Goal: Task Accomplishment & Management: Manage account settings

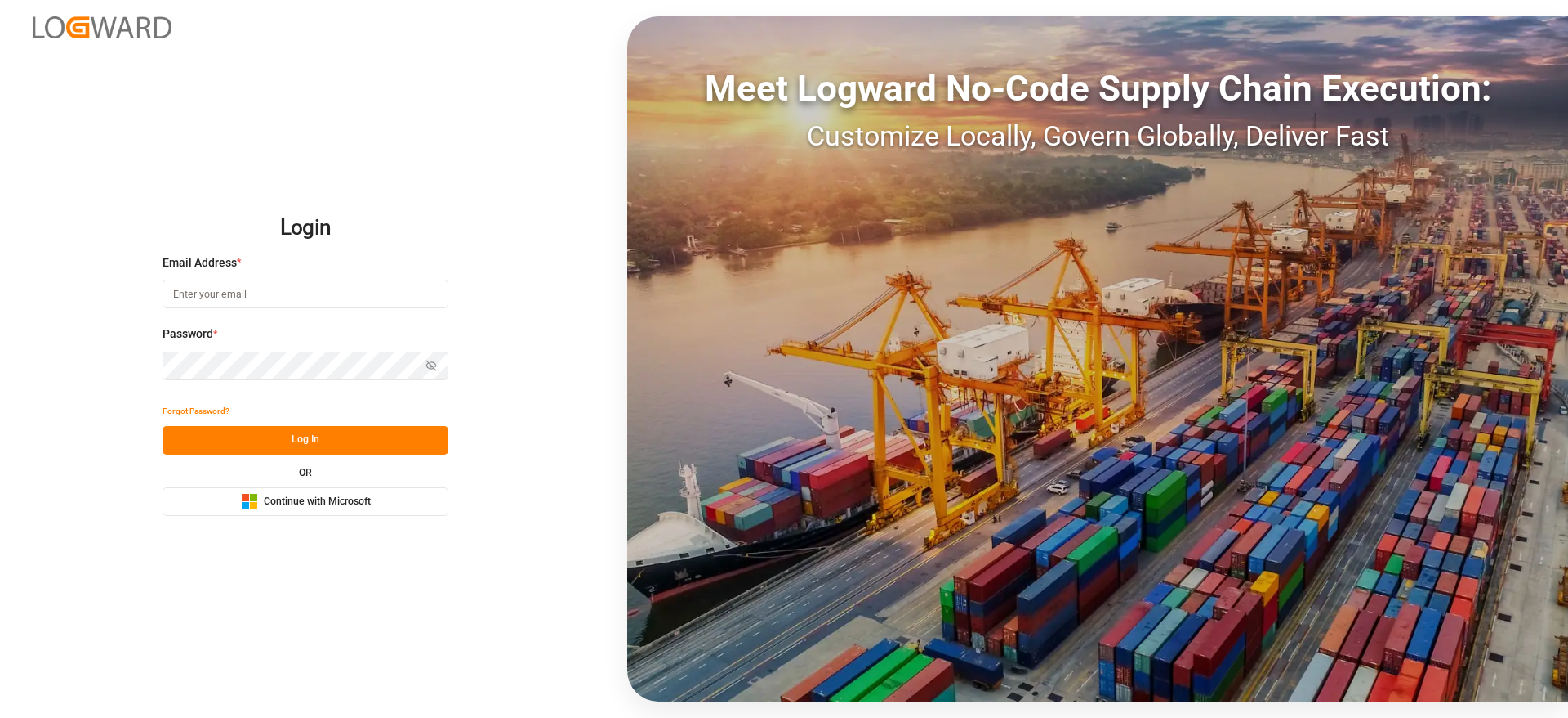
click at [267, 505] on span "Continue with Microsoft" at bounding box center [317, 501] width 107 height 14
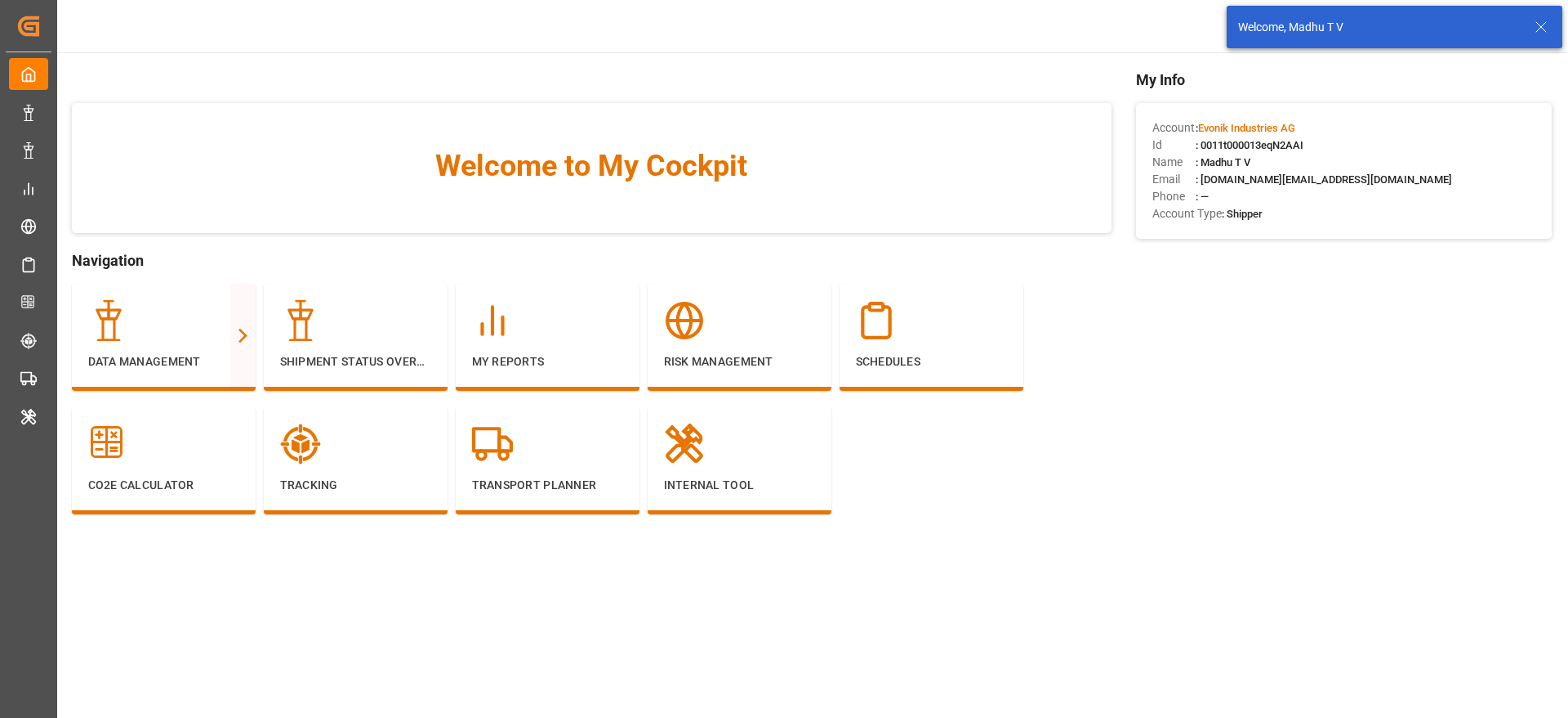
click at [1546, 21] on icon at bounding box center [1541, 27] width 20 height 20
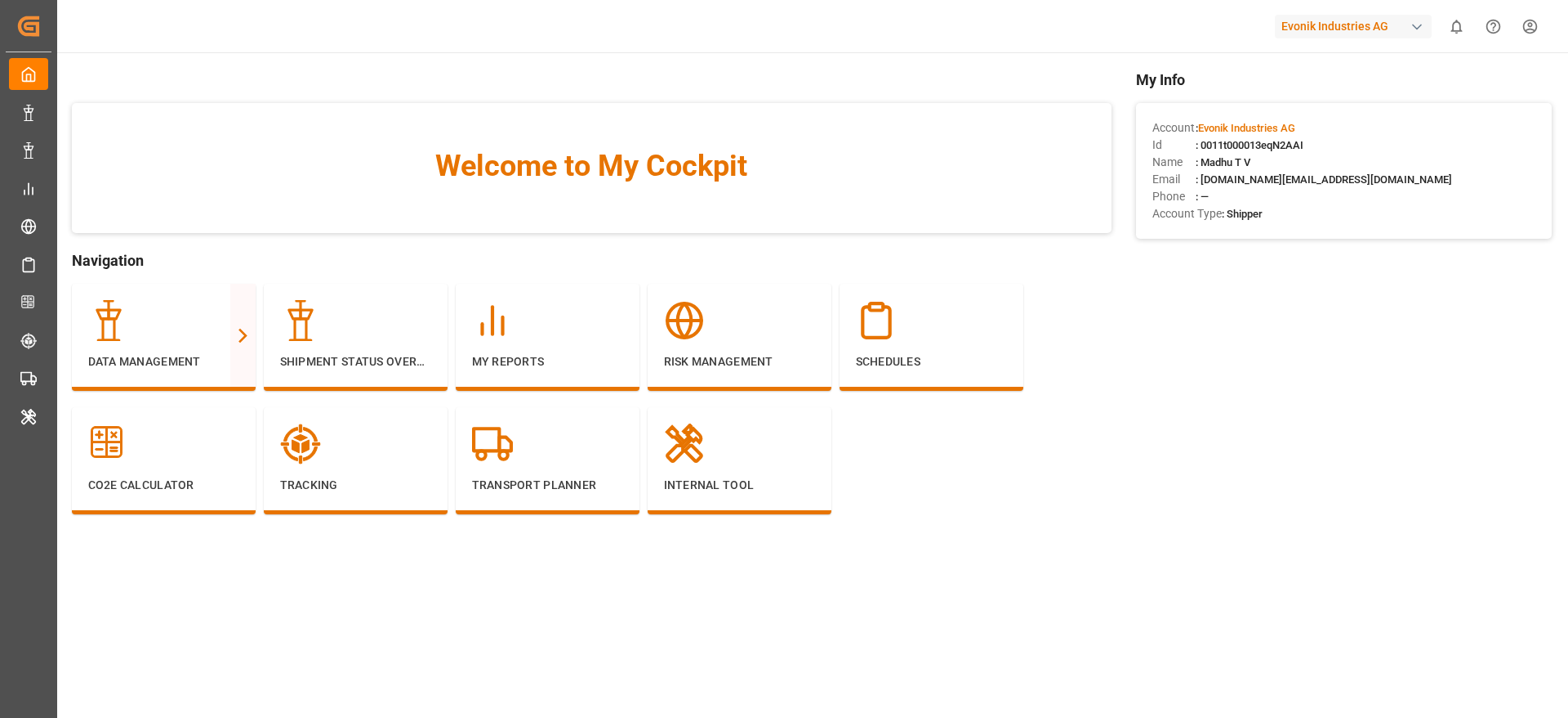
click at [1362, 31] on div "Evonik Industries AG" at bounding box center [1353, 26] width 157 height 24
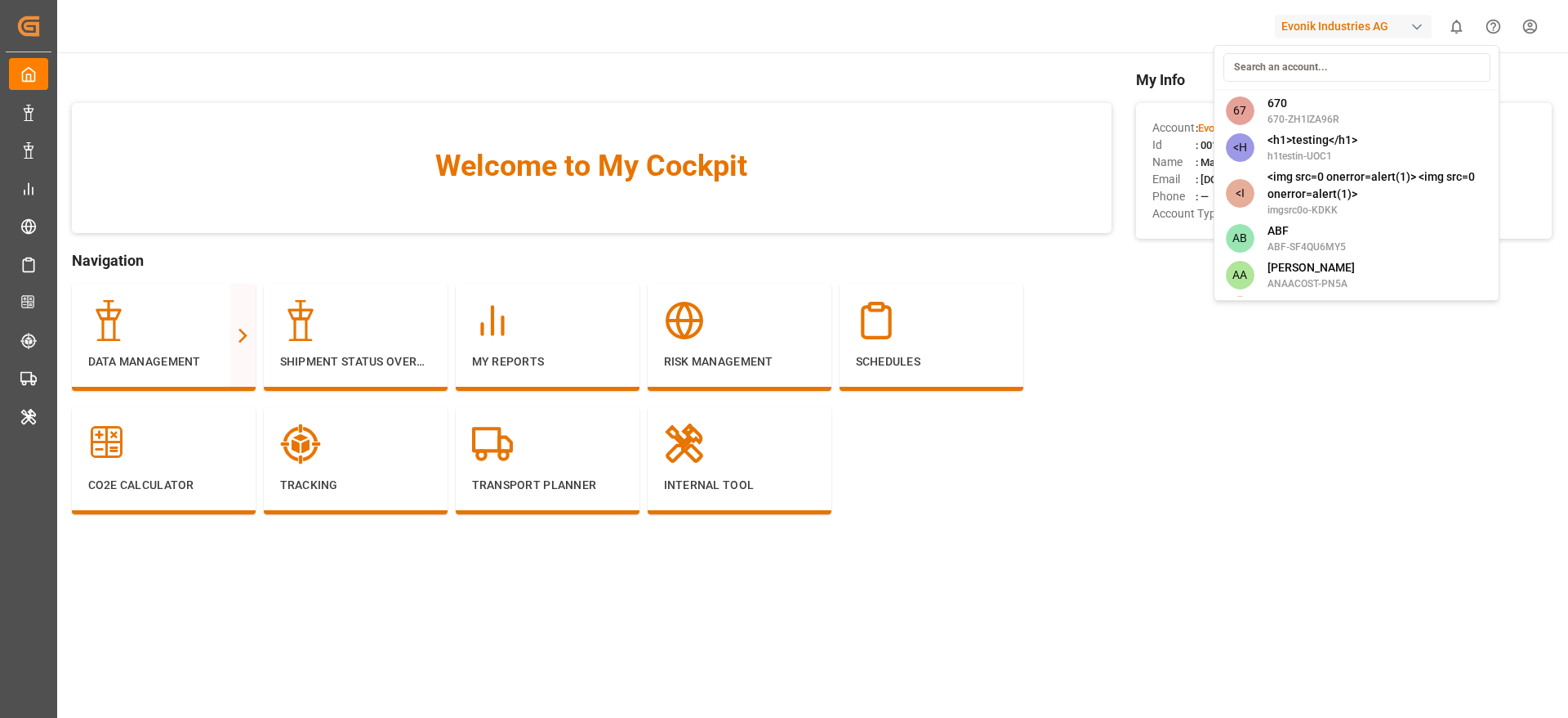
click at [924, 152] on html "Created by potrace 1.15, written by Peter Selinger 2001-2017 Created by potrace…" at bounding box center [784, 359] width 1568 height 718
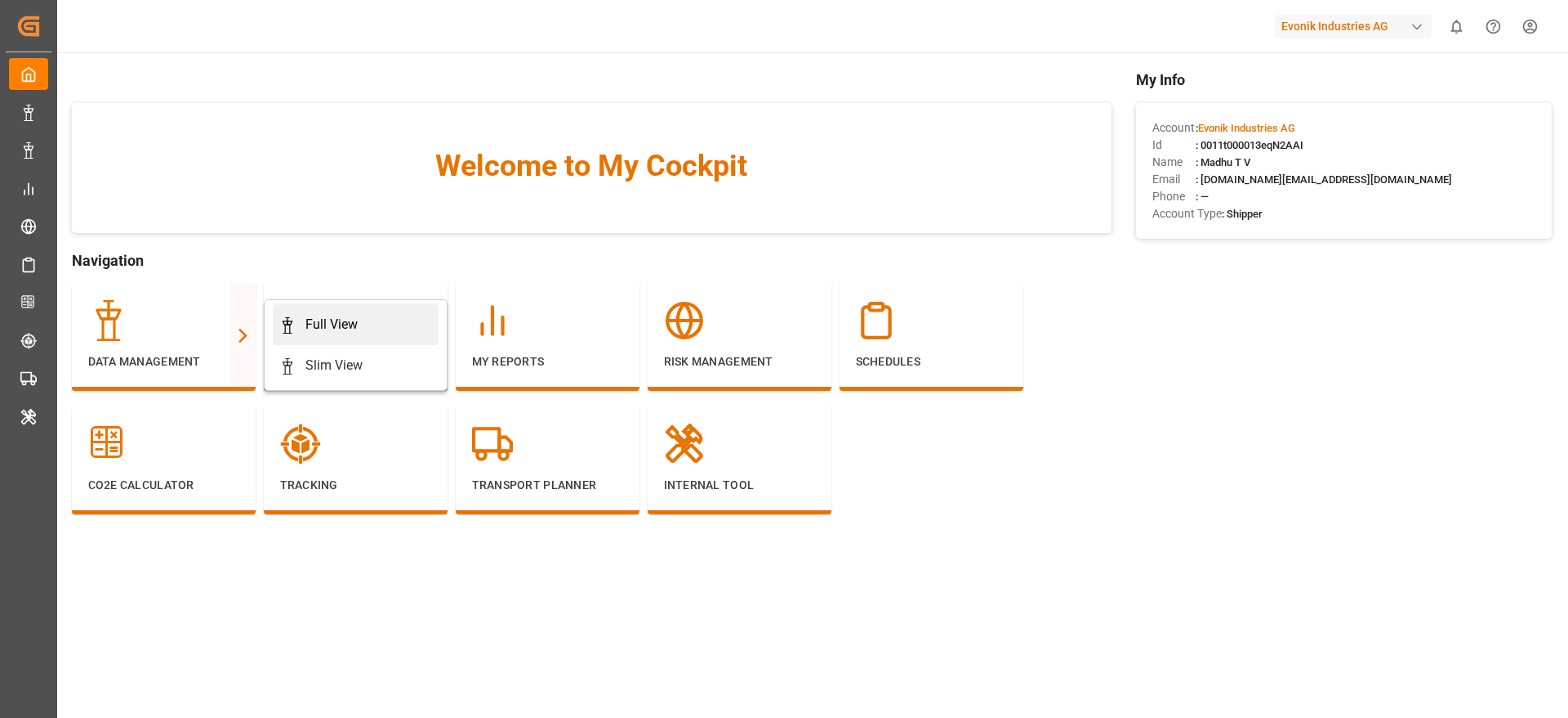
click at [341, 327] on div "Full View" at bounding box center [332, 325] width 53 height 20
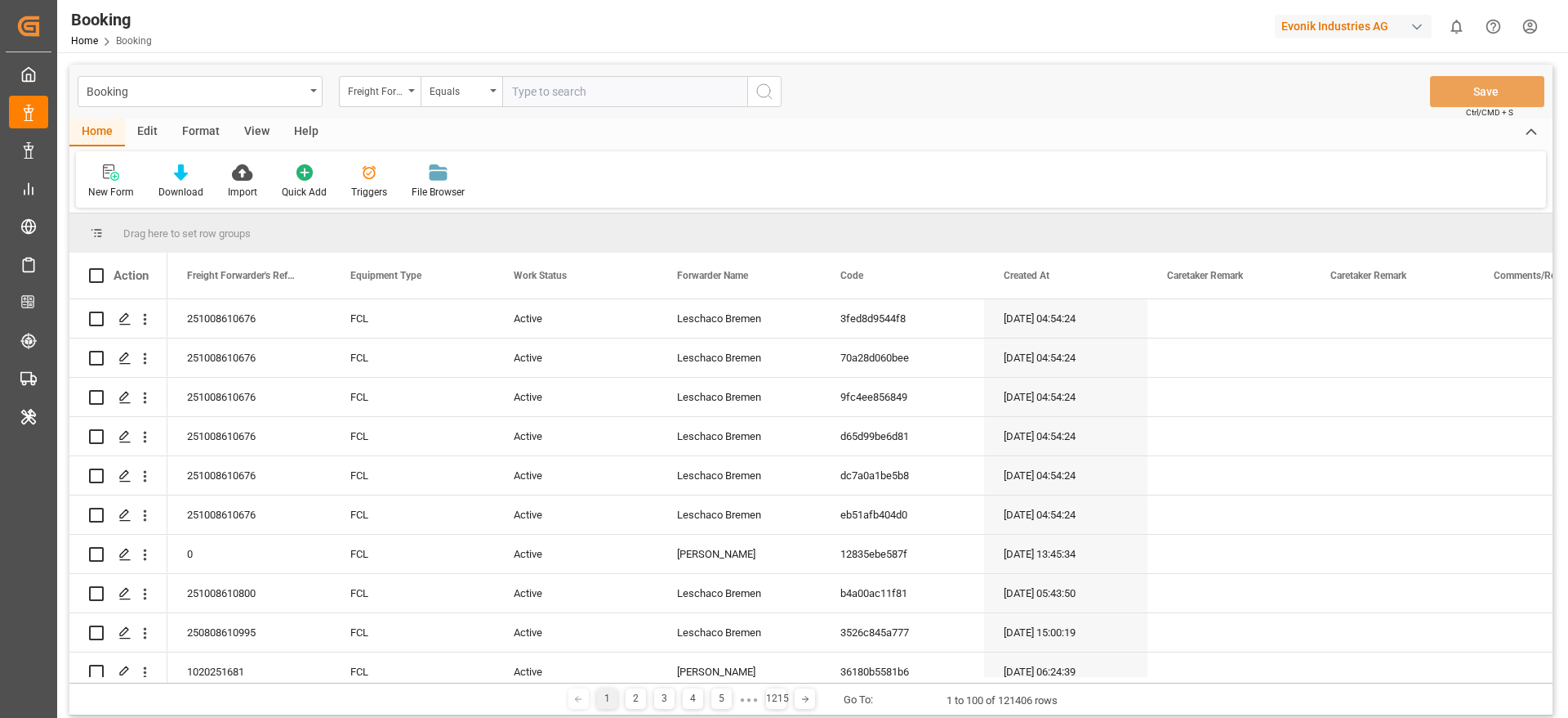
drag, startPoint x: 193, startPoint y: 128, endPoint x: 77, endPoint y: 206, distance: 139.8
click at [194, 127] on div "Format" at bounding box center [201, 132] width 62 height 28
click at [119, 180] on icon at bounding box center [111, 172] width 14 height 16
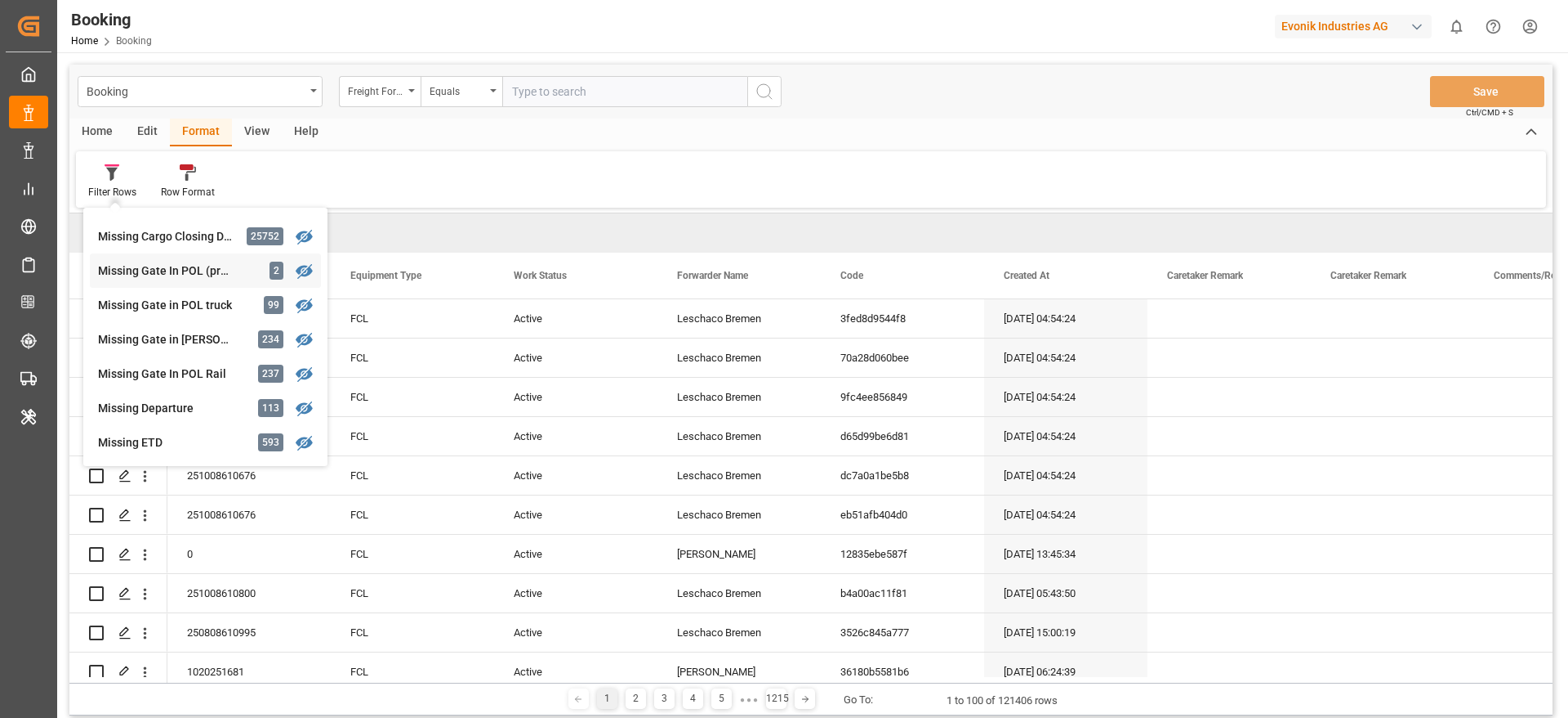
scroll to position [367, 0]
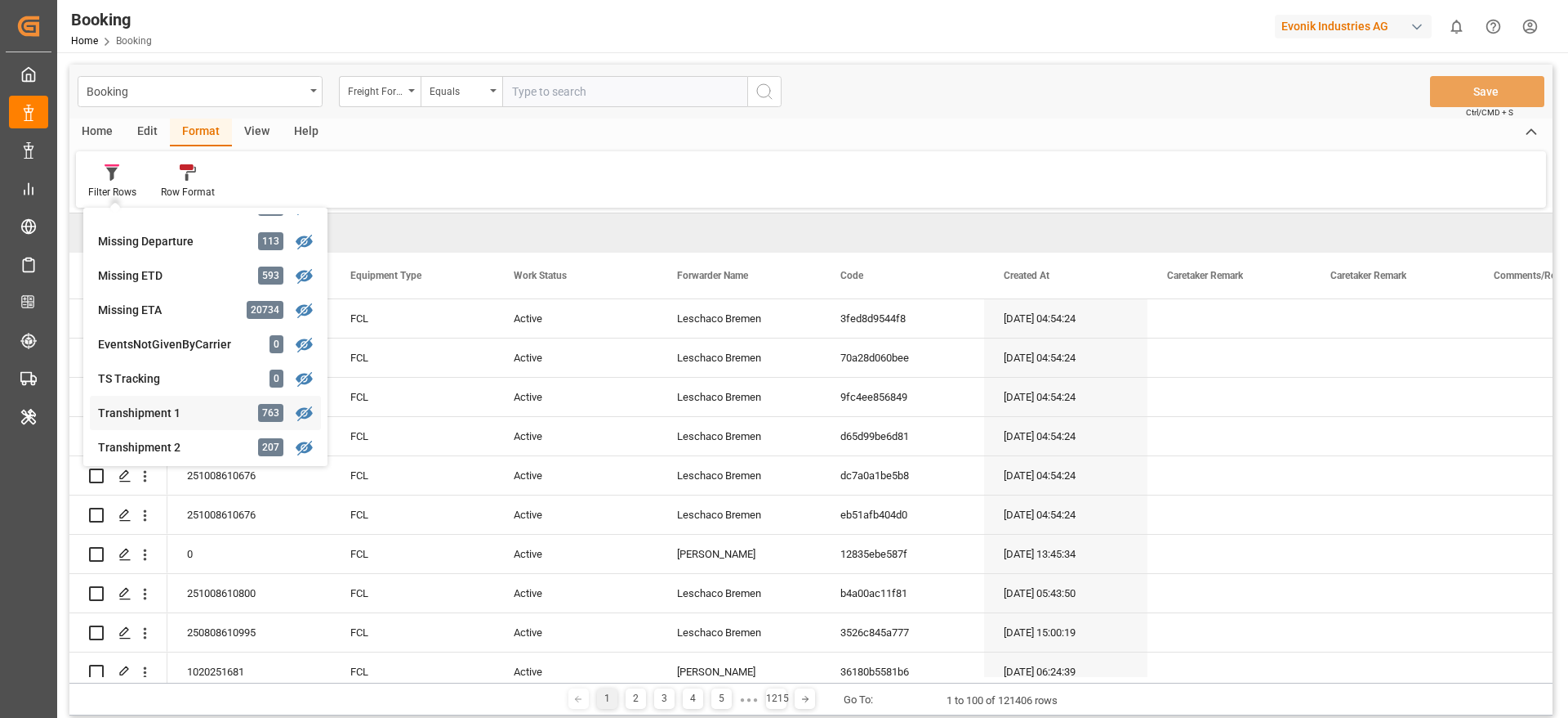
click at [180, 403] on div "Transhipment 1 763" at bounding box center [205, 413] width 231 height 34
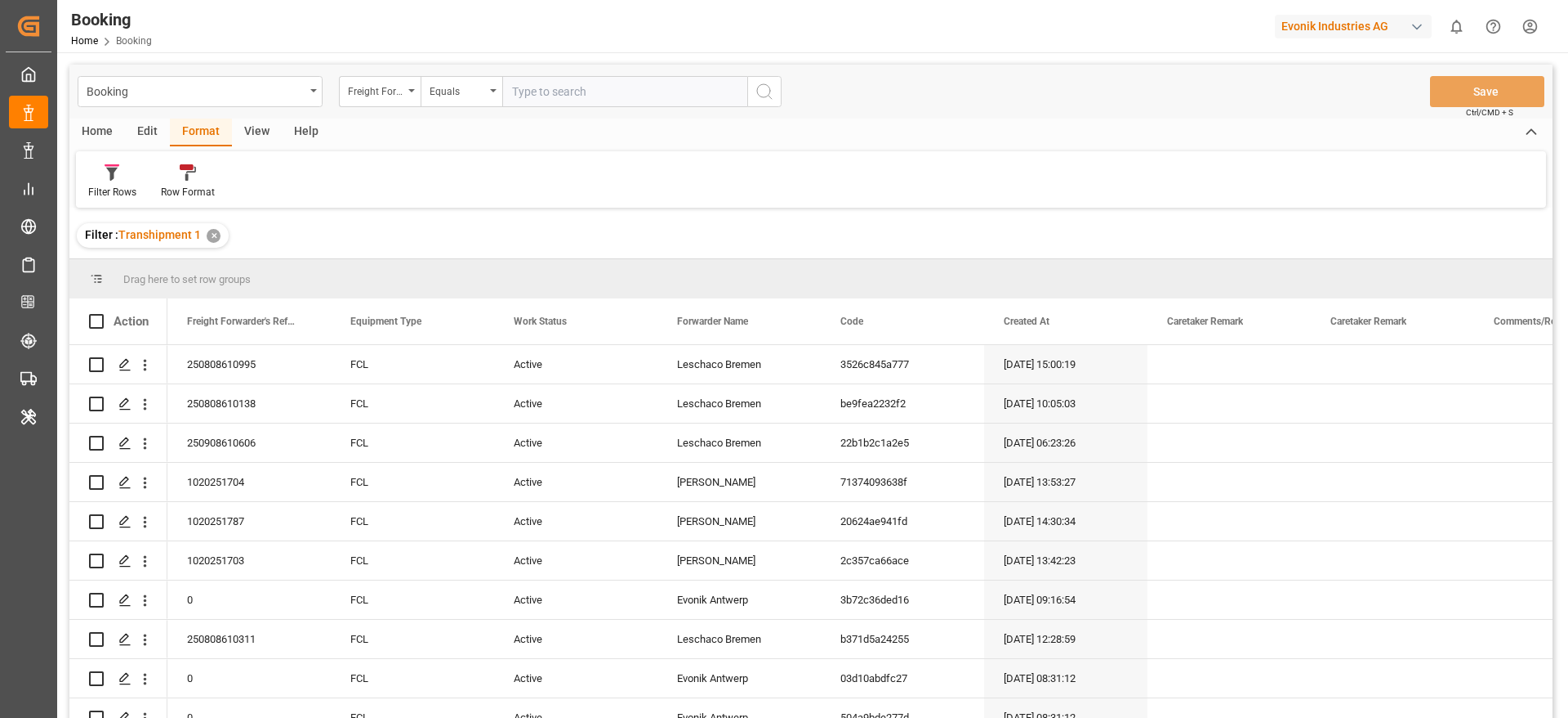
click at [255, 128] on div "View" at bounding box center [257, 132] width 50 height 28
click at [94, 183] on div "Default" at bounding box center [103, 181] width 56 height 36
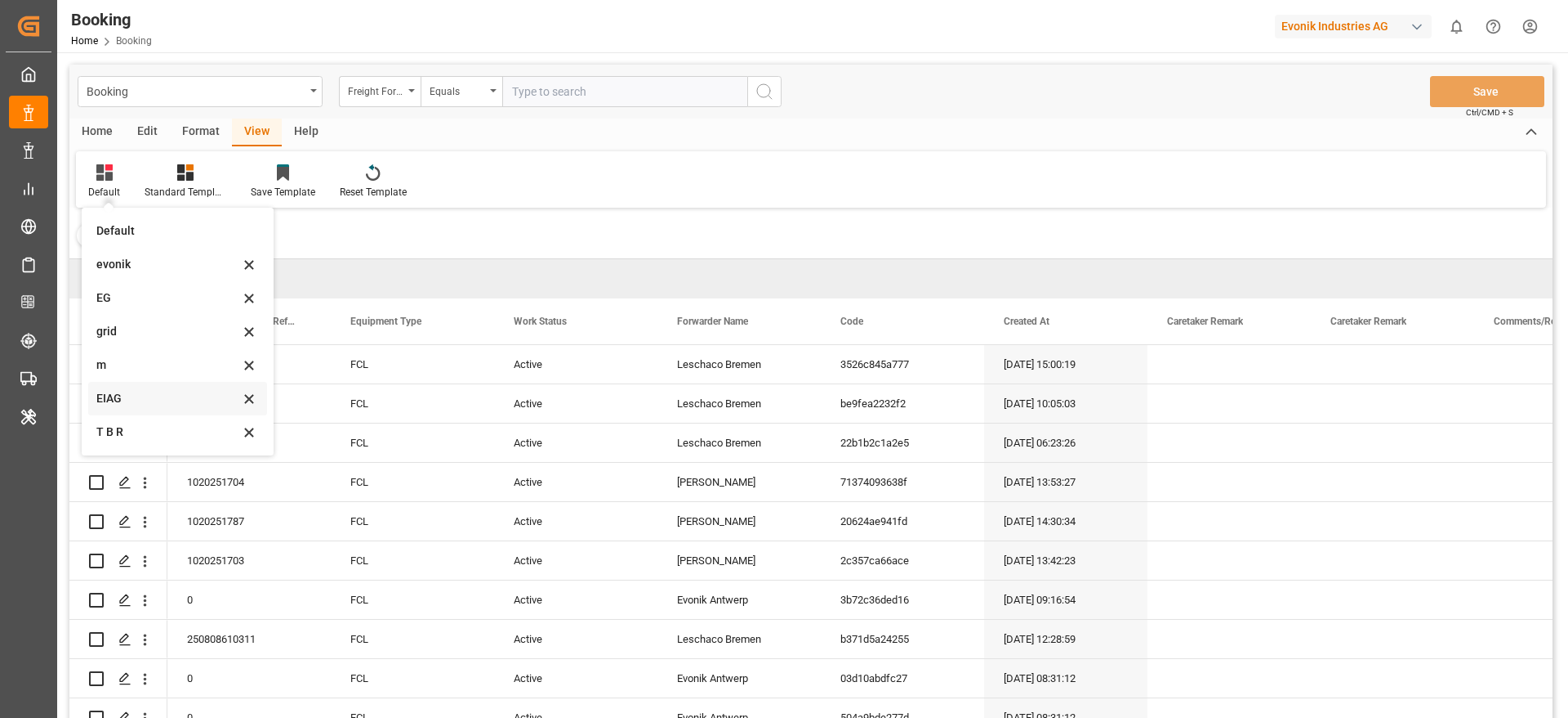
click at [148, 404] on div "EIAG" at bounding box center [168, 398] width 143 height 17
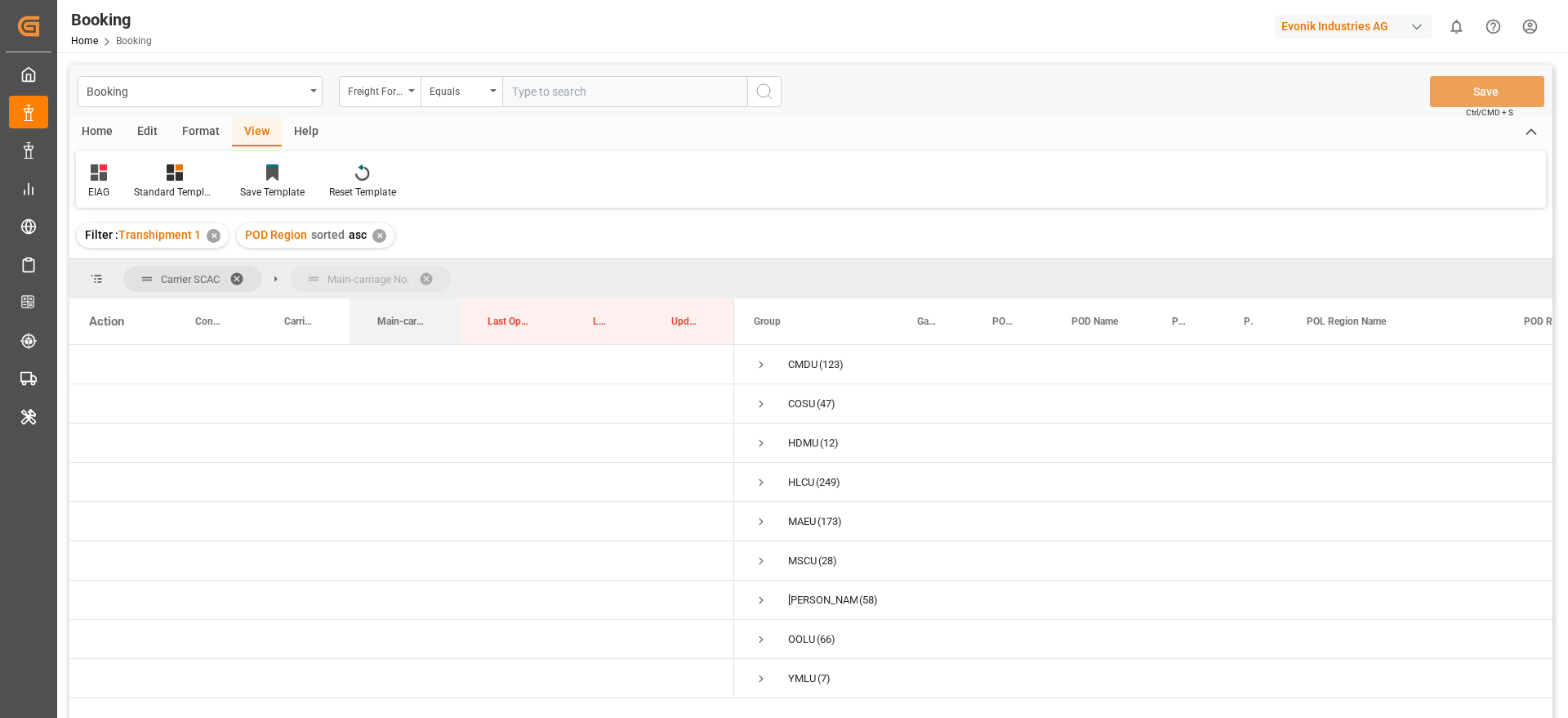
drag, startPoint x: 418, startPoint y: 320, endPoint x: 424, endPoint y: 289, distance: 31.6
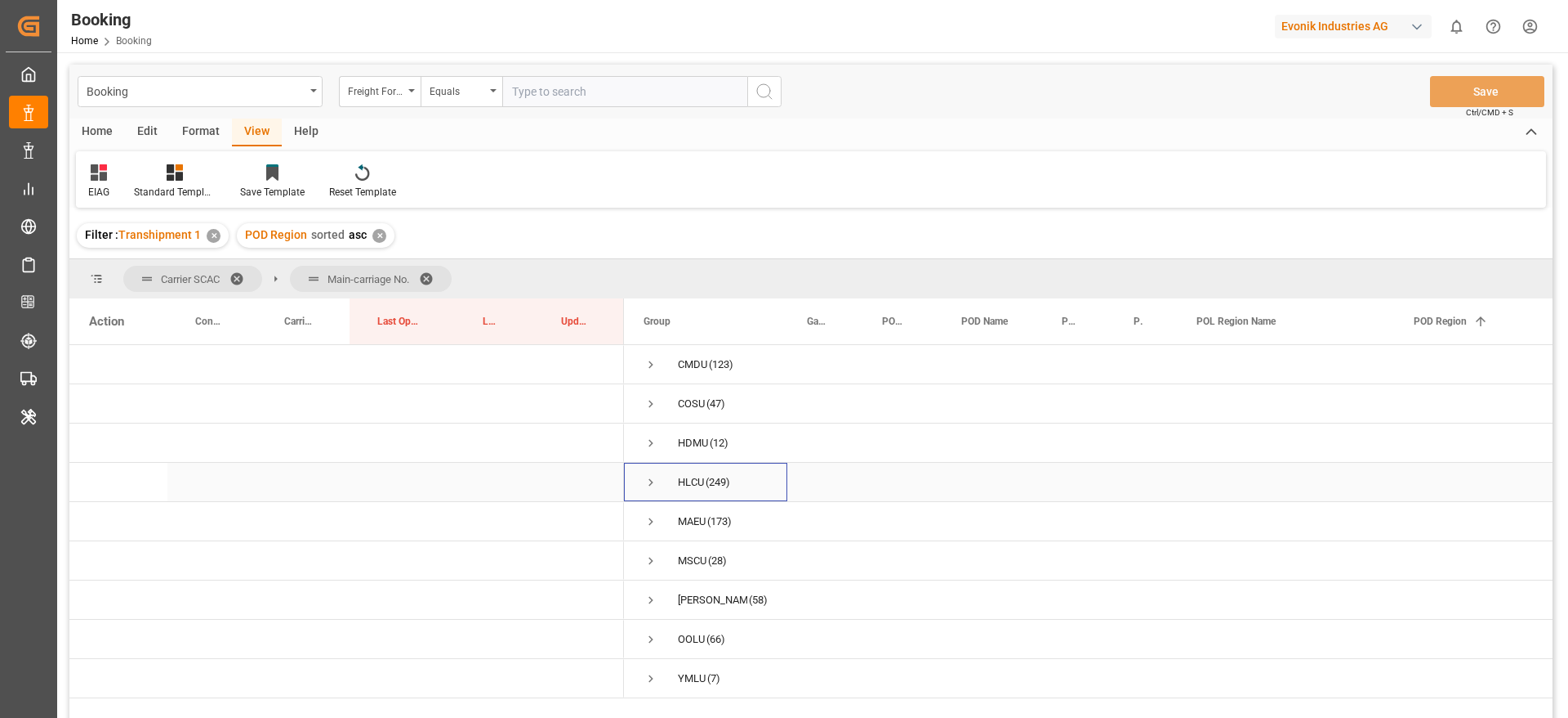
click at [651, 478] on span "Press SPACE to select this row." at bounding box center [651, 482] width 14 height 14
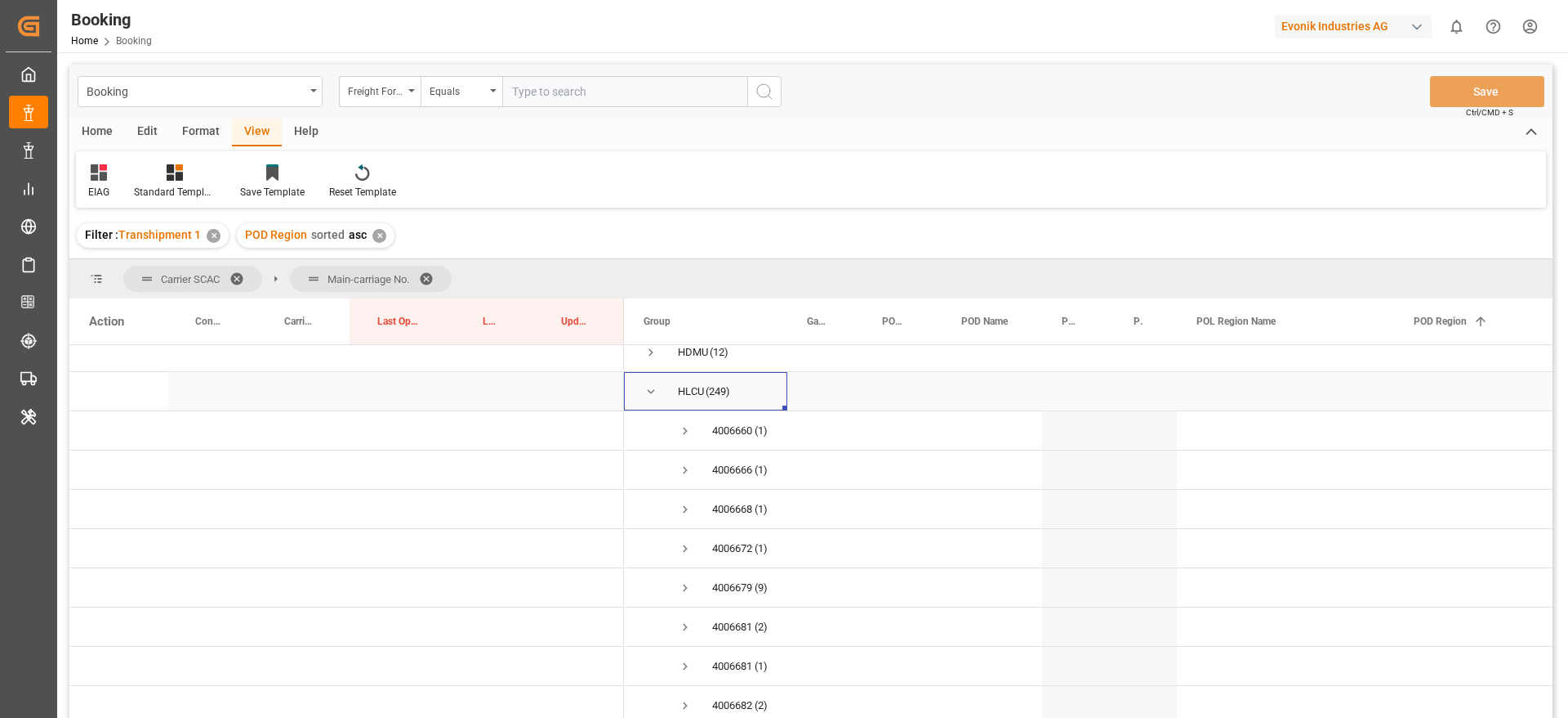
scroll to position [122, 0]
click at [679, 553] on span "Press SPACE to select this row." at bounding box center [685, 556] width 14 height 14
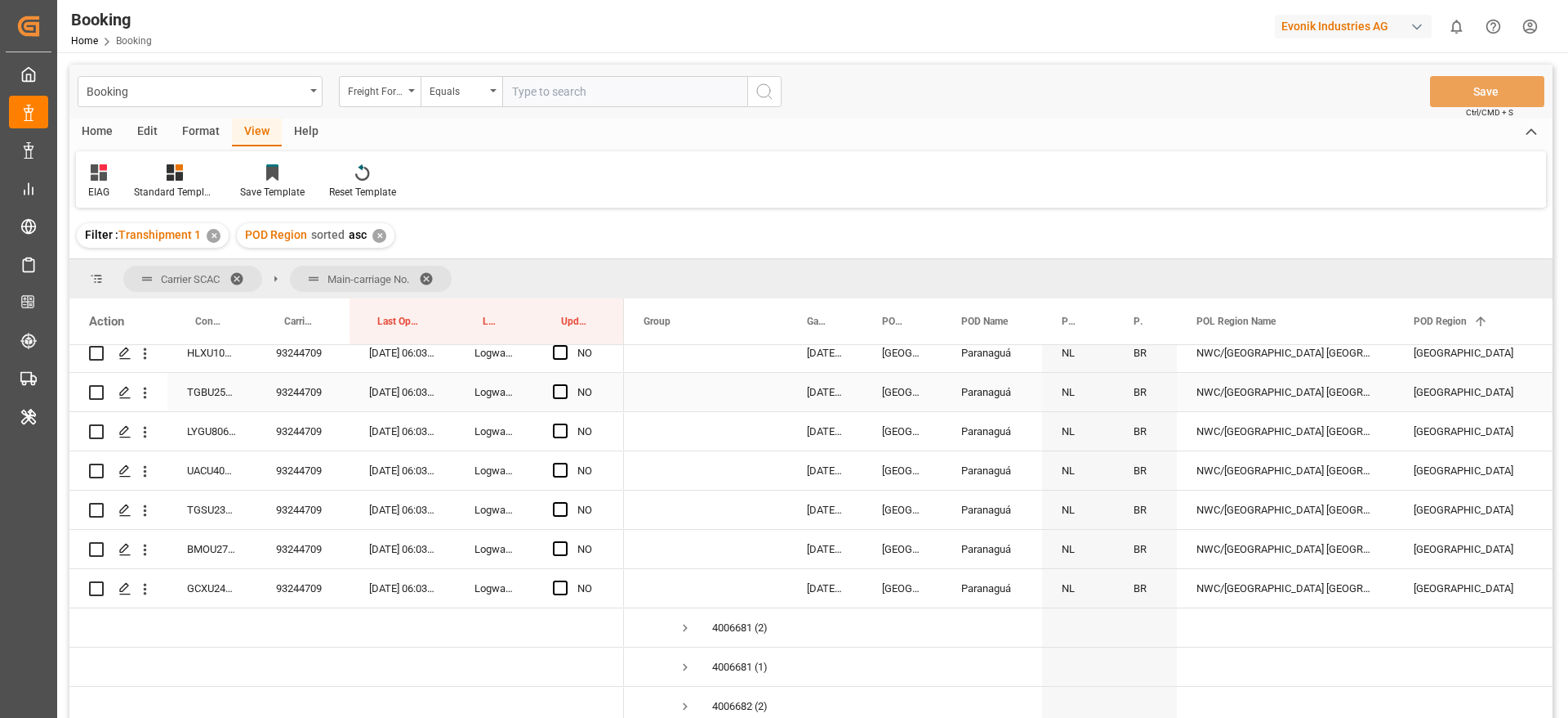
scroll to position [491, 0]
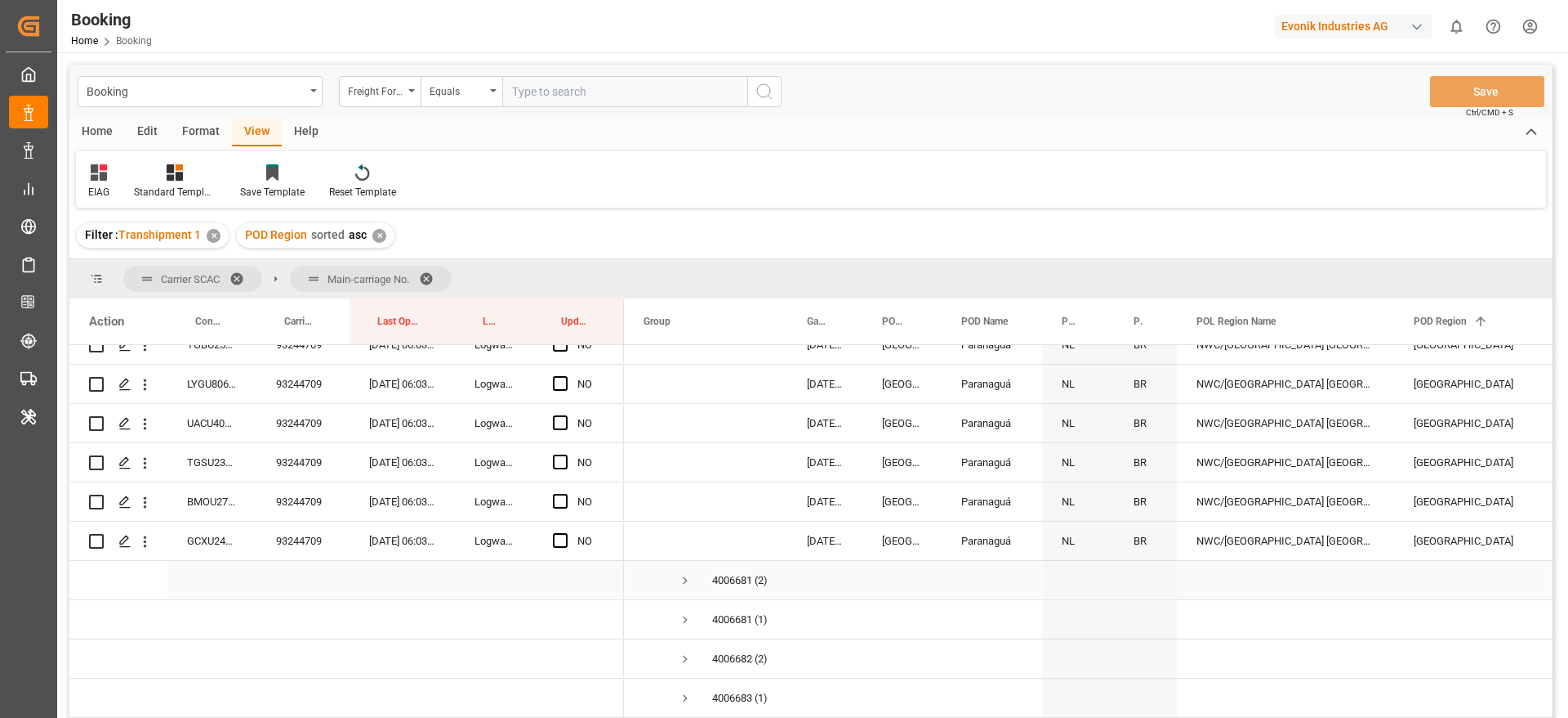
click at [678, 576] on span "Press SPACE to select this row." at bounding box center [685, 580] width 14 height 14
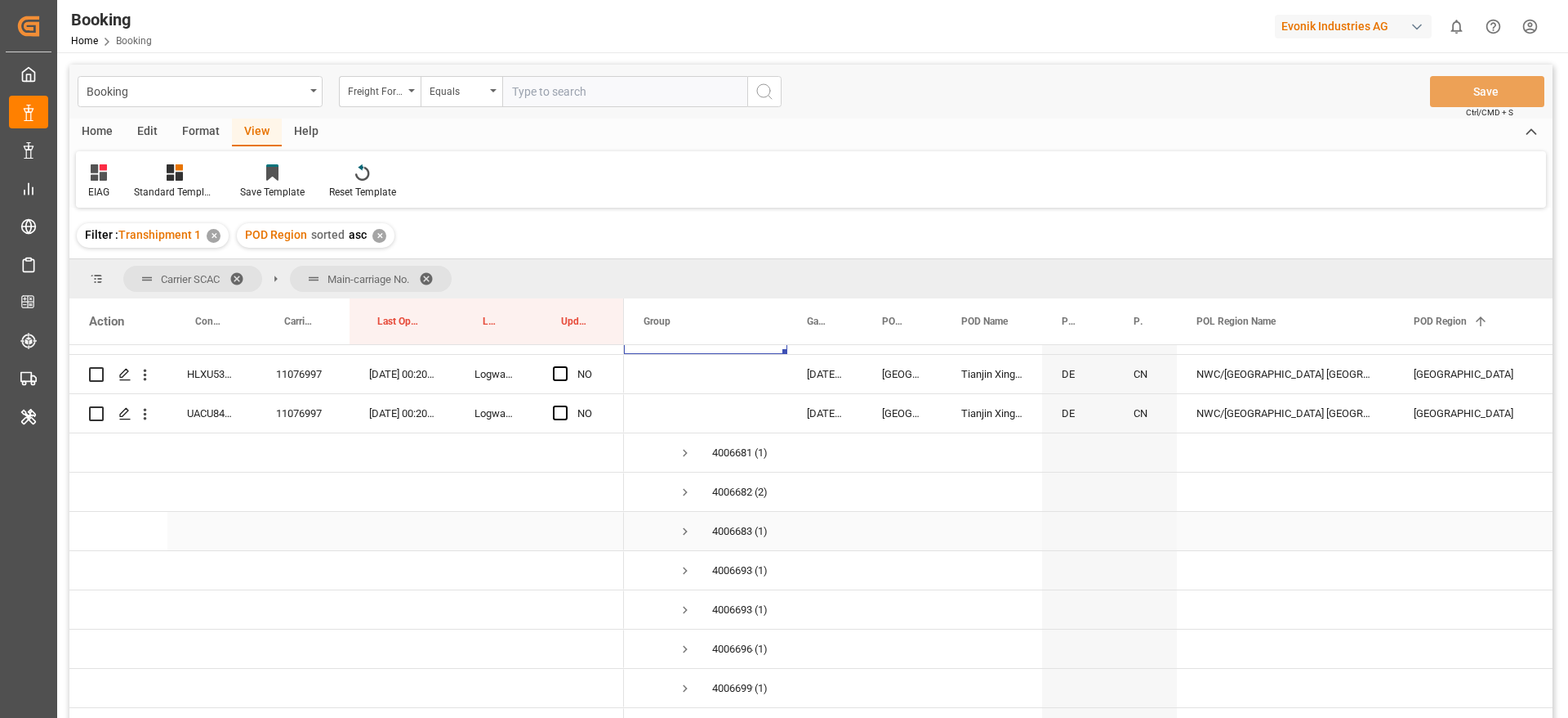
scroll to position [767, 0]
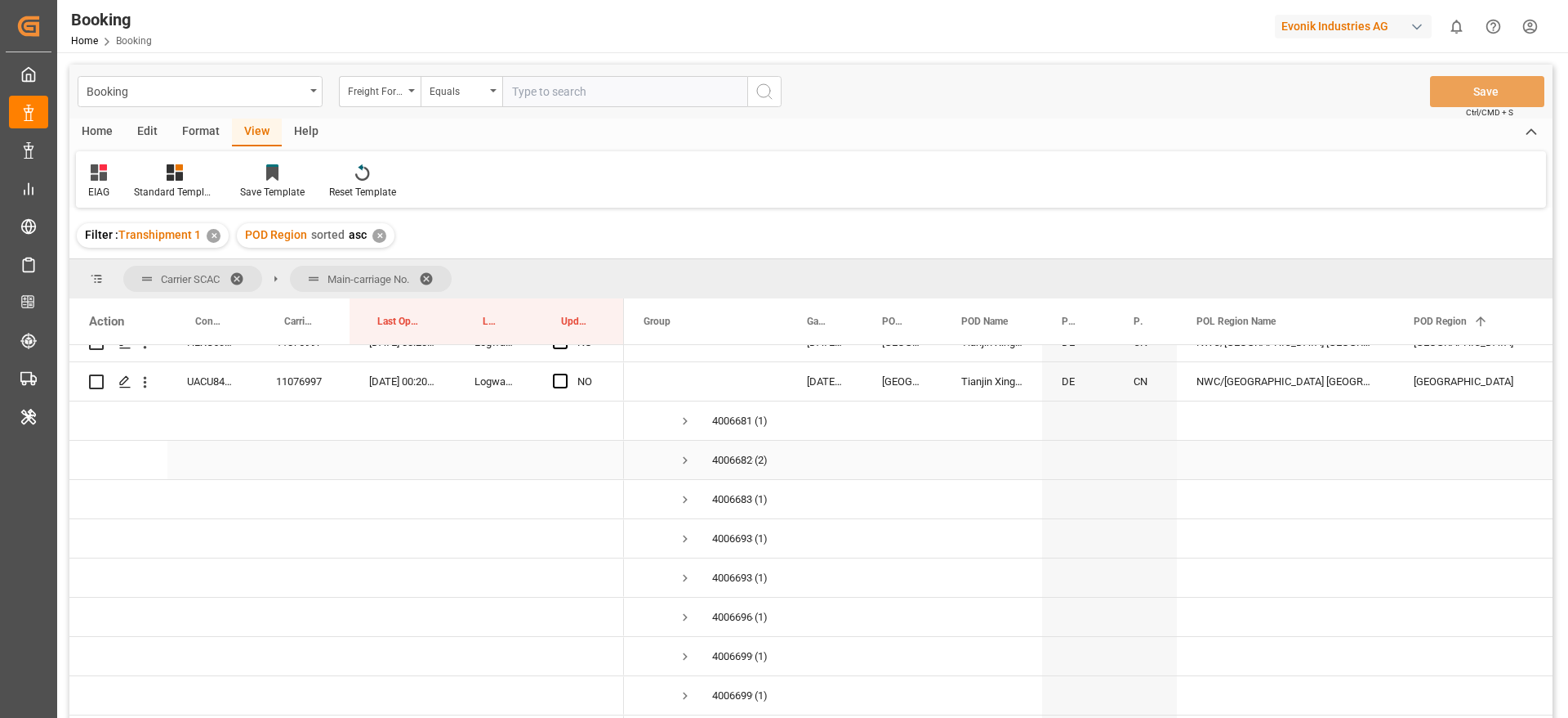
click at [689, 456] on span "Press SPACE to select this row." at bounding box center [685, 460] width 14 height 14
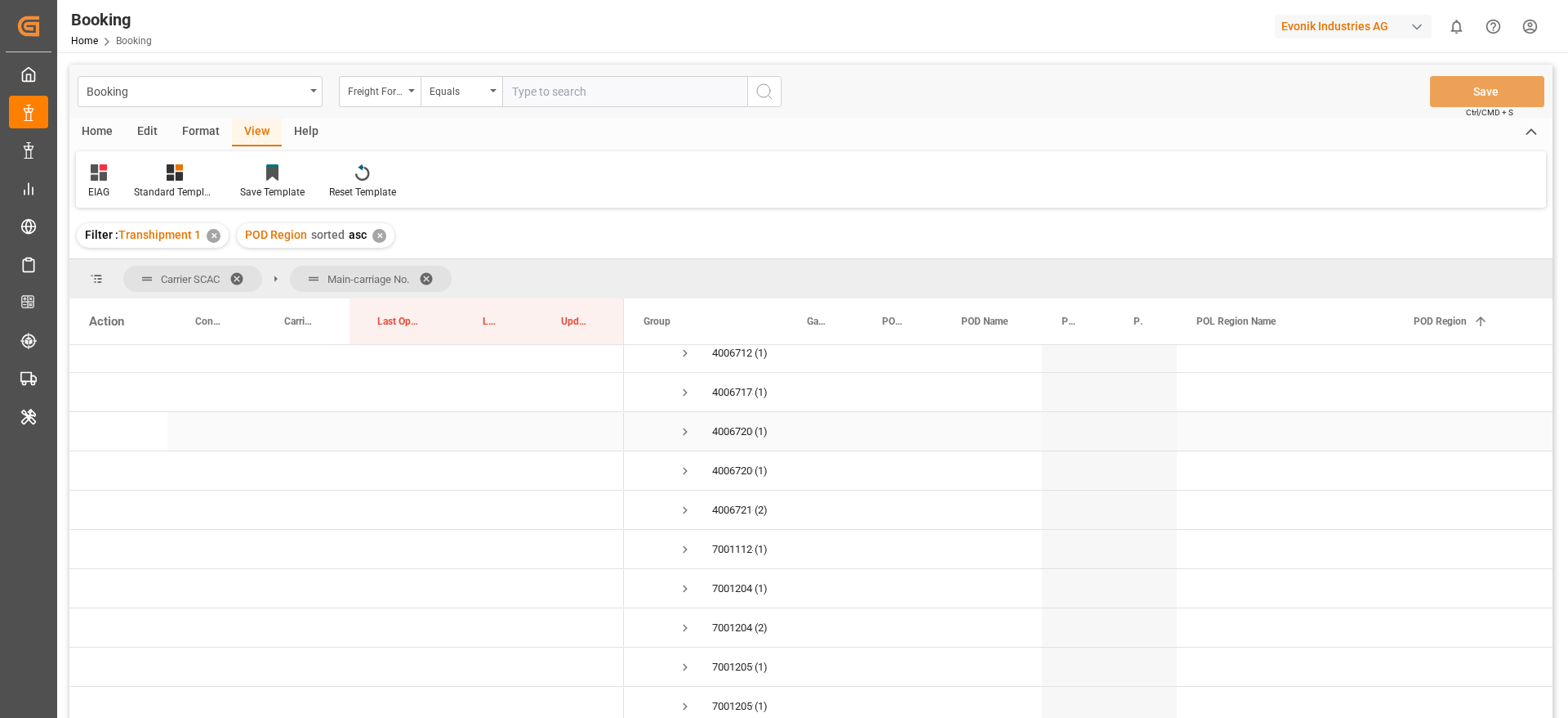
scroll to position [1539, 0]
click at [686, 511] on span "Press SPACE to select this row." at bounding box center [685, 511] width 14 height 14
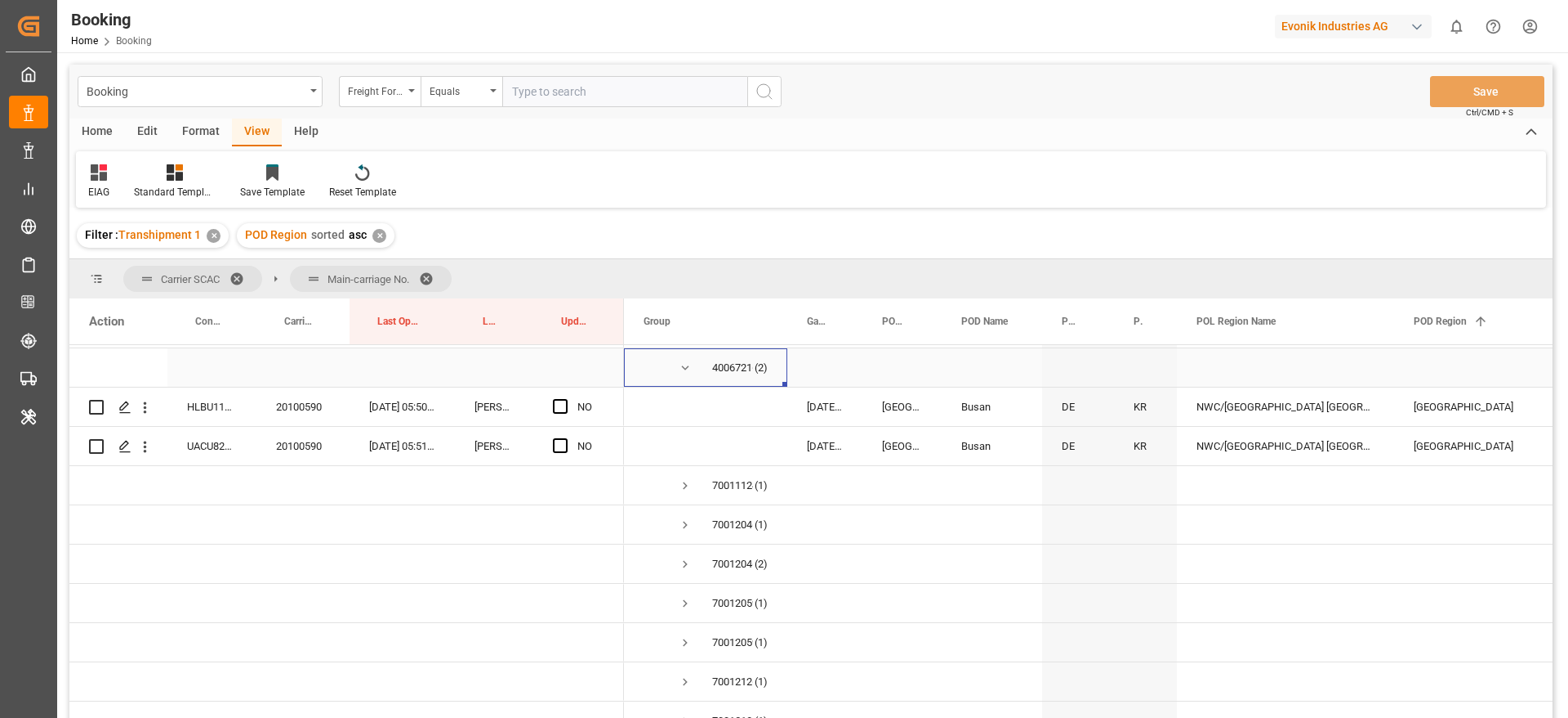
scroll to position [1708, 0]
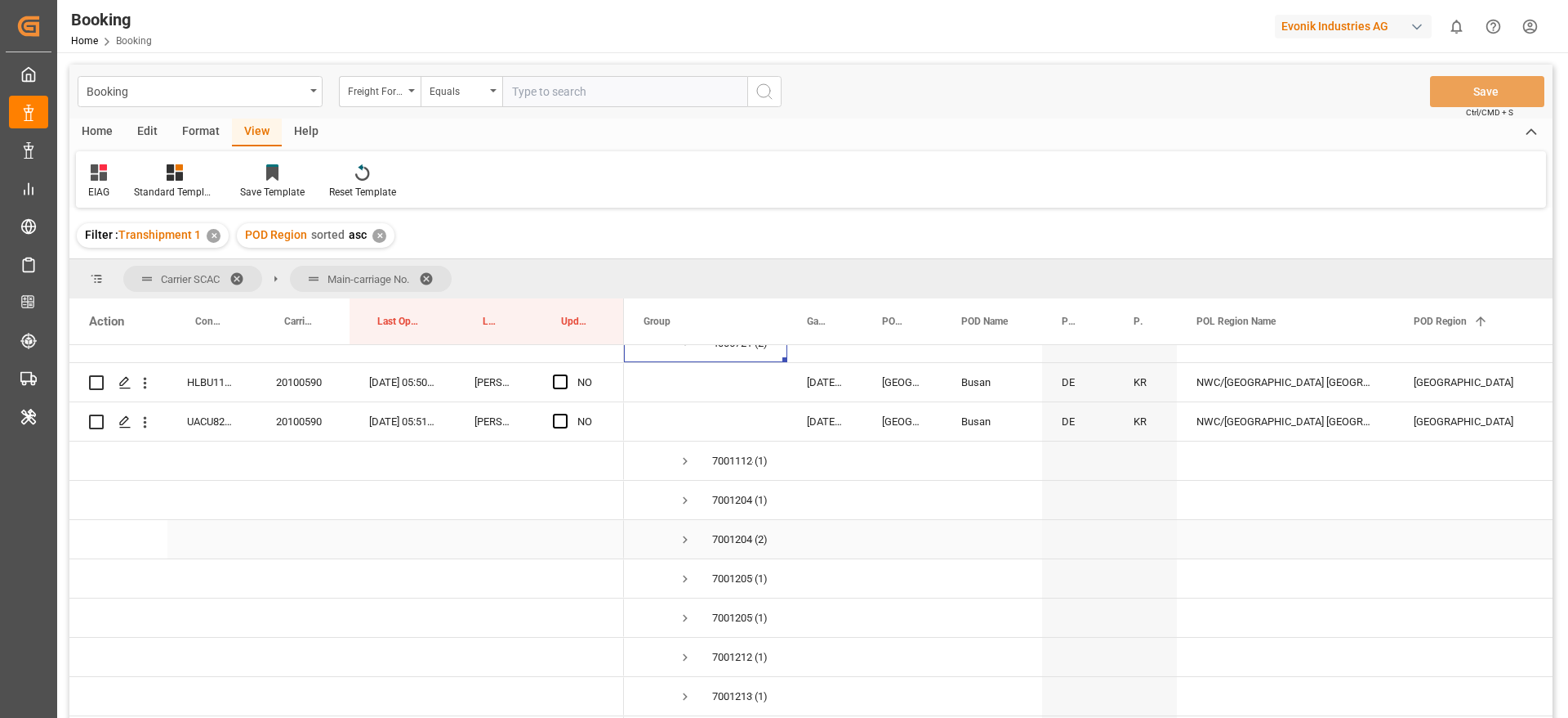
click at [682, 534] on span "Press SPACE to select this row." at bounding box center [685, 540] width 14 height 14
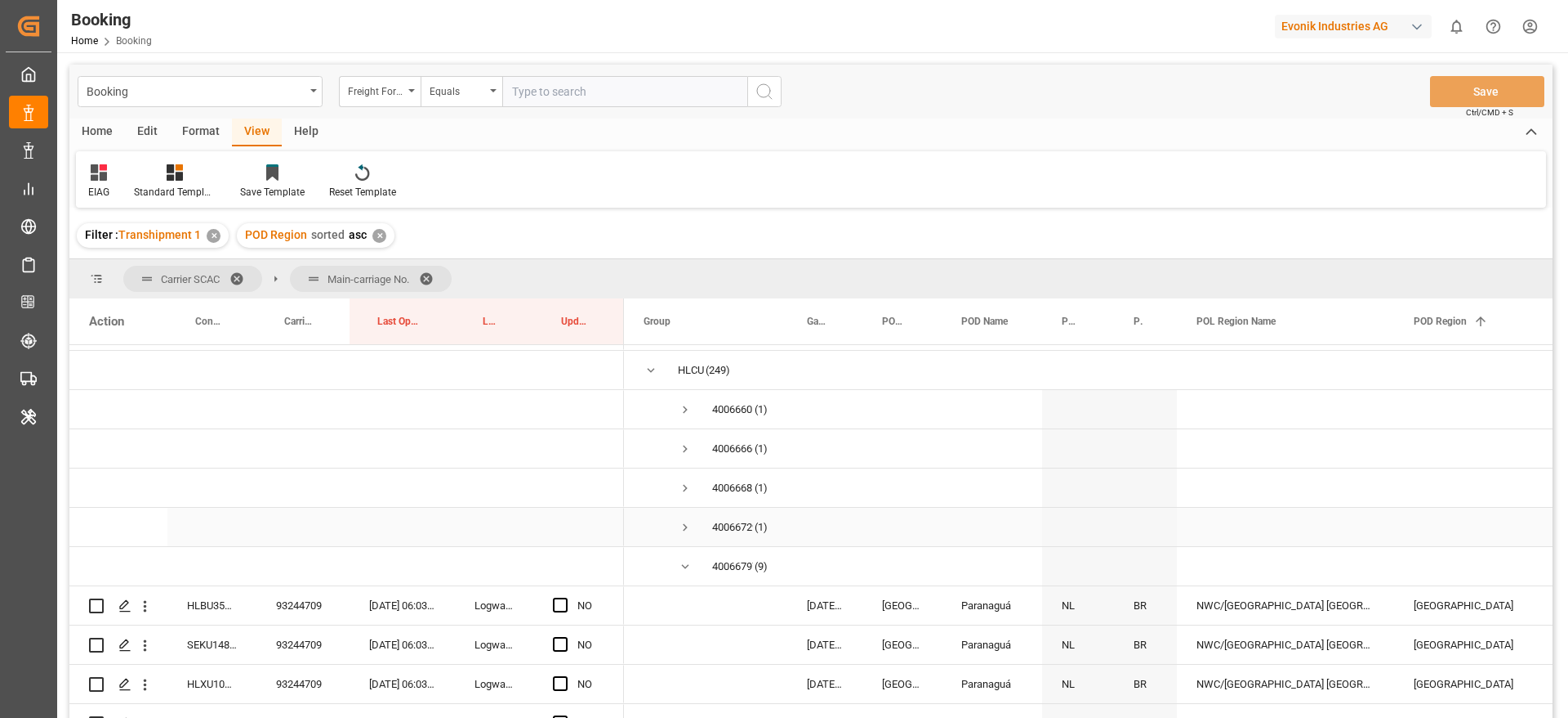
scroll to position [45, 0]
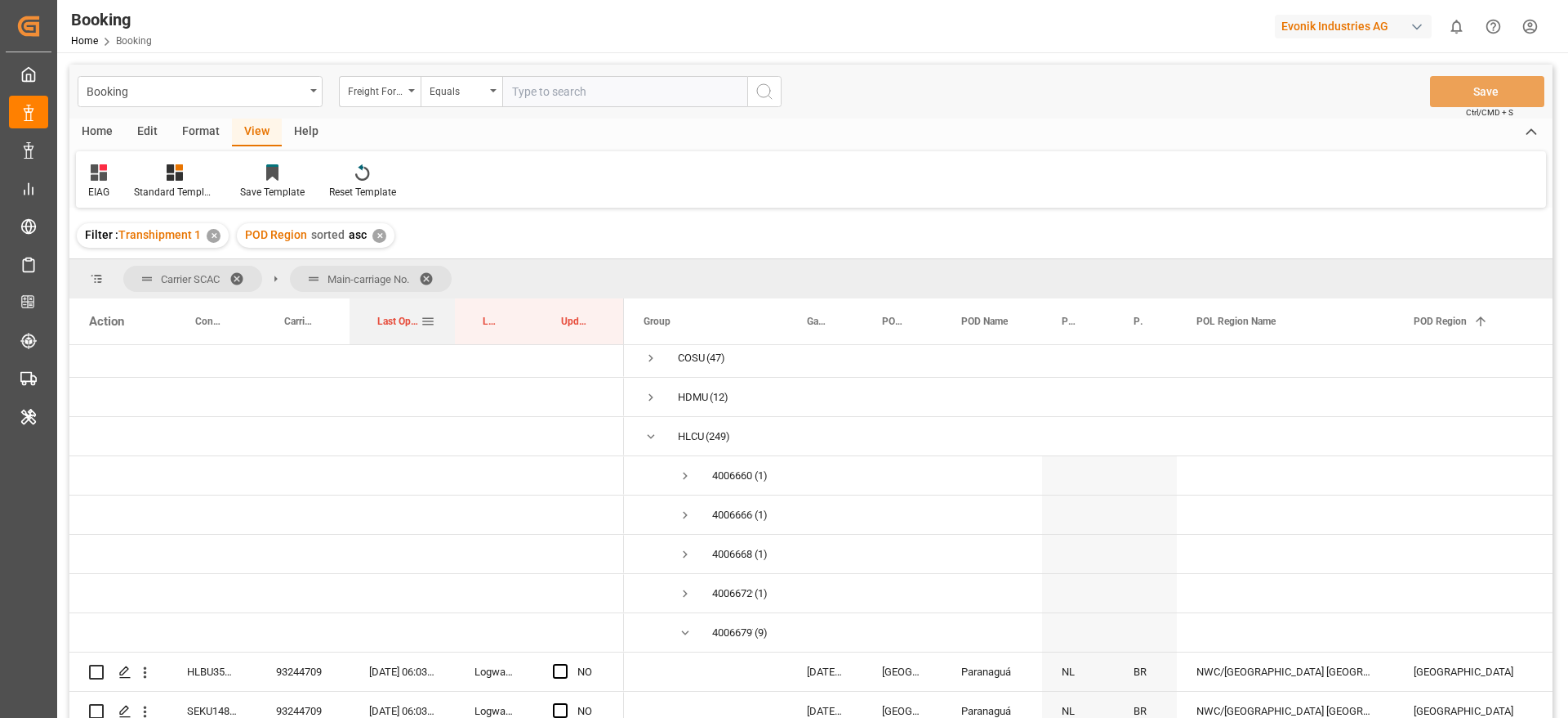
click at [410, 318] on span "Last Opened Date" at bounding box center [398, 321] width 44 height 12
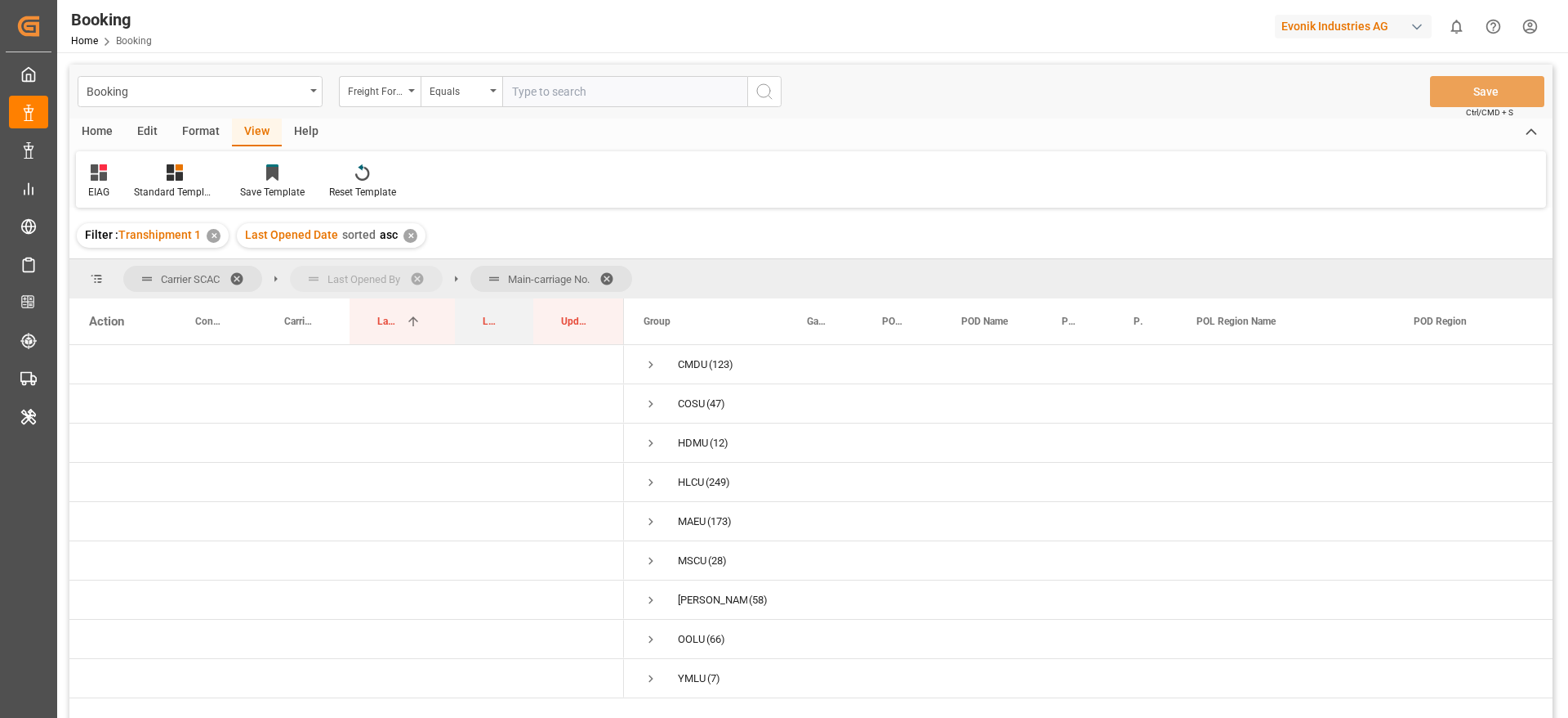
drag, startPoint x: 491, startPoint y: 317, endPoint x: 317, endPoint y: 268, distance: 180.8
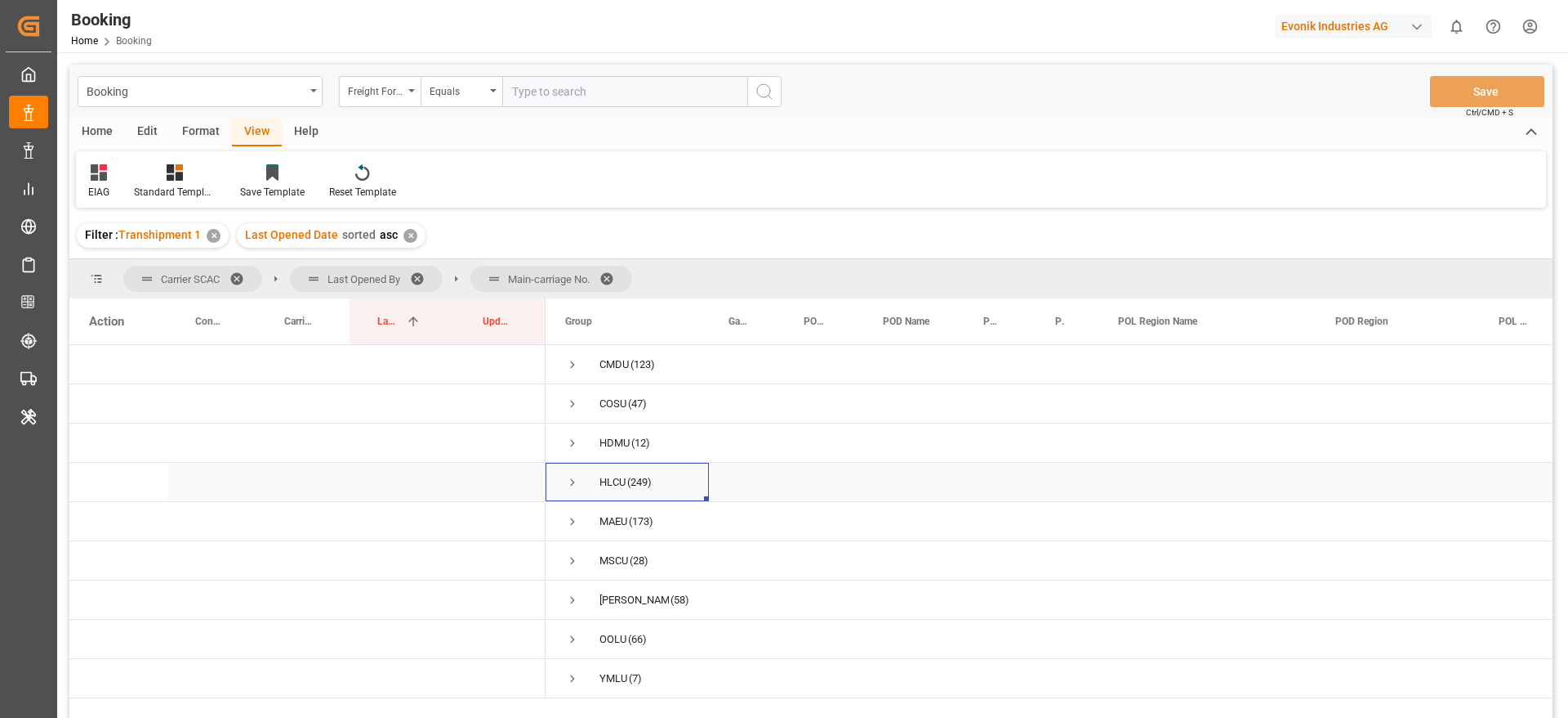
click at [571, 479] on span "Press SPACE to select this row." at bounding box center [572, 482] width 14 height 14
click at [611, 559] on span "Press SPACE to select this row." at bounding box center [607, 560] width 14 height 14
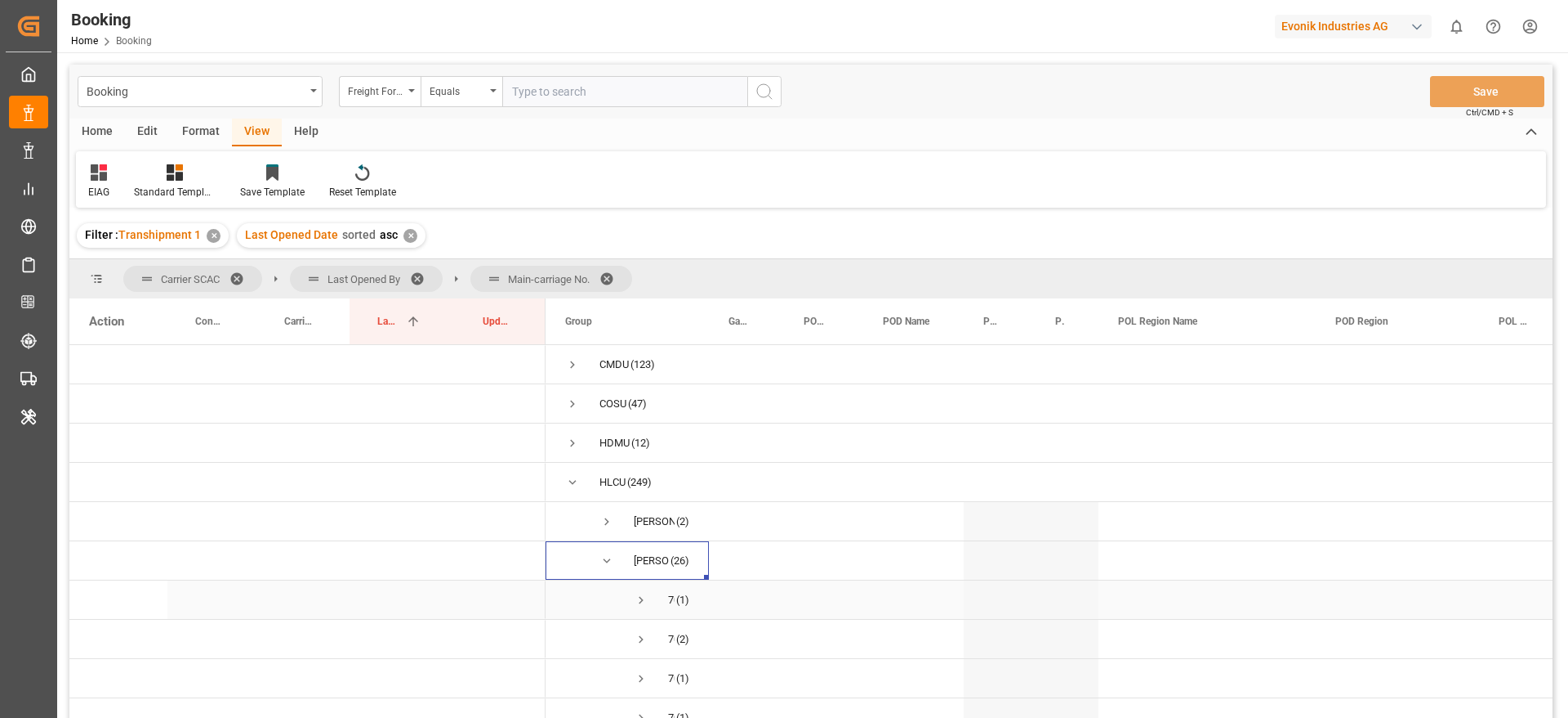
drag, startPoint x: 636, startPoint y: 597, endPoint x: 663, endPoint y: 591, distance: 27.7
click at [637, 597] on span "Press SPACE to select this row." at bounding box center [641, 599] width 14 height 14
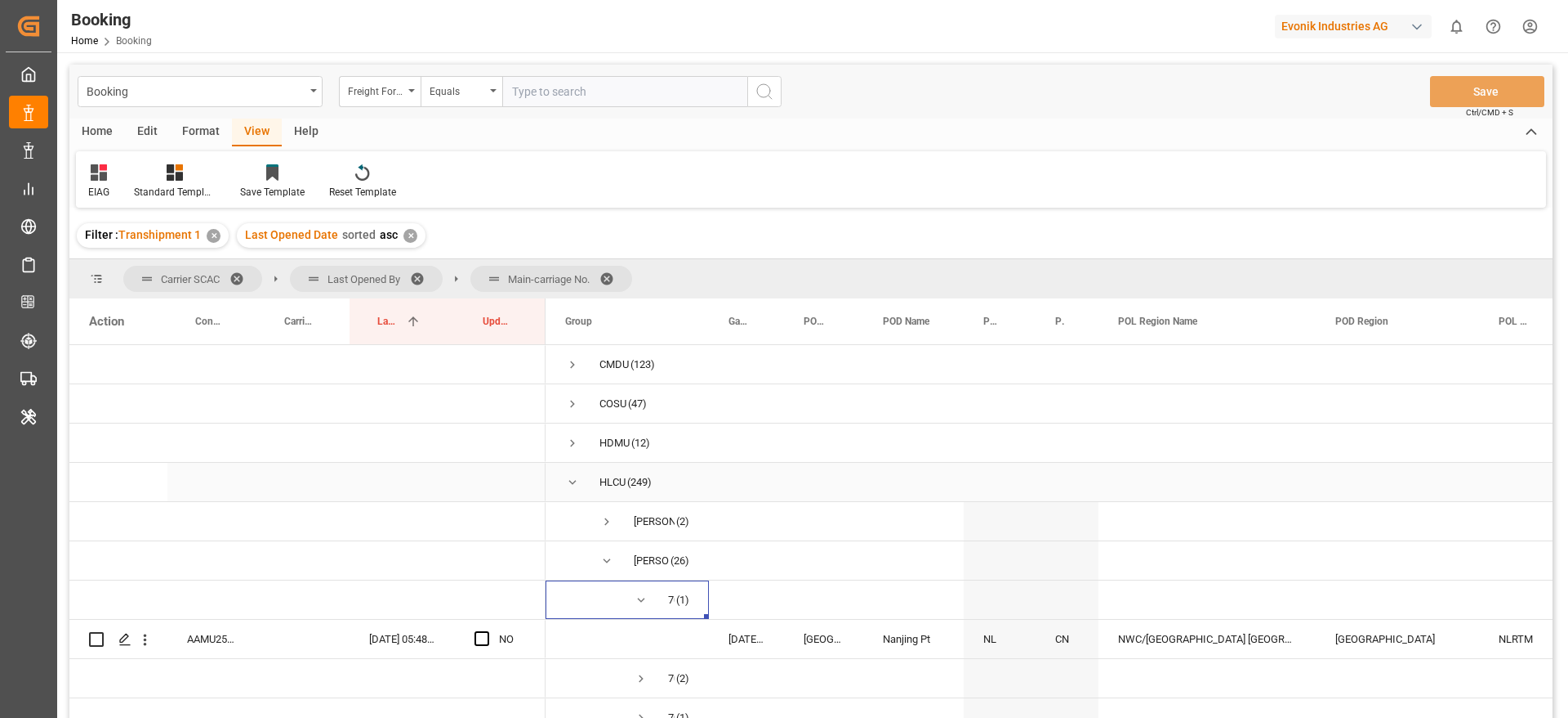
scroll to position [122, 0]
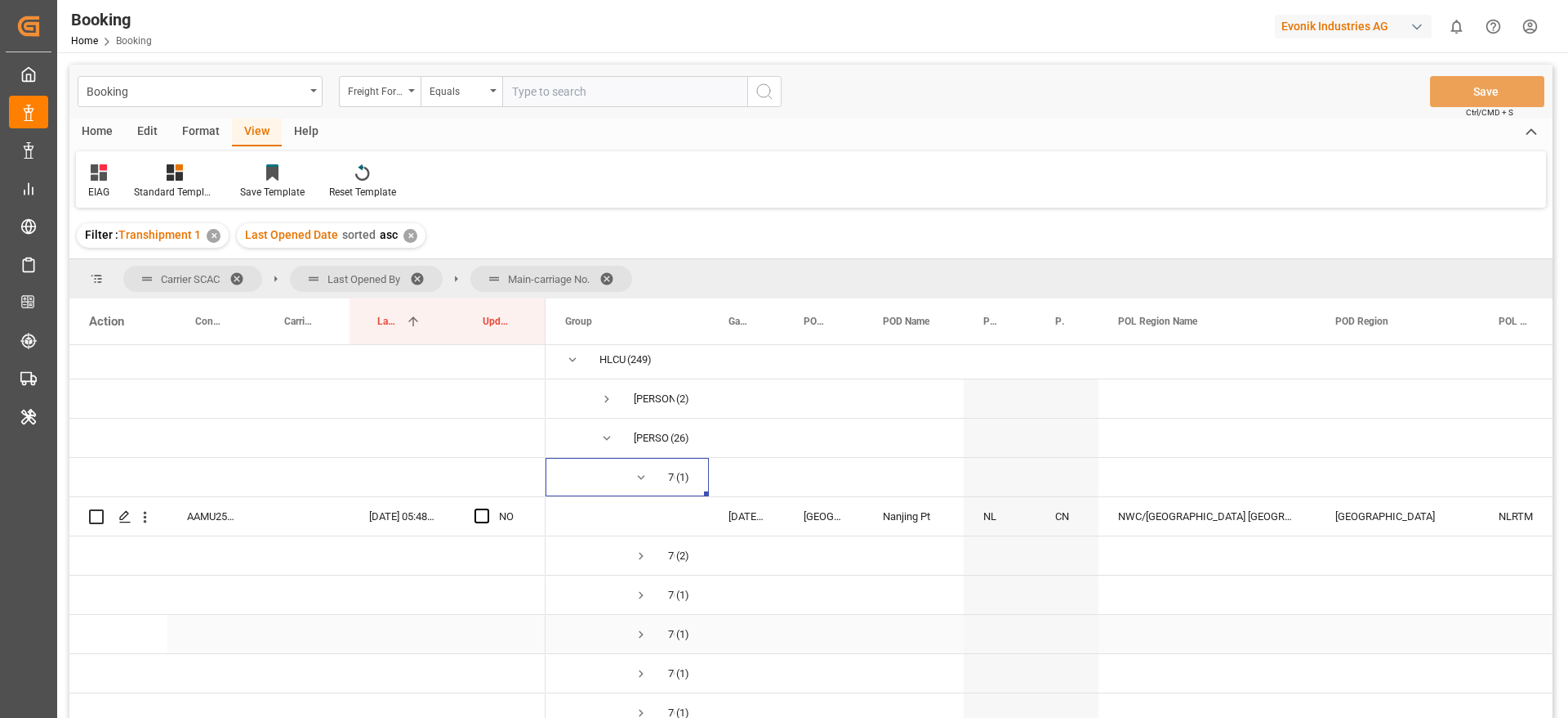
click at [639, 631] on span "Press SPACE to select this row." at bounding box center [641, 634] width 14 height 14
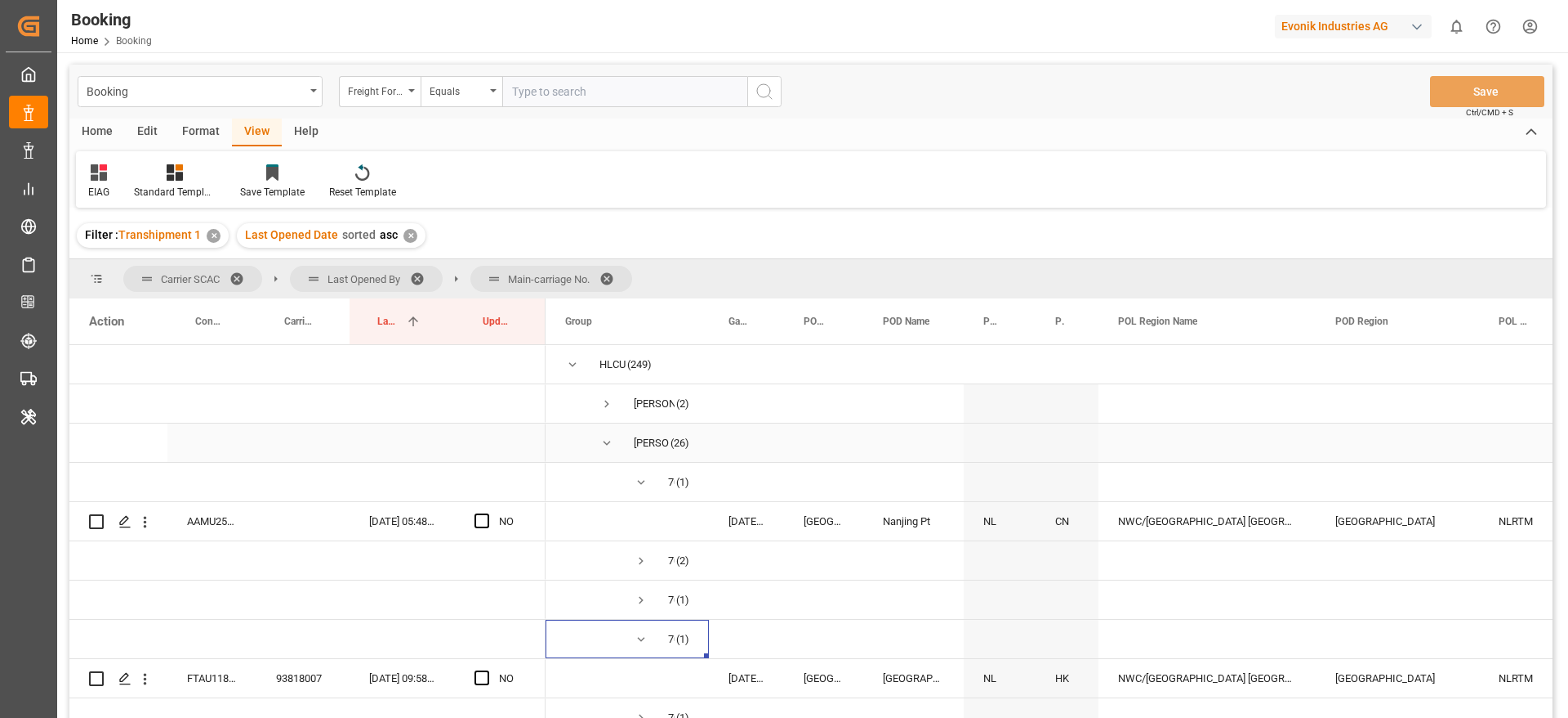
scroll to position [245, 0]
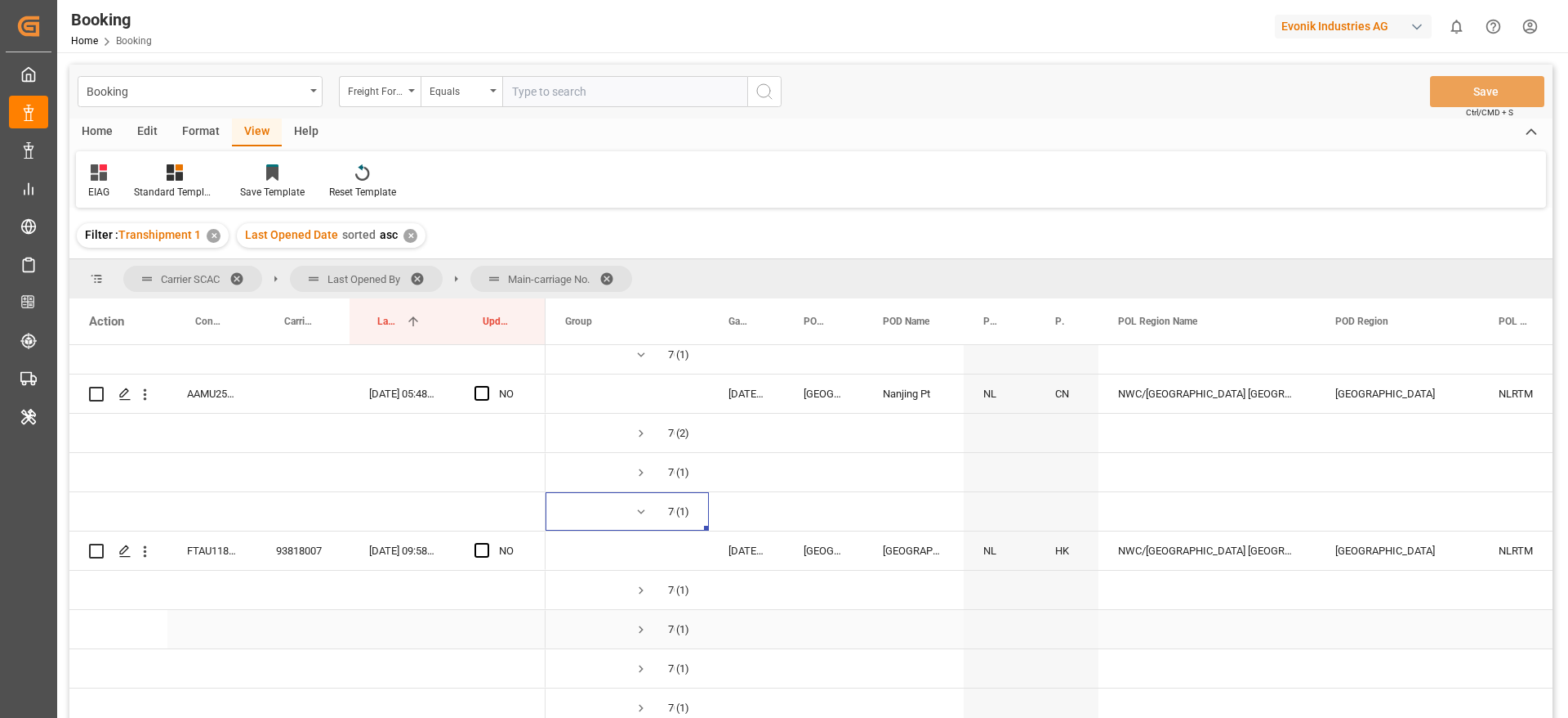
click at [644, 625] on span "Press SPACE to select this row." at bounding box center [641, 629] width 14 height 14
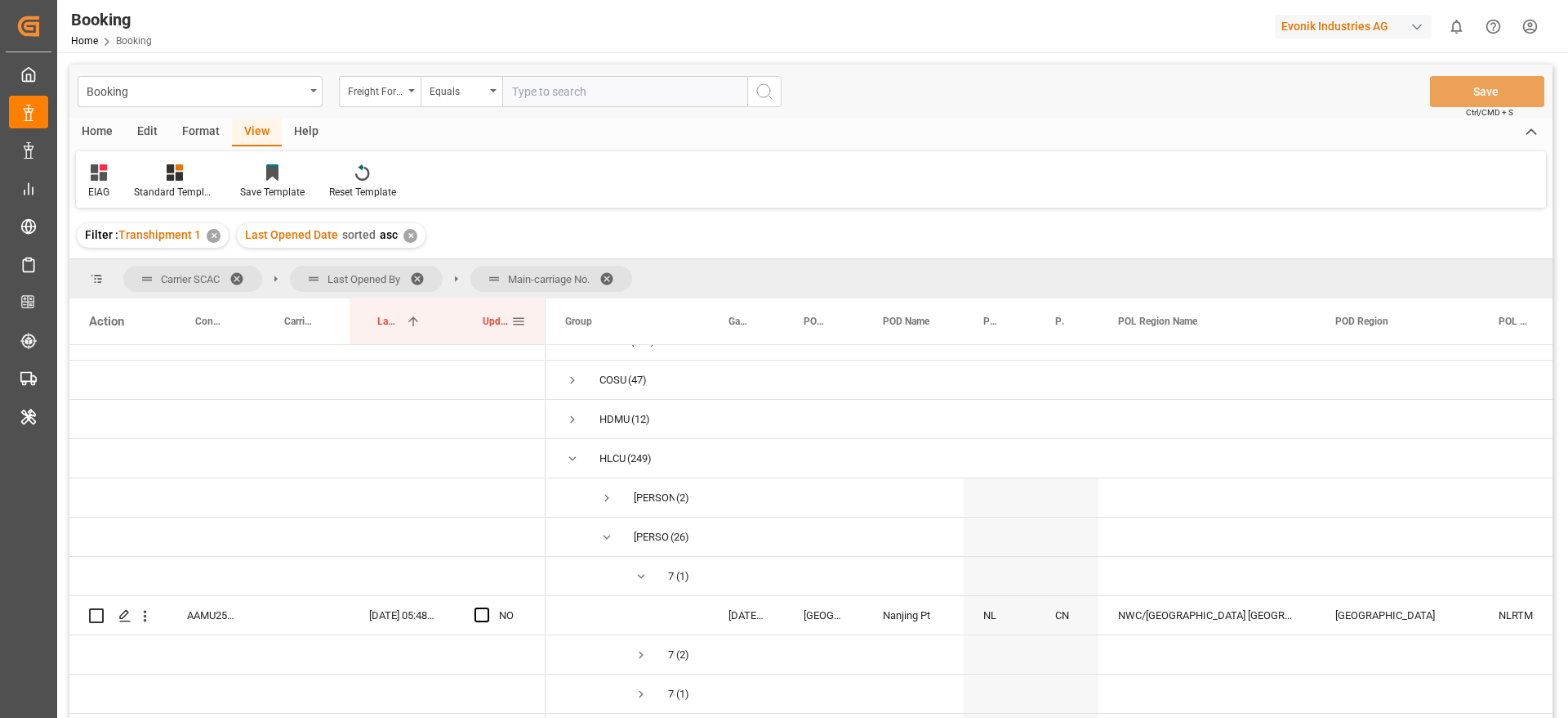
scroll to position [0, 0]
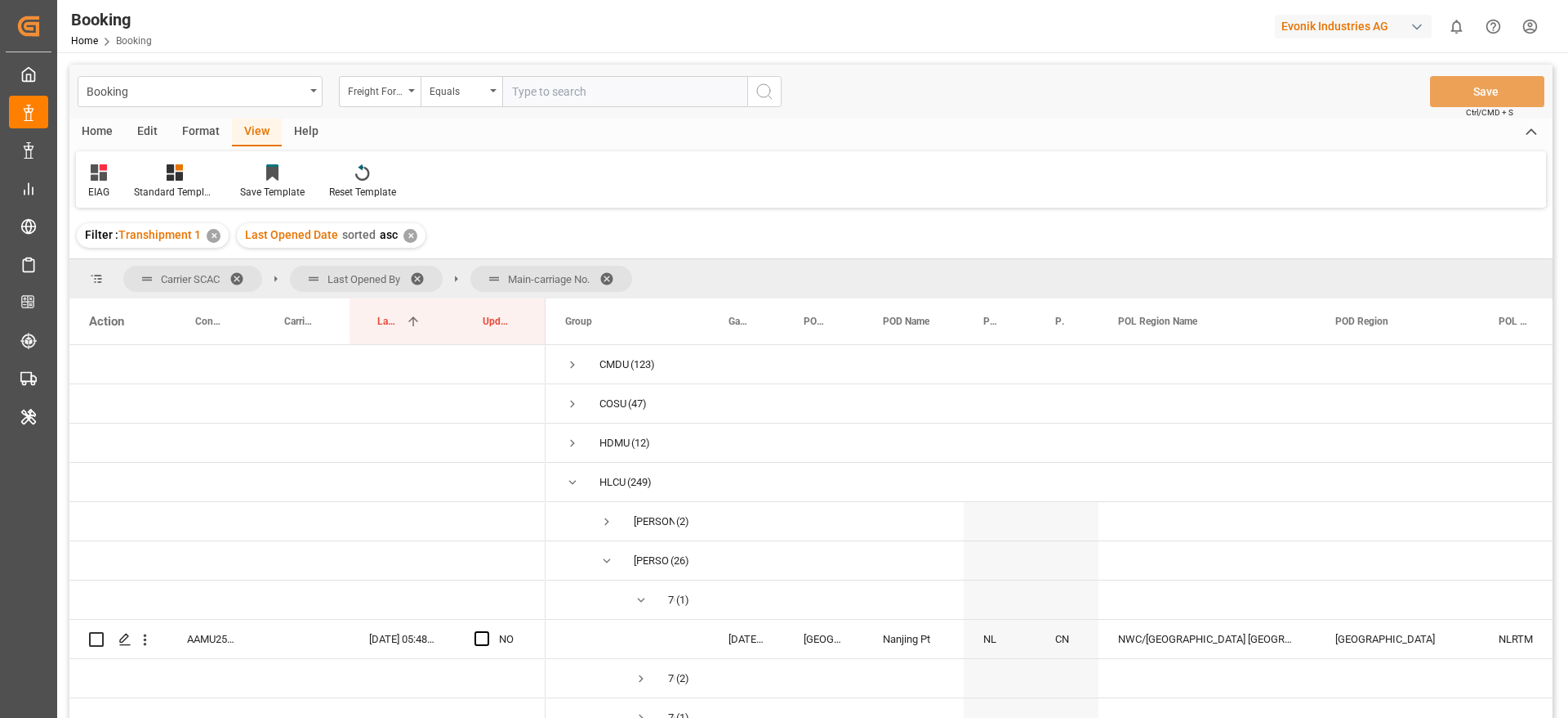
click at [424, 279] on span at bounding box center [423, 278] width 26 height 14
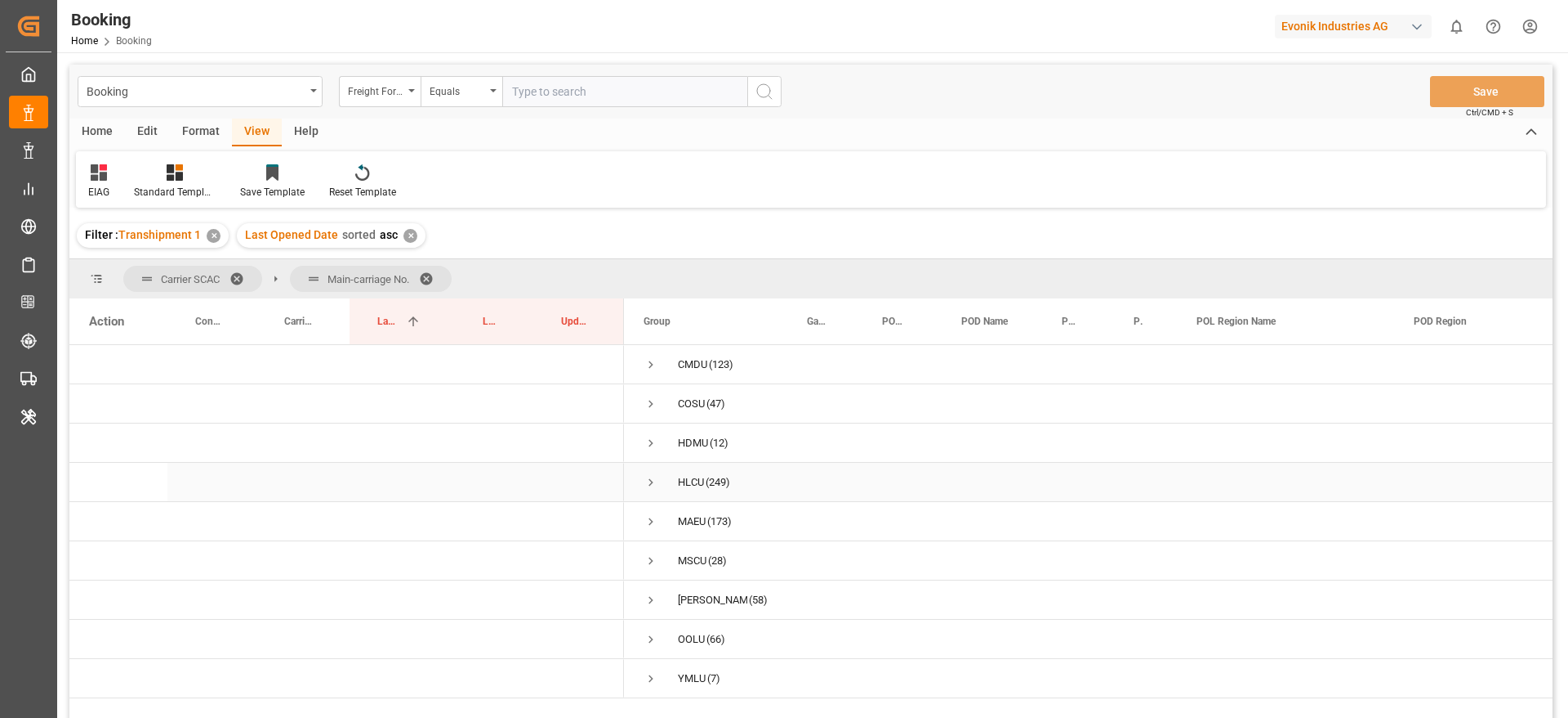
click at [650, 481] on span "Press SPACE to select this row." at bounding box center [651, 482] width 14 height 14
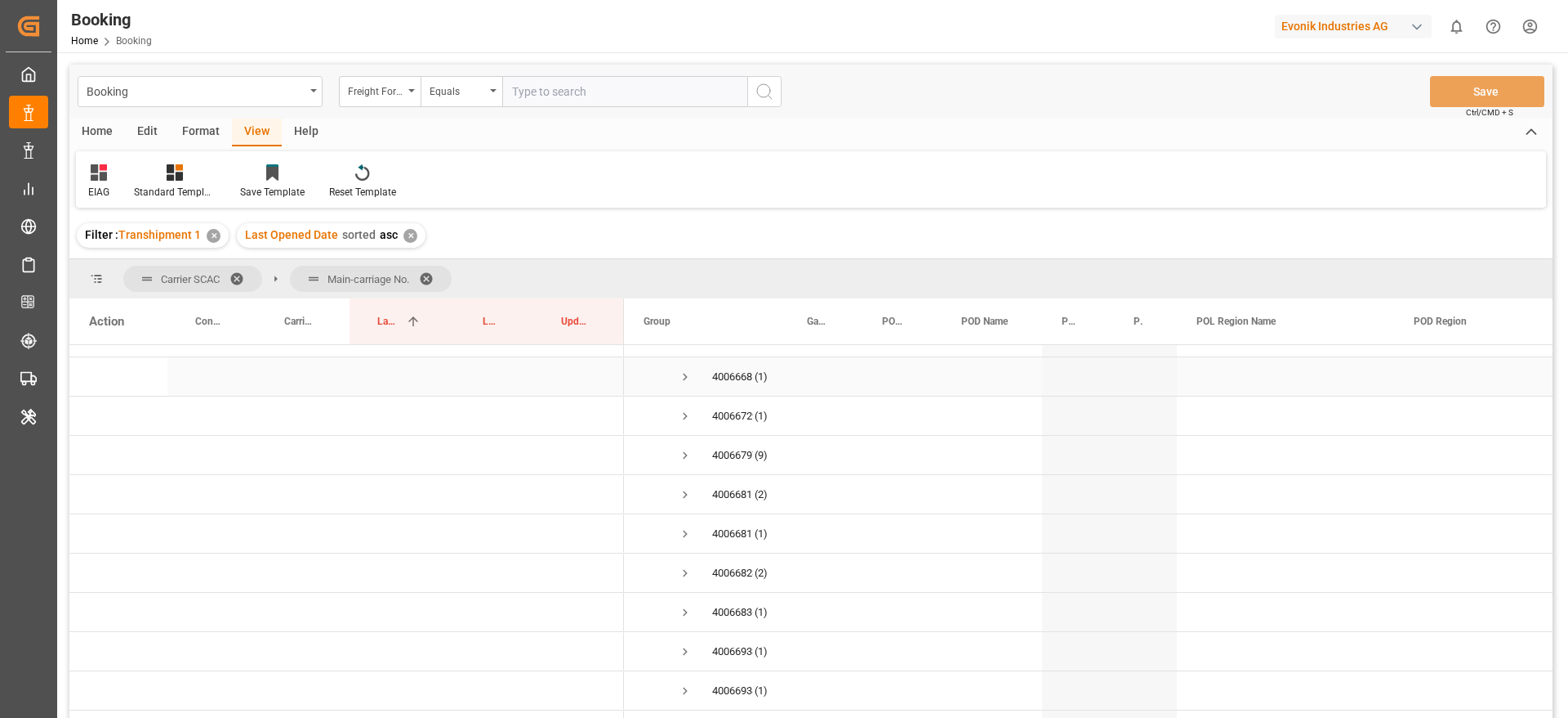
scroll to position [245, 0]
click at [684, 431] on span "Press SPACE to select this row." at bounding box center [685, 433] width 14 height 14
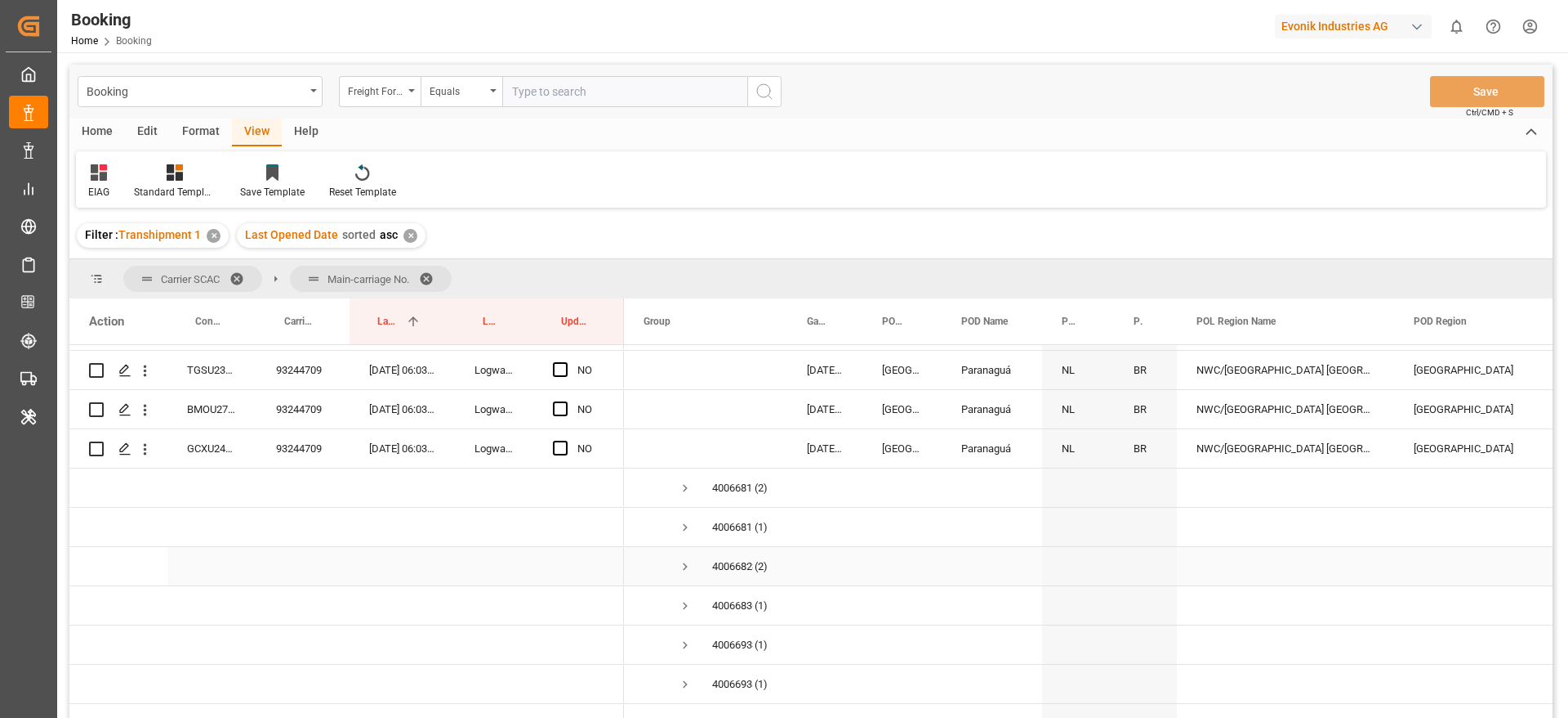
scroll to position [588, 0]
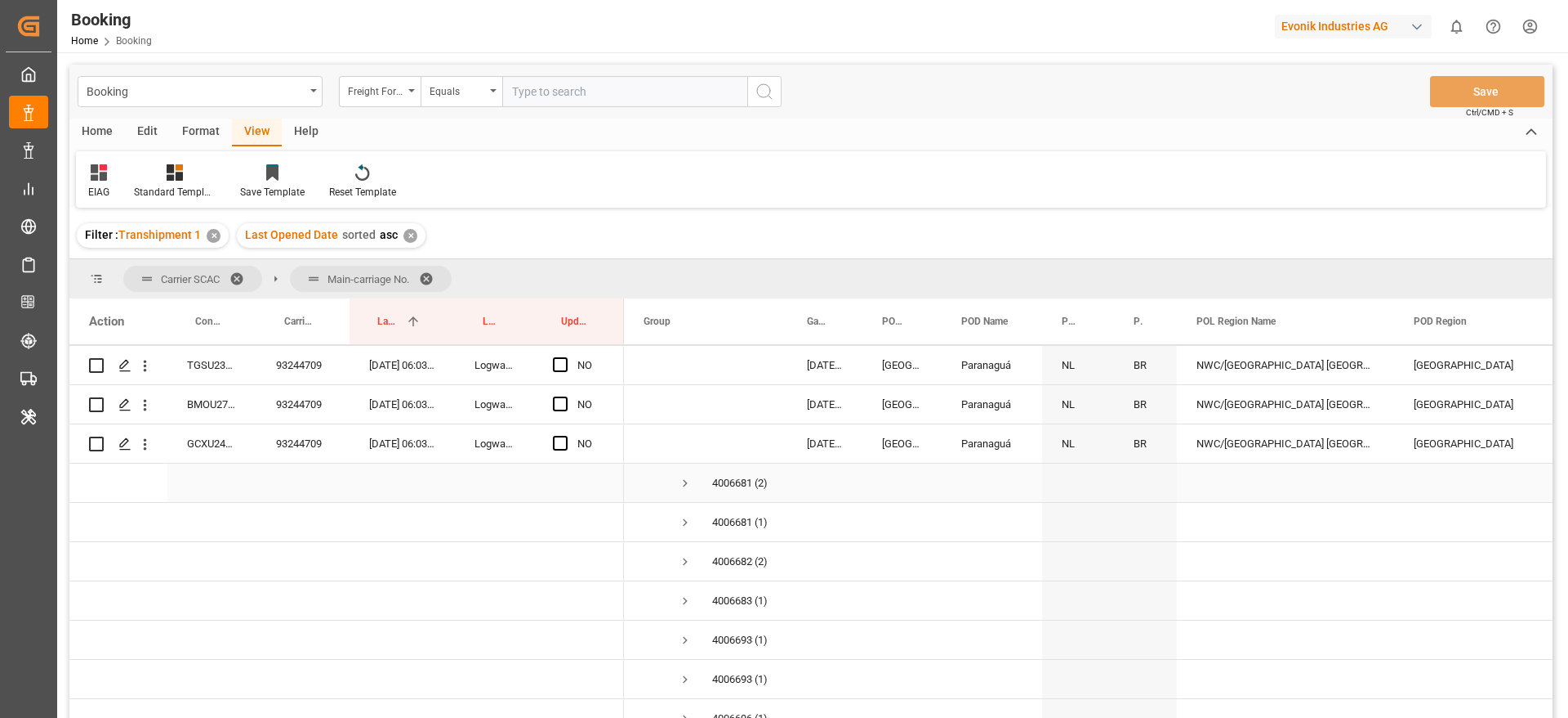
click at [682, 484] on span "Press SPACE to select this row." at bounding box center [685, 483] width 14 height 14
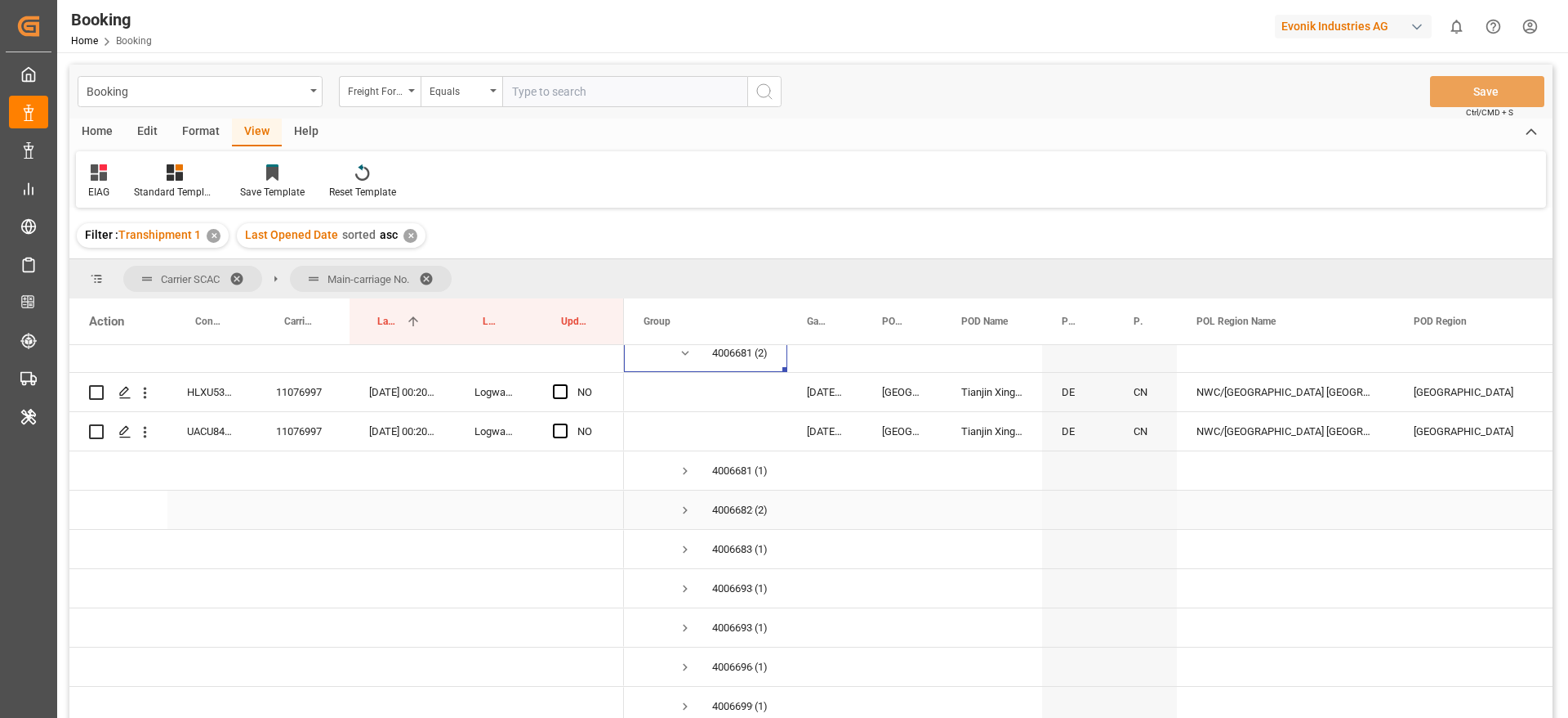
scroll to position [716, 0]
drag, startPoint x: 685, startPoint y: 508, endPoint x: 869, endPoint y: 573, distance: 195.1
click at [685, 508] on span "Press SPACE to select this row." at bounding box center [685, 511] width 14 height 14
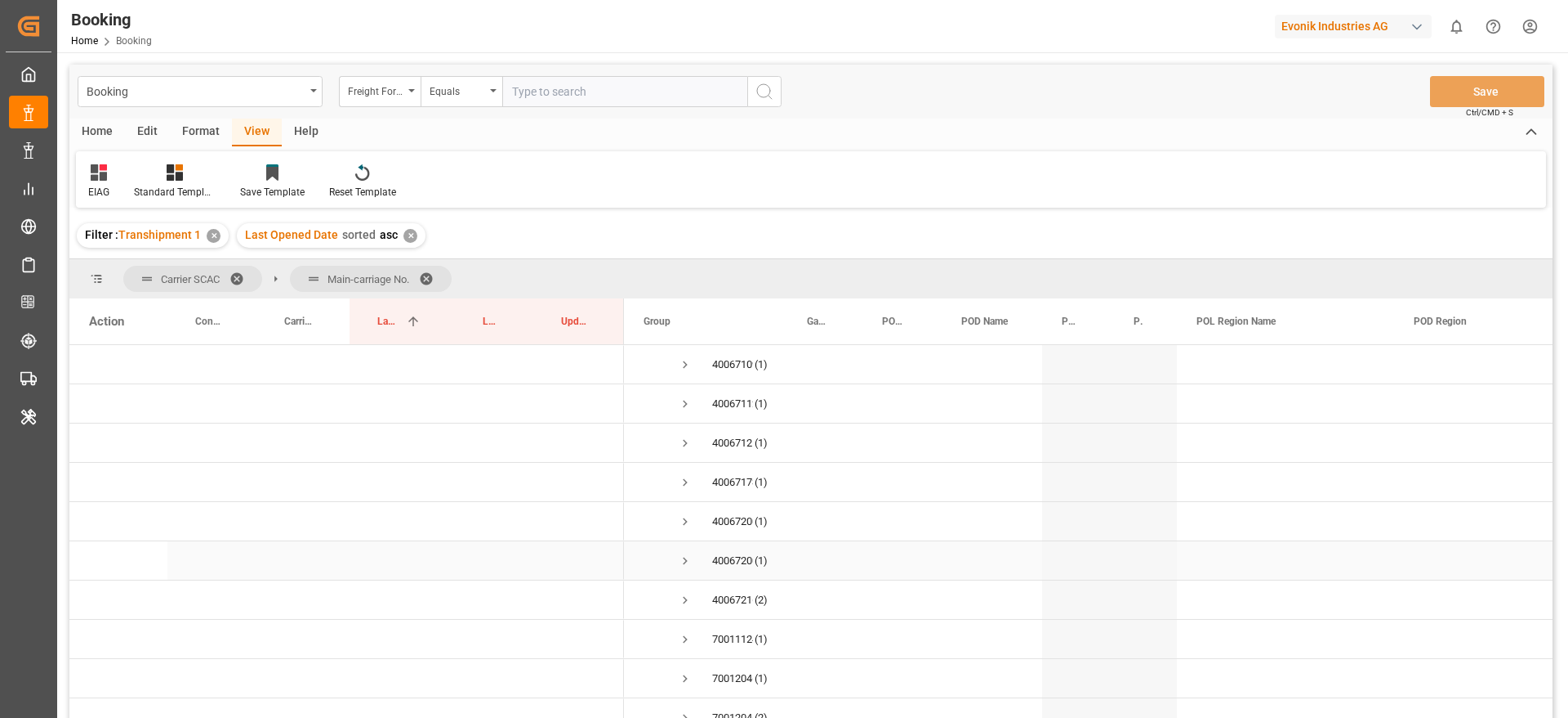
scroll to position [1528, 0]
click at [686, 527] on span "Press SPACE to select this row." at bounding box center [685, 524] width 14 height 14
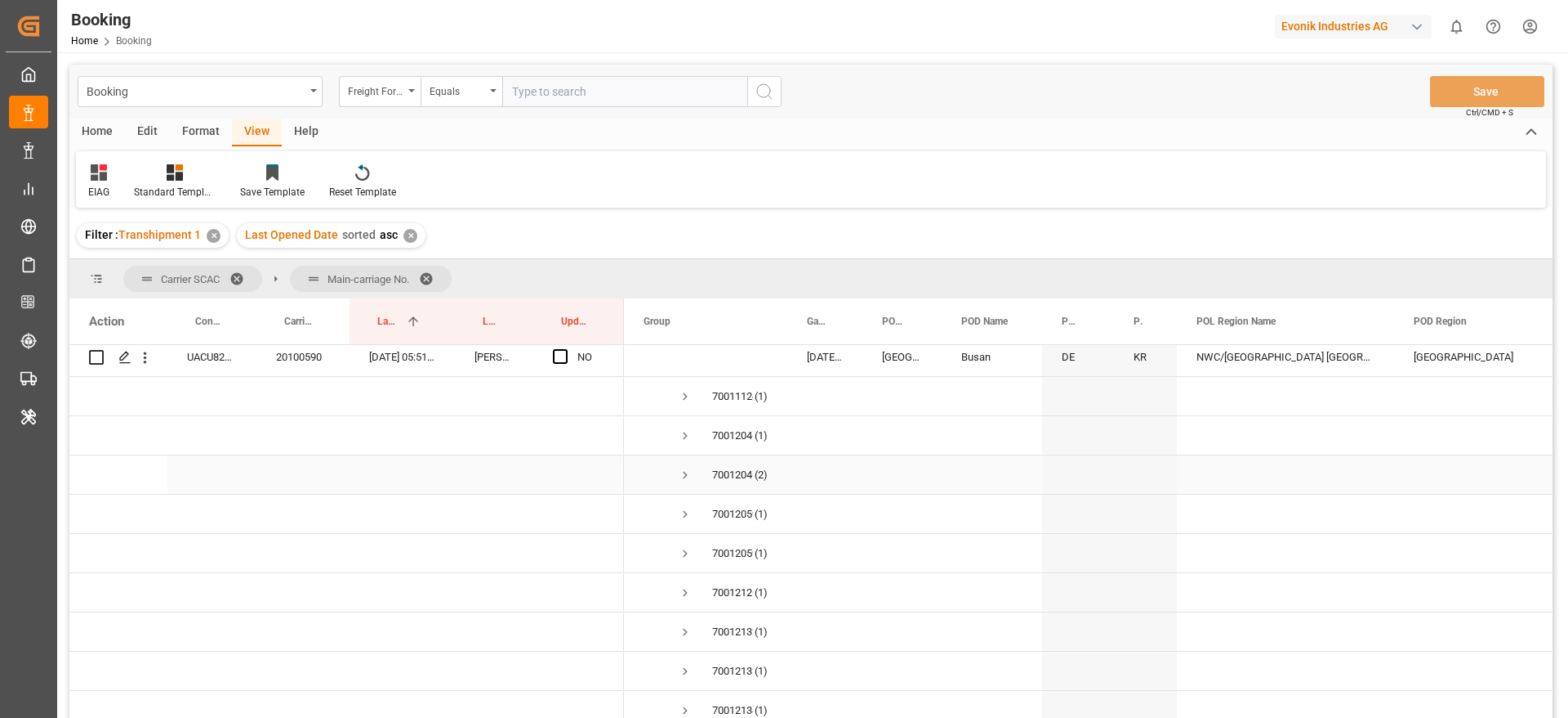
click at [684, 475] on span "Press SPACE to select this row." at bounding box center [685, 475] width 14 height 14
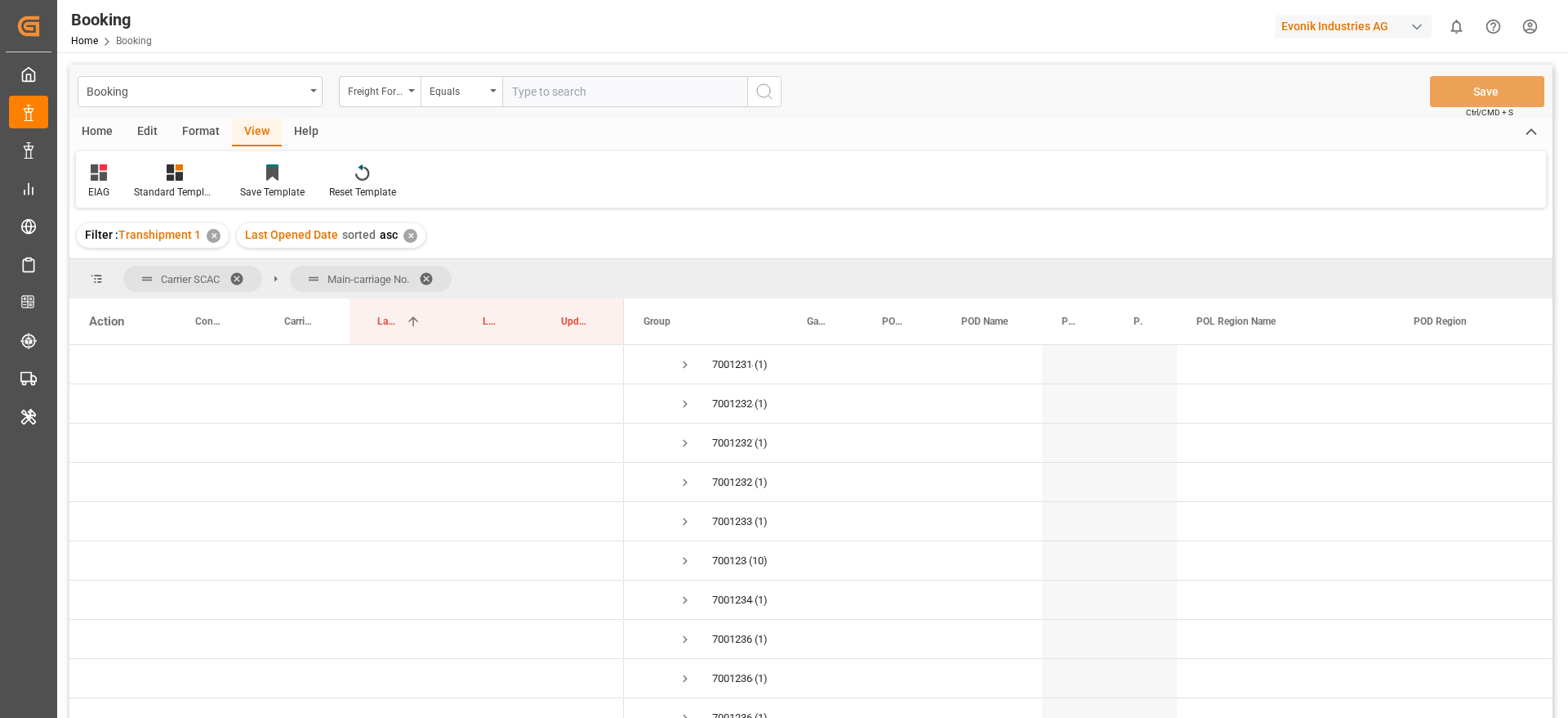
scroll to position [2999, 0]
click at [686, 503] on span "Press SPACE to select this row." at bounding box center [685, 504] width 14 height 14
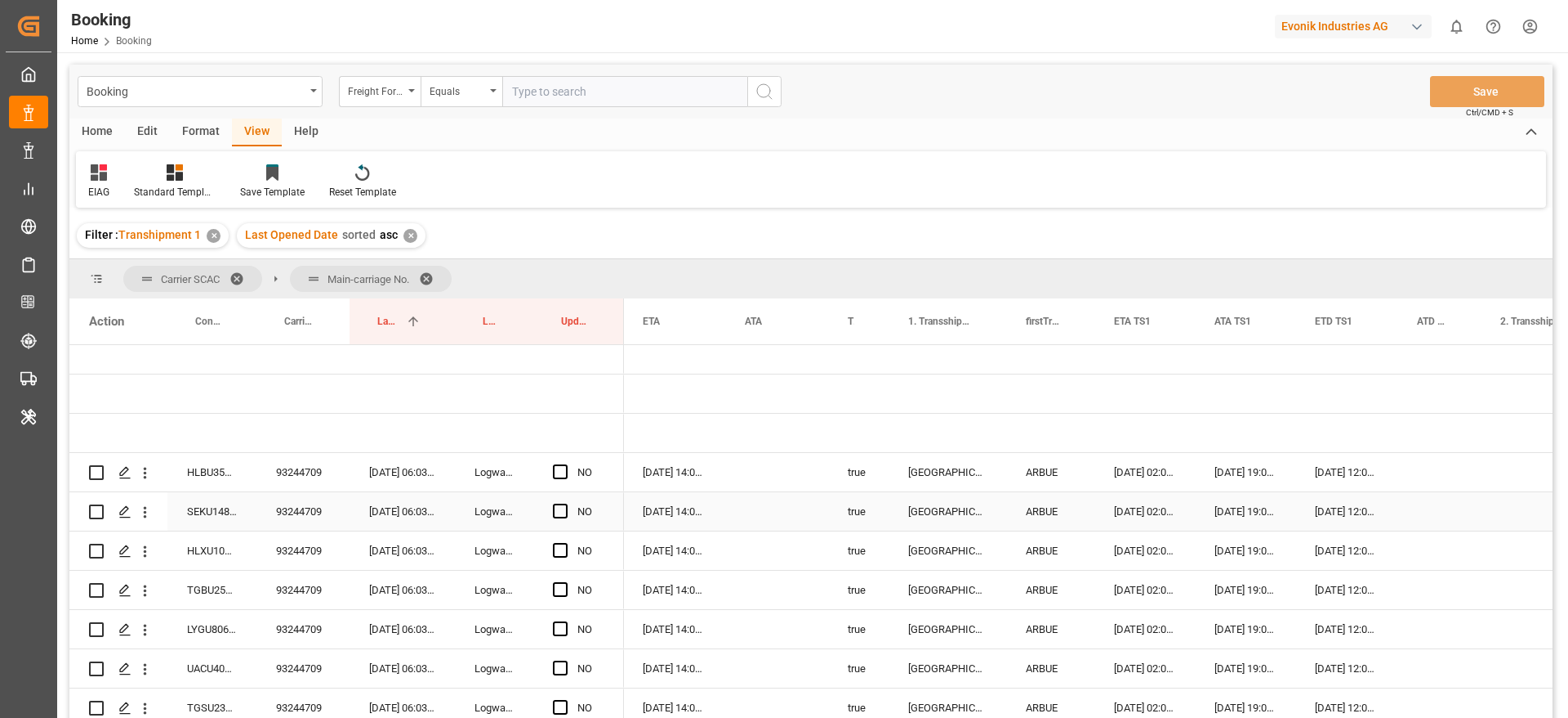
scroll to position [0, 1531]
click at [300, 473] on div "93244709" at bounding box center [303, 472] width 93 height 38
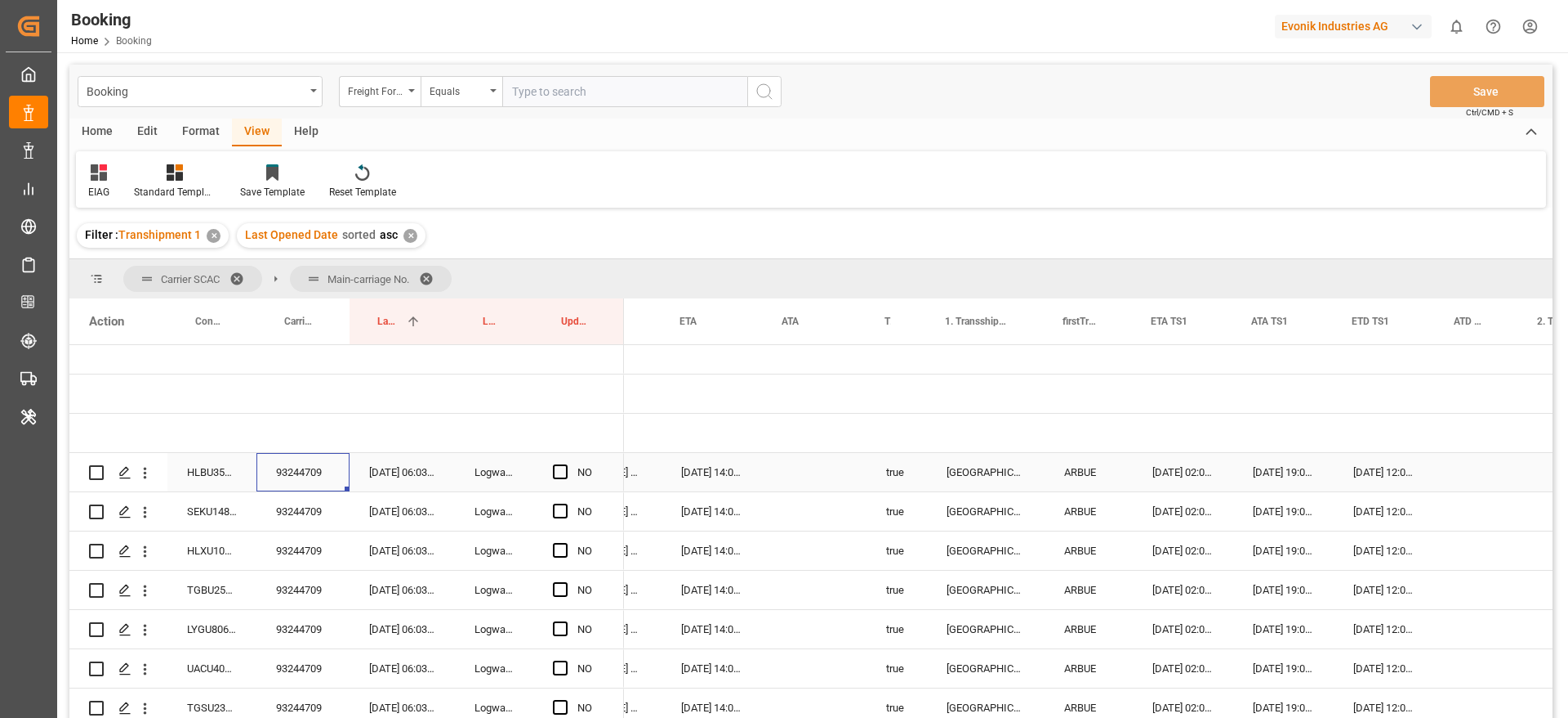
scroll to position [0, 0]
click at [554, 473] on span "Press SPACE to select this row." at bounding box center [560, 471] width 14 height 14
click at [565, 464] on input "Press SPACE to select this row." at bounding box center [565, 464] width 0 height 0
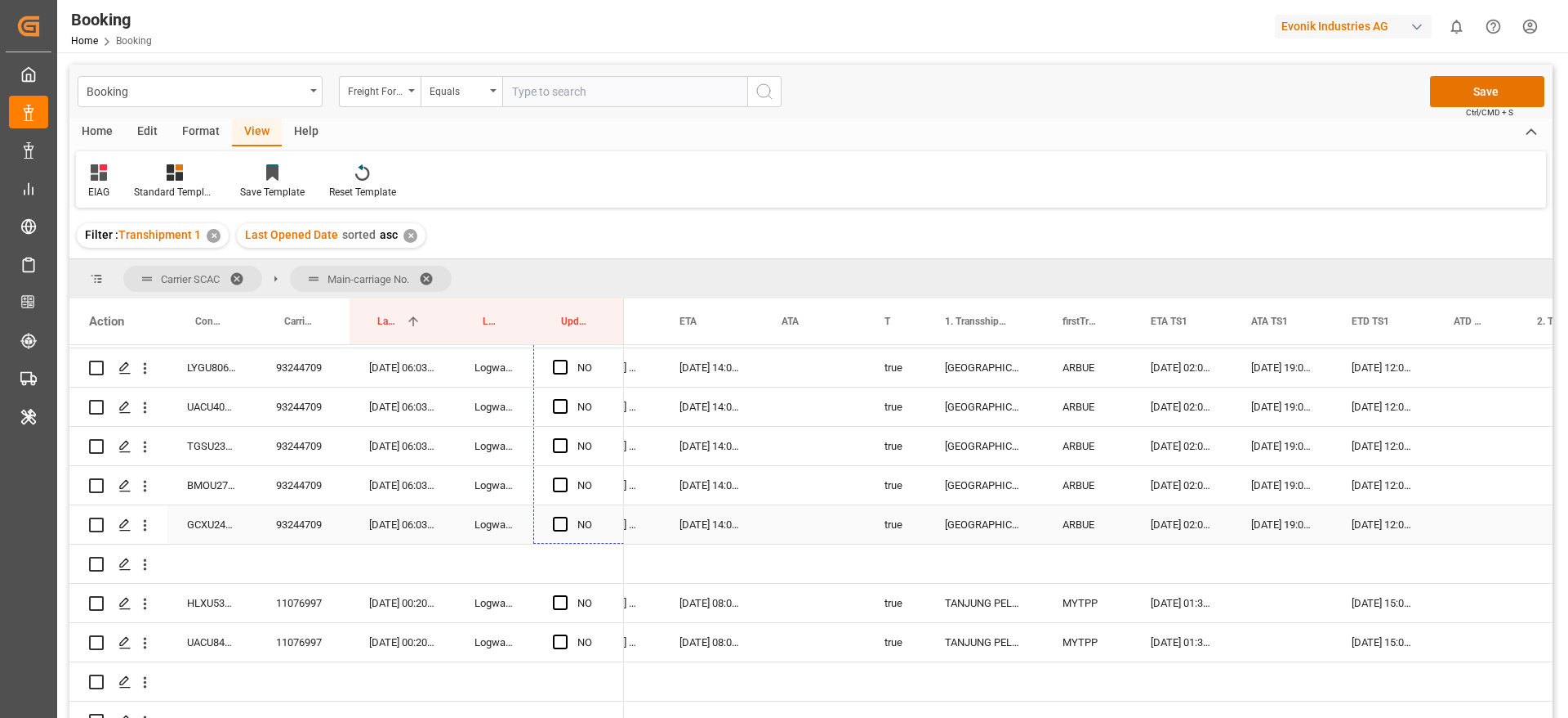
drag, startPoint x: 621, startPoint y: 491, endPoint x: 595, endPoint y: 523, distance: 41.2
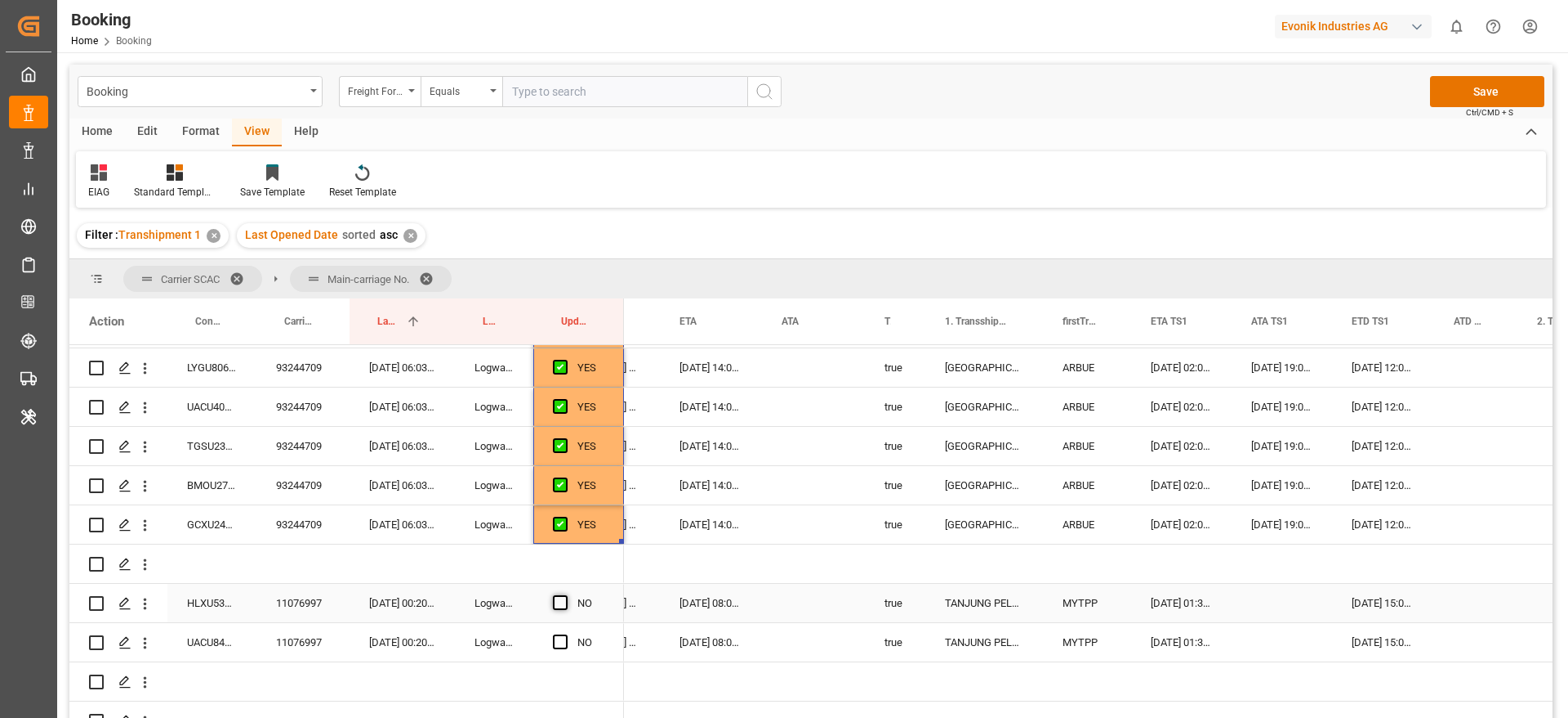
click at [564, 610] on div "Press SPACE to select this row." at bounding box center [564, 603] width 24 height 37
click at [559, 608] on span "Press SPACE to select this row." at bounding box center [560, 602] width 14 height 14
click at [565, 595] on input "Press SPACE to select this row." at bounding box center [565, 595] width 0 height 0
click at [562, 635] on span "Press SPACE to select this row." at bounding box center [560, 641] width 14 height 14
click at [565, 634] on input "Press SPACE to select this row." at bounding box center [565, 634] width 0 height 0
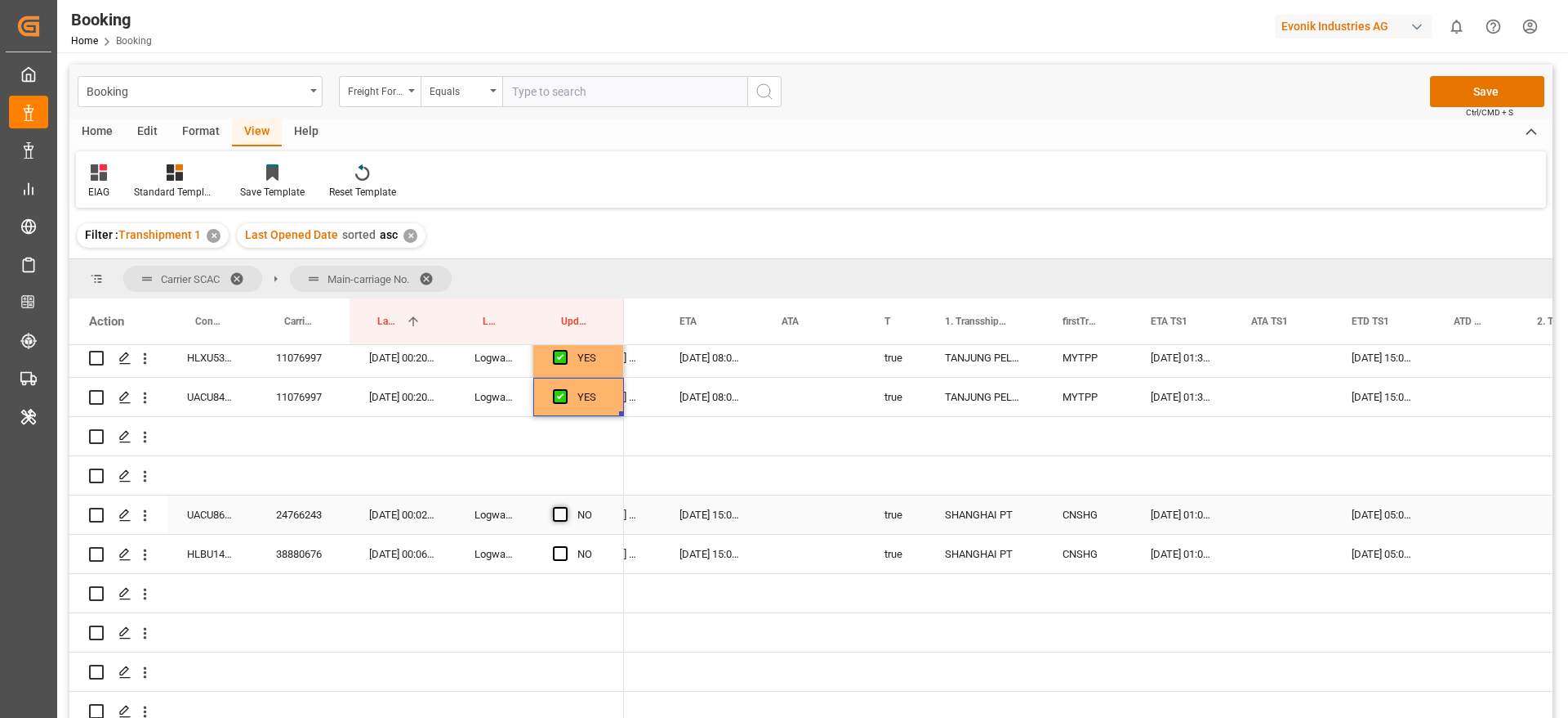
click at [560, 511] on span "Press SPACE to select this row." at bounding box center [560, 514] width 14 height 14
click at [565, 507] on input "Press SPACE to select this row." at bounding box center [565, 507] width 0 height 0
click at [558, 547] on span "Press SPACE to select this row." at bounding box center [560, 553] width 14 height 14
click at [565, 546] on input "Press SPACE to select this row." at bounding box center [565, 546] width 0 height 0
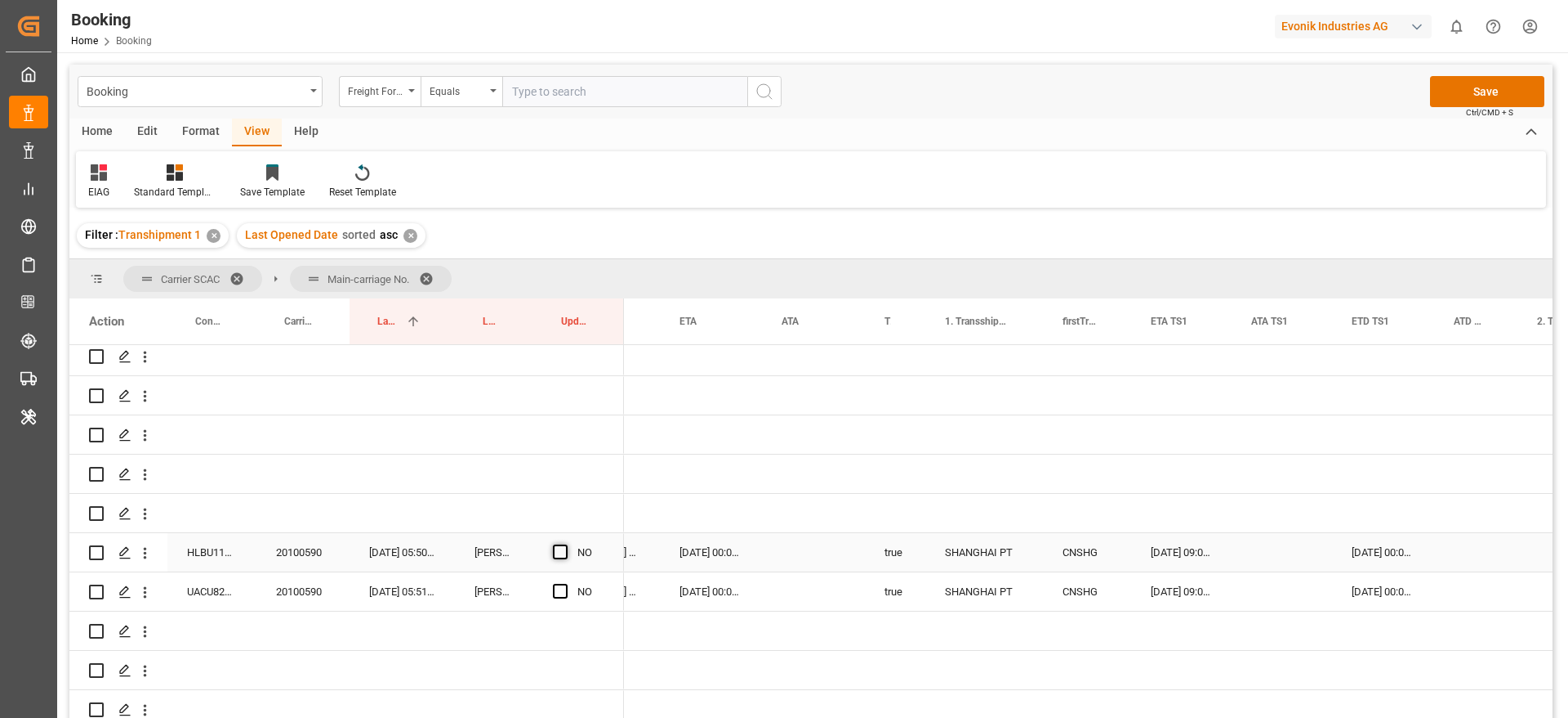
click at [562, 551] on span "Press SPACE to select this row." at bounding box center [560, 551] width 14 height 14
click at [565, 544] on input "Press SPACE to select this row." at bounding box center [565, 544] width 0 height 0
click at [556, 591] on span "Press SPACE to select this row." at bounding box center [560, 590] width 14 height 14
click at [565, 583] on input "Press SPACE to select this row." at bounding box center [565, 583] width 0 height 0
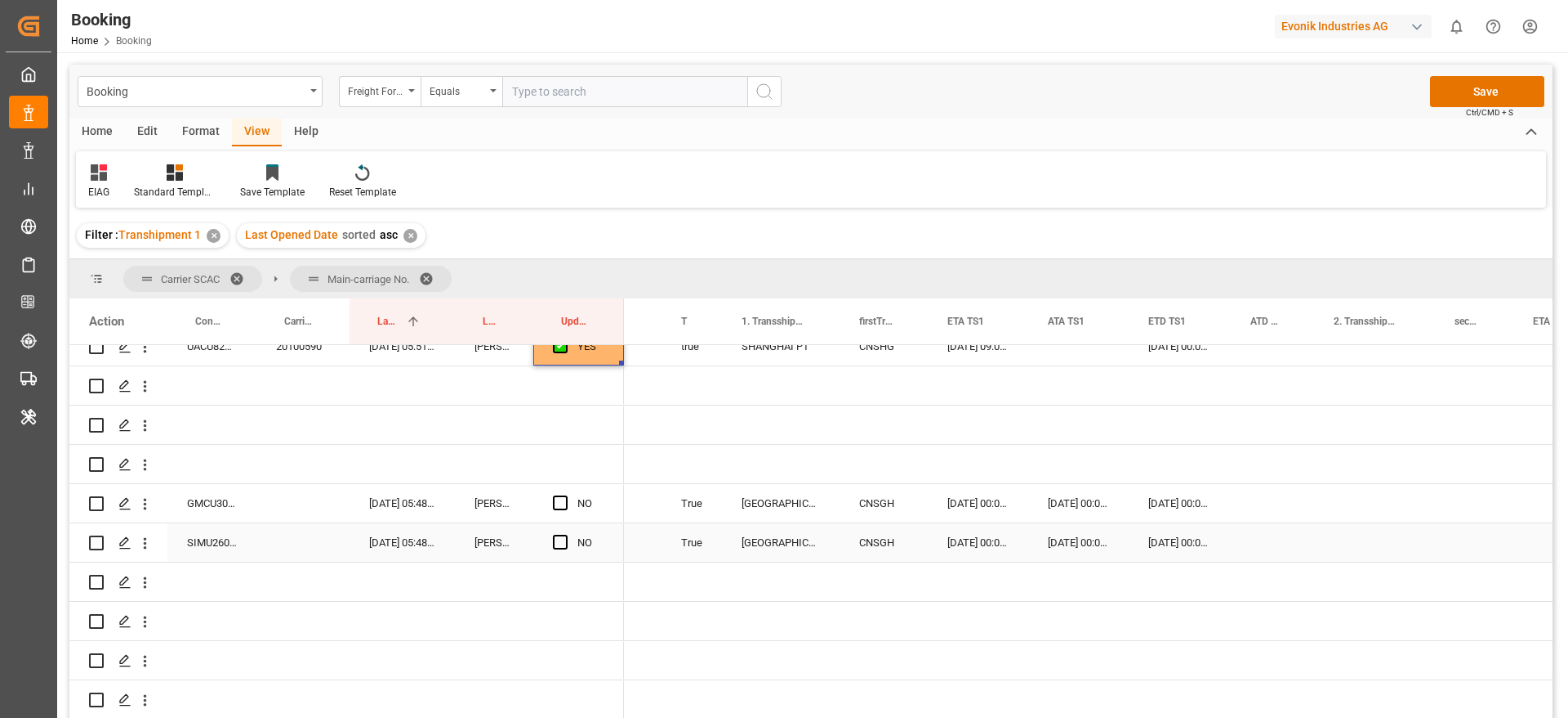
scroll to position [0, 1680]
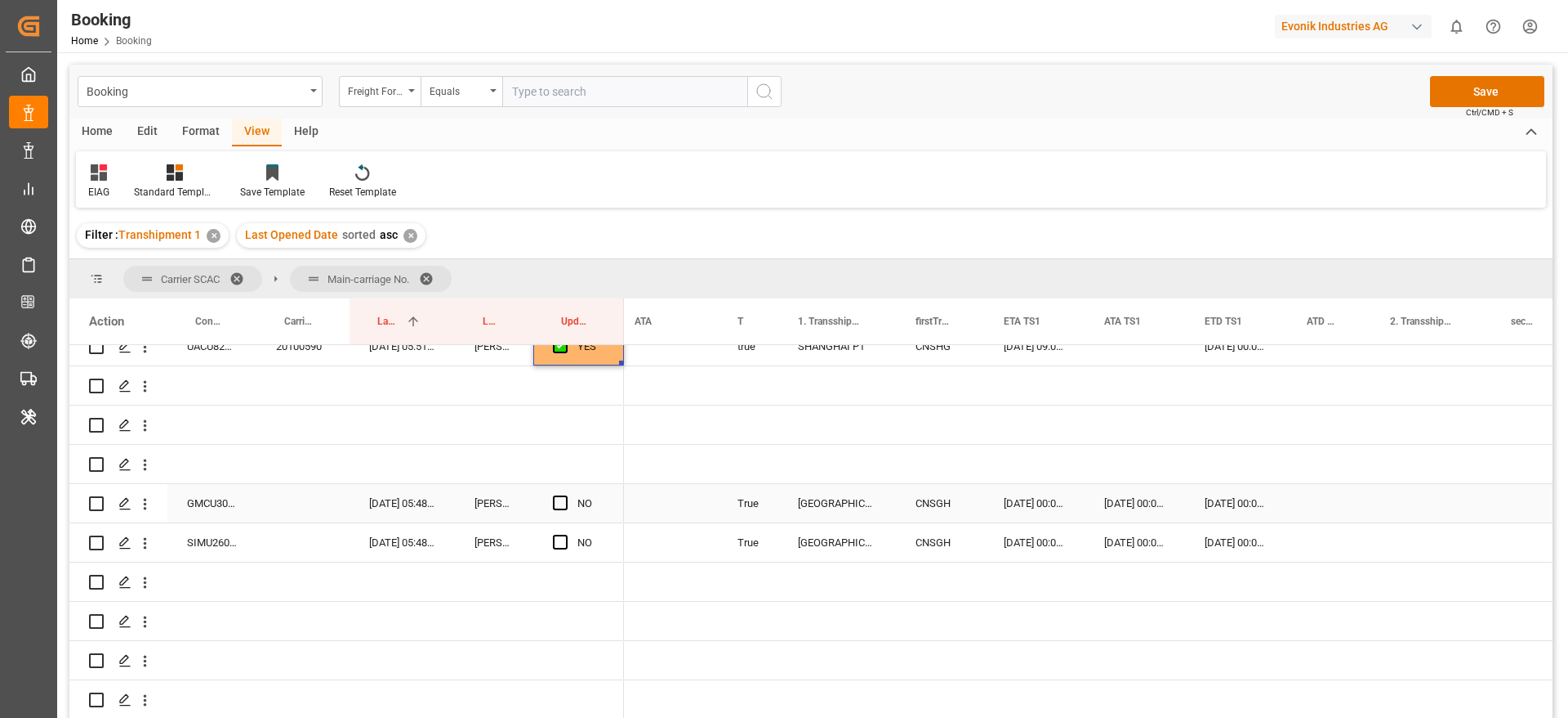
click at [217, 513] on div "GMCU3061797" at bounding box center [212, 502] width 89 height 38
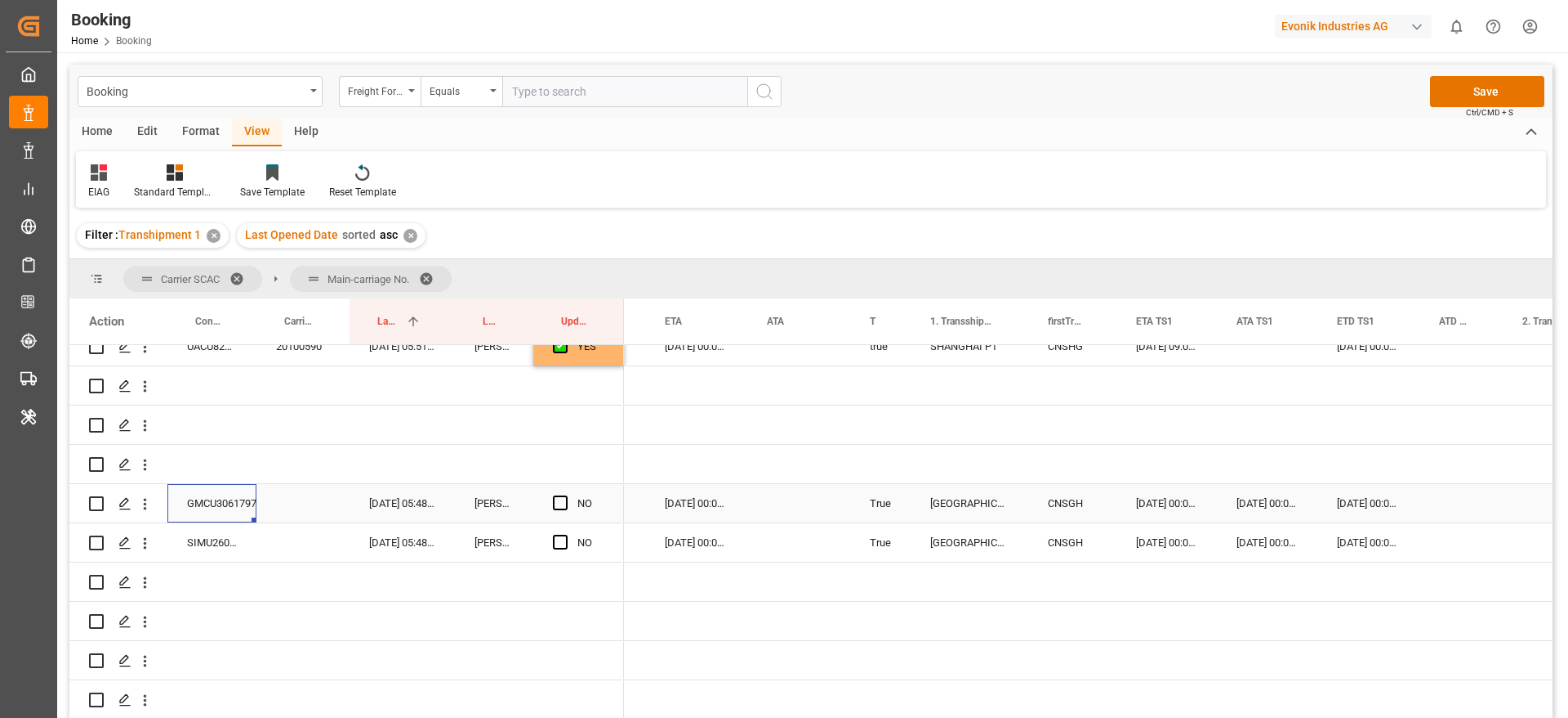
click at [149, 503] on icon "open menu" at bounding box center [144, 503] width 17 height 17
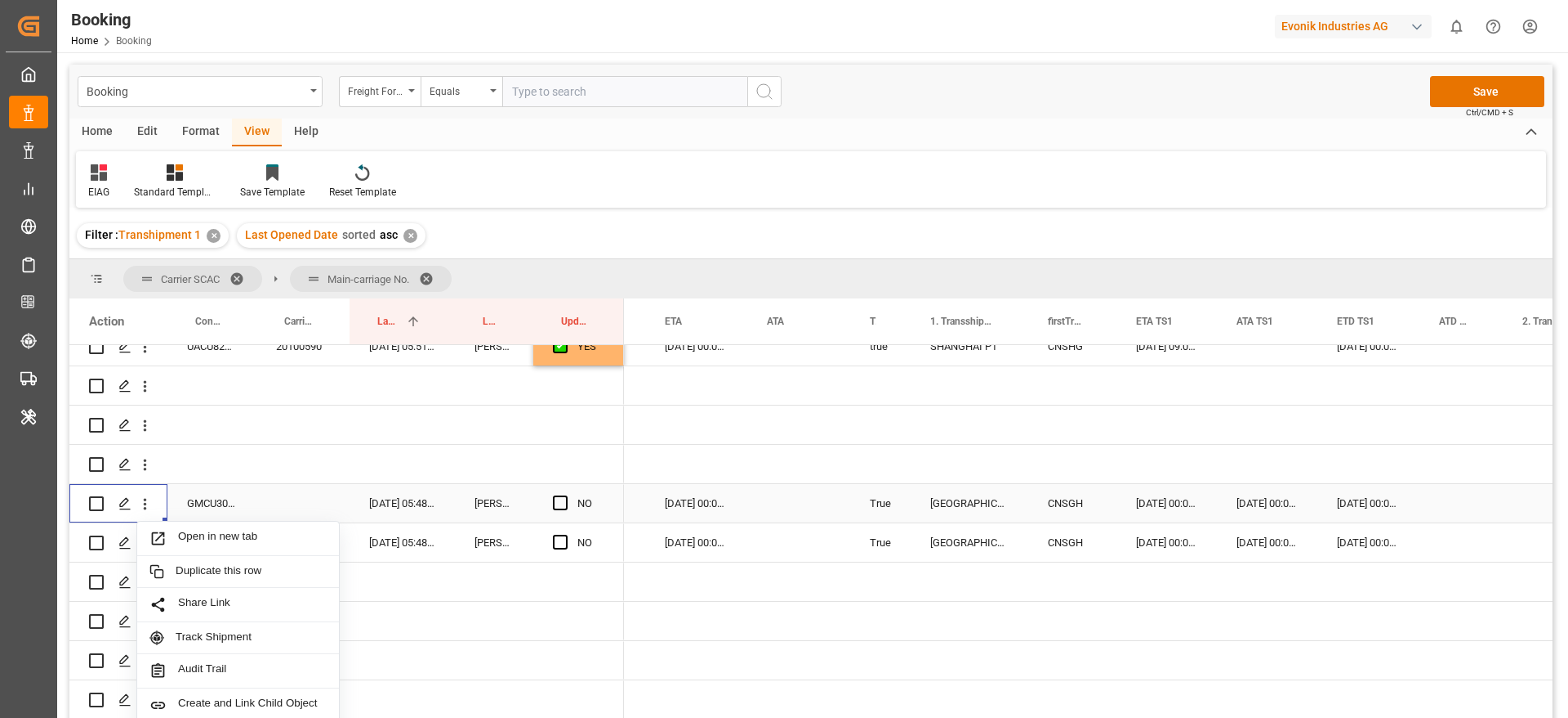
click at [262, 532] on span "Open in new tab" at bounding box center [252, 538] width 149 height 17
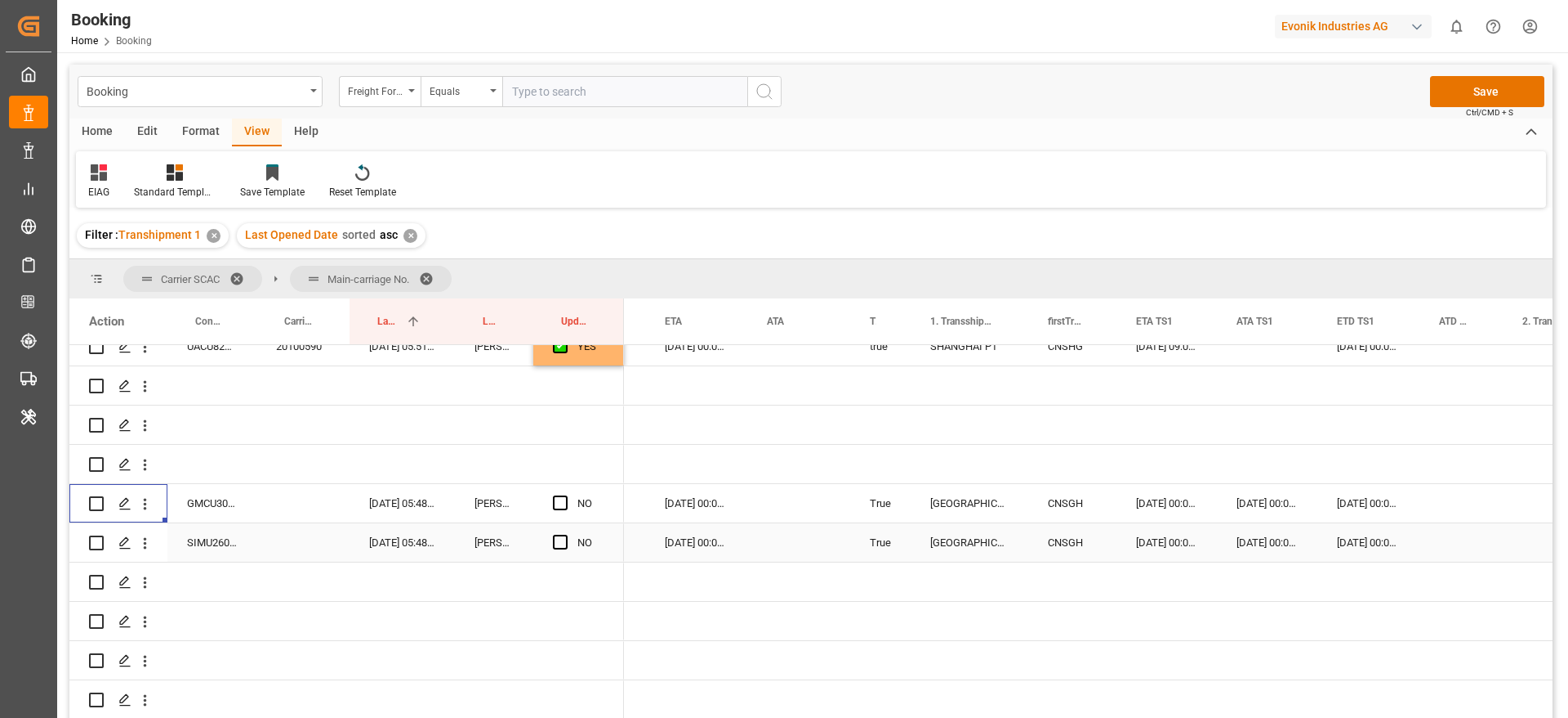
click at [144, 551] on icon "open menu" at bounding box center [144, 542] width 17 height 17
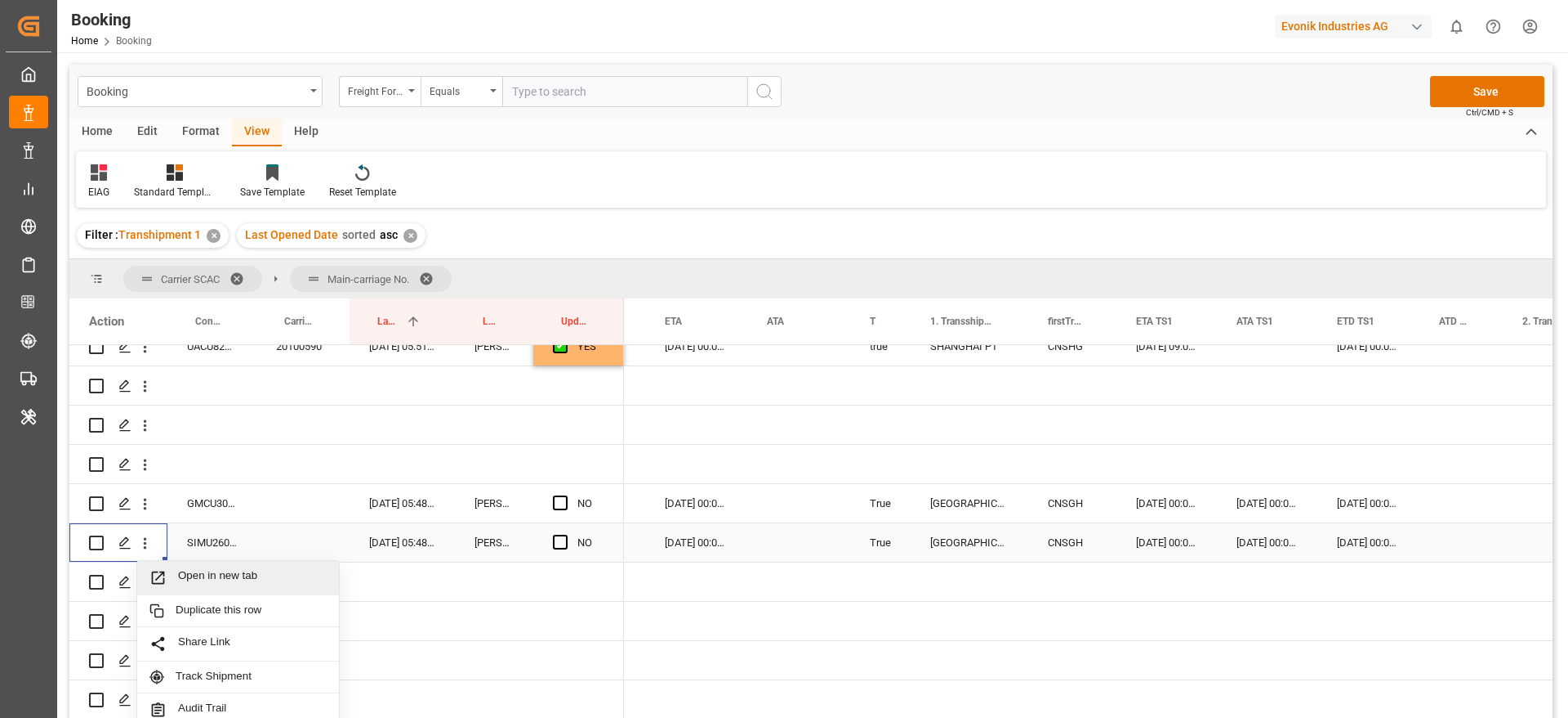
click at [275, 577] on span "Open in new tab" at bounding box center [252, 577] width 149 height 17
click at [560, 503] on span "Press SPACE to select this row." at bounding box center [560, 502] width 14 height 14
click at [565, 495] on input "Press SPACE to select this row." at bounding box center [565, 495] width 0 height 0
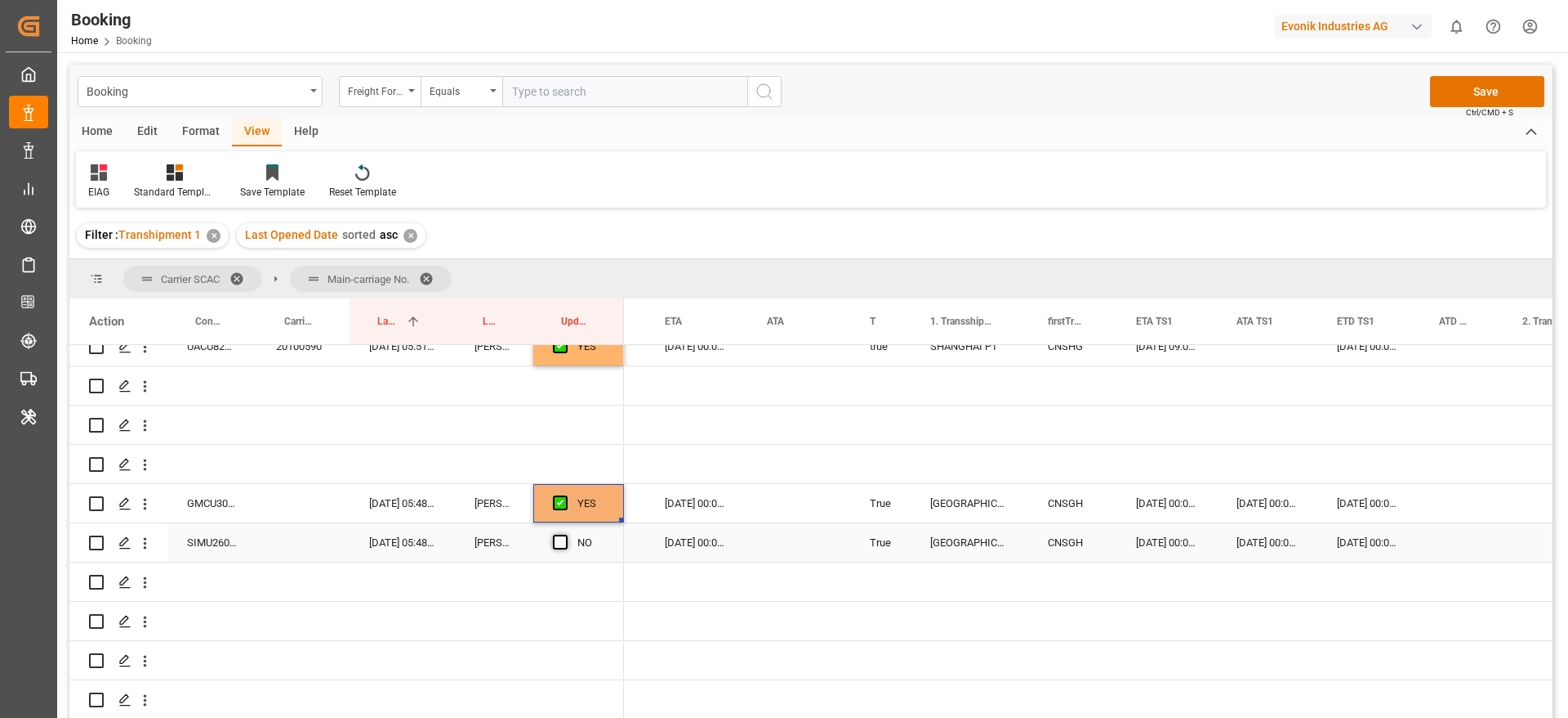
click at [557, 539] on span "Press SPACE to select this row." at bounding box center [560, 541] width 14 height 14
click at [565, 534] on input "Press SPACE to select this row." at bounding box center [565, 534] width 0 height 0
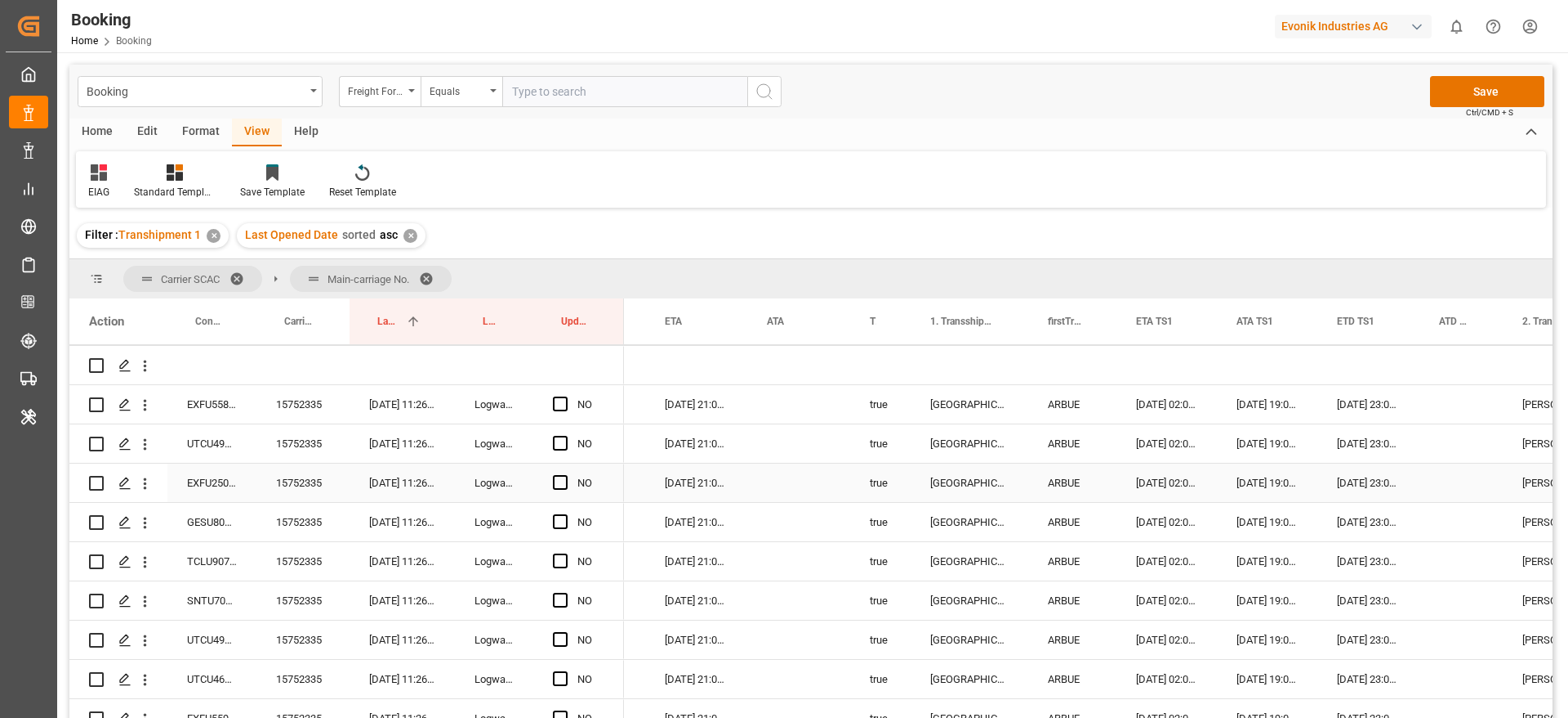
scroll to position [3140, 0]
click at [296, 407] on div "15752335" at bounding box center [303, 402] width 93 height 38
click at [205, 399] on div "EXFU5582373" at bounding box center [212, 402] width 89 height 38
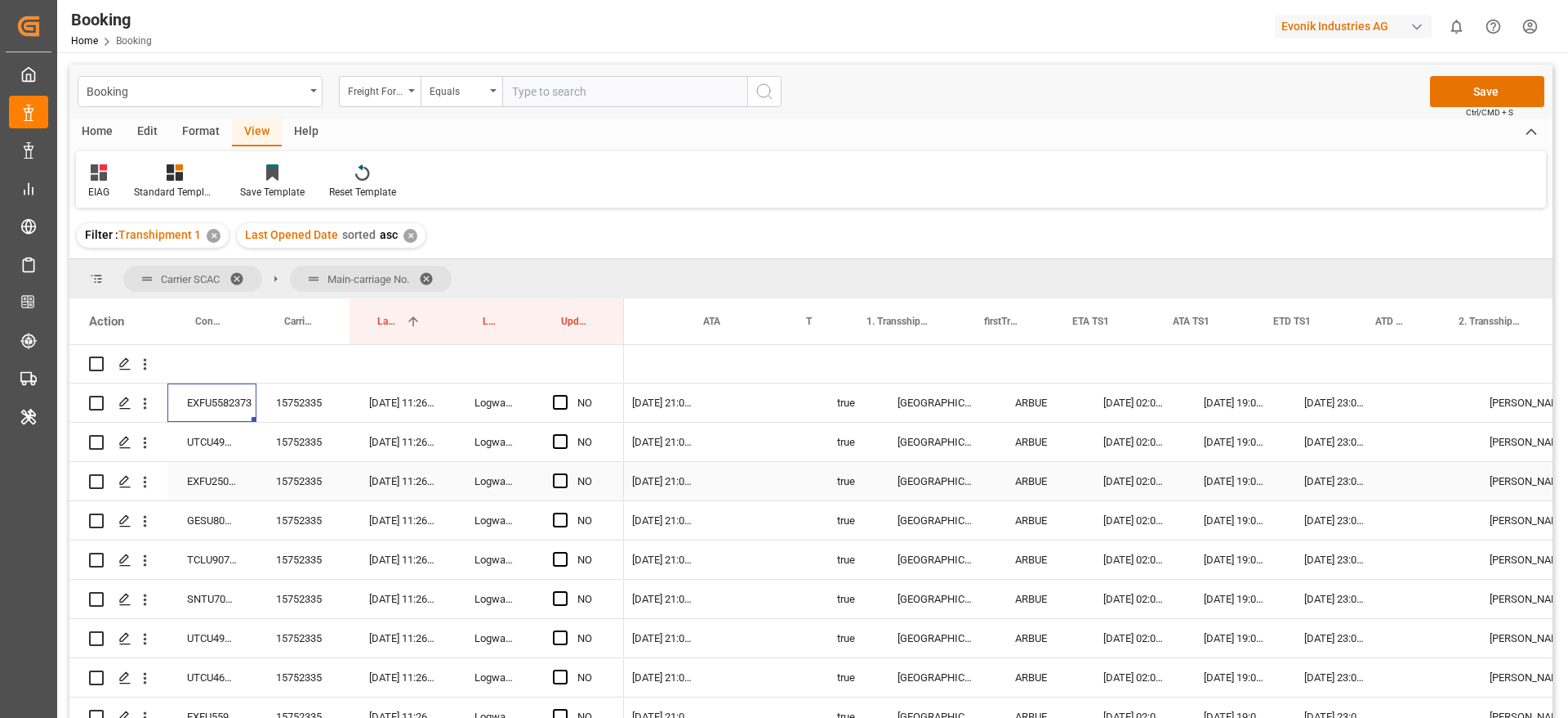
scroll to position [0, 1533]
click at [560, 402] on span "Press SPACE to select this row." at bounding box center [560, 402] width 14 height 14
click at [565, 395] on input "Press SPACE to select this row." at bounding box center [565, 395] width 0 height 0
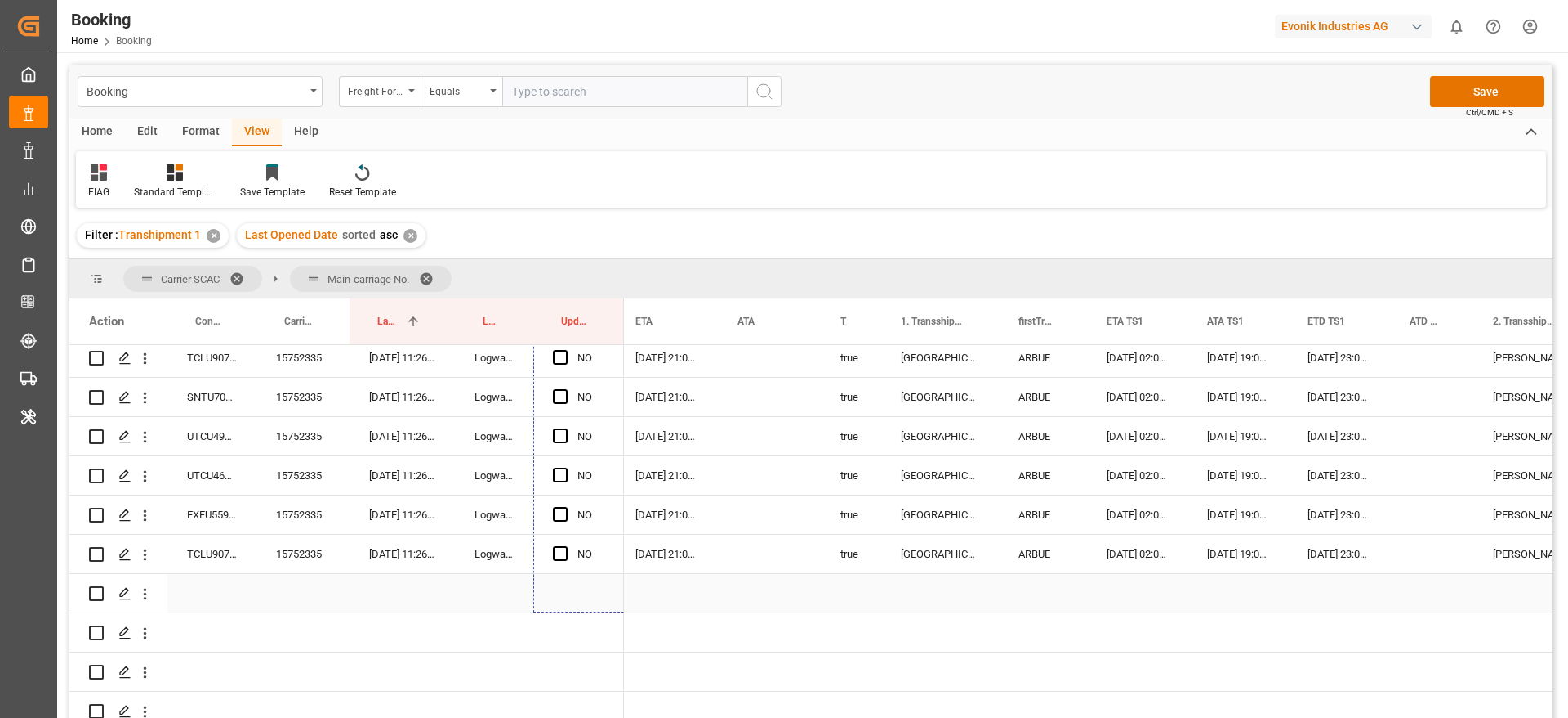
scroll to position [3340, 0]
drag, startPoint x: 620, startPoint y: 420, endPoint x: 599, endPoint y: 557, distance: 138.6
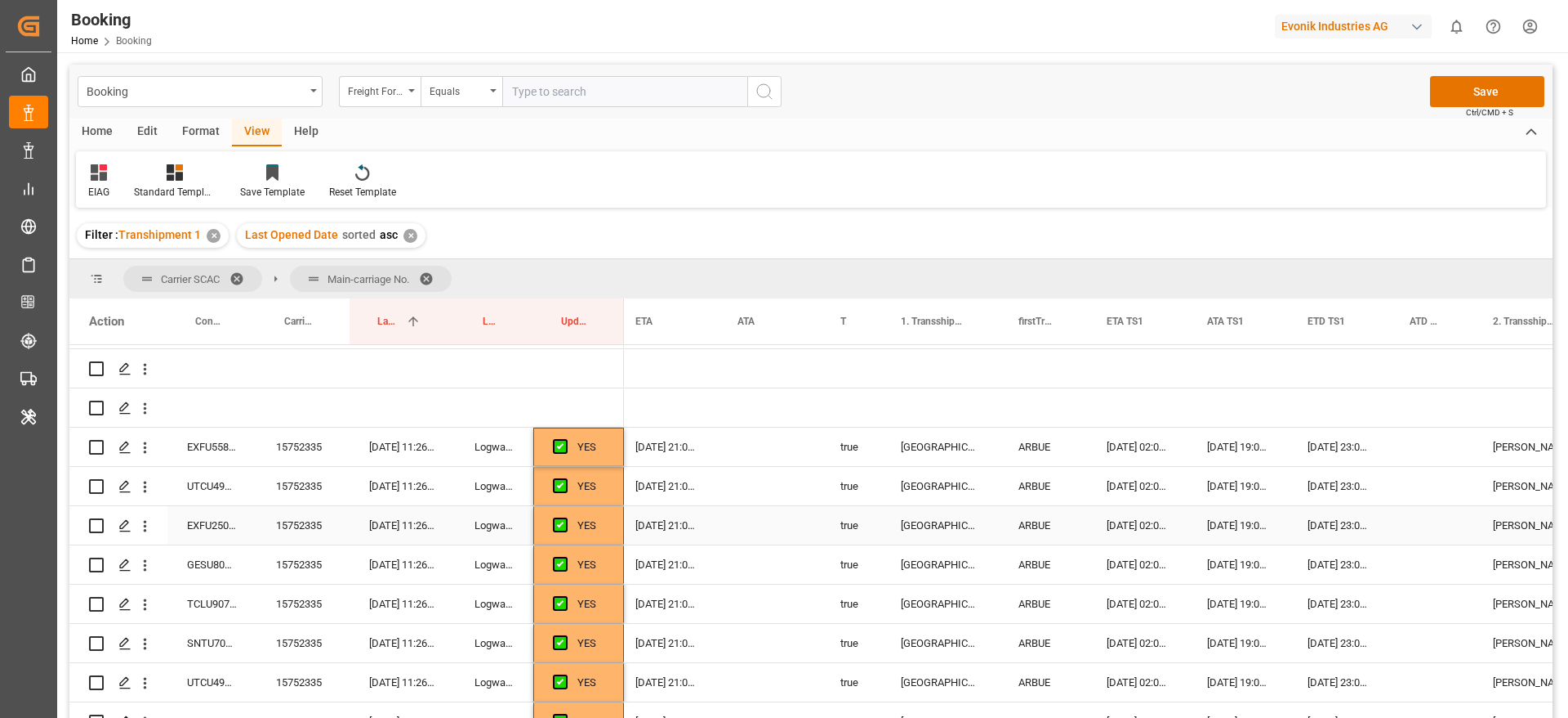
scroll to position [0, 0]
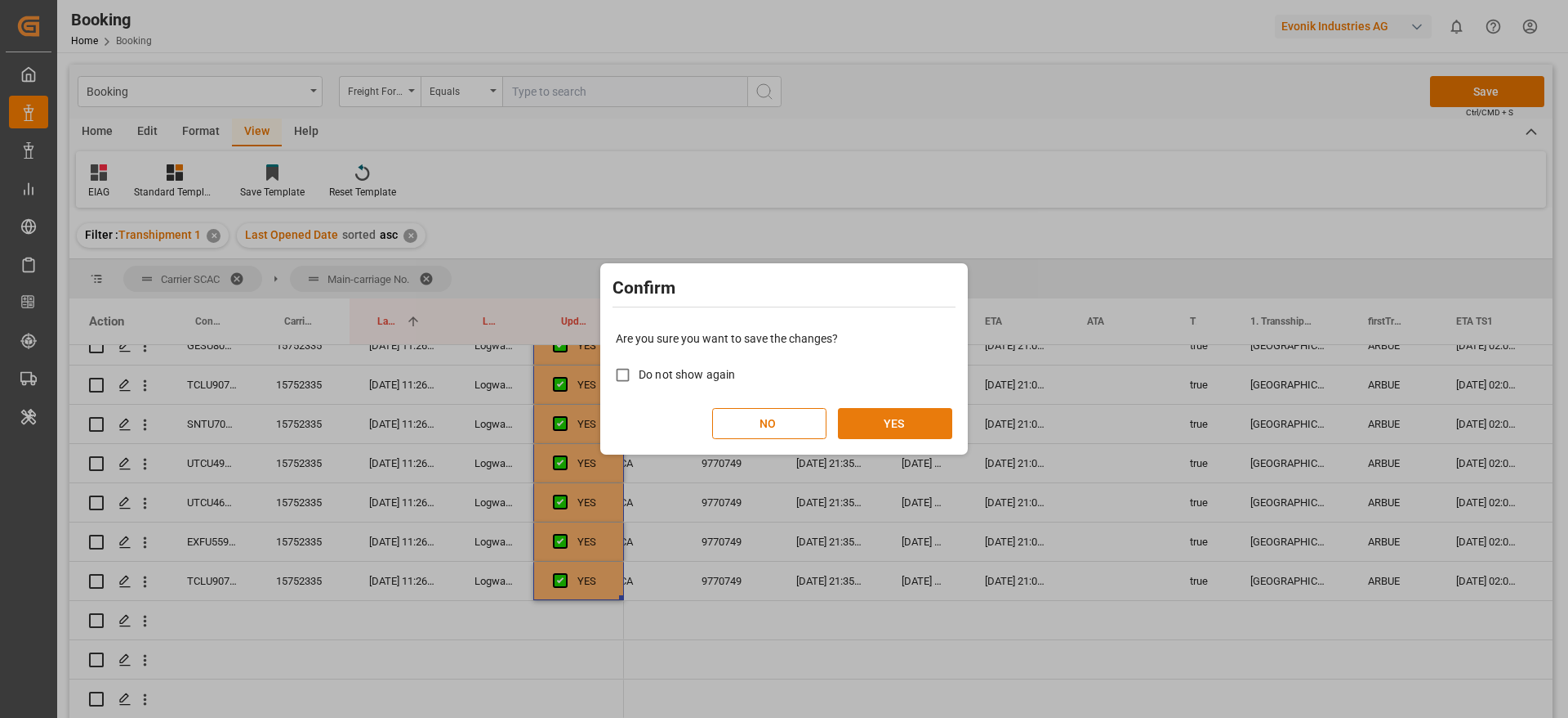
click at [914, 424] on button "YES" at bounding box center [895, 423] width 114 height 31
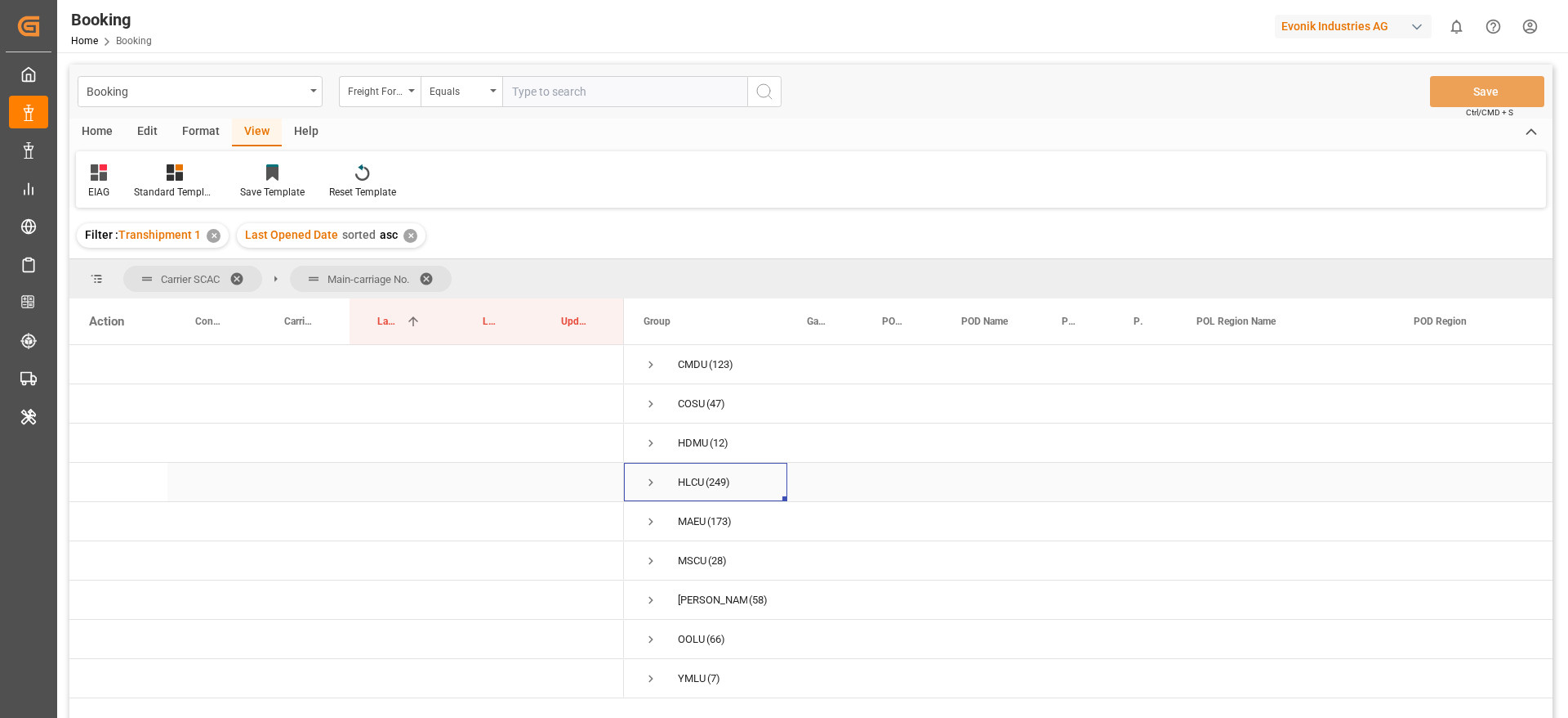
click at [649, 482] on span "Press SPACE to select this row." at bounding box center [651, 482] width 14 height 14
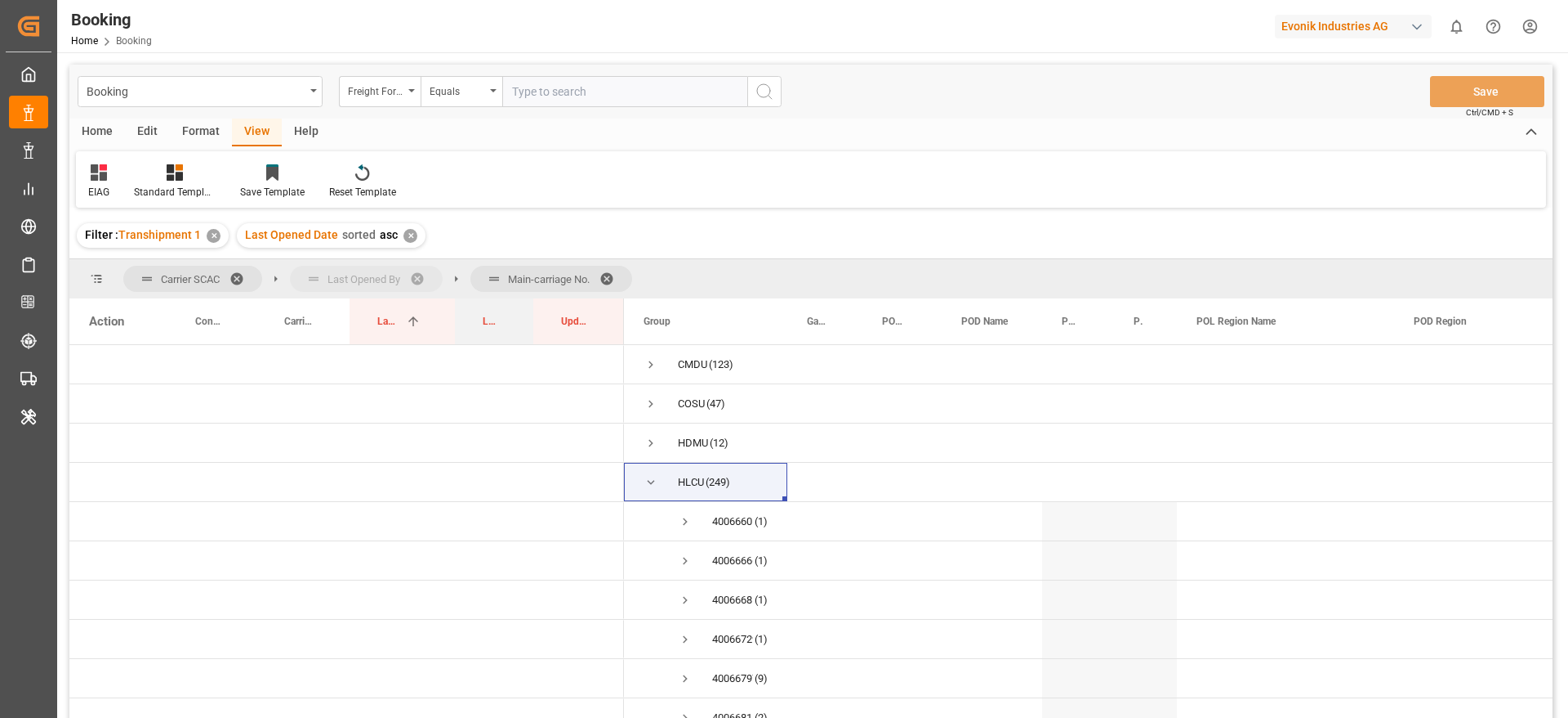
drag, startPoint x: 489, startPoint y: 324, endPoint x: 293, endPoint y: 276, distance: 201.8
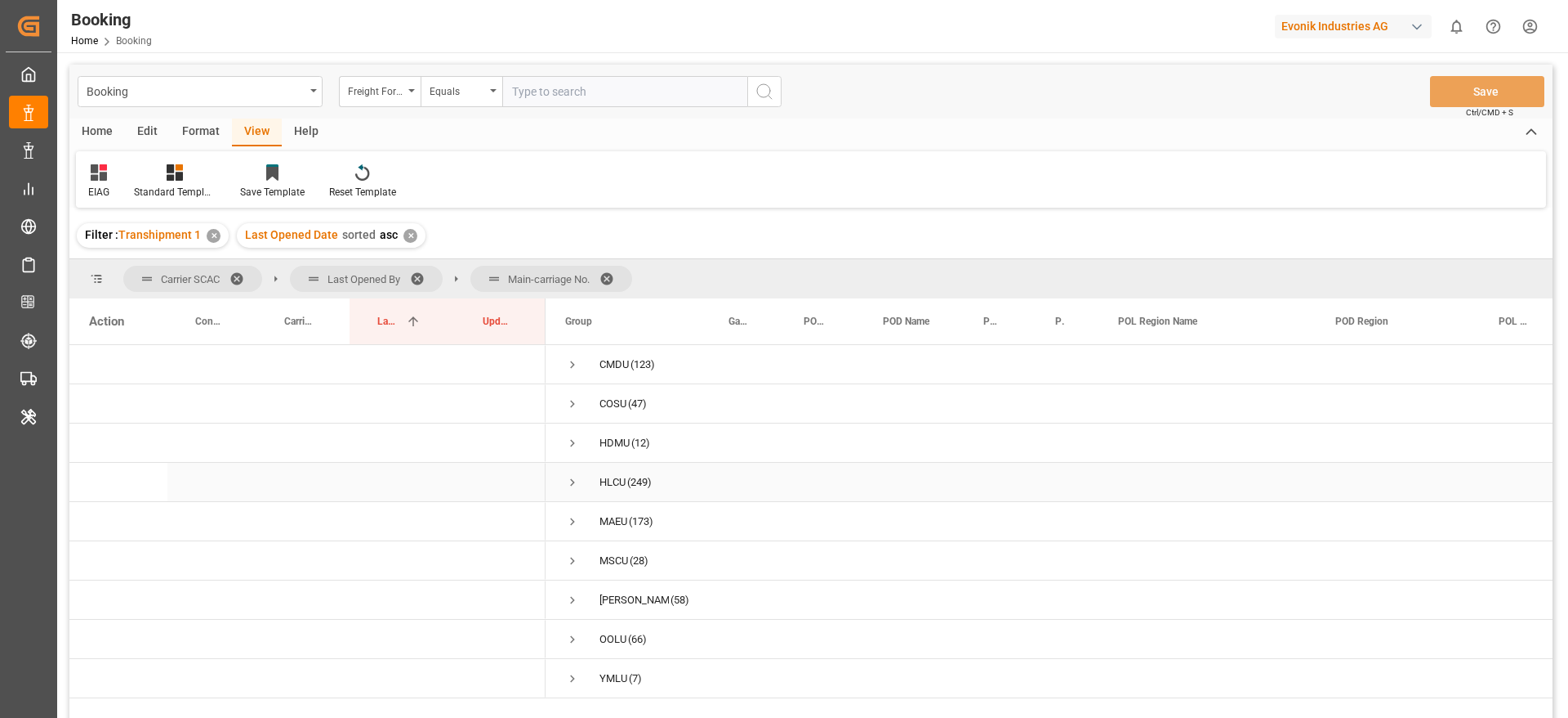
click at [576, 480] on span "Press SPACE to select this row." at bounding box center [572, 482] width 14 height 14
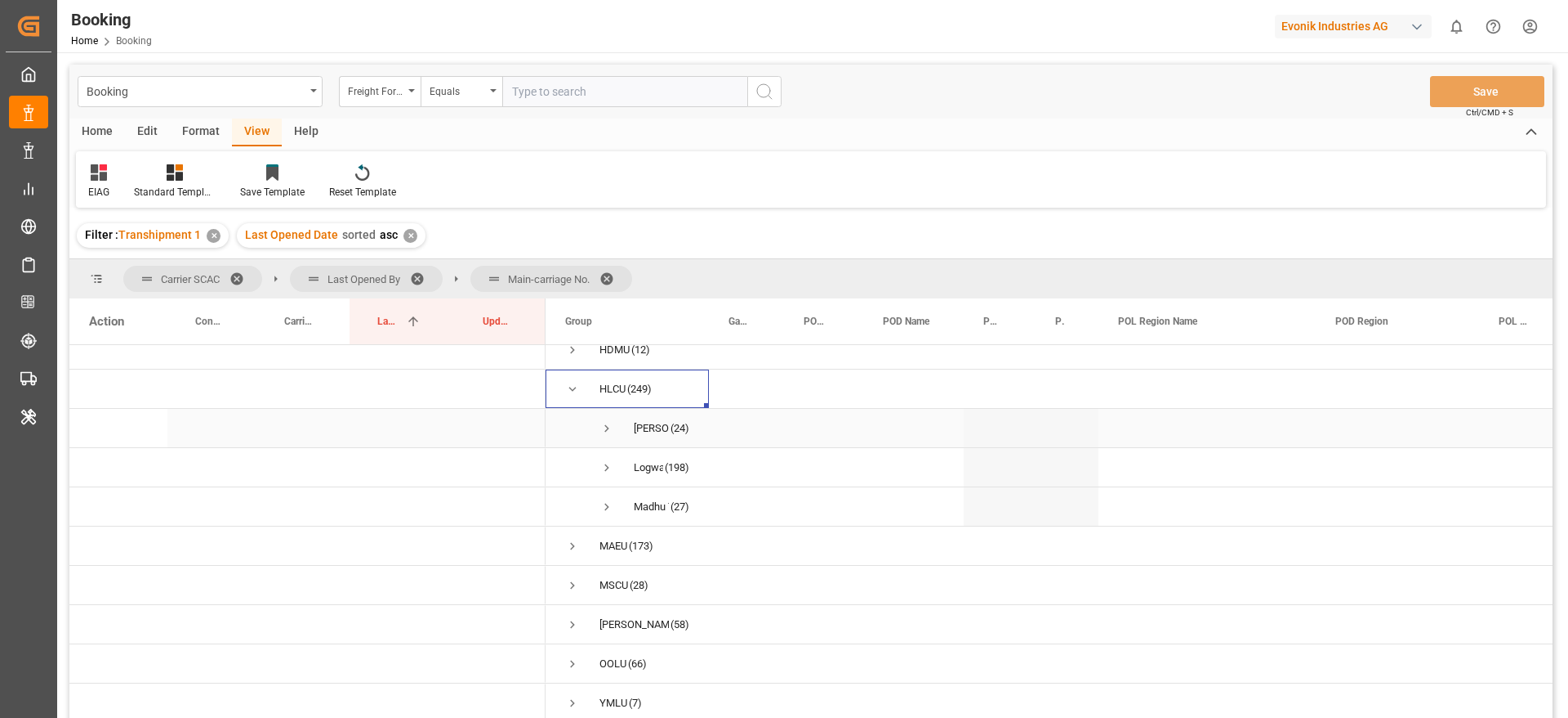
click at [608, 421] on span "Press SPACE to select this row." at bounding box center [607, 428] width 14 height 14
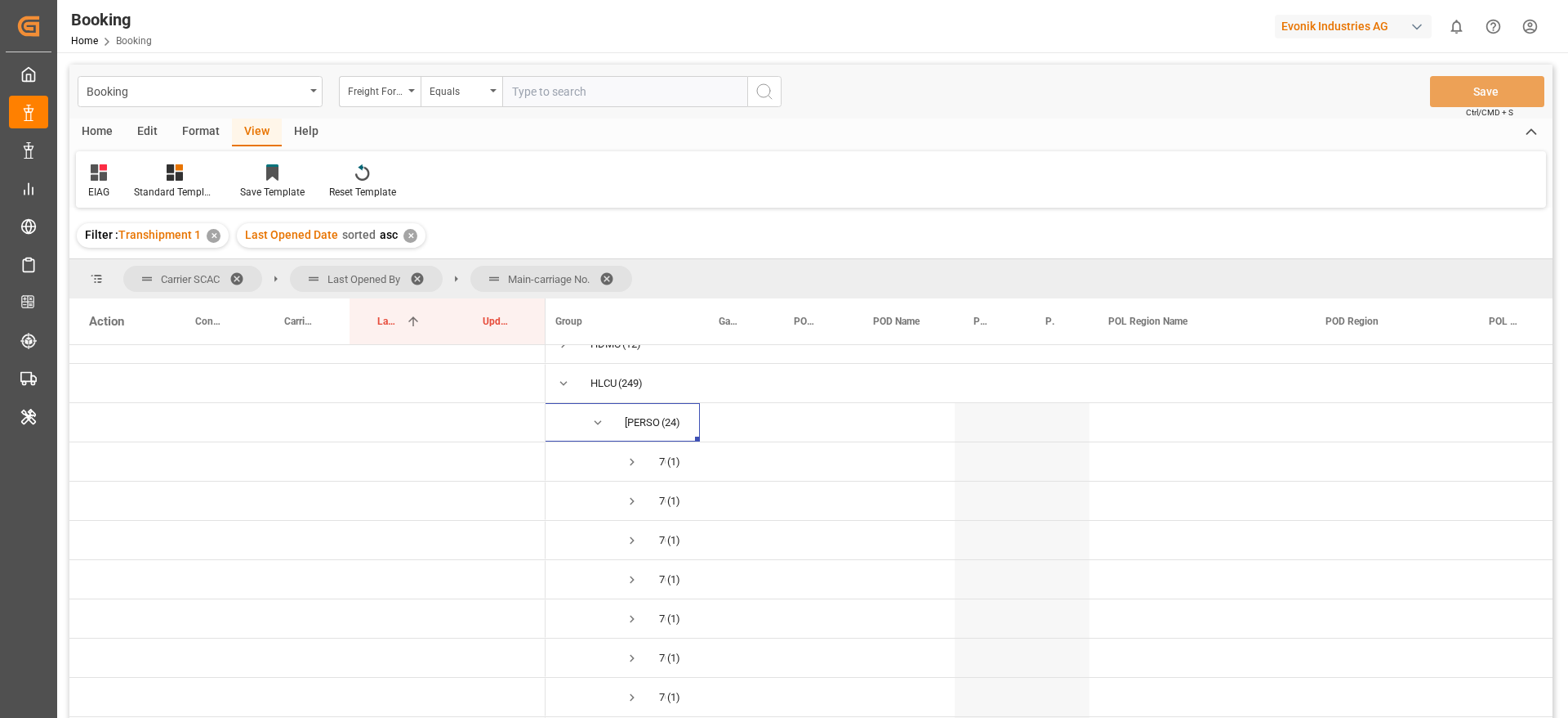
click at [612, 272] on span at bounding box center [612, 278] width 26 height 14
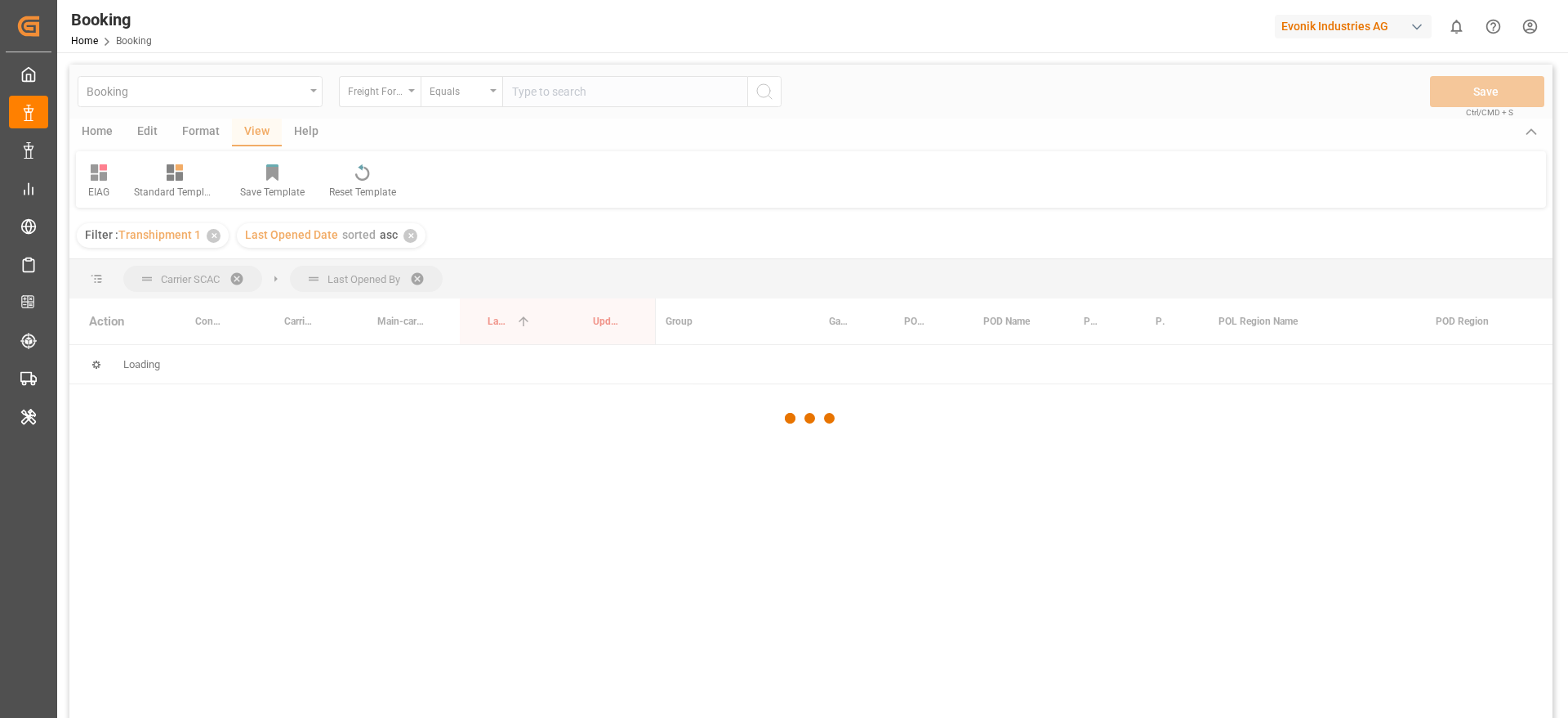
scroll to position [0, 0]
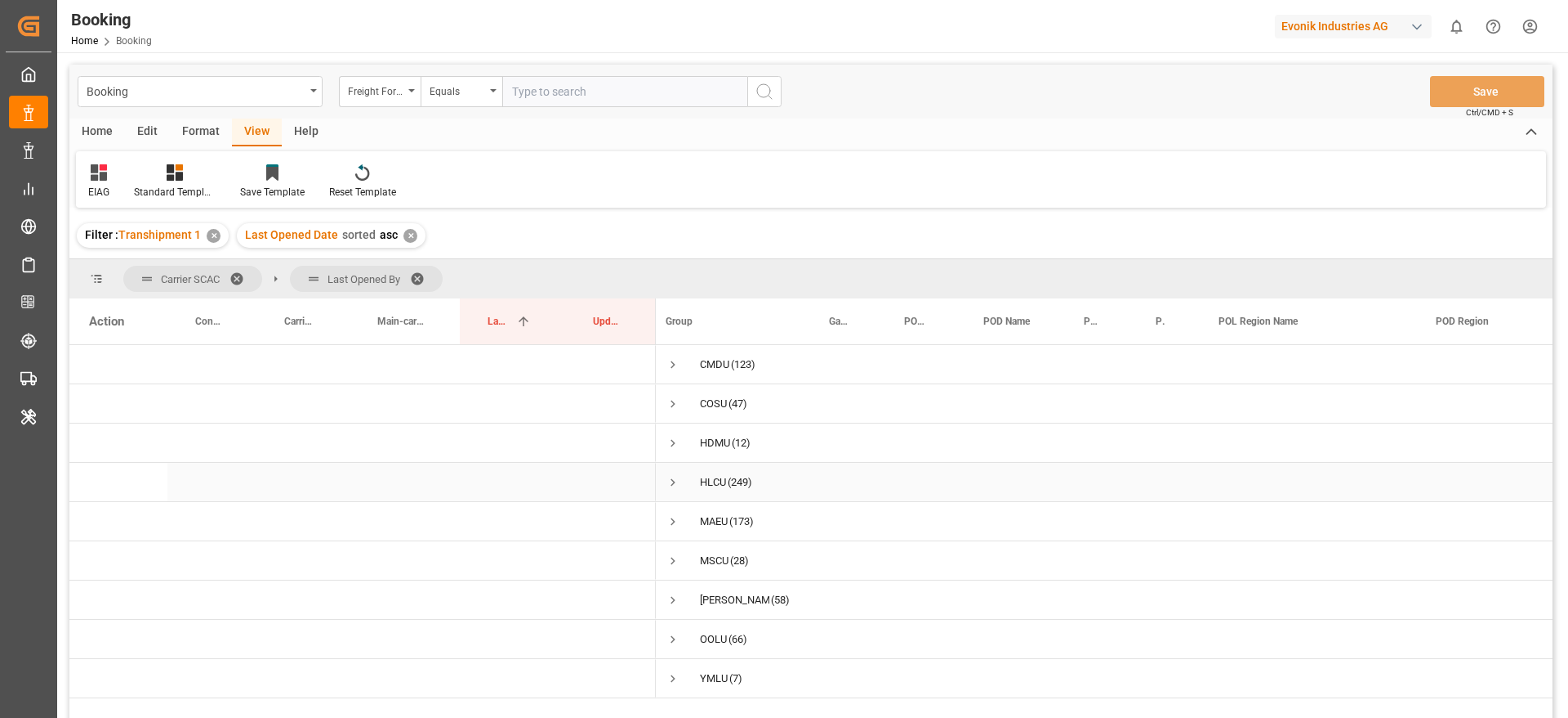
click at [674, 479] on span "Press SPACE to select this row." at bounding box center [673, 482] width 14 height 14
click at [705, 525] on span "Press SPACE to select this row." at bounding box center [707, 521] width 14 height 14
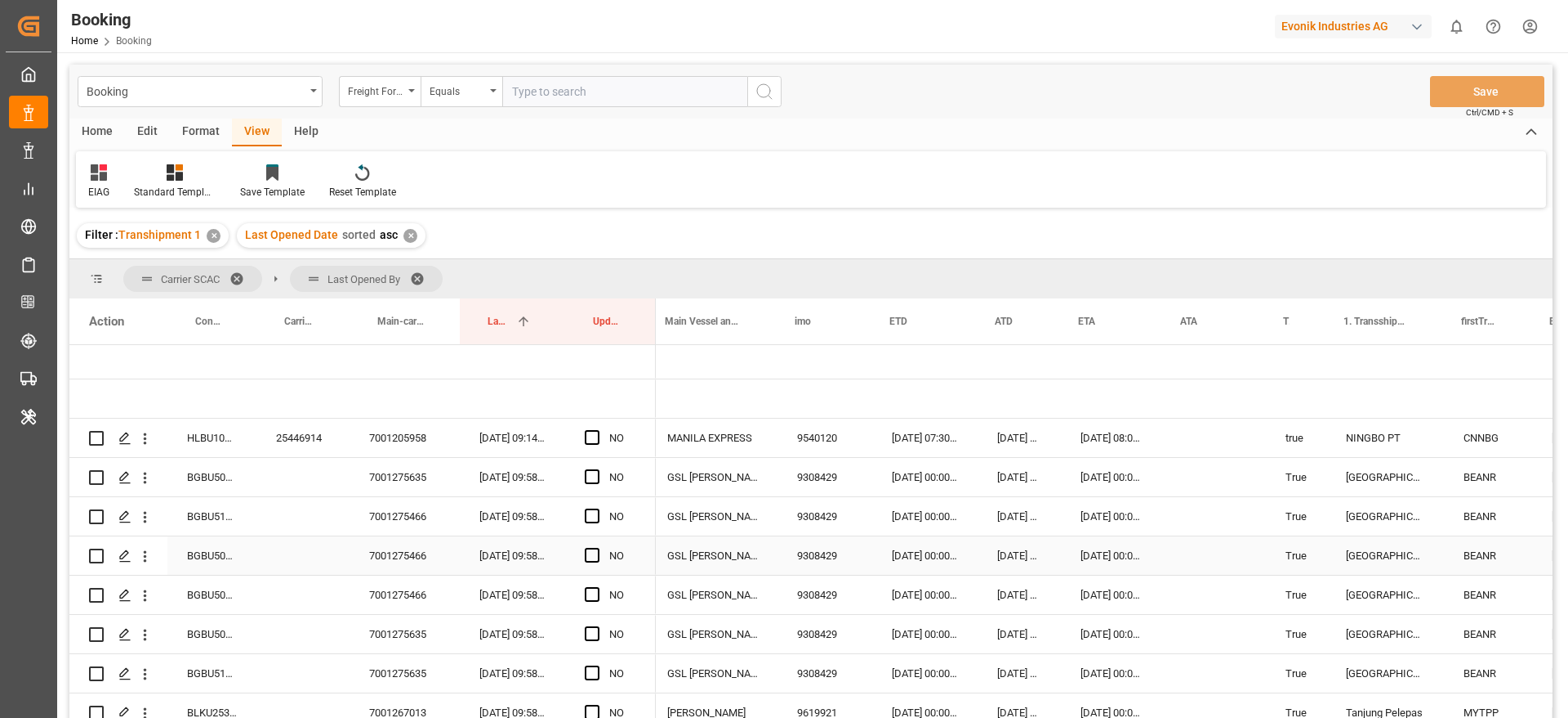
scroll to position [0, 1141]
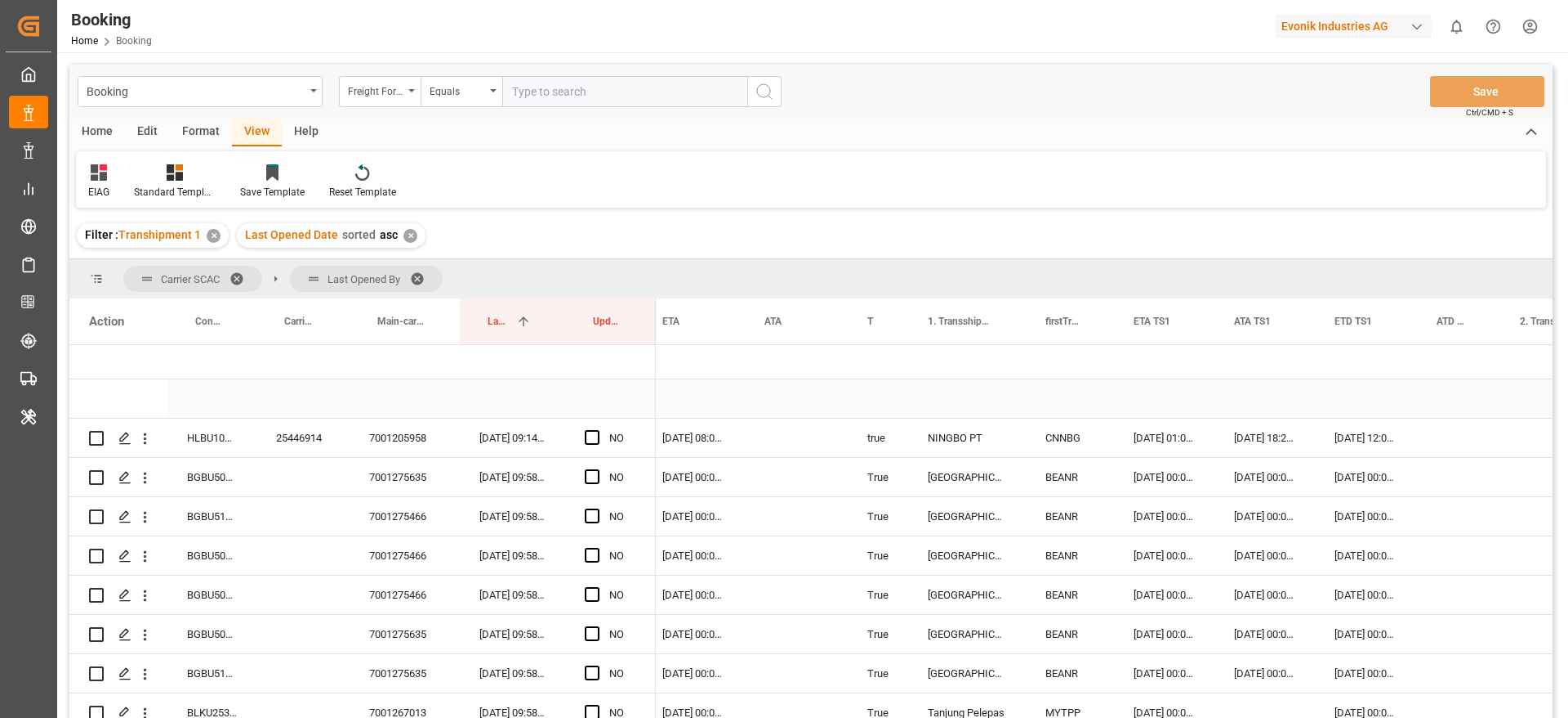
click at [303, 438] on div "25446914" at bounding box center [303, 437] width 93 height 38
click at [209, 438] on div "HLBU1031778" at bounding box center [212, 437] width 89 height 38
click at [592, 434] on span "Press SPACE to select this row." at bounding box center [592, 437] width 14 height 14
click at [597, 430] on input "Press SPACE to select this row." at bounding box center [597, 430] width 0 height 0
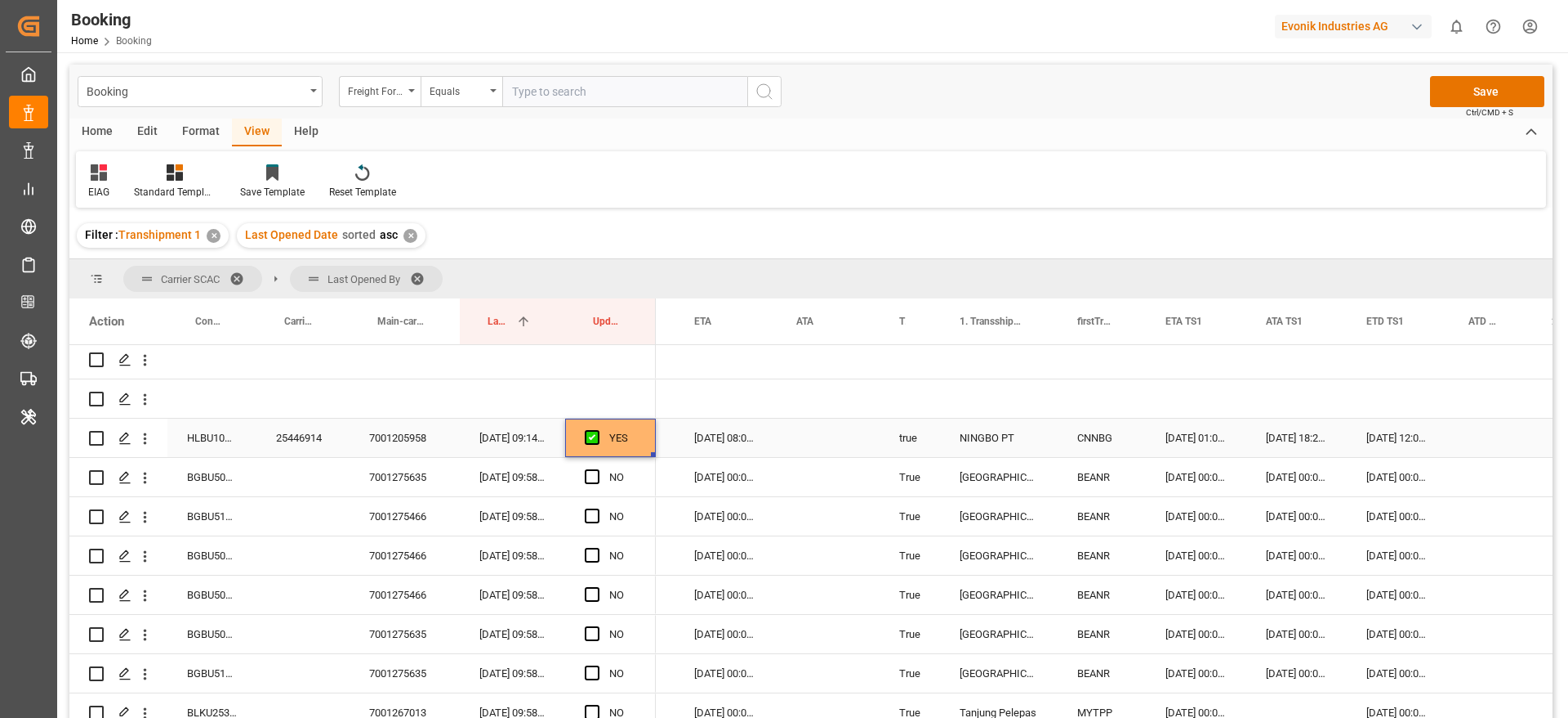
click at [202, 472] on div "BGBU5071411" at bounding box center [212, 476] width 89 height 38
click at [596, 479] on span "Press SPACE to select this row." at bounding box center [592, 476] width 14 height 14
click at [597, 469] on input "Press SPACE to select this row." at bounding box center [597, 469] width 0 height 0
click at [398, 521] on div "7001275466" at bounding box center [405, 516] width 111 height 38
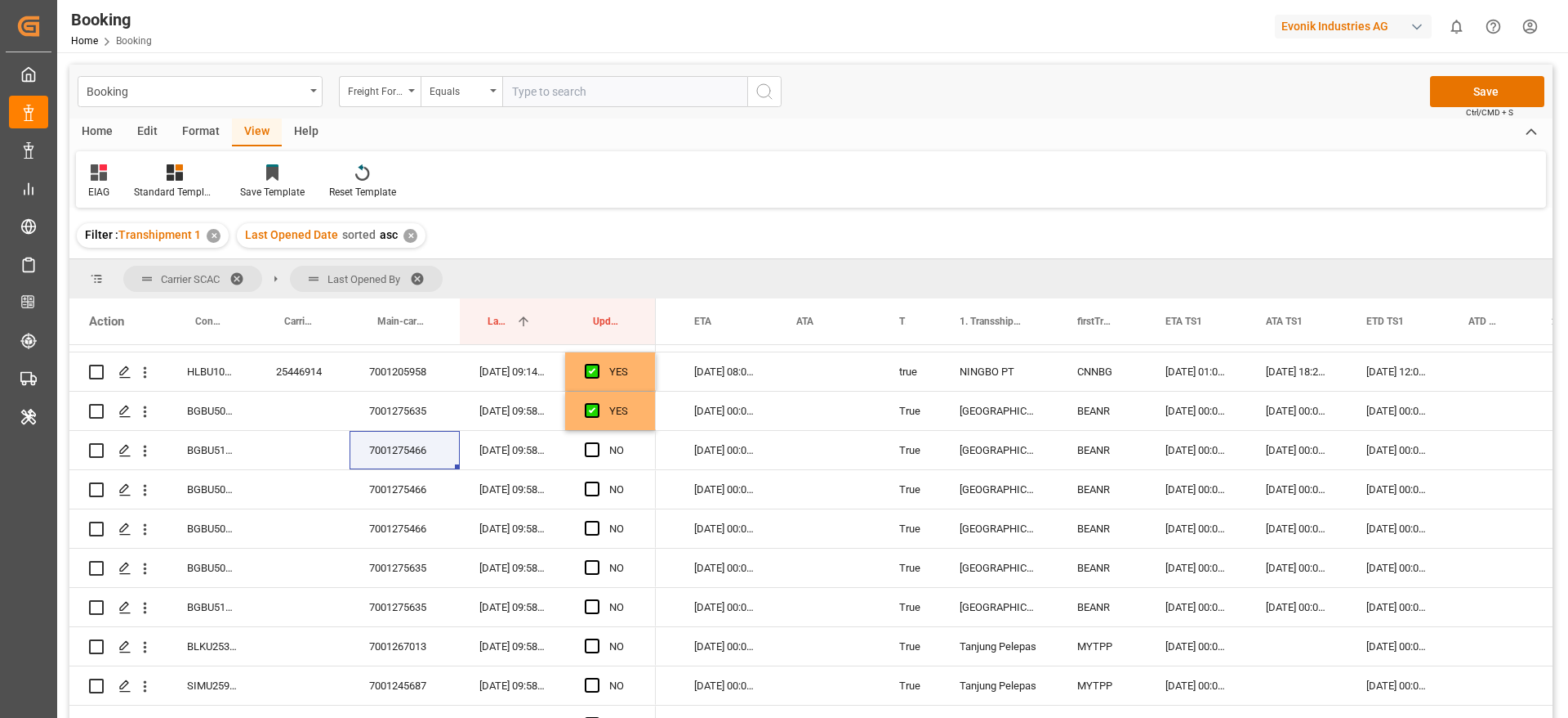
scroll to position [245, 0]
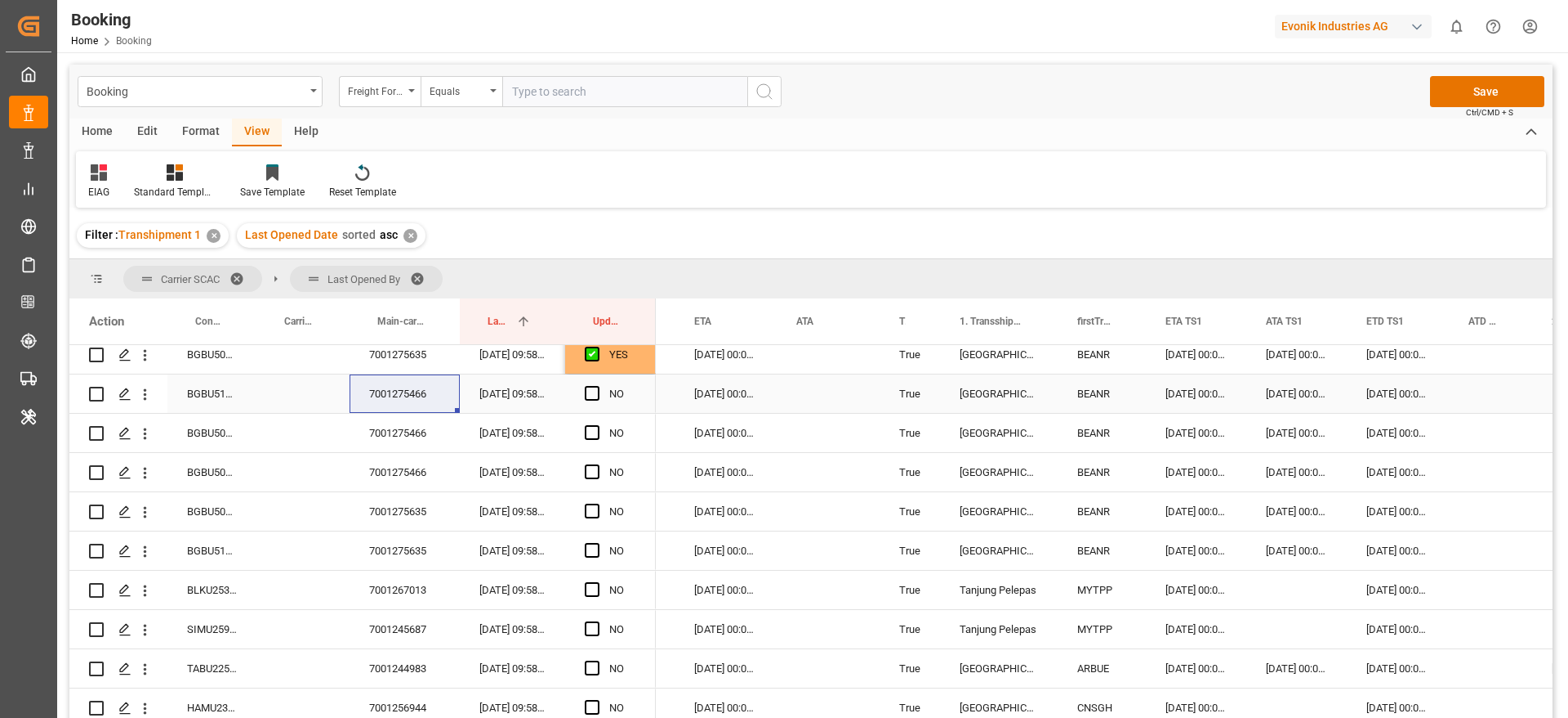
click at [207, 392] on div "BGBU5155066" at bounding box center [212, 393] width 89 height 38
click at [595, 387] on span "Press SPACE to select this row." at bounding box center [592, 393] width 14 height 14
click at [597, 386] on input "Press SPACE to select this row." at bounding box center [597, 386] width 0 height 0
drag, startPoint x: 652, startPoint y: 411, endPoint x: 646, endPoint y: 471, distance: 60.3
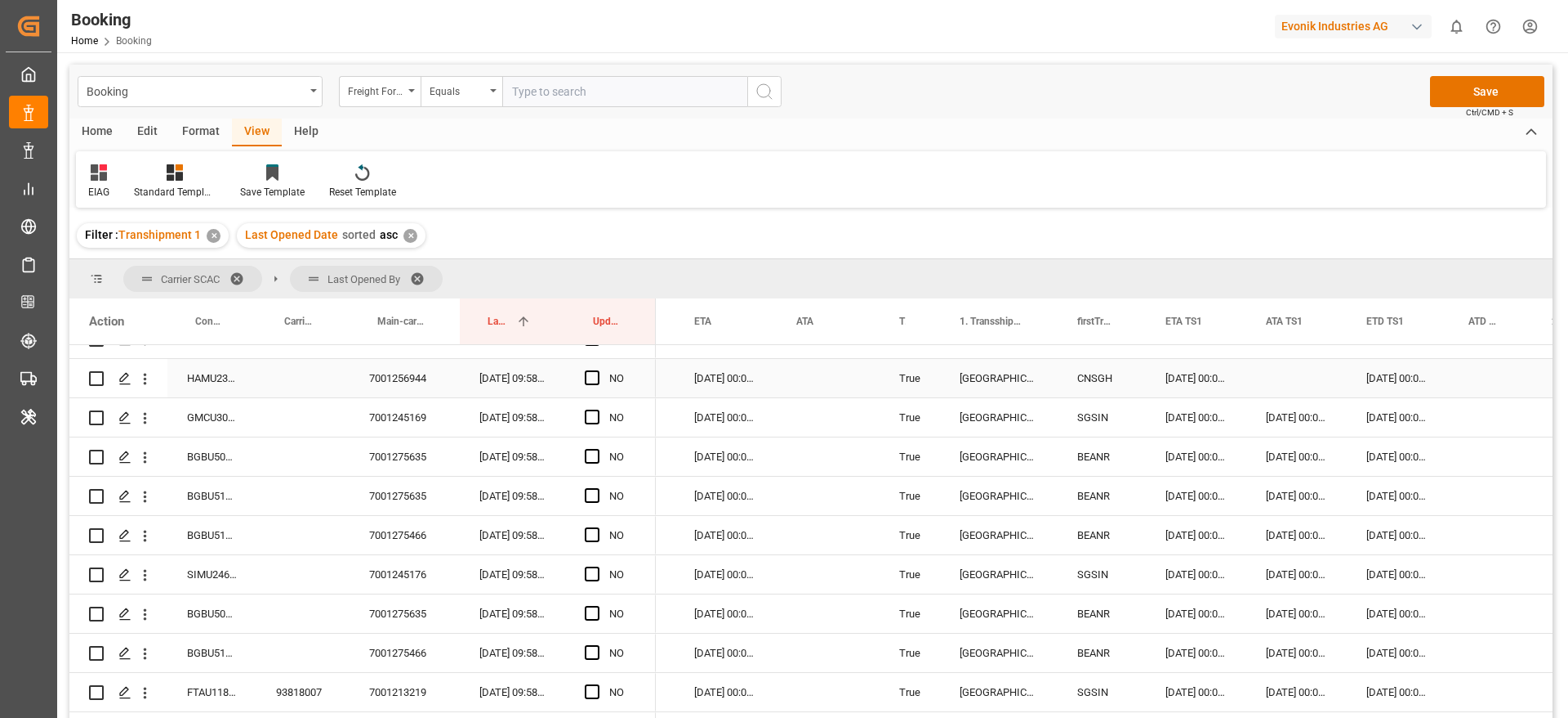
scroll to position [613, 0]
click at [594, 493] on span "Press SPACE to select this row." at bounding box center [592, 496] width 14 height 14
click at [597, 489] on input "Press SPACE to select this row." at bounding box center [597, 489] width 0 height 0
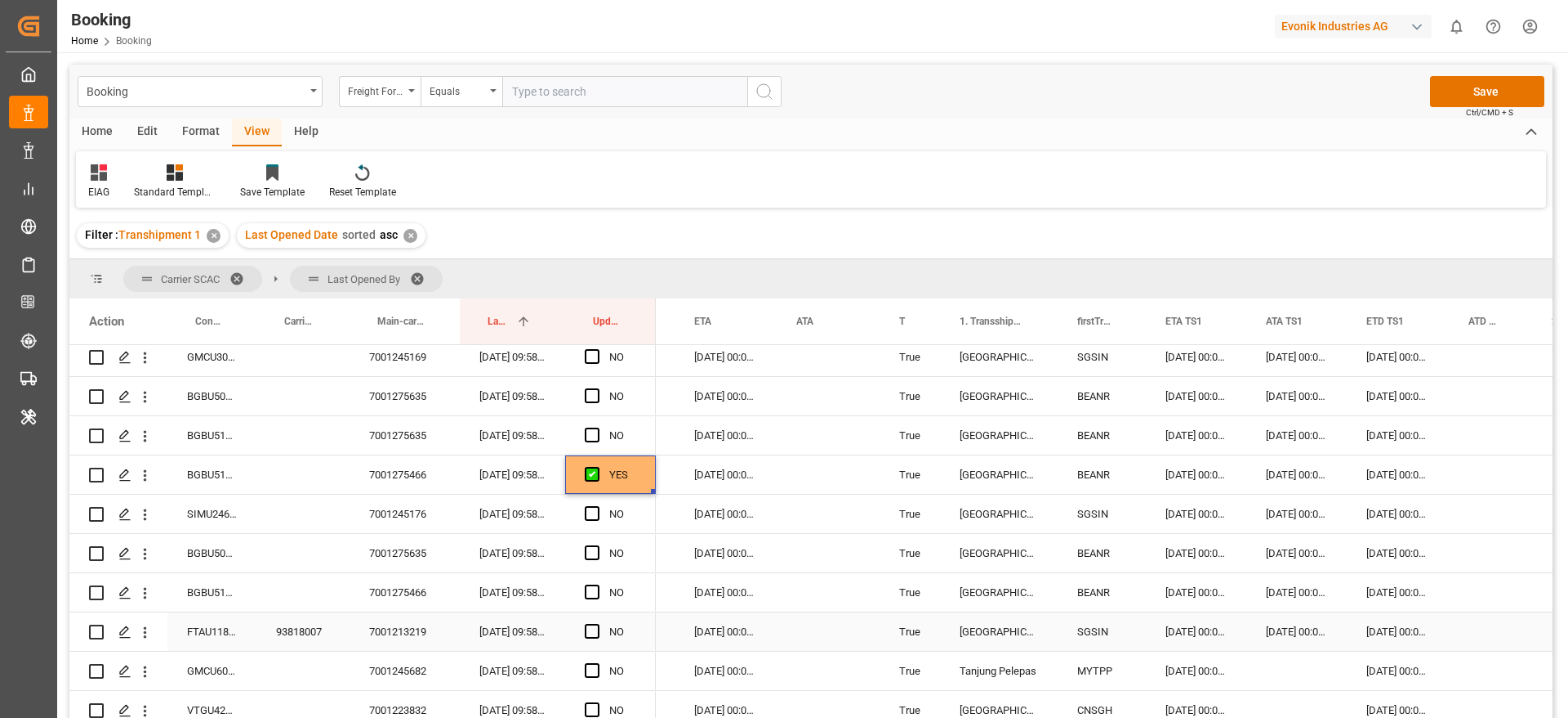
scroll to position [632, 0]
click at [589, 592] on span "Press SPACE to select this row." at bounding box center [592, 594] width 14 height 14
click at [597, 587] on input "Press SPACE to select this row." at bounding box center [597, 587] width 0 height 0
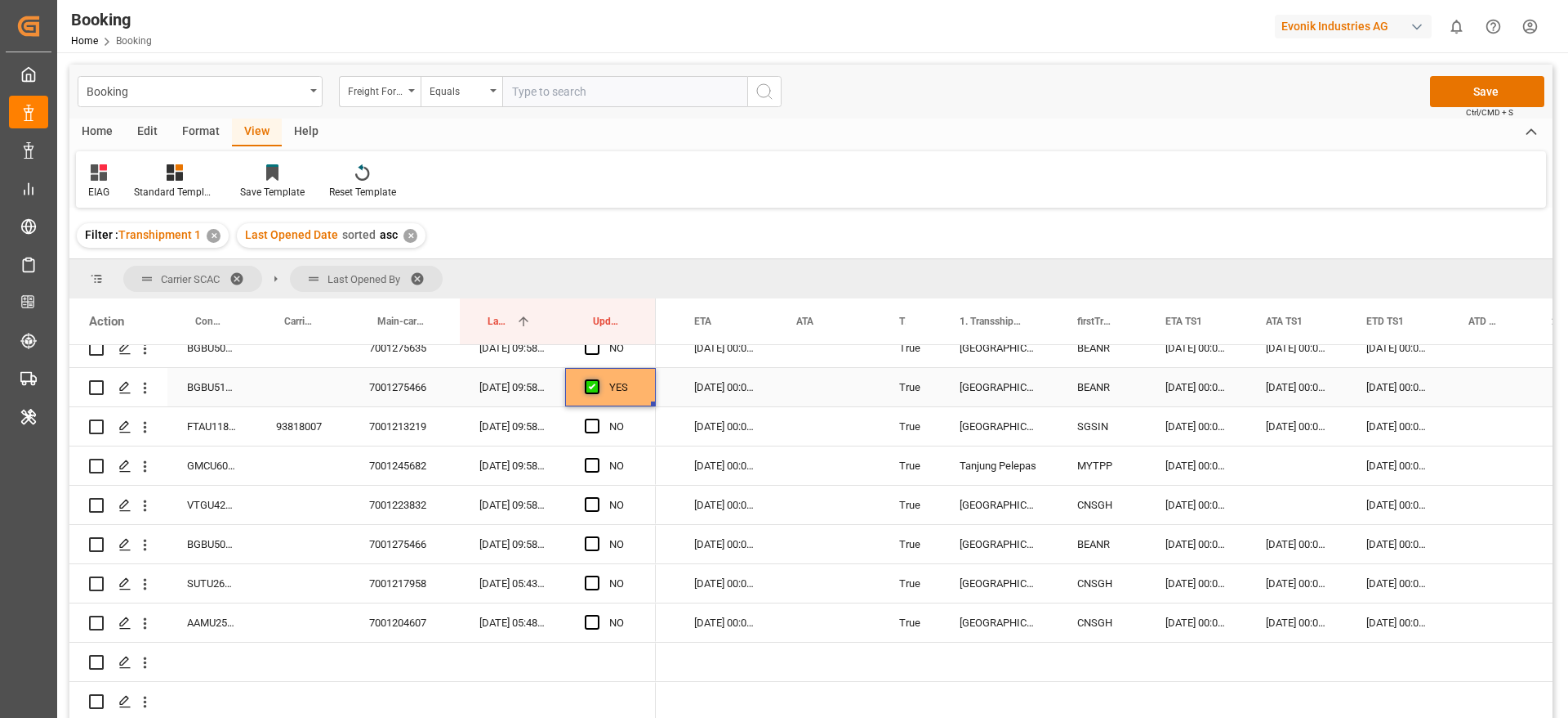
scroll to position [878, 0]
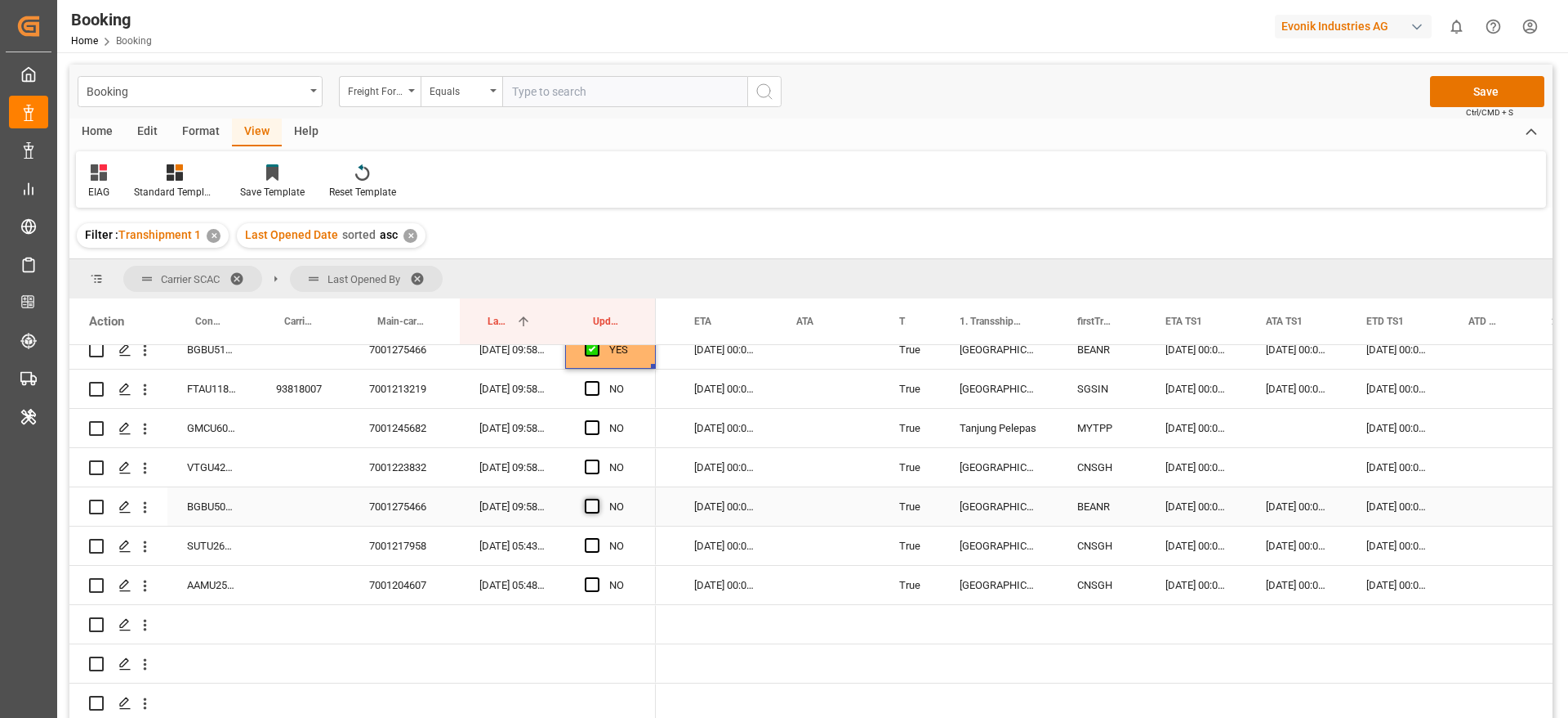
click at [591, 499] on span "Press SPACE to select this row." at bounding box center [592, 506] width 14 height 14
click at [597, 499] on input "Press SPACE to select this row." at bounding box center [597, 499] width 0 height 0
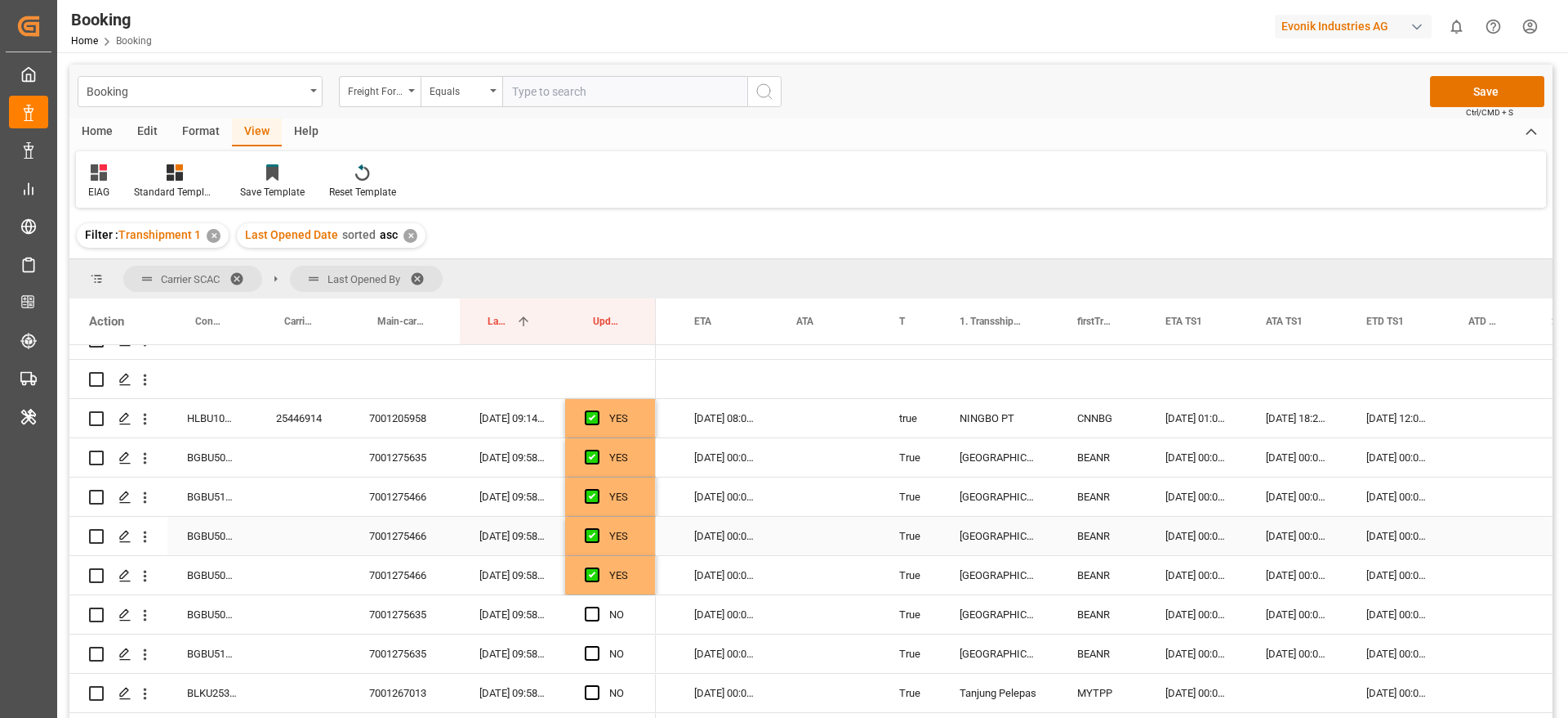
scroll to position [265, 0]
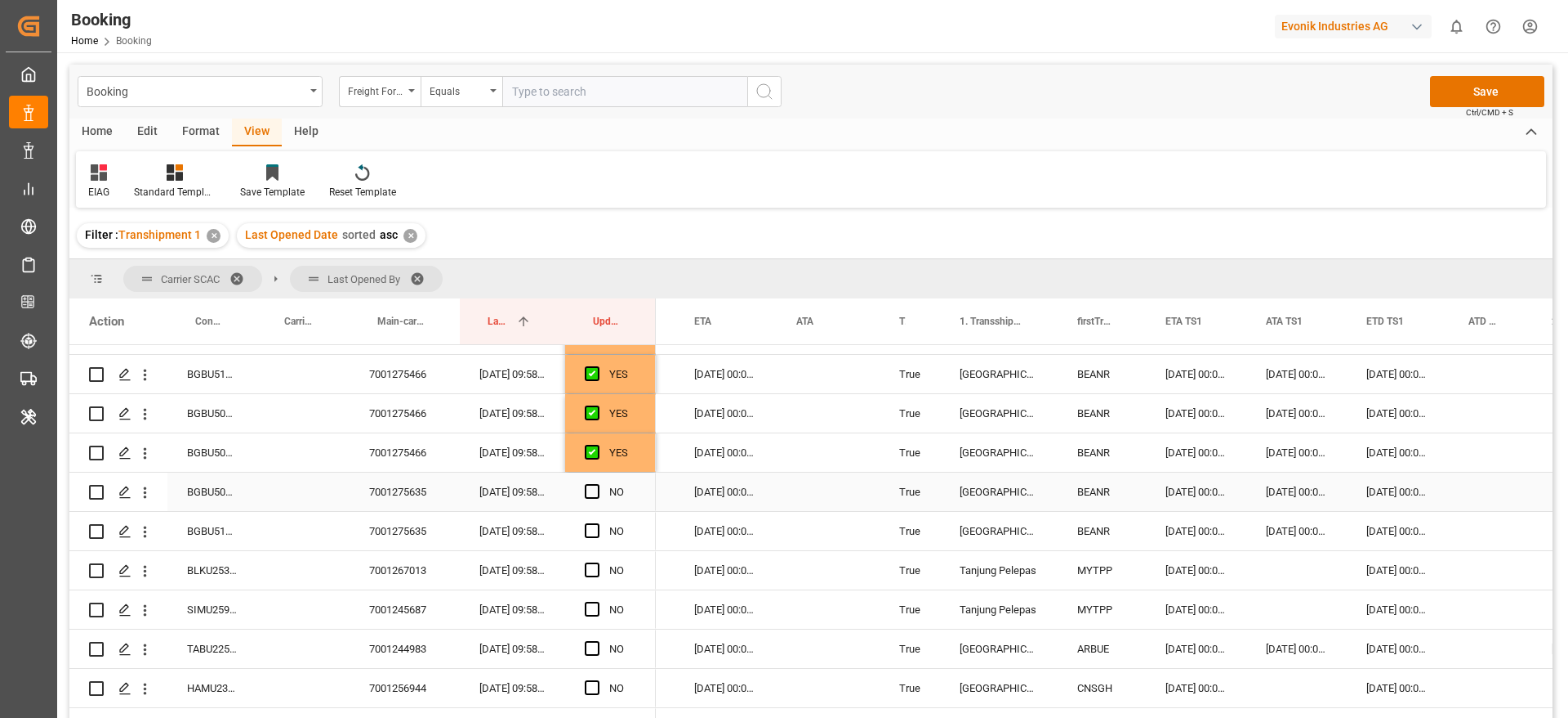
click at [407, 492] on div "7001275635" at bounding box center [405, 491] width 111 height 38
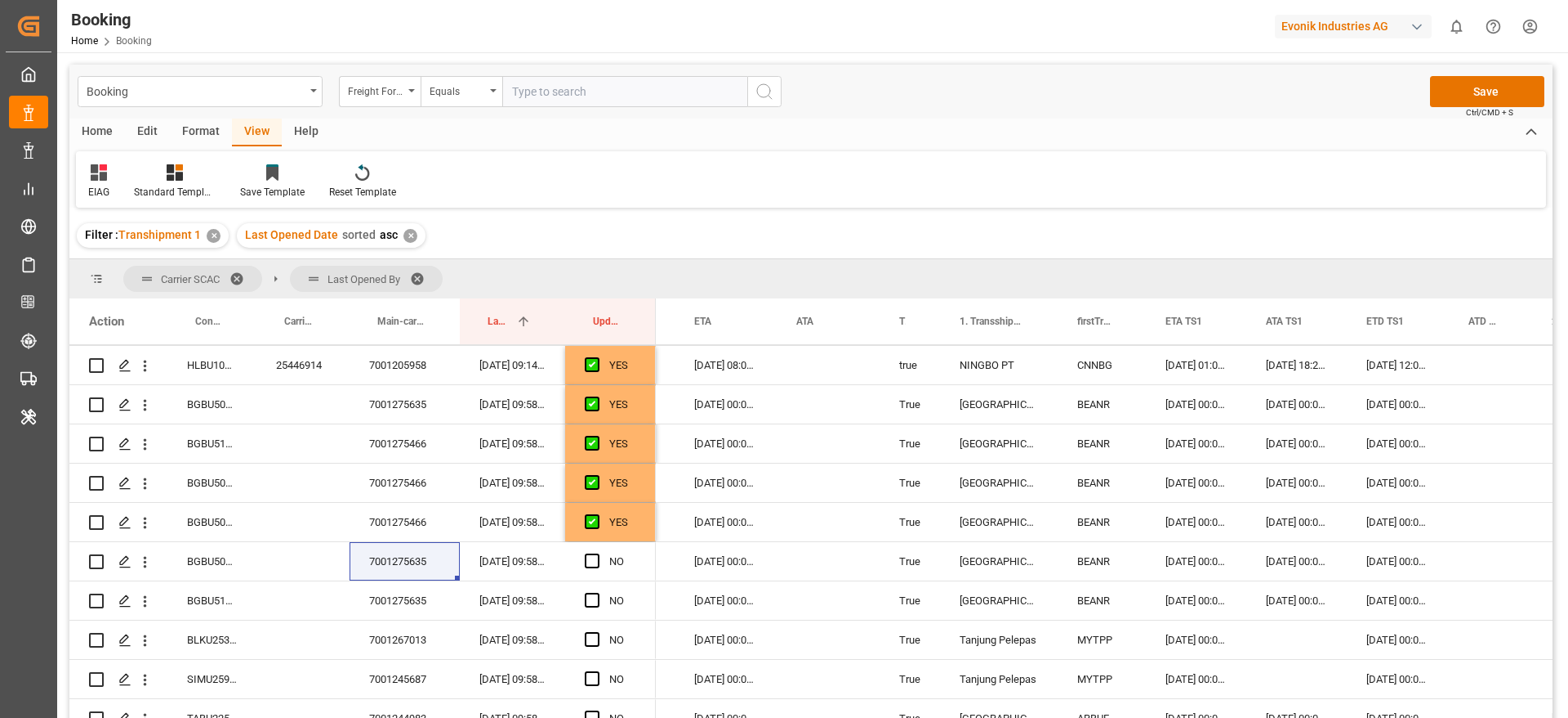
scroll to position [245, 0]
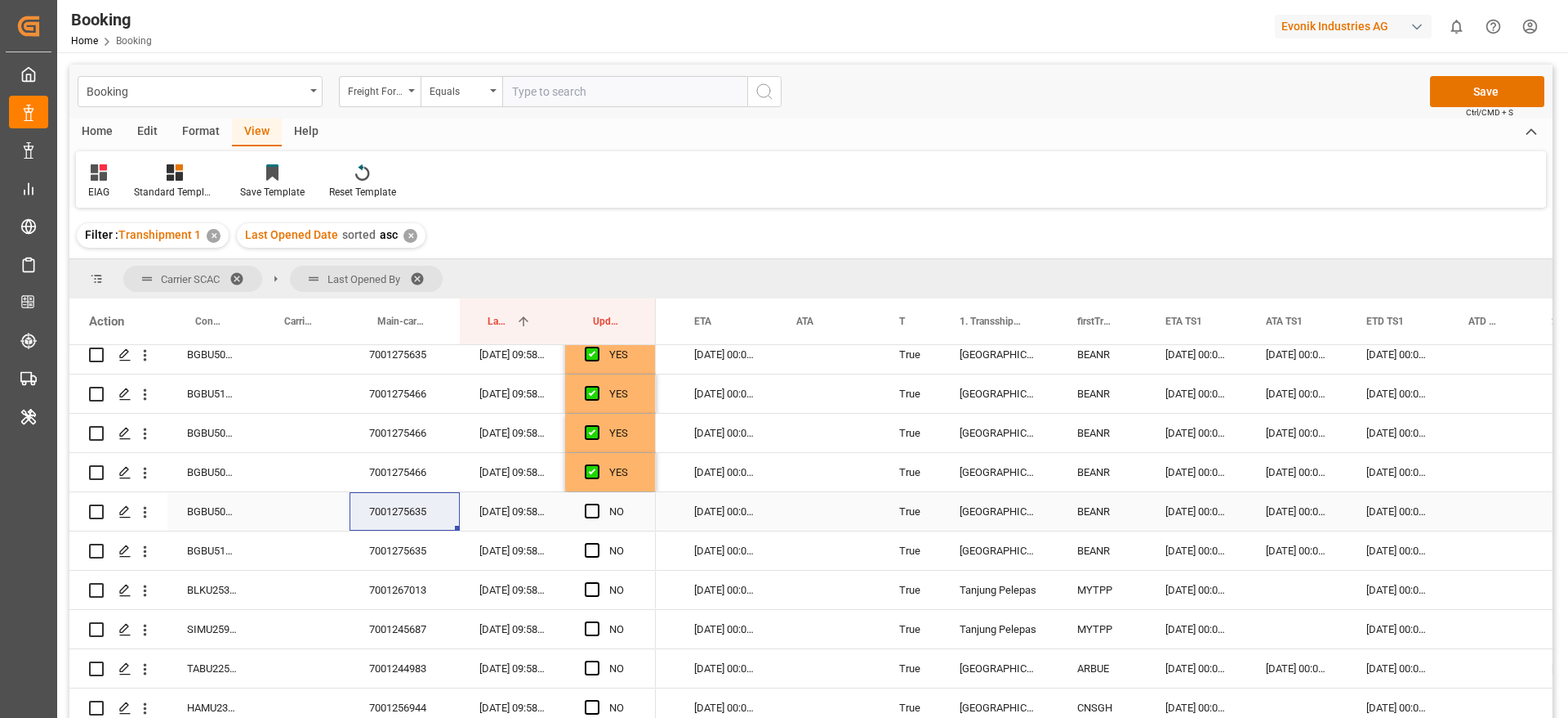
click at [202, 516] on div "BGBU5097761" at bounding box center [212, 511] width 89 height 38
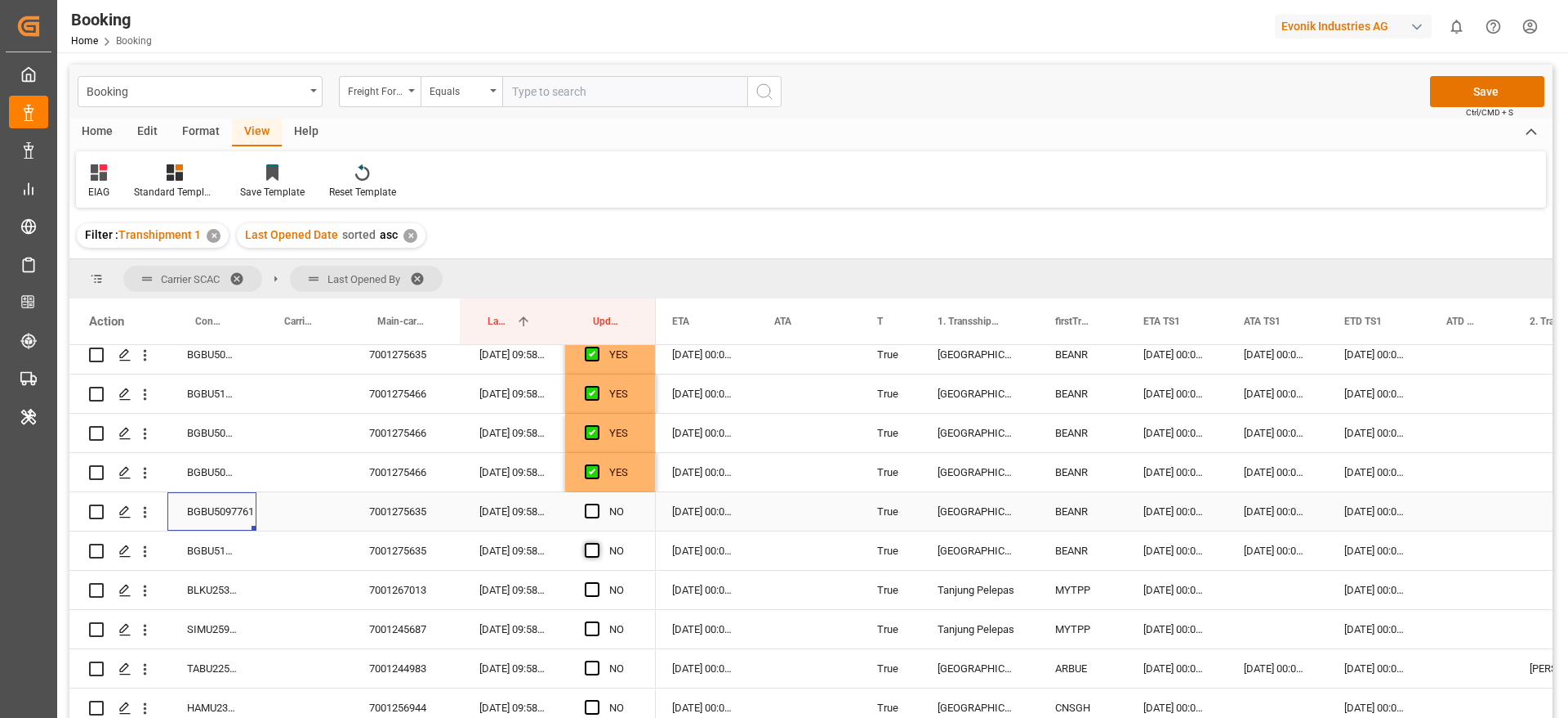
click at [593, 508] on span "Press SPACE to select this row." at bounding box center [592, 510] width 14 height 14
click at [597, 503] on input "Press SPACE to select this row." at bounding box center [597, 503] width 0 height 0
click at [591, 550] on span "Press SPACE to select this row." at bounding box center [592, 549] width 14 height 14
click at [597, 542] on input "Press SPACE to select this row." at bounding box center [597, 542] width 0 height 0
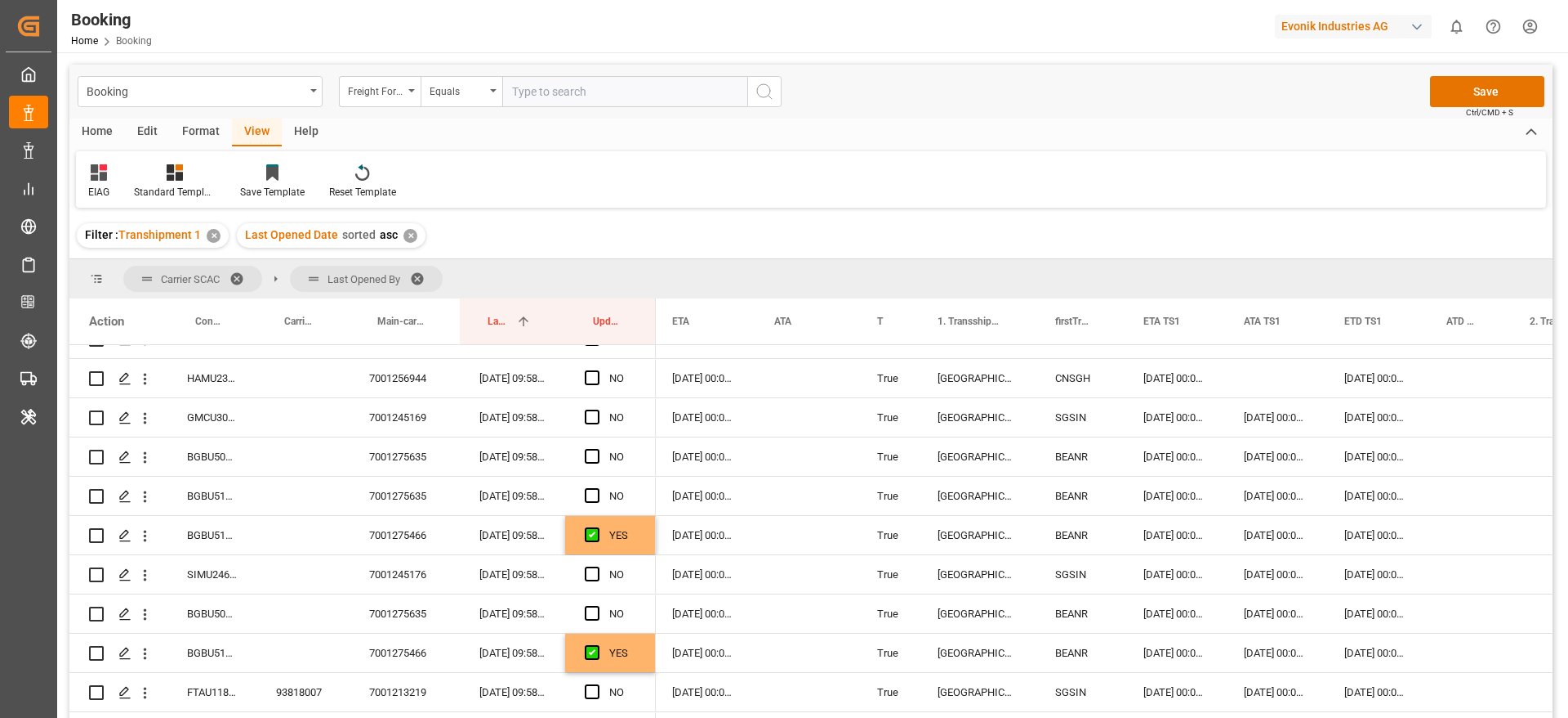
scroll to position [613, 0]
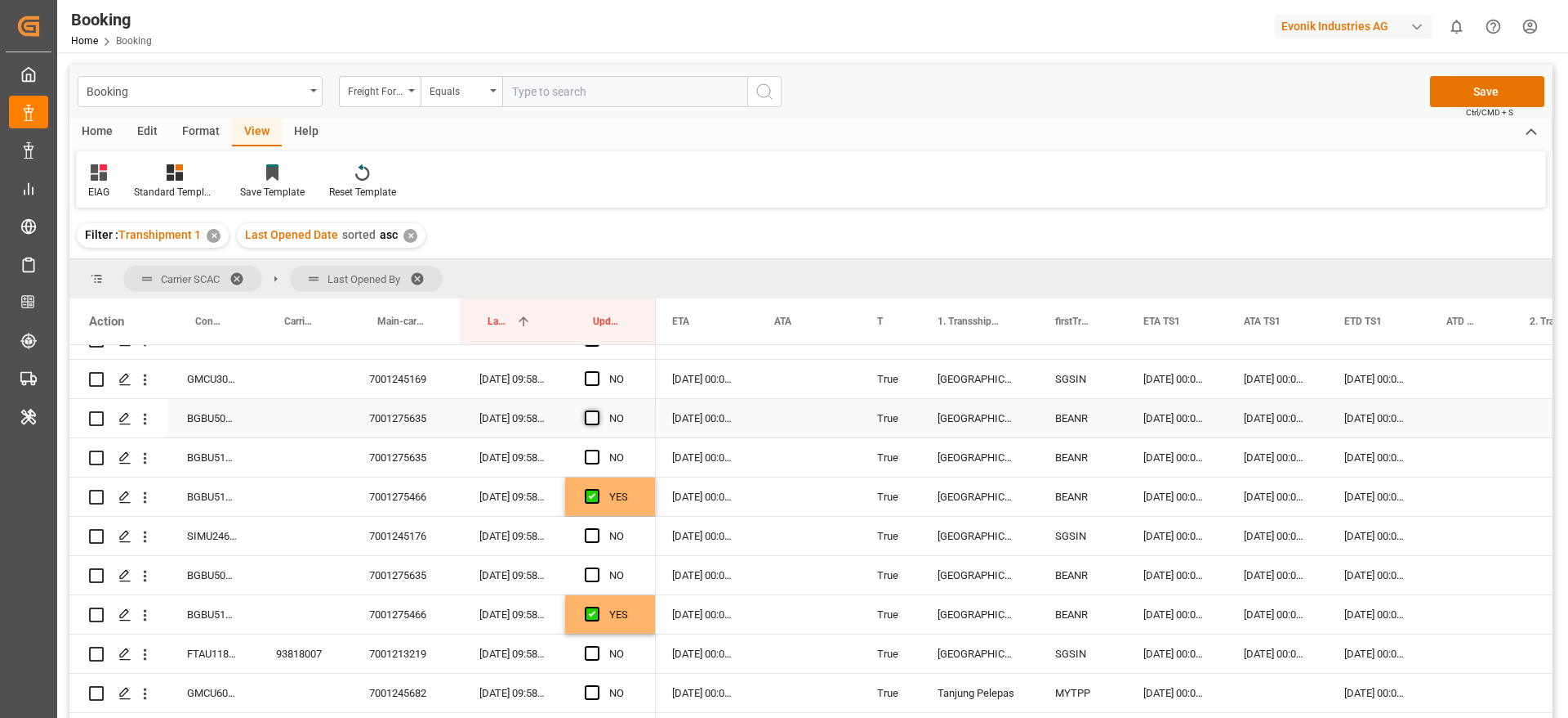
click at [591, 418] on span "Press SPACE to select this row." at bounding box center [592, 417] width 14 height 14
click at [597, 410] on input "Press SPACE to select this row." at bounding box center [597, 410] width 0 height 0
click at [593, 459] on span "Press SPACE to select this row." at bounding box center [592, 457] width 14 height 14
click at [597, 450] on input "Press SPACE to select this row." at bounding box center [597, 450] width 0 height 0
click at [596, 569] on span "Press SPACE to select this row." at bounding box center [592, 574] width 14 height 14
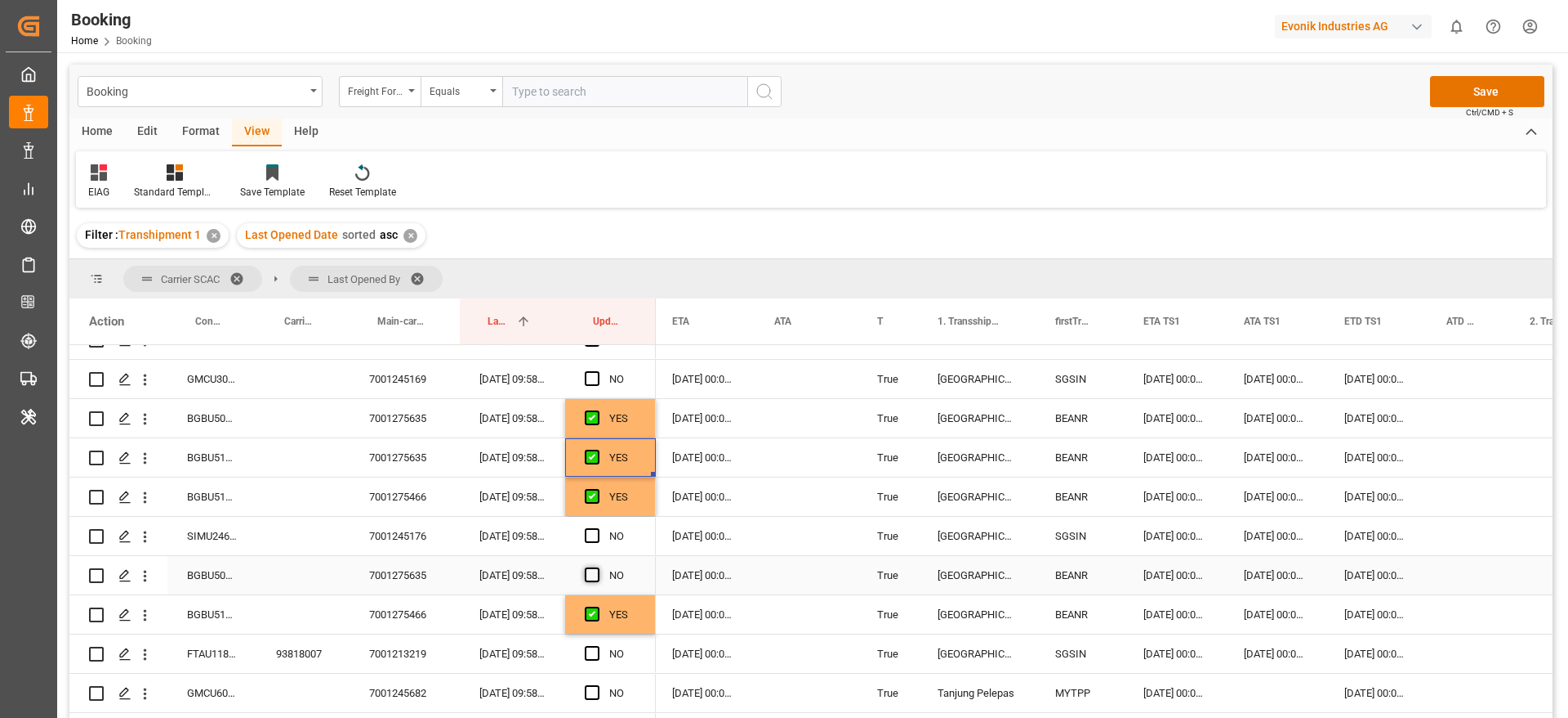
click at [597, 567] on input "Press SPACE to select this row." at bounding box center [597, 567] width 0 height 0
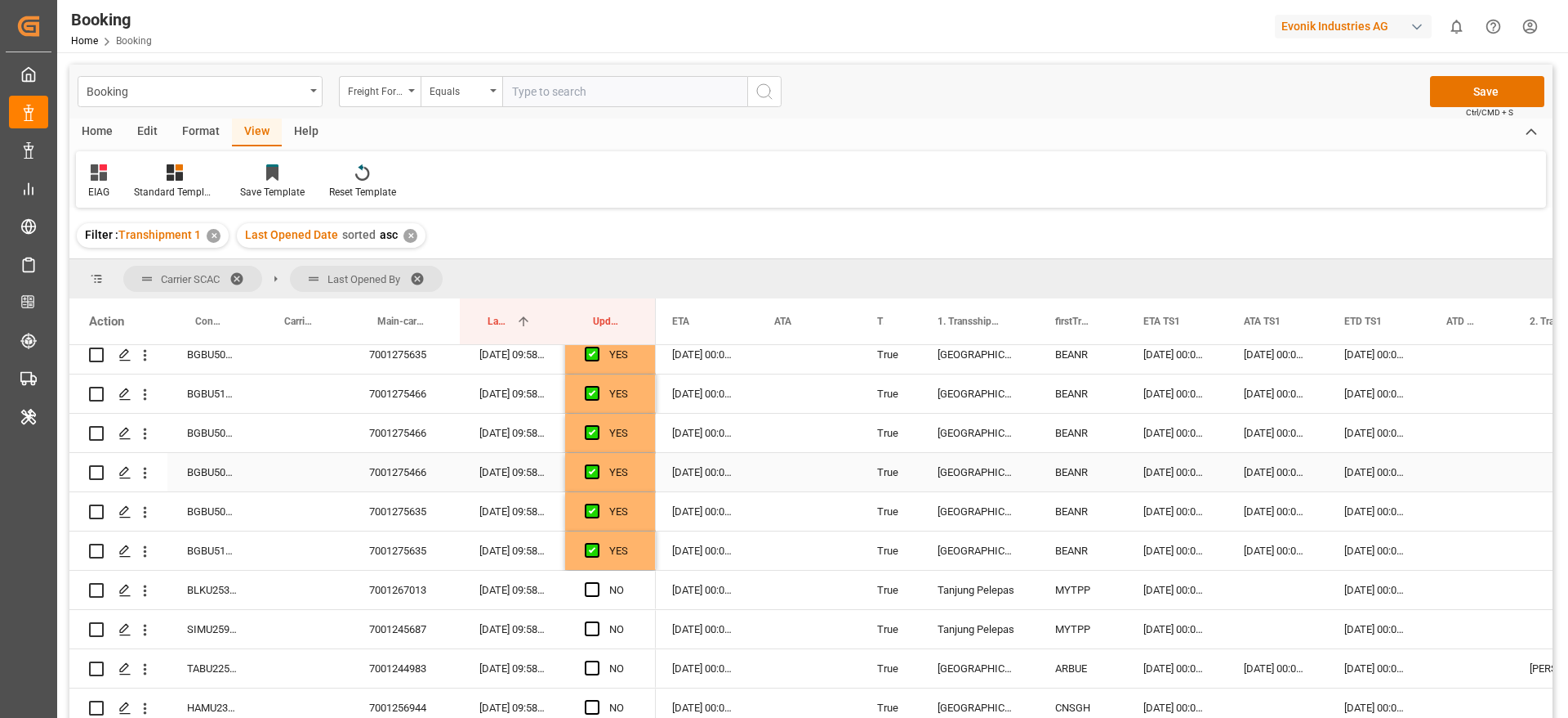
scroll to position [367, 0]
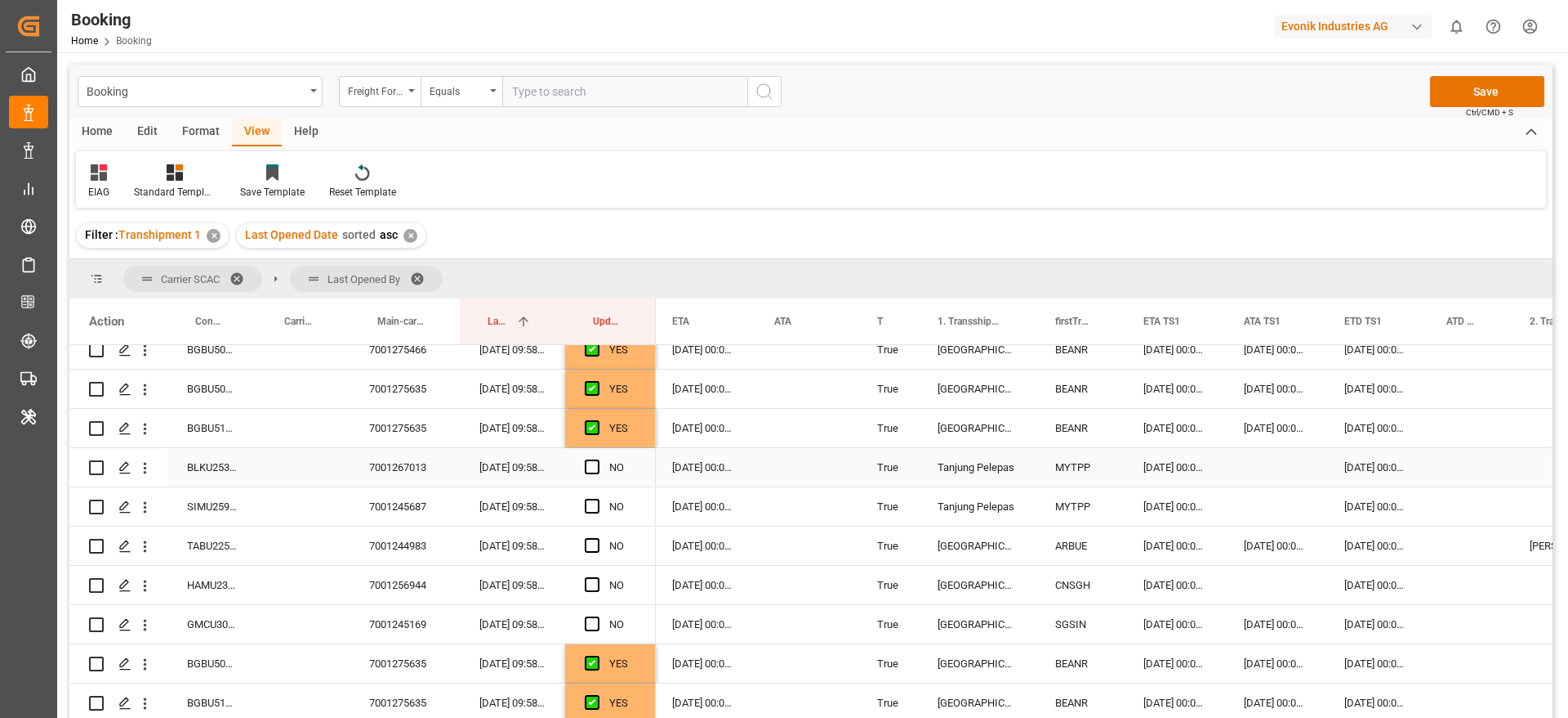
click at [229, 452] on div "BLKU2533459" at bounding box center [212, 466] width 89 height 38
click at [593, 469] on span "Press SPACE to select this row." at bounding box center [592, 466] width 14 height 14
click at [597, 459] on input "Press SPACE to select this row." at bounding box center [597, 459] width 0 height 0
click at [209, 503] on div "SIMU2591590" at bounding box center [212, 506] width 89 height 38
click at [594, 504] on span "Press SPACE to select this row." at bounding box center [592, 506] width 14 height 14
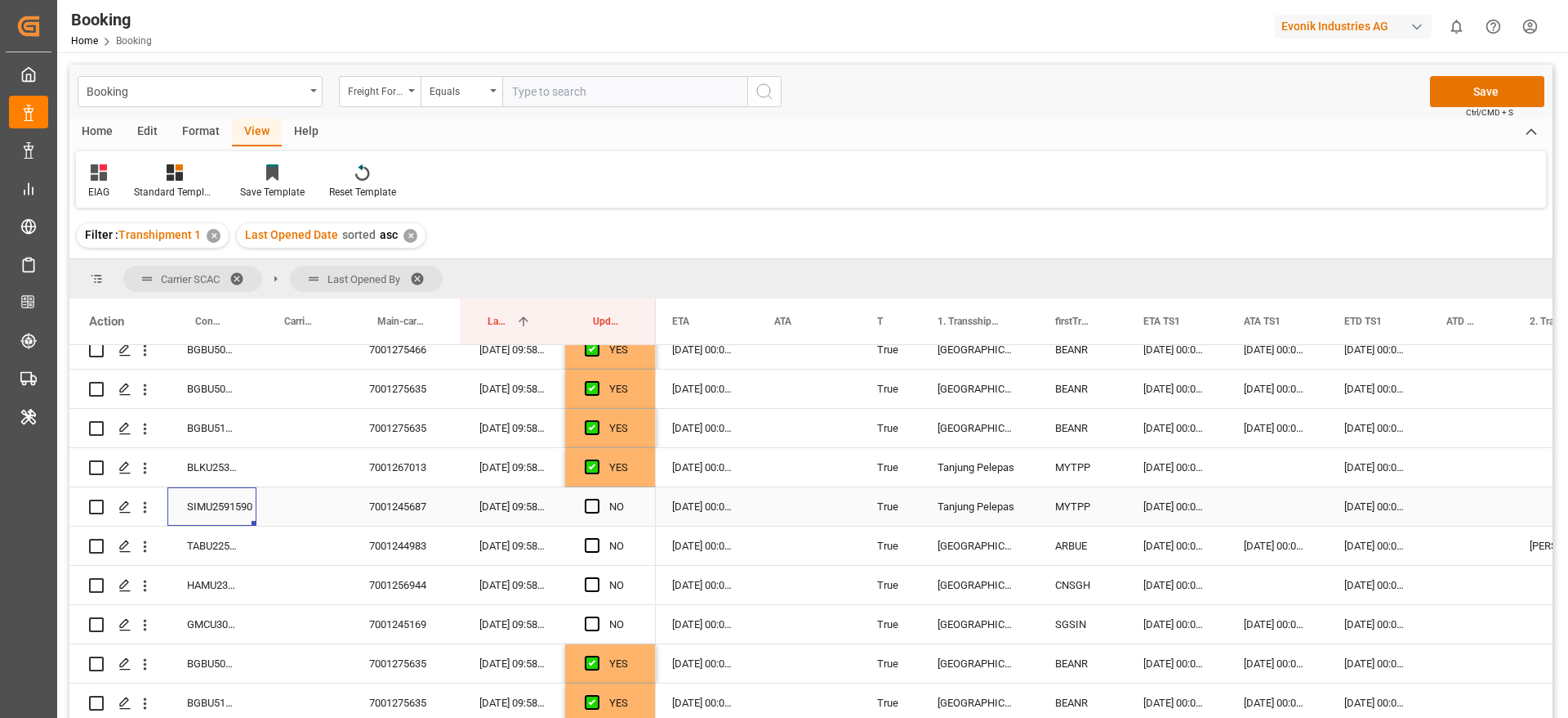
click at [597, 499] on input "Press SPACE to select this row." at bounding box center [597, 499] width 0 height 0
click at [223, 549] on div "TABU2253084" at bounding box center [212, 545] width 89 height 38
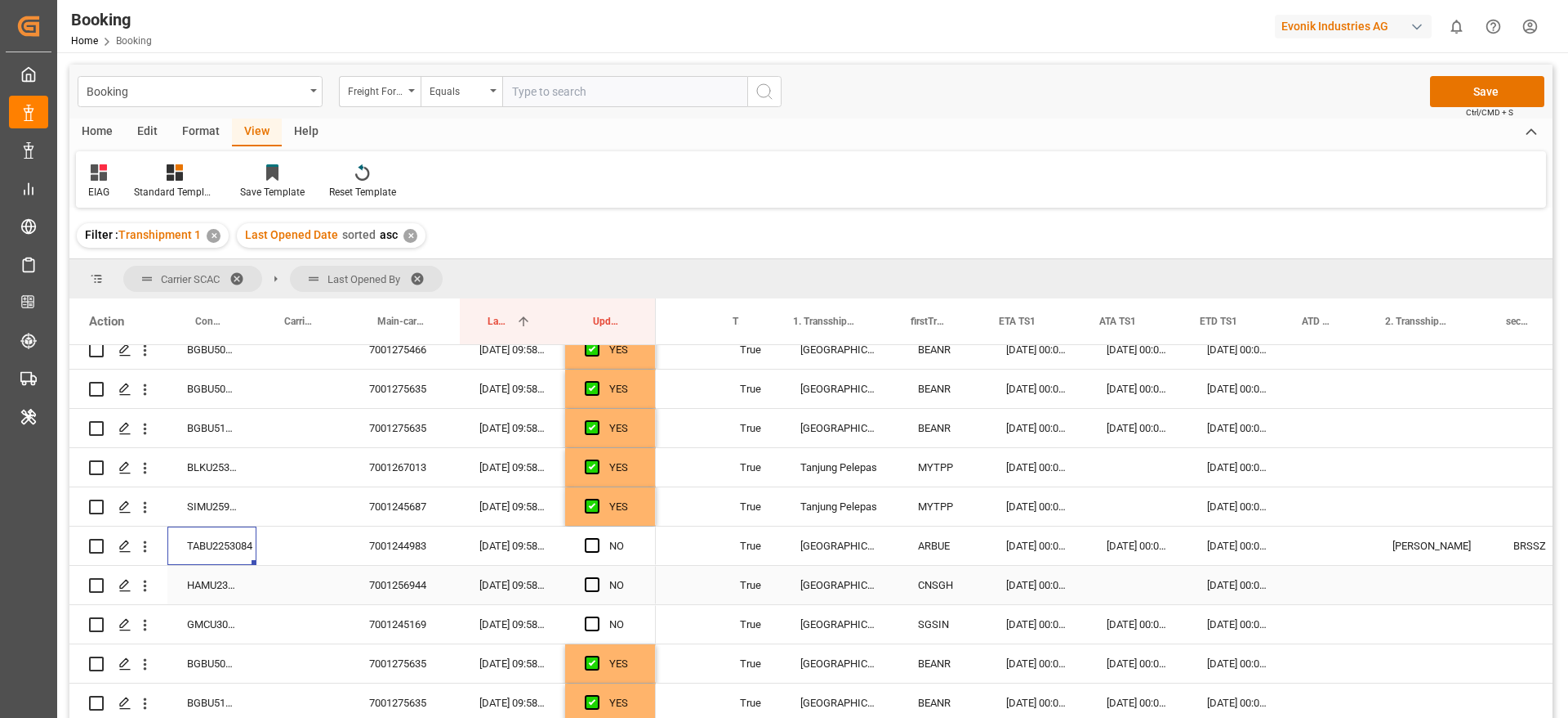
scroll to position [0, 1673]
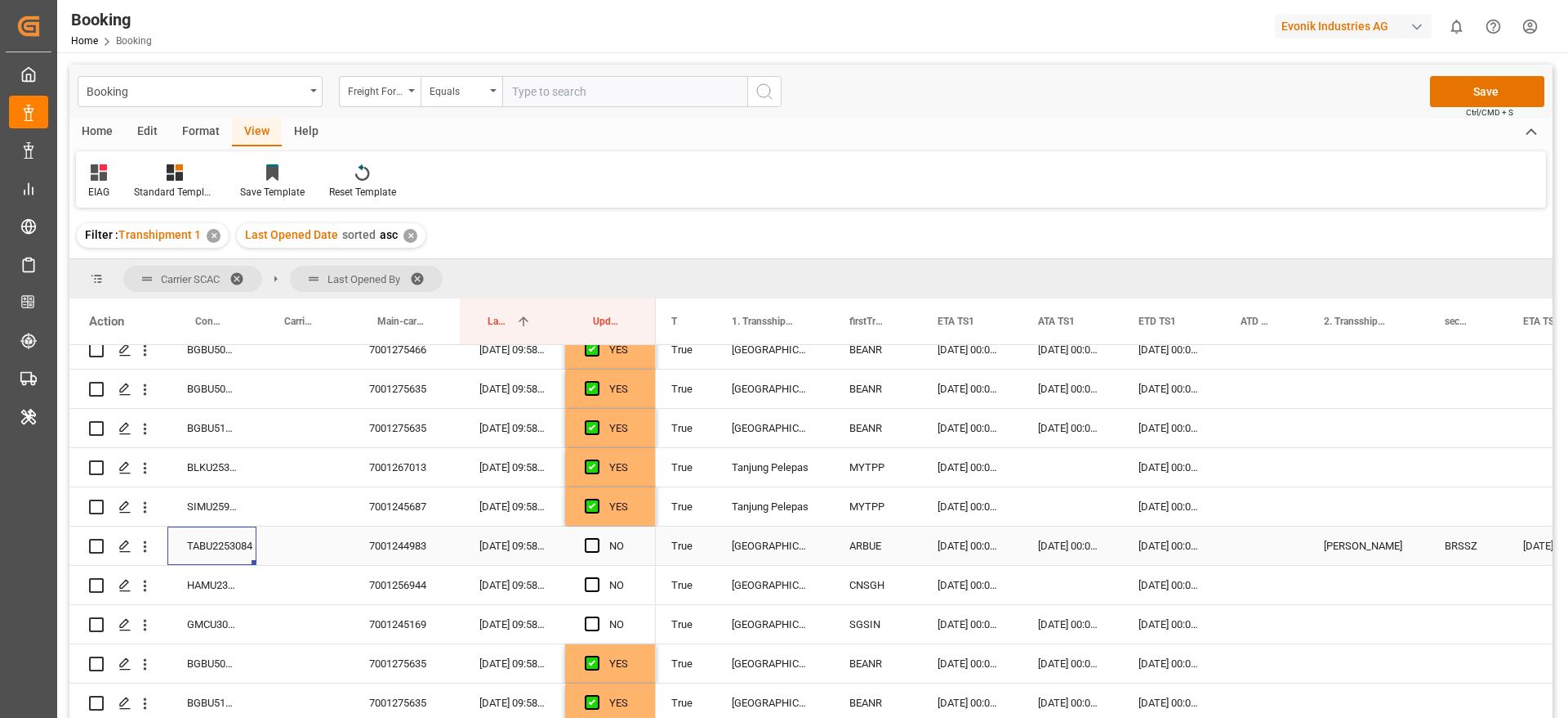
click at [1173, 549] on div "05-10-2025 00:00:00" at bounding box center [1170, 545] width 103 height 38
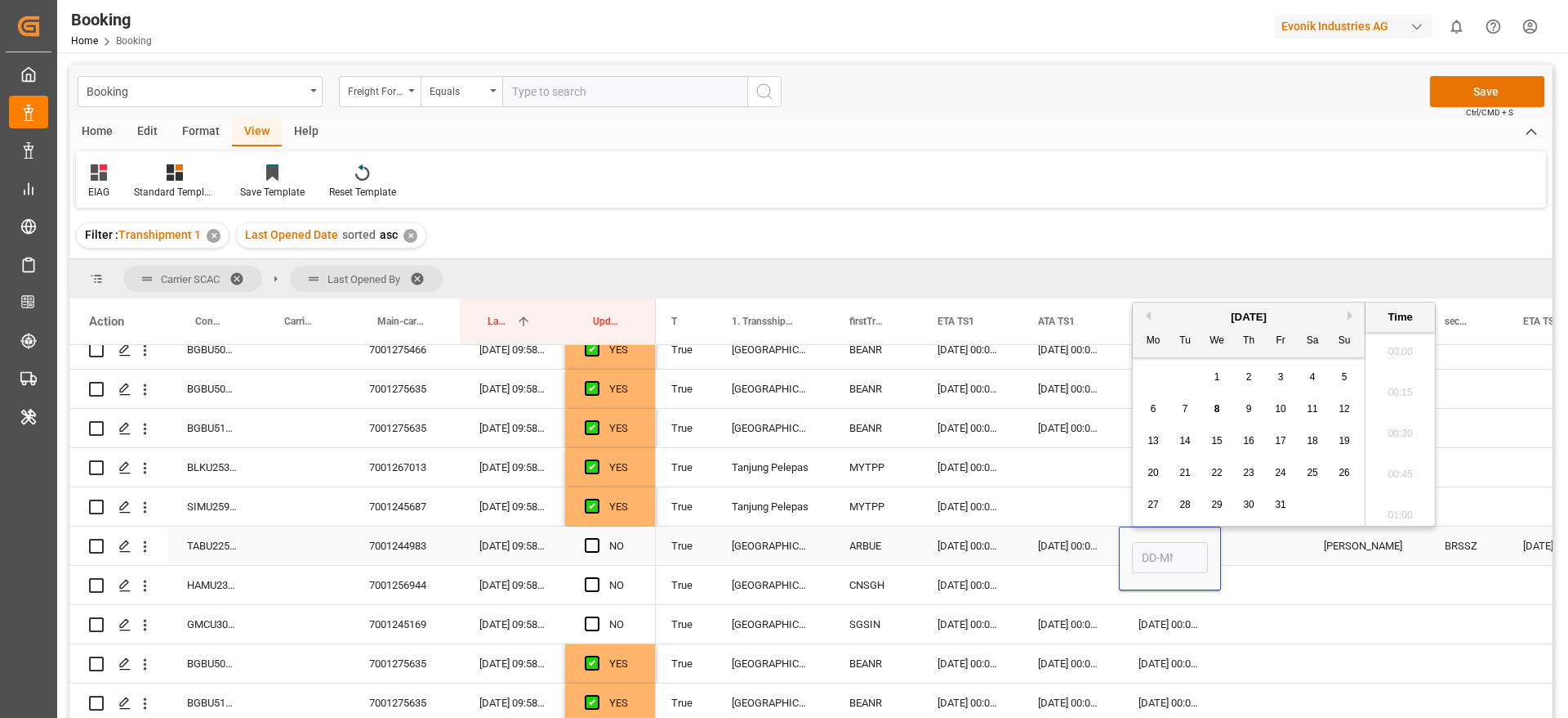
type input "05-10-2025 00:00"
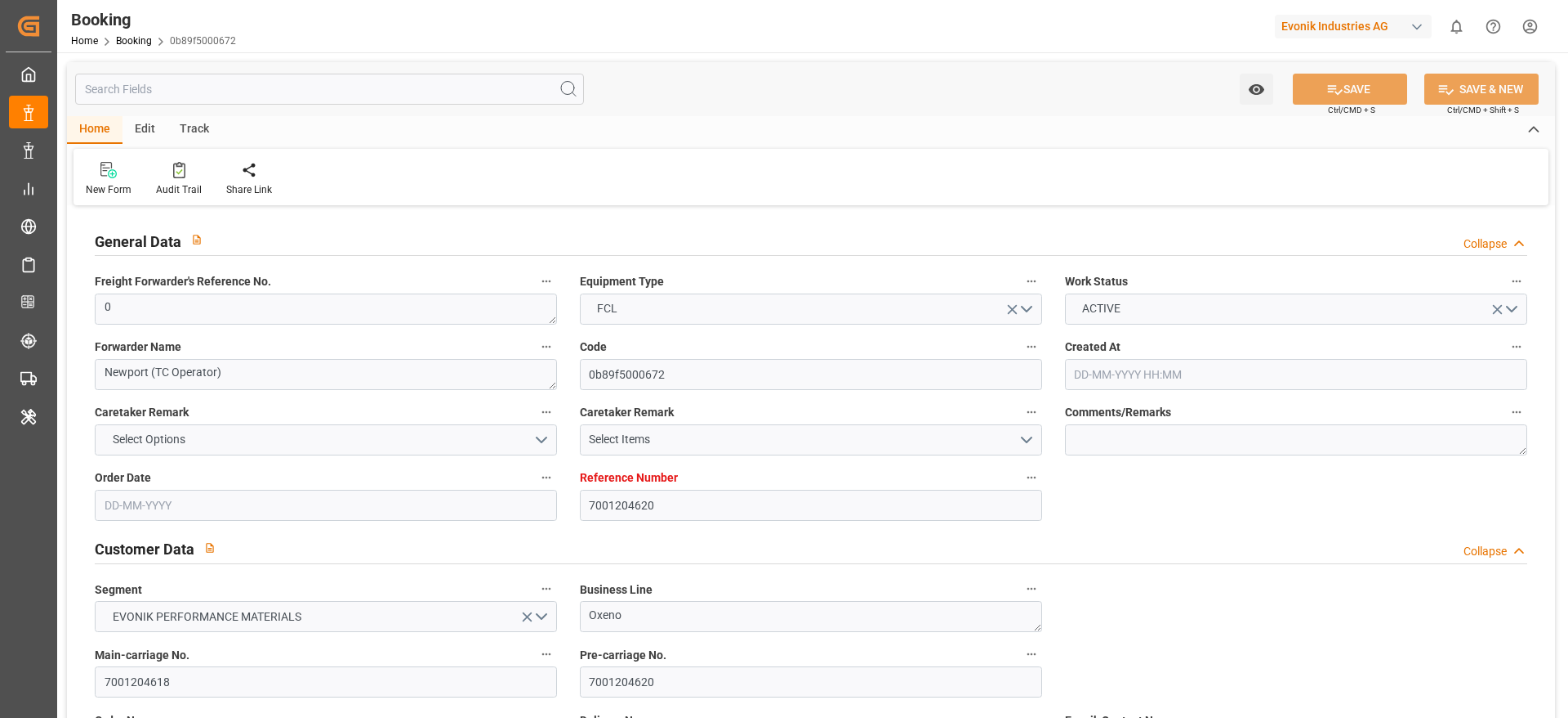
type input "7001204620"
type input "9778791"
type input "Hapag Lloyd"
type input "Hapag Lloyd Aktiengesellschaft"
type input "NLRTM"
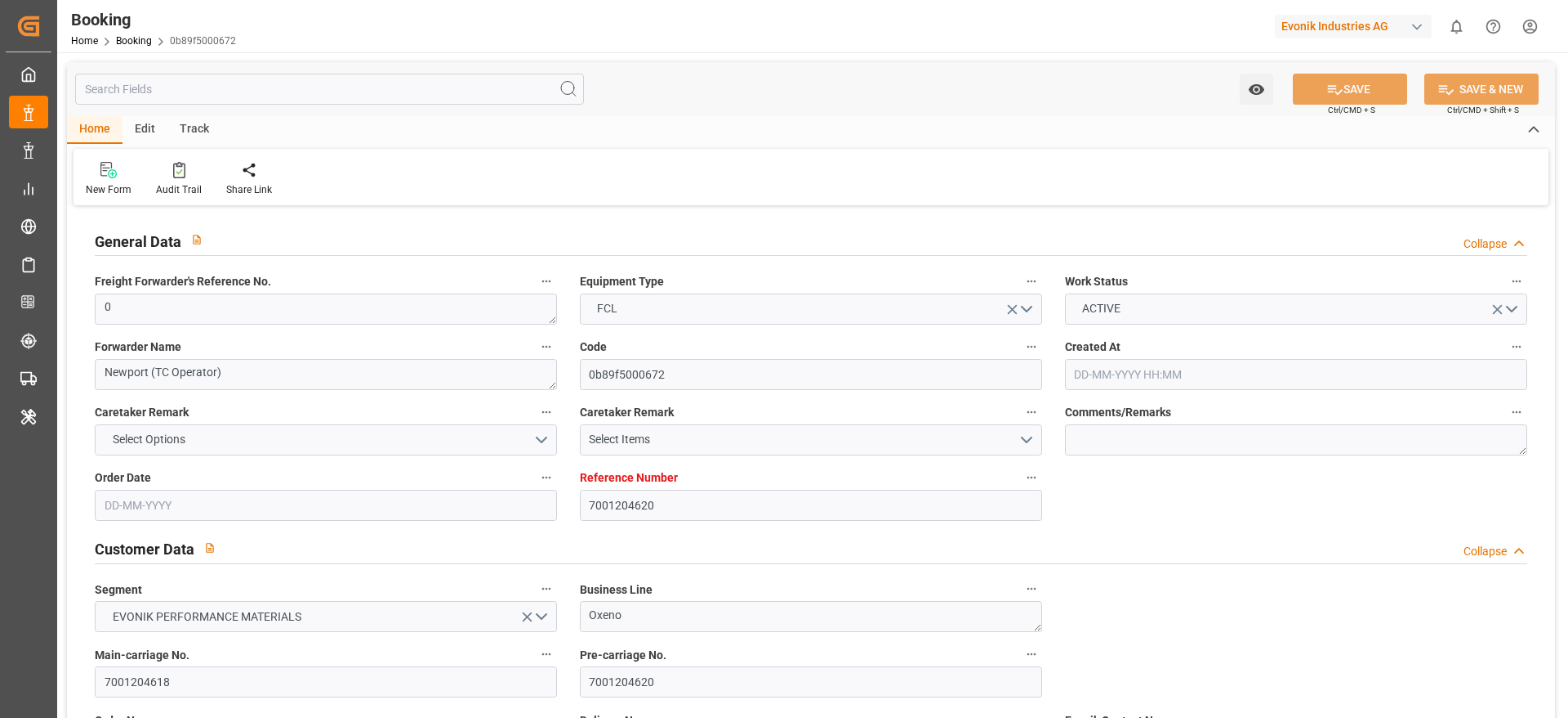
type input "CNNJG"
type input "CNSGH"
type input "0"
type input "25-06-2025 11:33"
type input "25-06-2025"
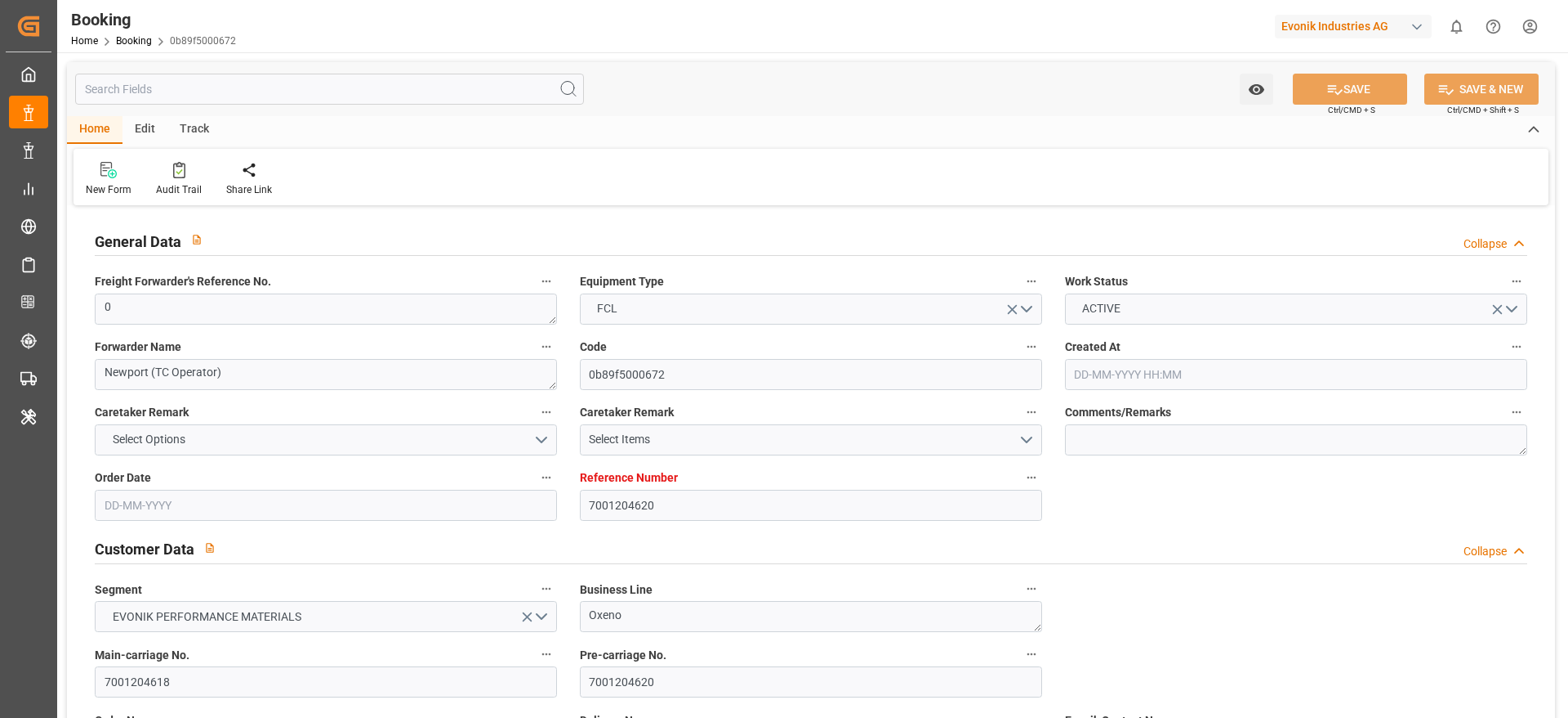
type input "01-10-2025"
type input "07-08-2025"
type input "10-08-2025 00:00"
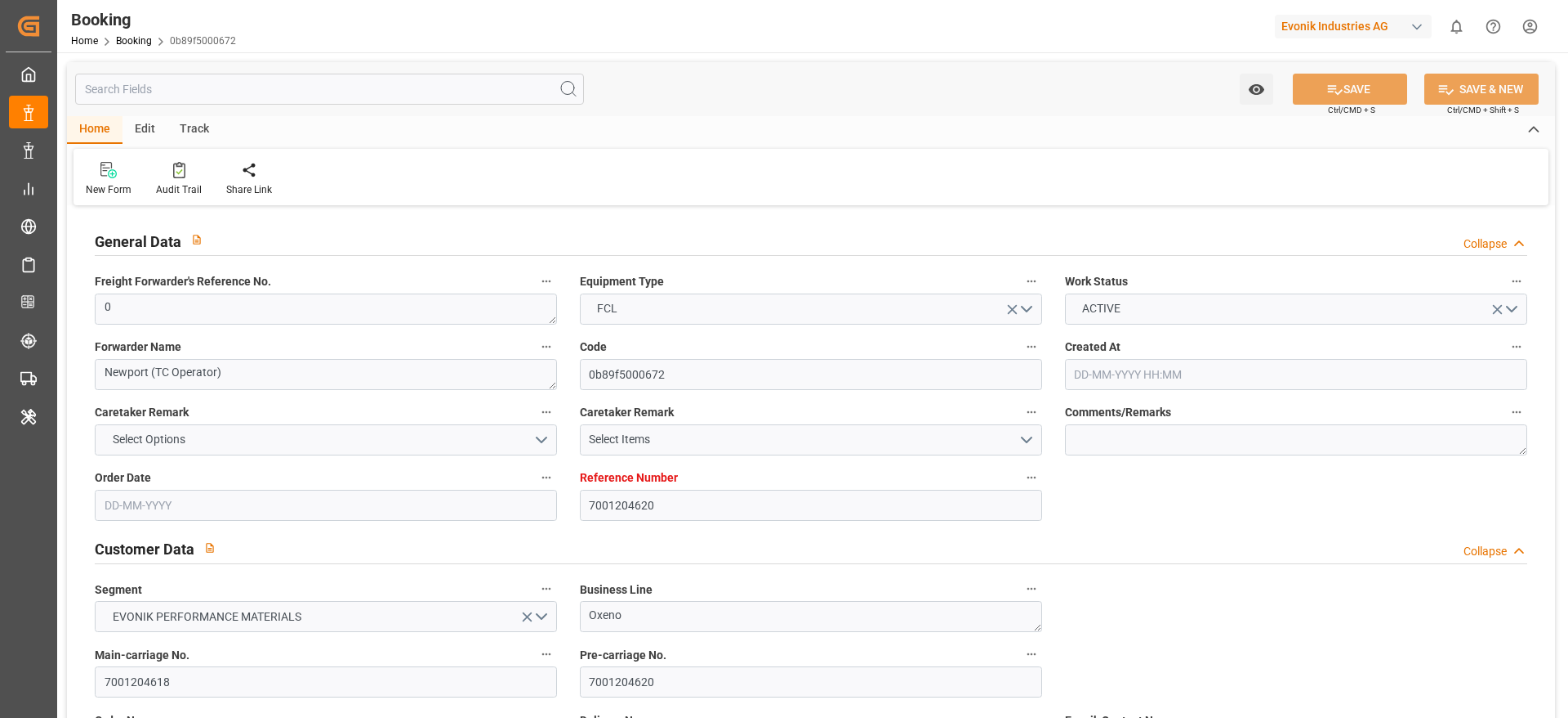
type input "[DATE] 00:00"
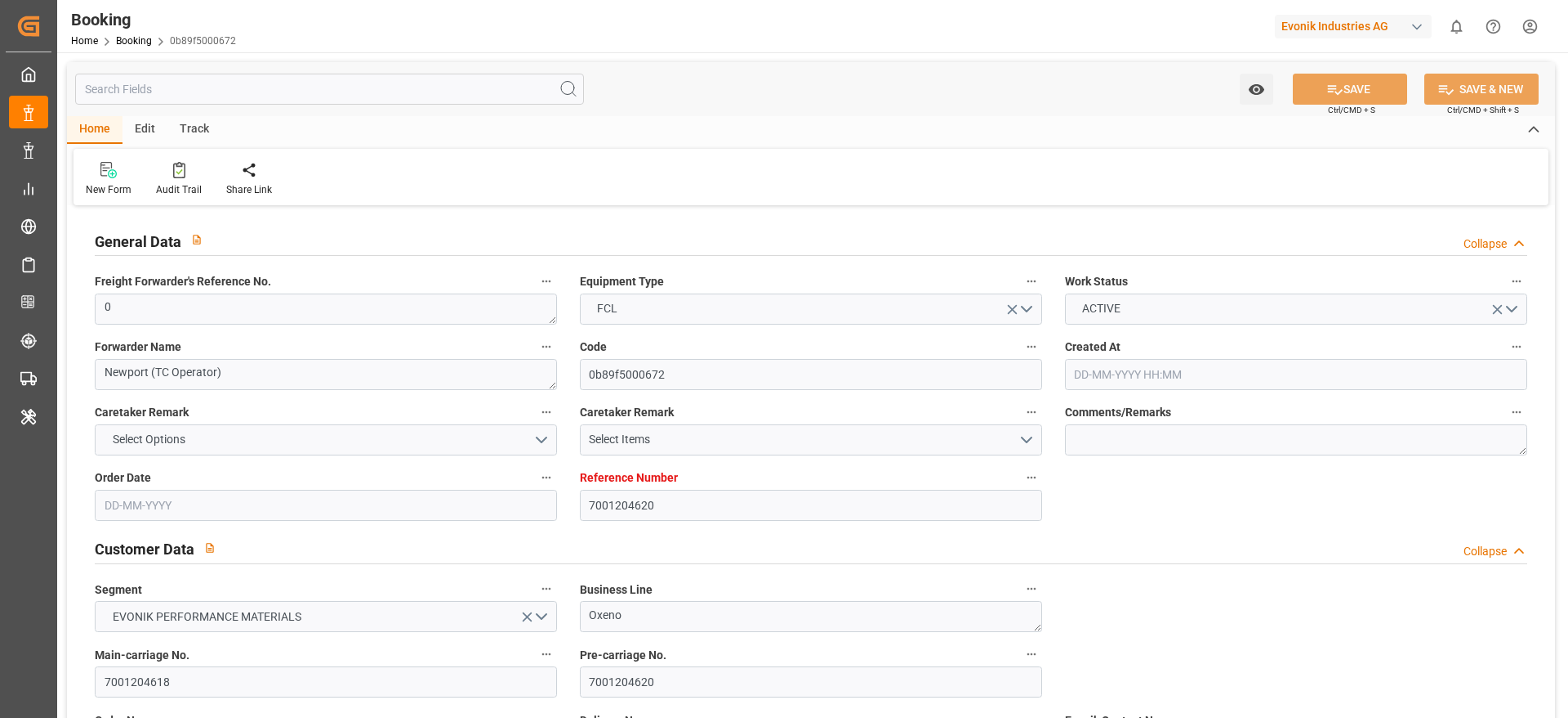
type input "[DATE] 00:00"
type input "[DATE]"
type input "[DATE] 05:48"
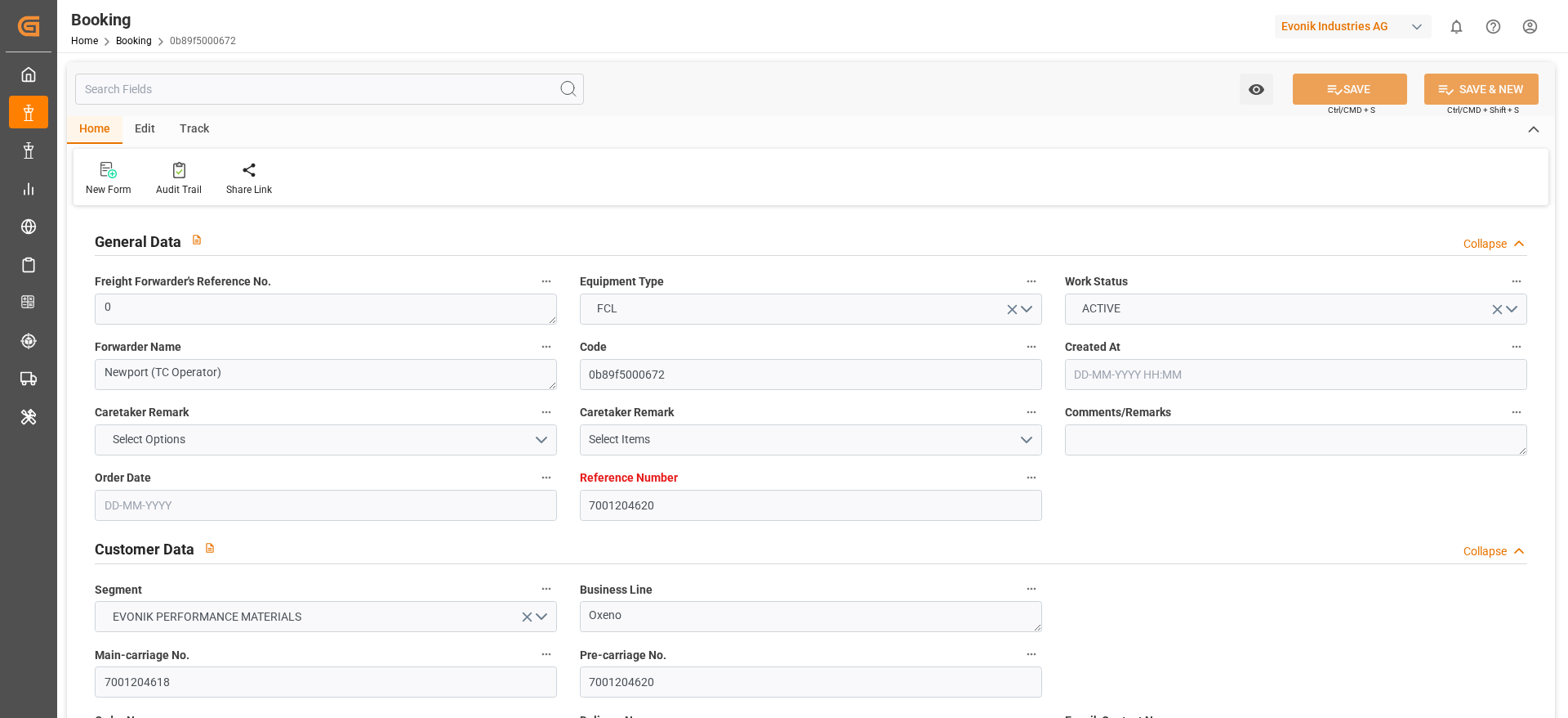
type input "[DATE]"
type textarea "0"
type textarea "Newport (TC Operator)"
type input "e5a615d0ef1a"
type input "7001204619"
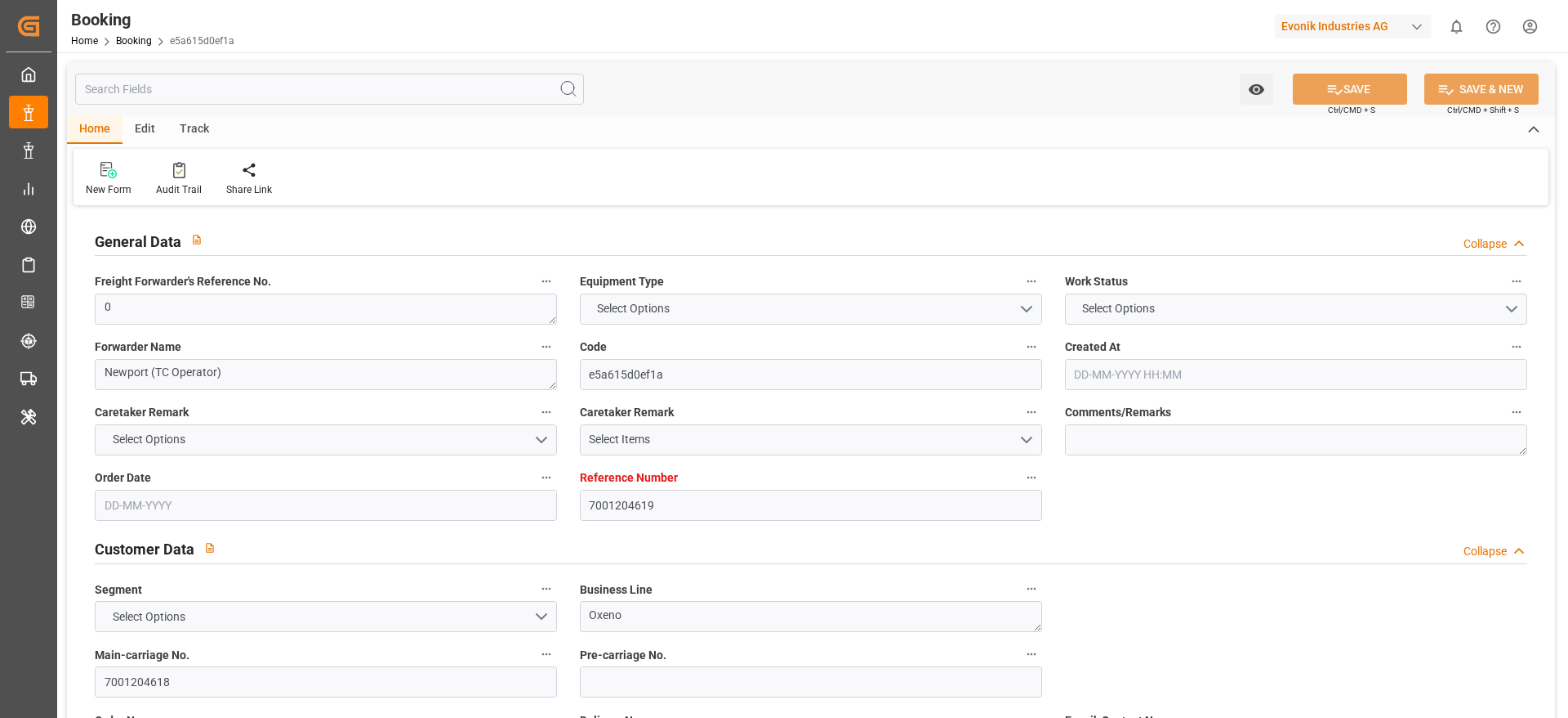
type textarea "Oxeno"
type input "7001204618"
type textarea "marco.wueller@evonik.com"
type textarea "CIP"
type textarea "NANJING"
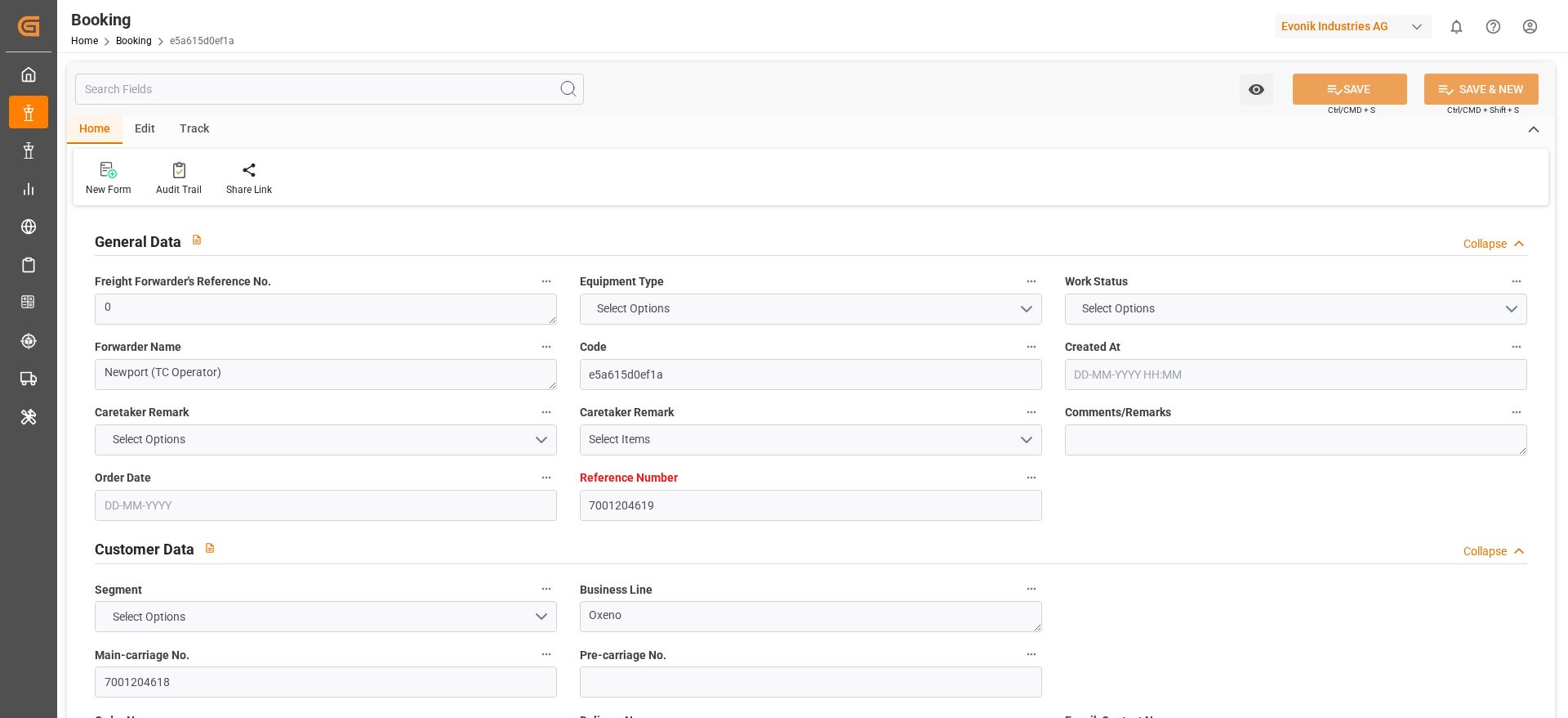
type textarea "9"
type textarea "Marl"
type textarea "SIMU2601023"
type input "MADRID MAERSK"
type input "HLCU"
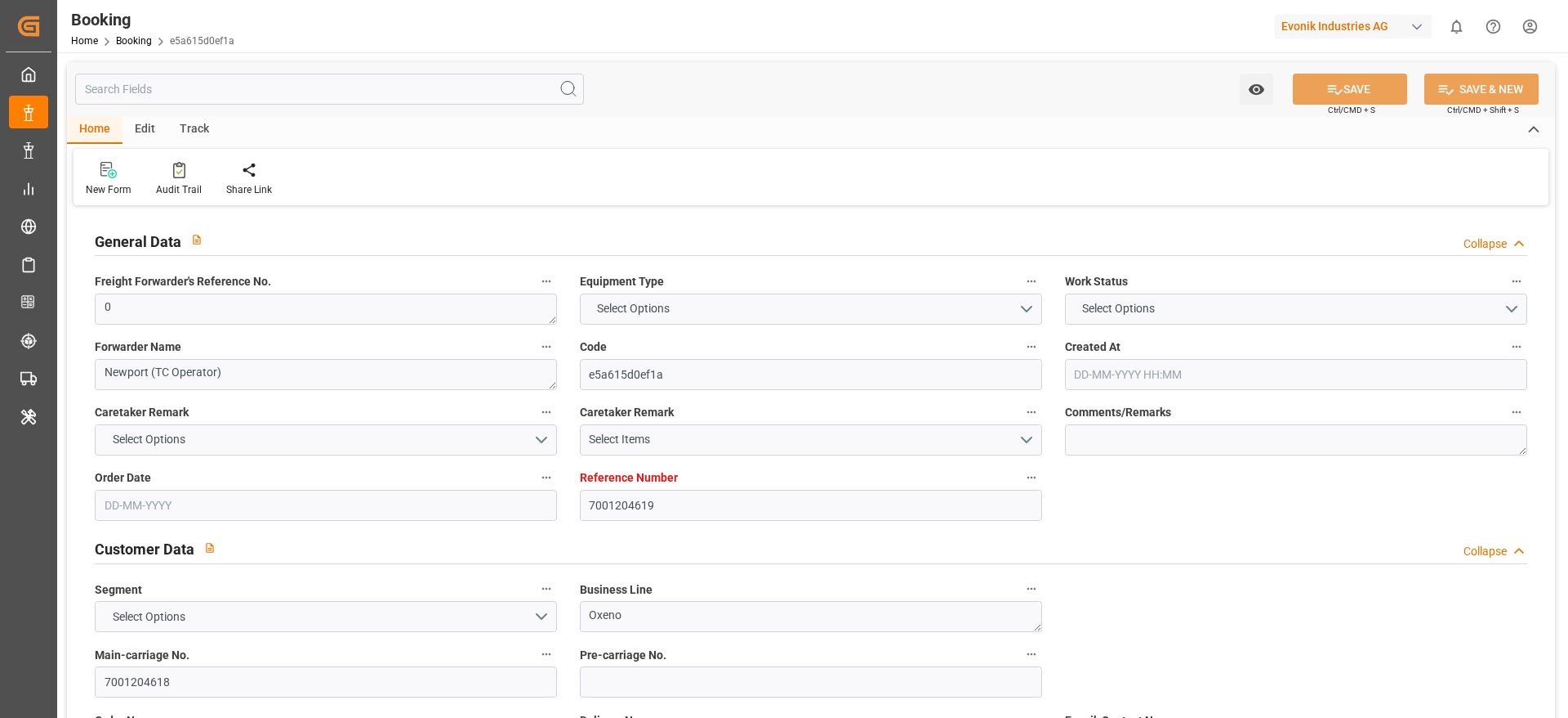
type input "Rotterdam"
type input "Nanjing Pt"
type input "[GEOGRAPHIC_DATA]"
type textarea "vesselName etd eta"
type textarea "INPUT_Evonik_Seeburger_IFTMIN_1003022156_20250805132150778.edi"
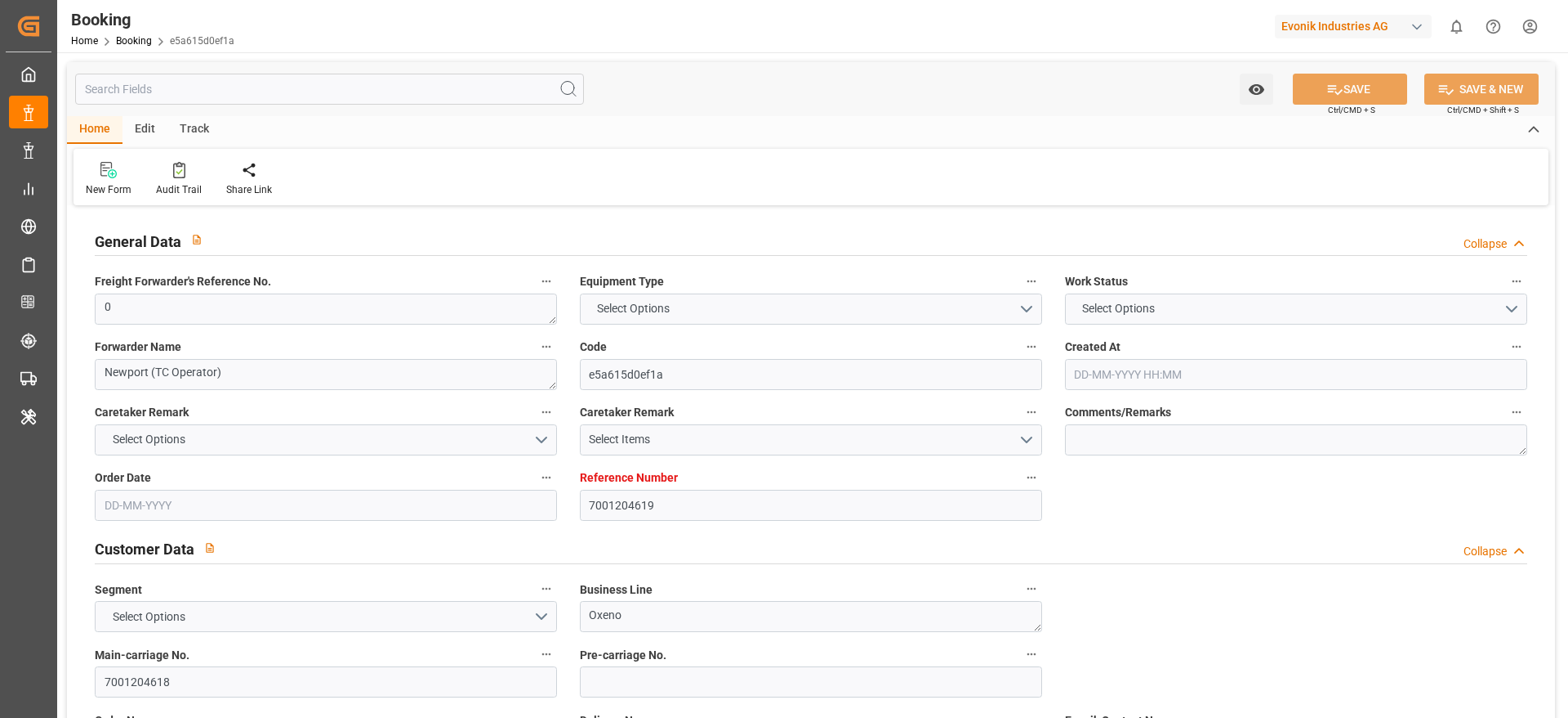
type textarea "NWC/UK North West Continent / UK_CNNJG_HLCU_Oxeno"
type textarea "INPUT_Evonik_Seeburger_IFTMIN_1002893932_20250625133033795.edi,INPUT_Evonik_See…"
type textarea "1003022156"
type textarea "Likitha devaraj"
type textarea "Pod-PodRegionName-businessLine-"
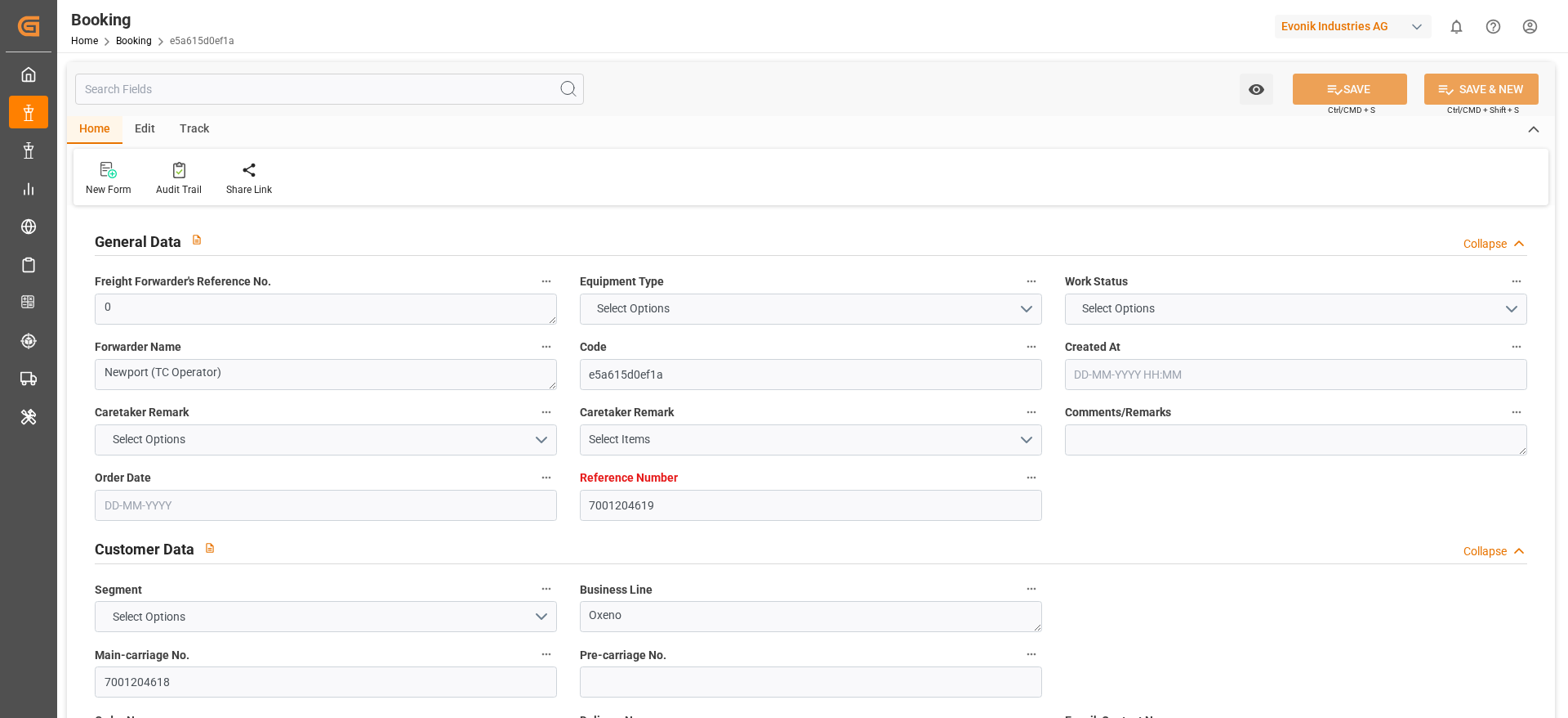
type textarea "IFTMIN"
type textarea "a011t00000LcJC5AAN"
type textarea "Yes"
type input "7001204619"
type input "9778791"
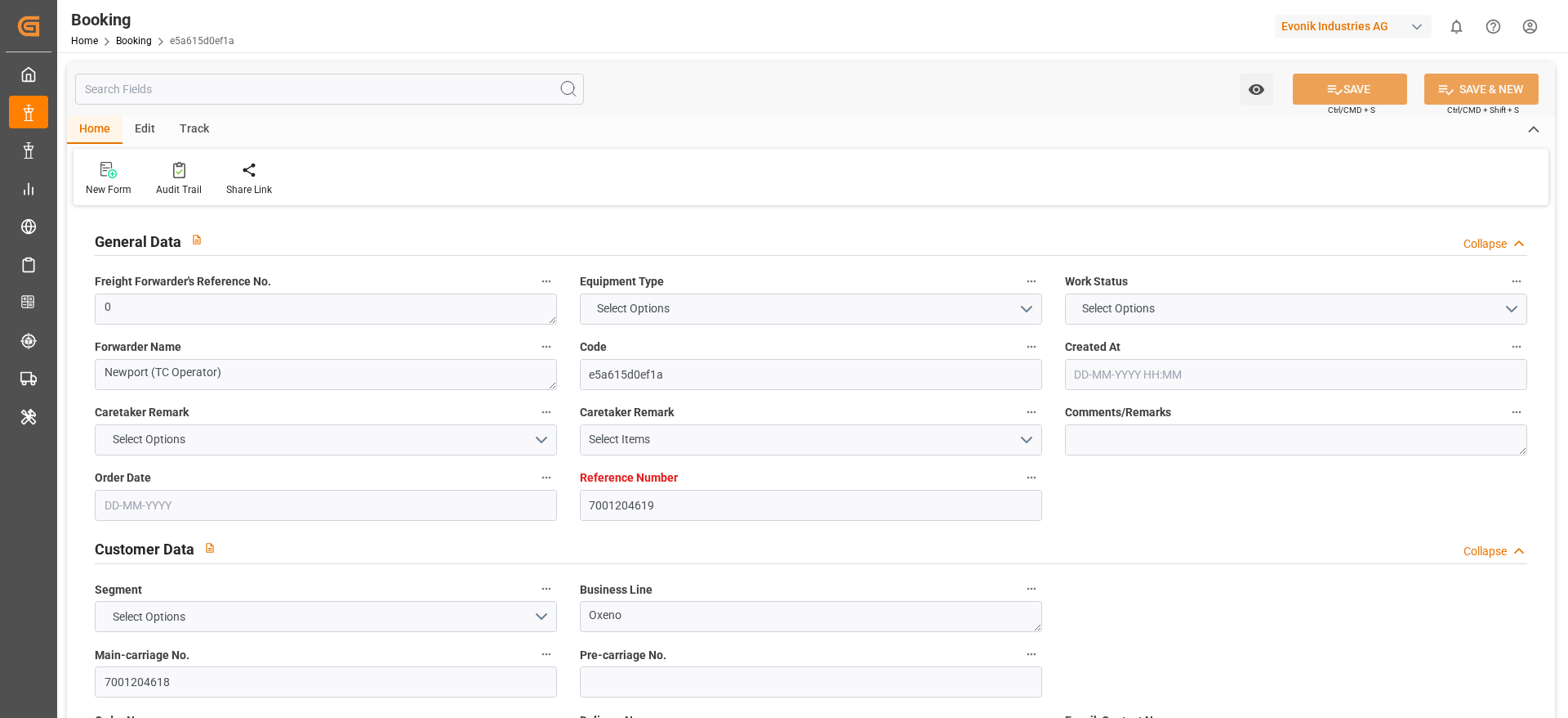
type input "Hapag Lloyd"
type input "Hapag Lloyd Aktiengesellschaft"
type input "NLRTM"
type input "CNNJG"
type input "CNSGH"
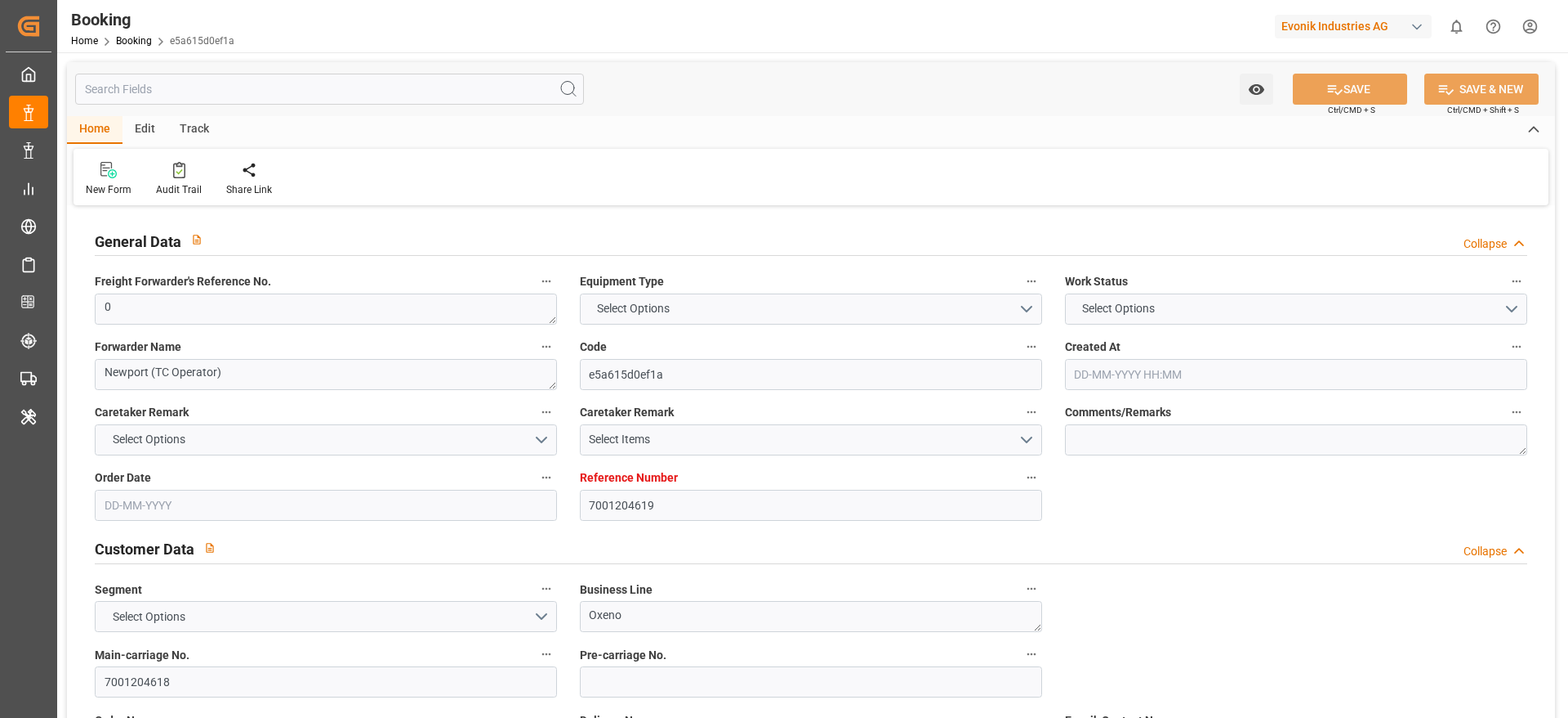
type input "0"
type input "25-06-2025 11:33"
type input "25-06-2025"
type input "01-10-2025"
type input "07-08-2025"
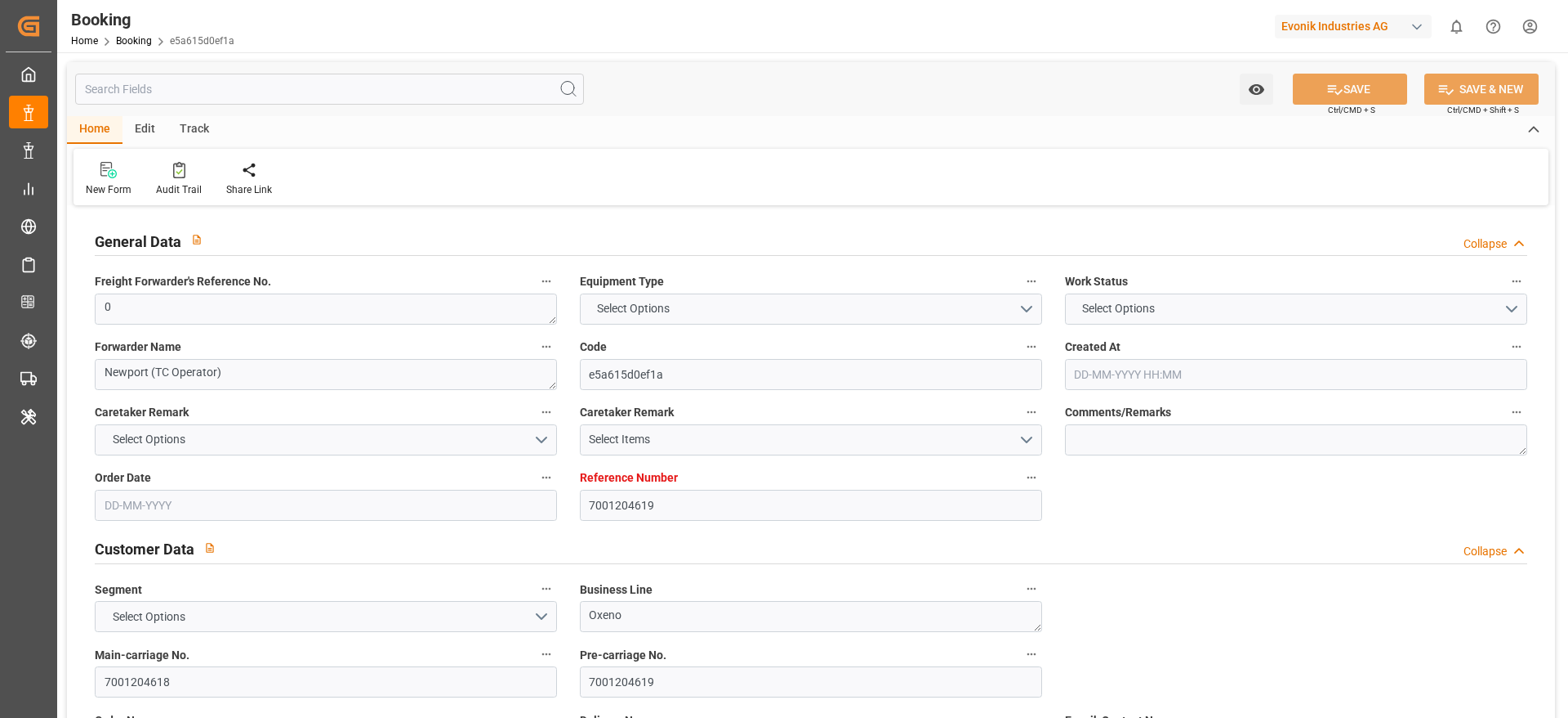
type input "10-08-2025 00:00"
type input "05-08-2025 00:00"
type input "02-10-2025 00:00"
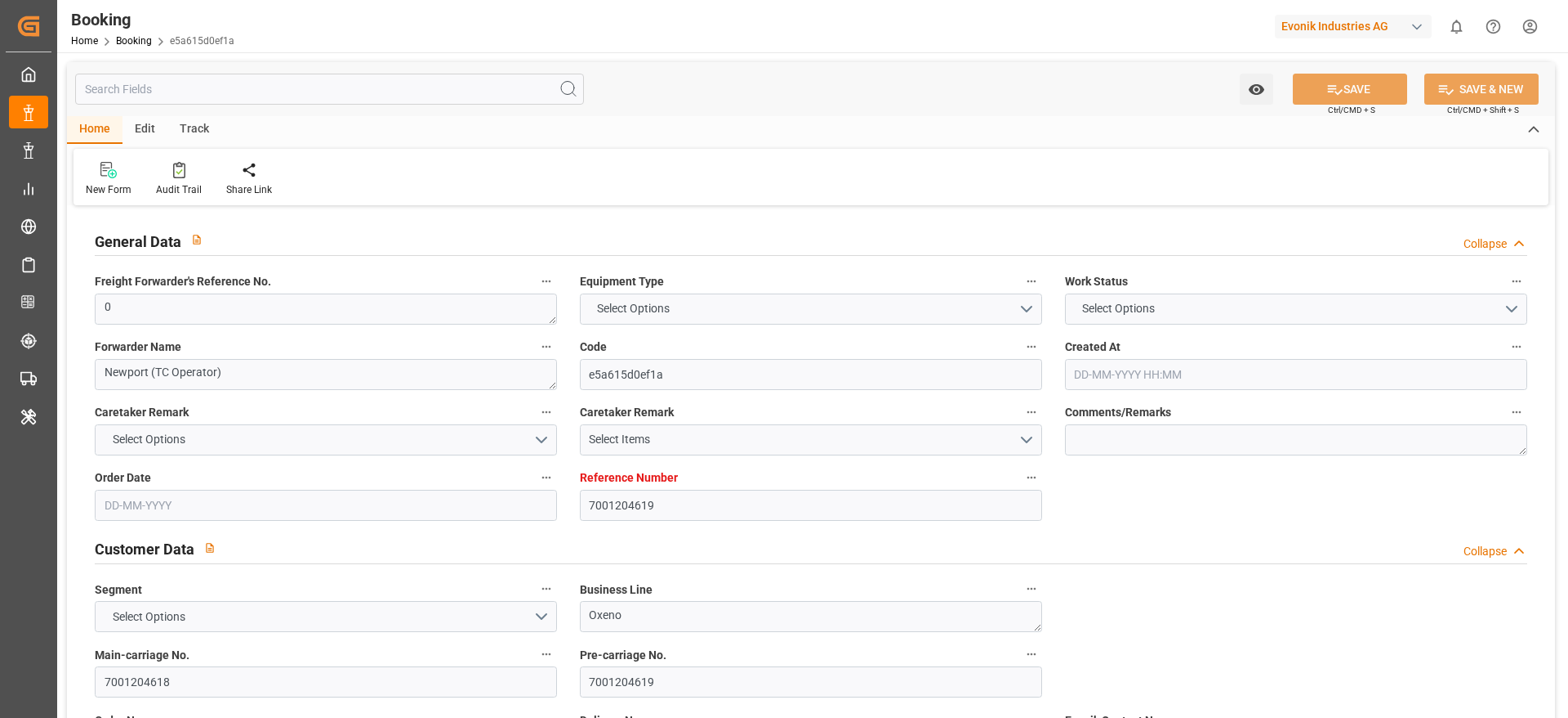
type input "03-10-2025 00:00"
type input "21-09-2025 00:00"
type input "22-09-2025 00:00"
type input "21-09-2025 00:00"
type input "28-09-2025 00:00"
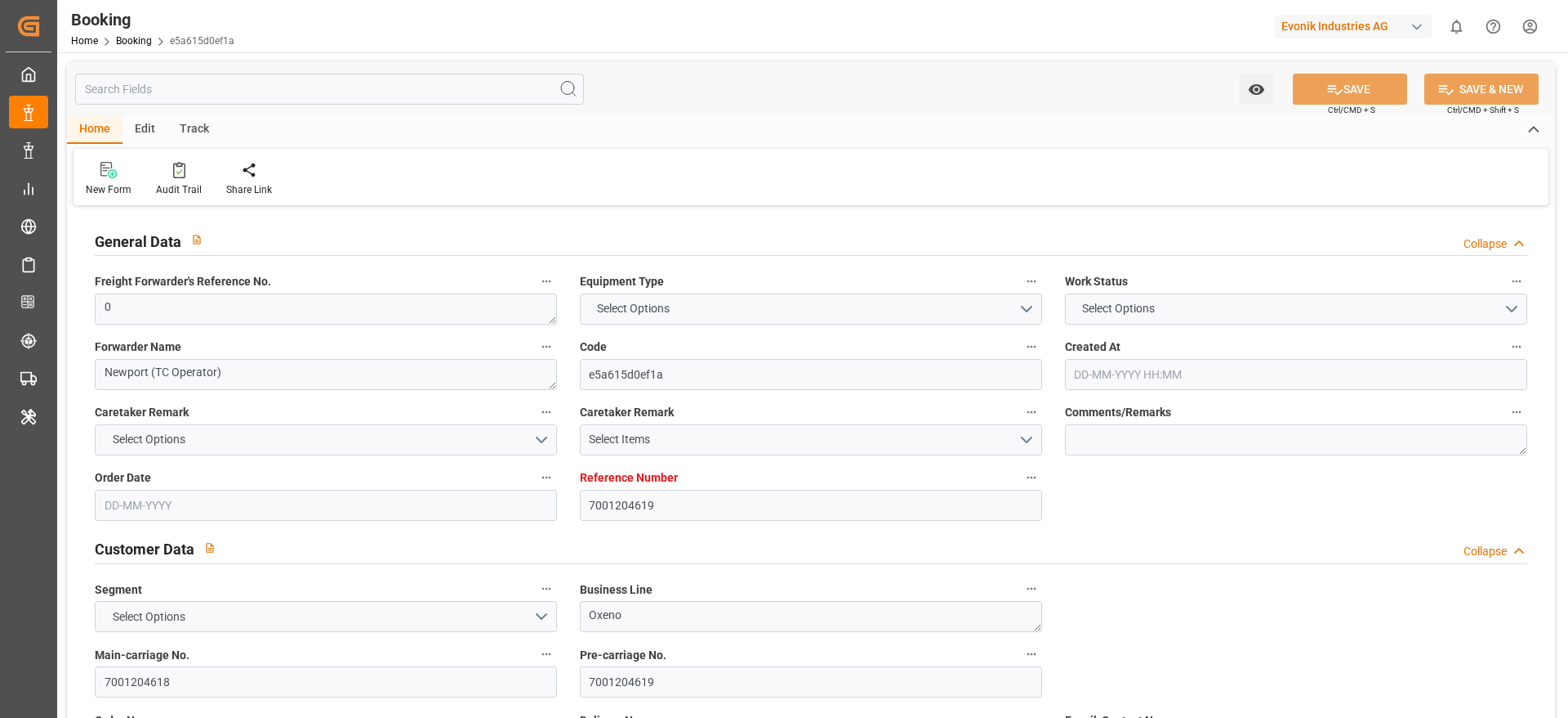
type input "26-09-2025 00:00"
type input "05-08-2025"
type input "08-10-2025 05:48"
type input "05-10-2025"
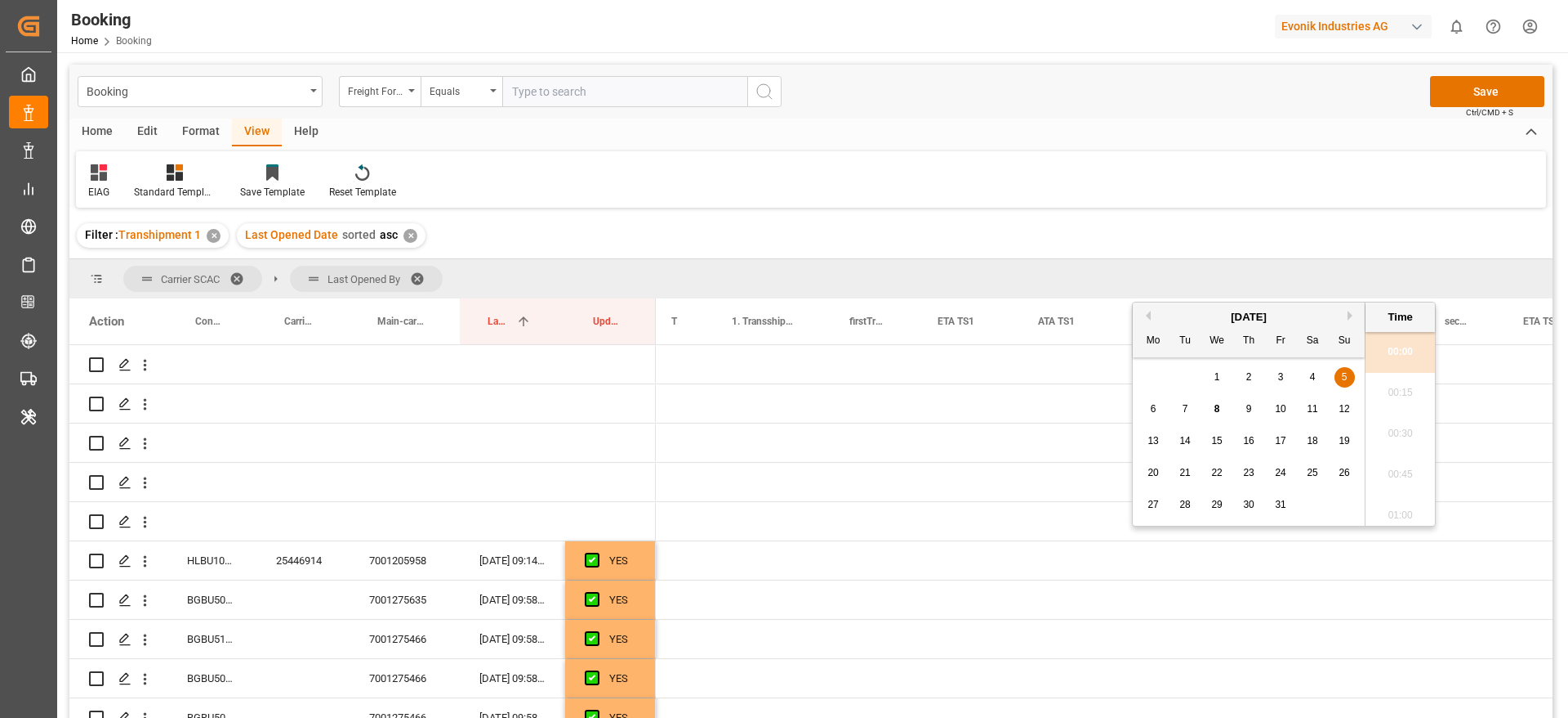
scroll to position [2049, 0]
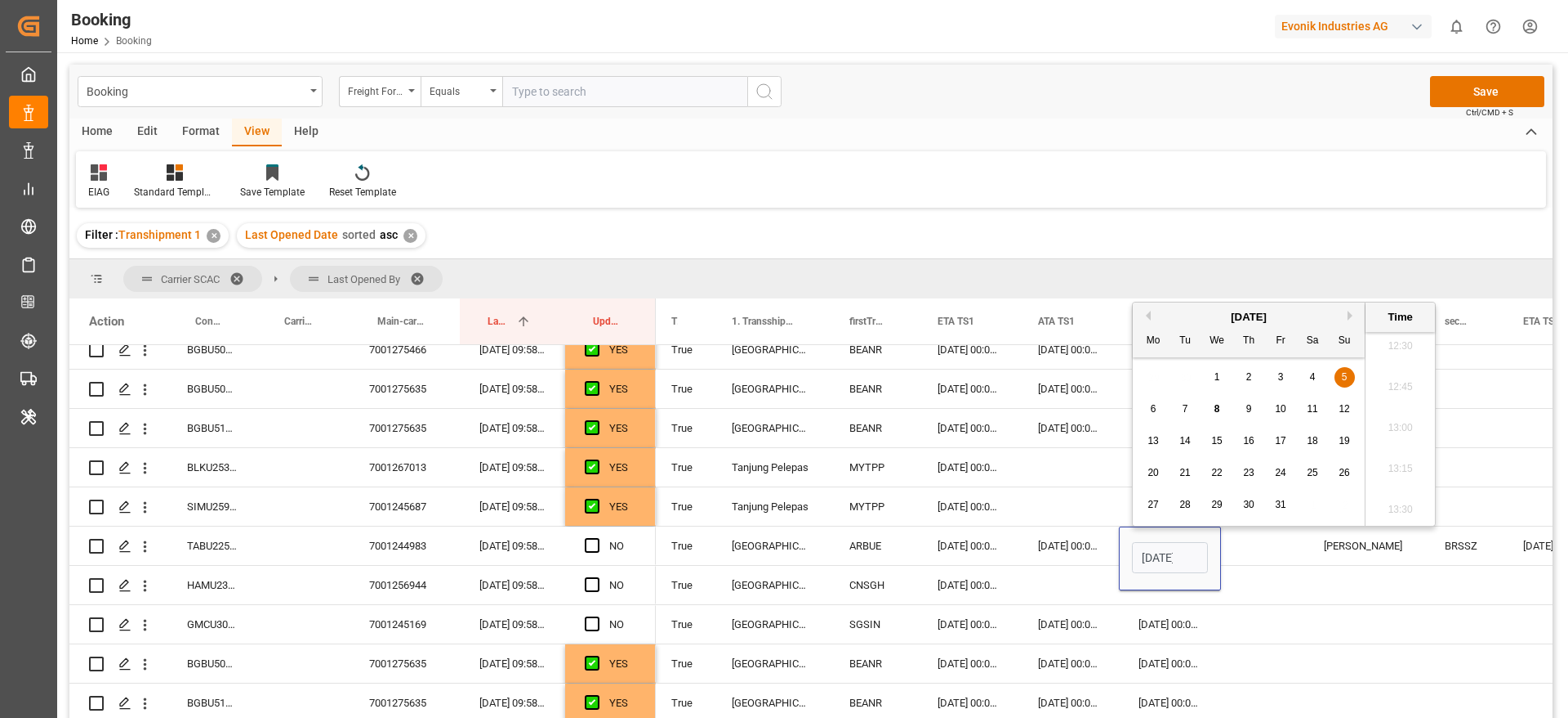
click at [1251, 440] on span "16" at bounding box center [1249, 440] width 11 height 12
type input "[DATE] 00:00"
click at [1252, 547] on div "Press SPACE to select this row." at bounding box center [1262, 545] width 83 height 38
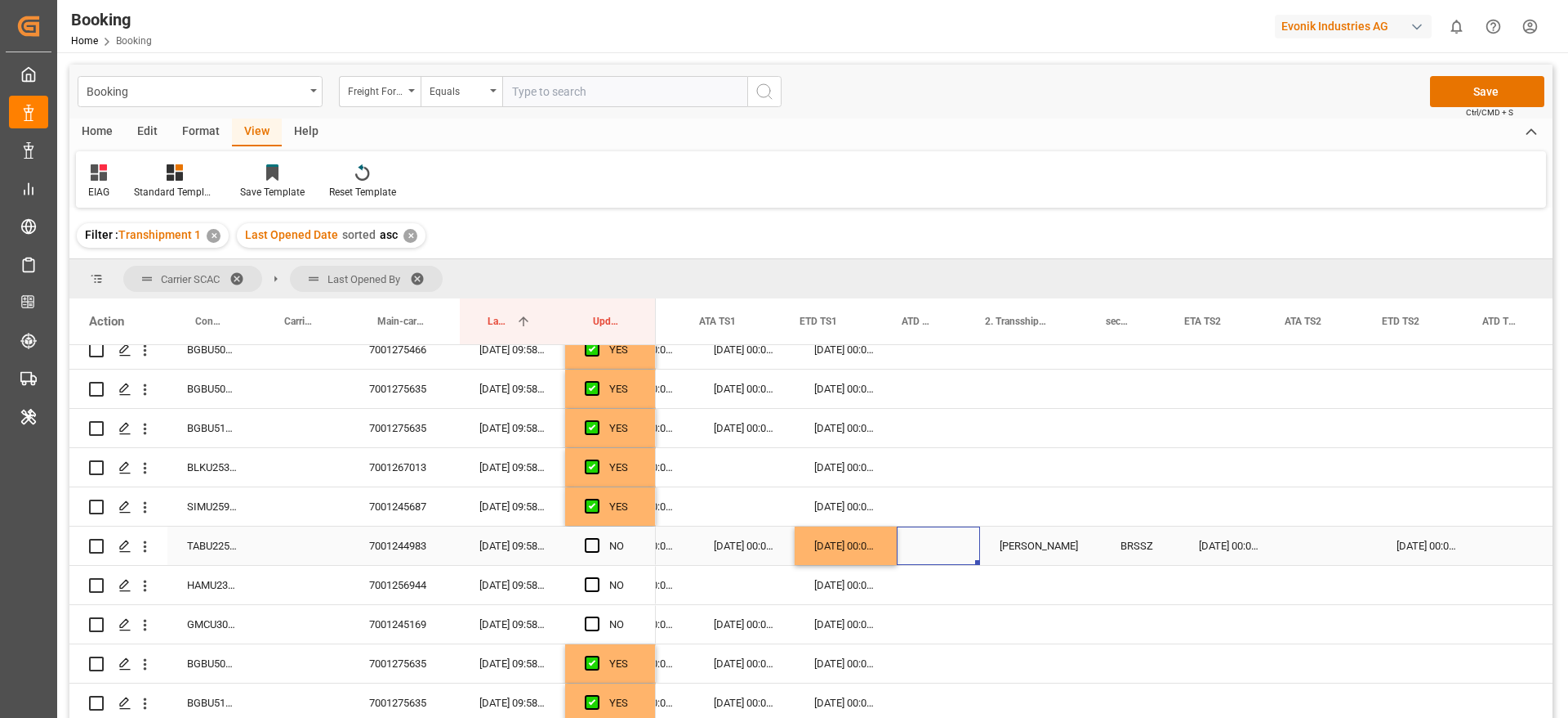
scroll to position [0, 2119]
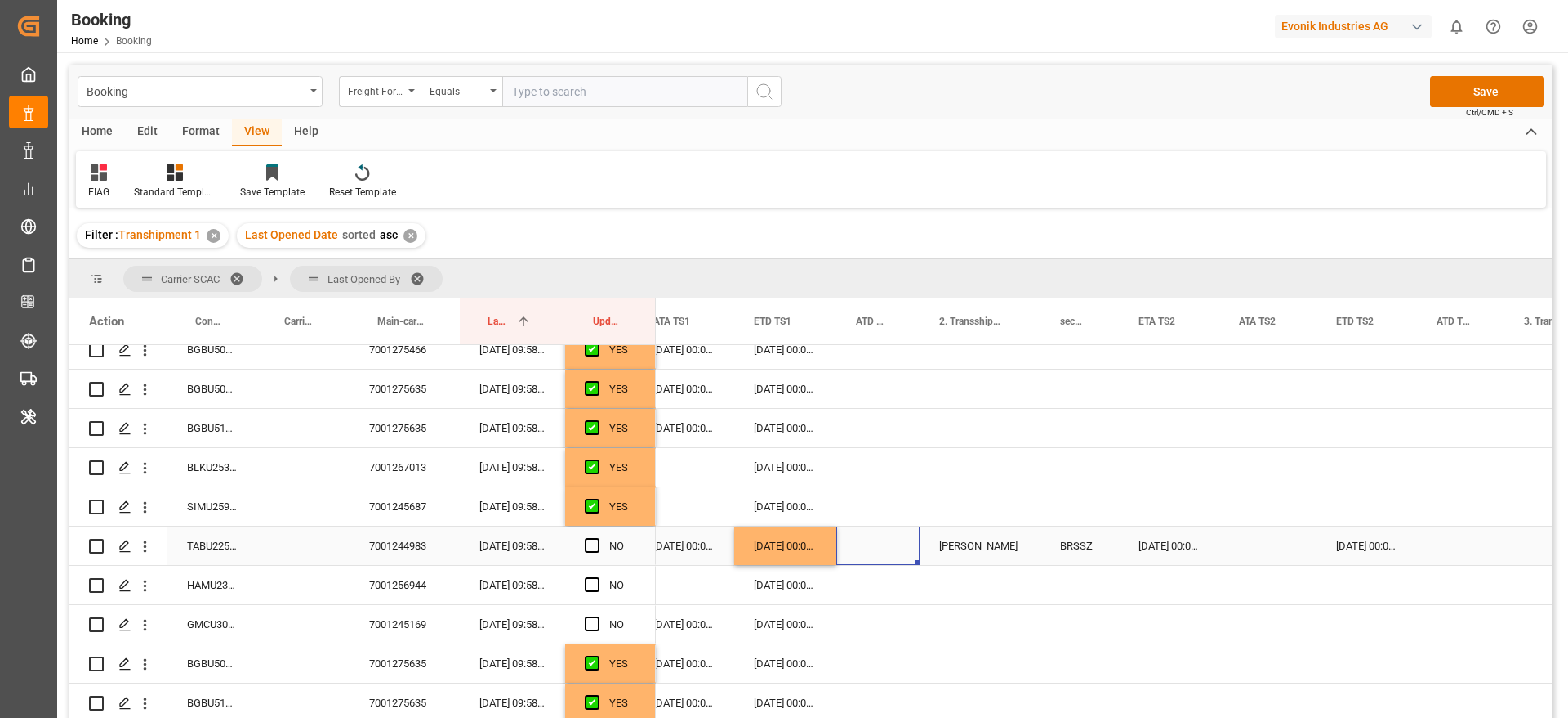
click at [1350, 538] on div "[DATE] 00:00:00" at bounding box center [1367, 545] width 101 height 38
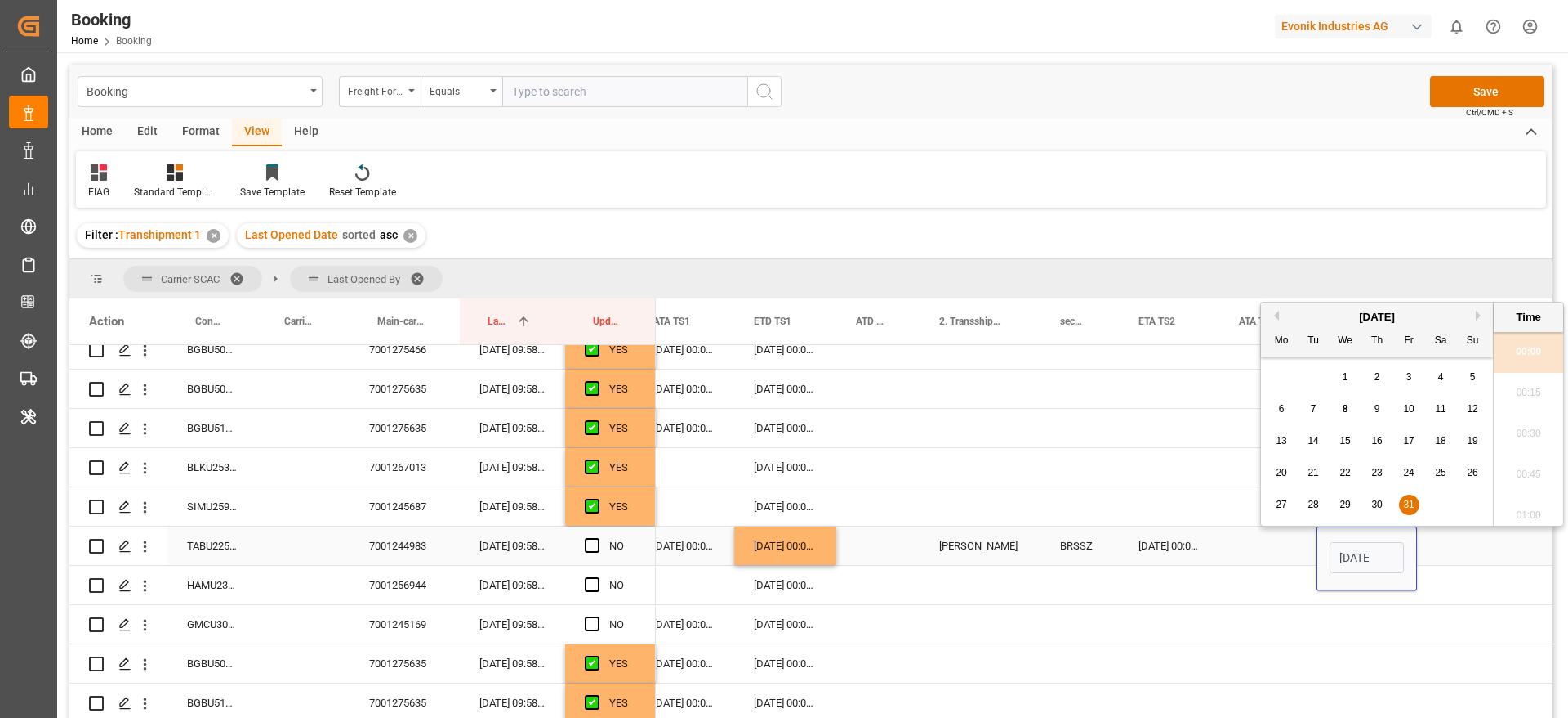
scroll to position [2049, 0]
click at [1315, 502] on span "28" at bounding box center [1313, 504] width 11 height 12
type input "[DATE] 00:00"
click at [1230, 548] on div "Press SPACE to select this row." at bounding box center [1268, 545] width 97 height 38
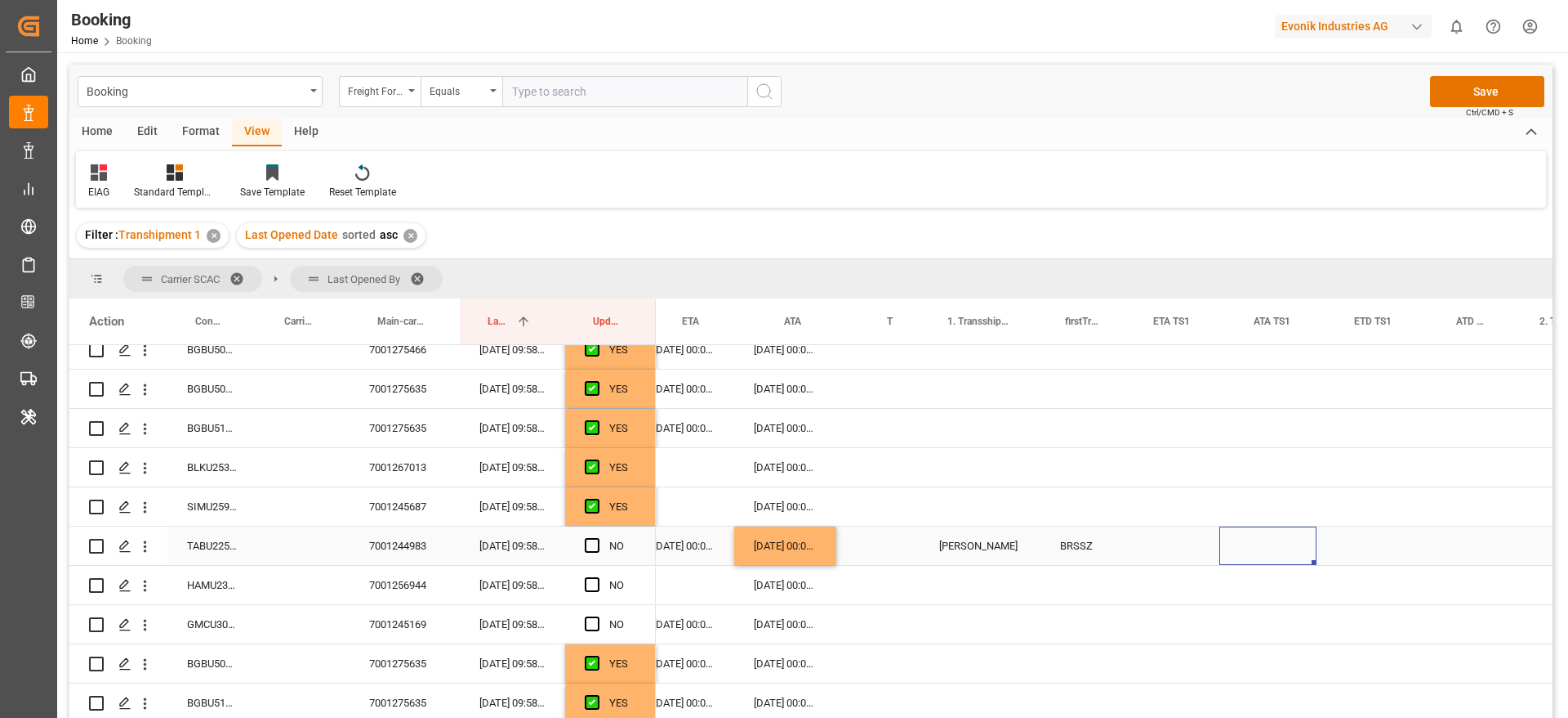
scroll to position [0, 1519]
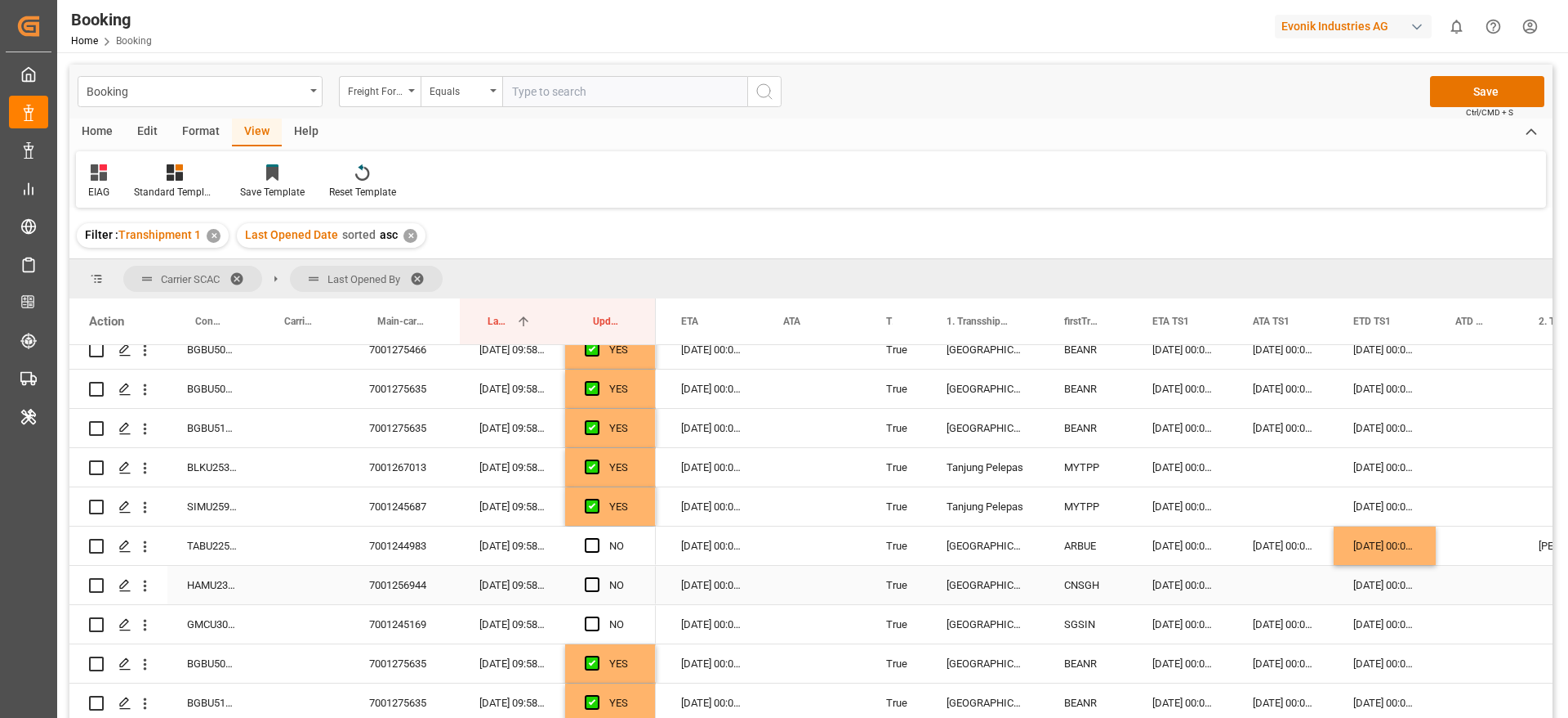
click at [710, 544] on div "[DATE] 00:00:00" at bounding box center [712, 545] width 103 height 38
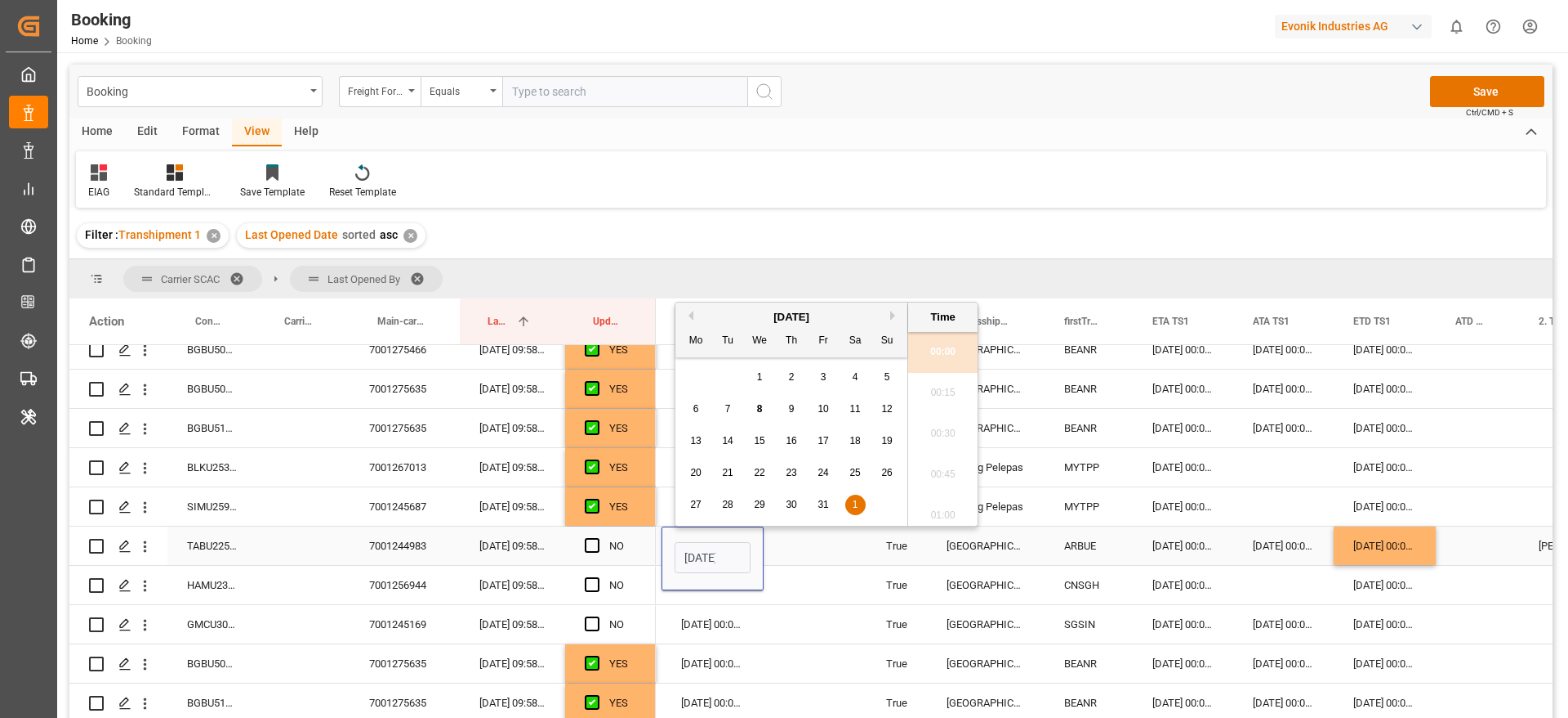
scroll to position [2049, 0]
click at [692, 315] on button "Previous Month" at bounding box center [688, 315] width 10 height 10
click at [891, 317] on button "Next Month" at bounding box center [895, 315] width 10 height 10
click at [766, 503] on div "29" at bounding box center [759, 505] width 21 height 20
type input "[DATE] 00:00"
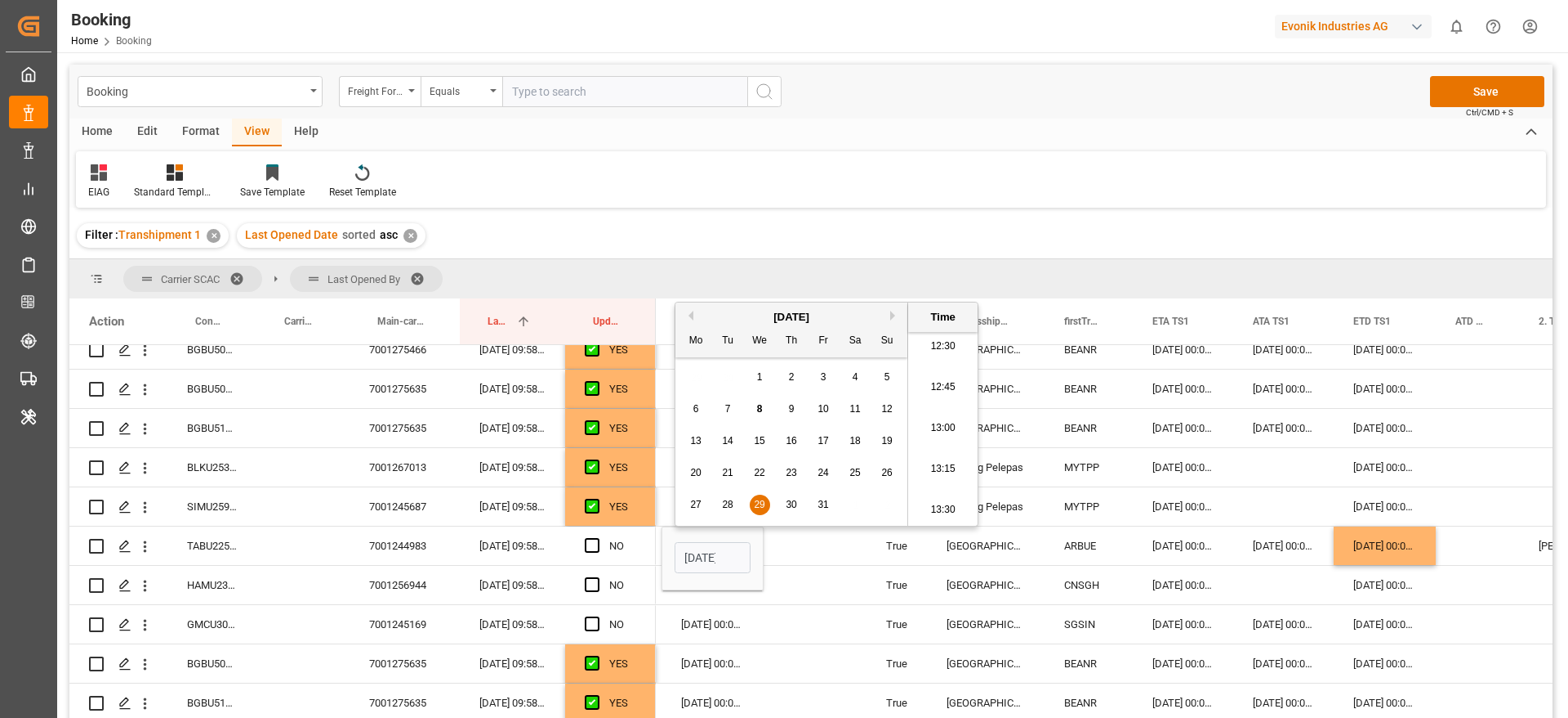
drag, startPoint x: 803, startPoint y: 528, endPoint x: 803, endPoint y: 538, distance: 10.0
click at [804, 531] on div "Previous Month Next Month [DATE] Mo Tu We Th Fr Sa Su 29 30 1 2 3 4 5 6 7 8 9 1…" at bounding box center [826, 416] width 304 height 229
click at [804, 547] on div "Press SPACE to select this row." at bounding box center [815, 545] width 103 height 38
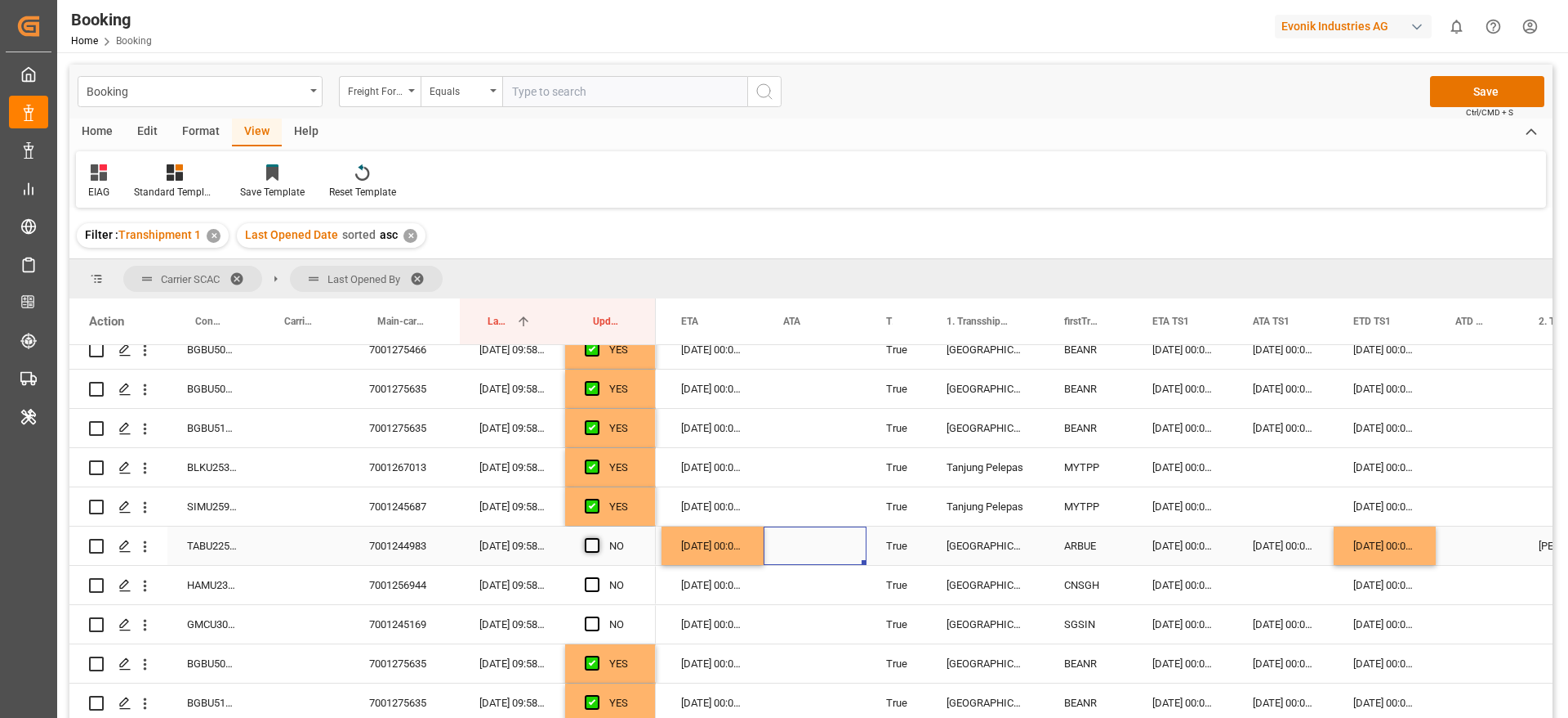
click at [591, 545] on span "Press SPACE to select this row." at bounding box center [592, 545] width 14 height 14
click at [597, 538] on input "Press SPACE to select this row." at bounding box center [597, 538] width 0 height 0
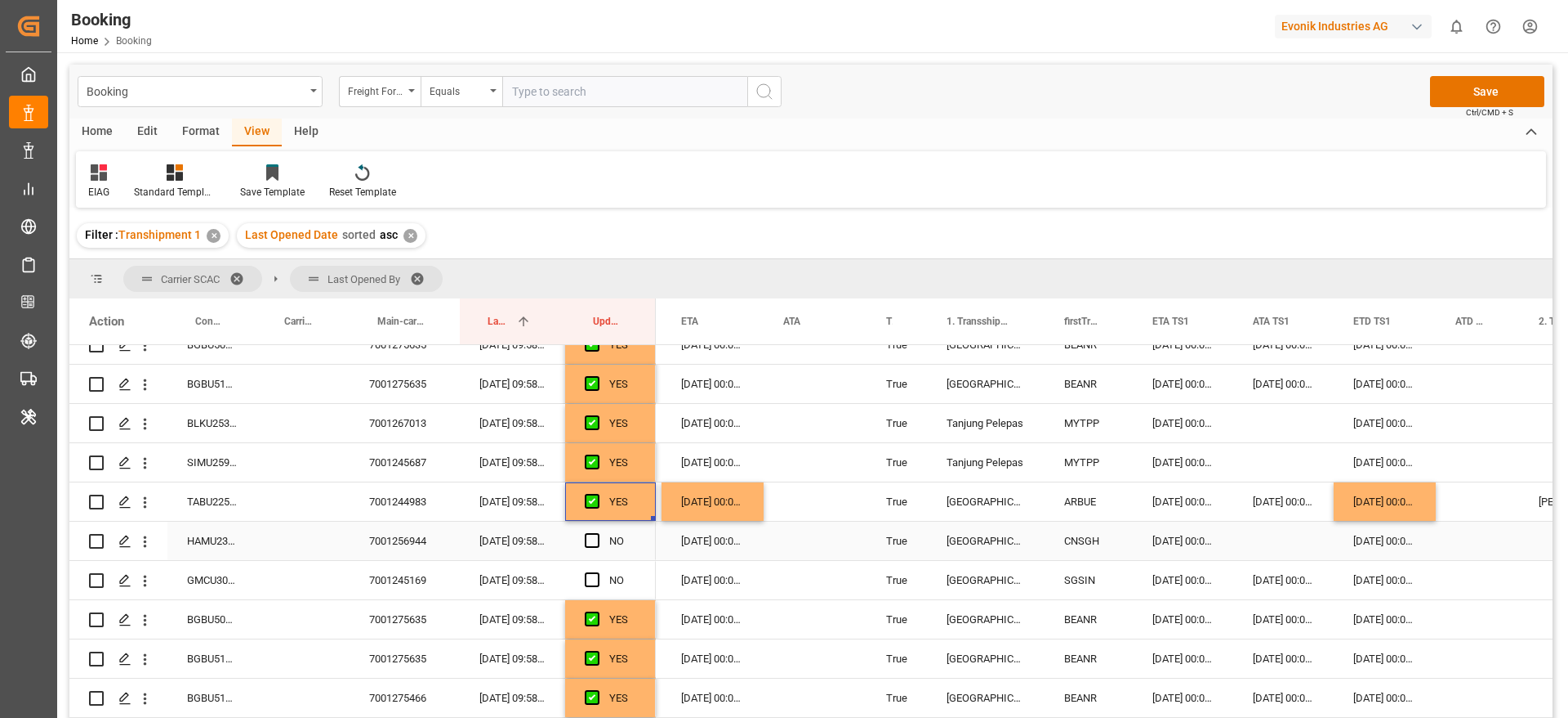
scroll to position [425, 0]
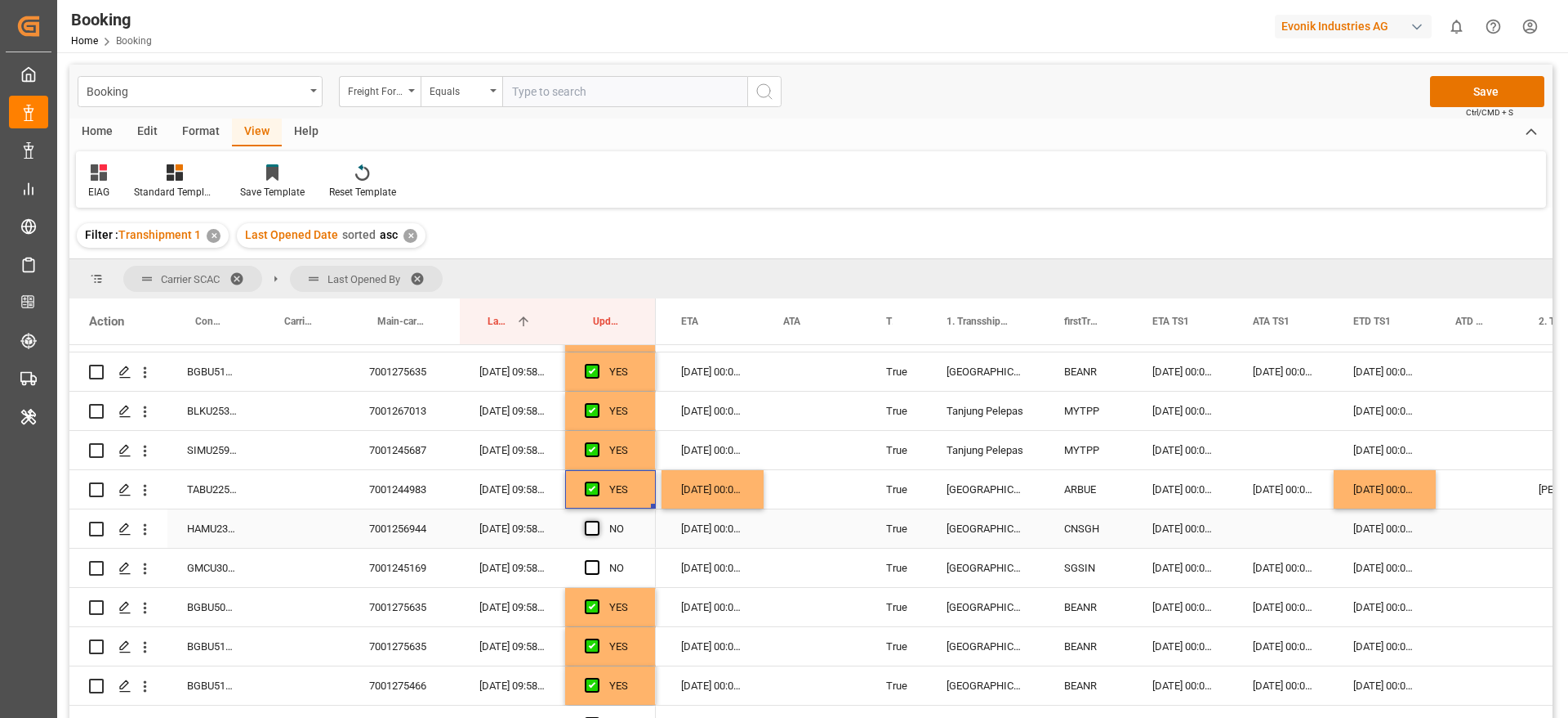
click at [593, 531] on span "Press SPACE to select this row." at bounding box center [592, 528] width 14 height 14
click at [597, 521] on input "Press SPACE to select this row." at bounding box center [597, 521] width 0 height 0
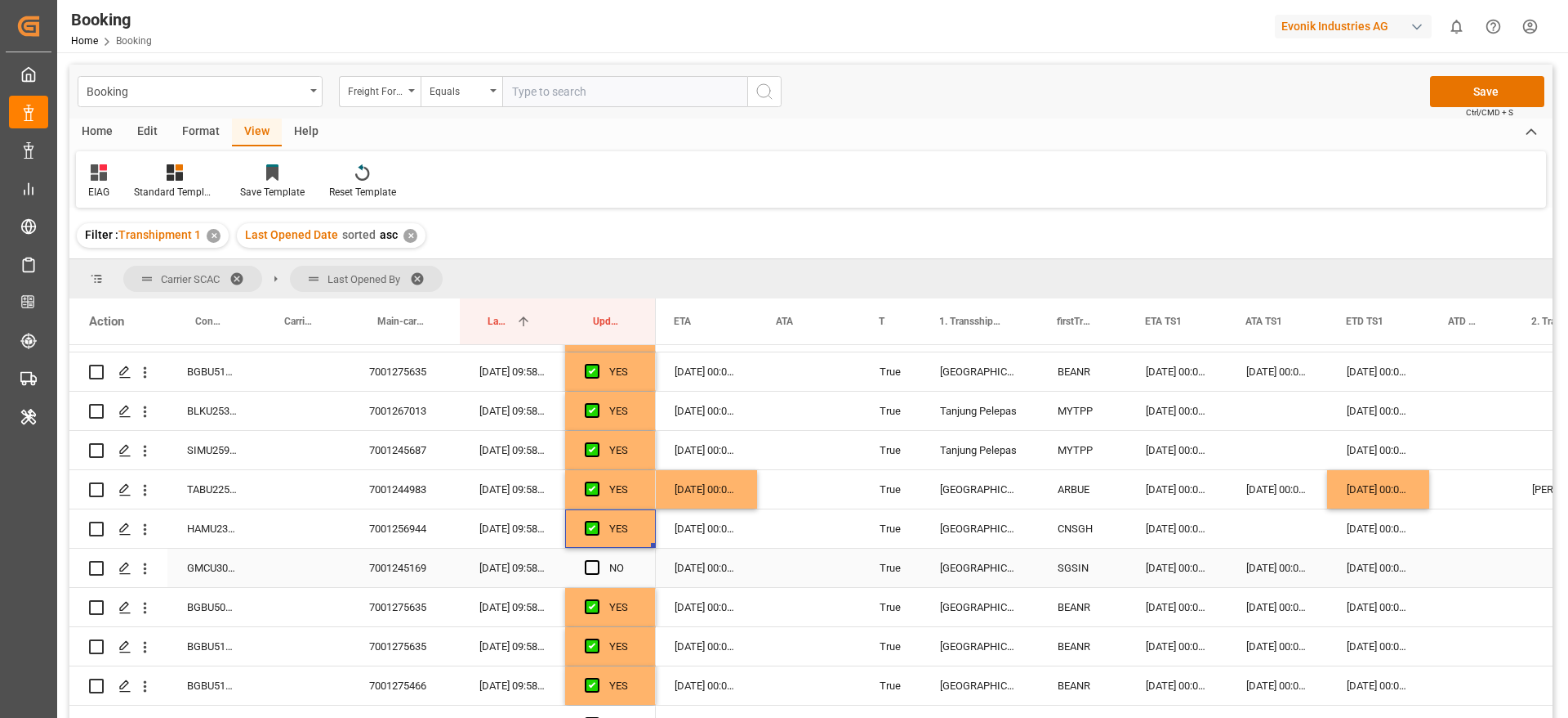
scroll to position [0, 1527]
click at [588, 567] on span "Press SPACE to select this row." at bounding box center [592, 567] width 14 height 14
click at [597, 560] on input "Press SPACE to select this row." at bounding box center [597, 560] width 0 height 0
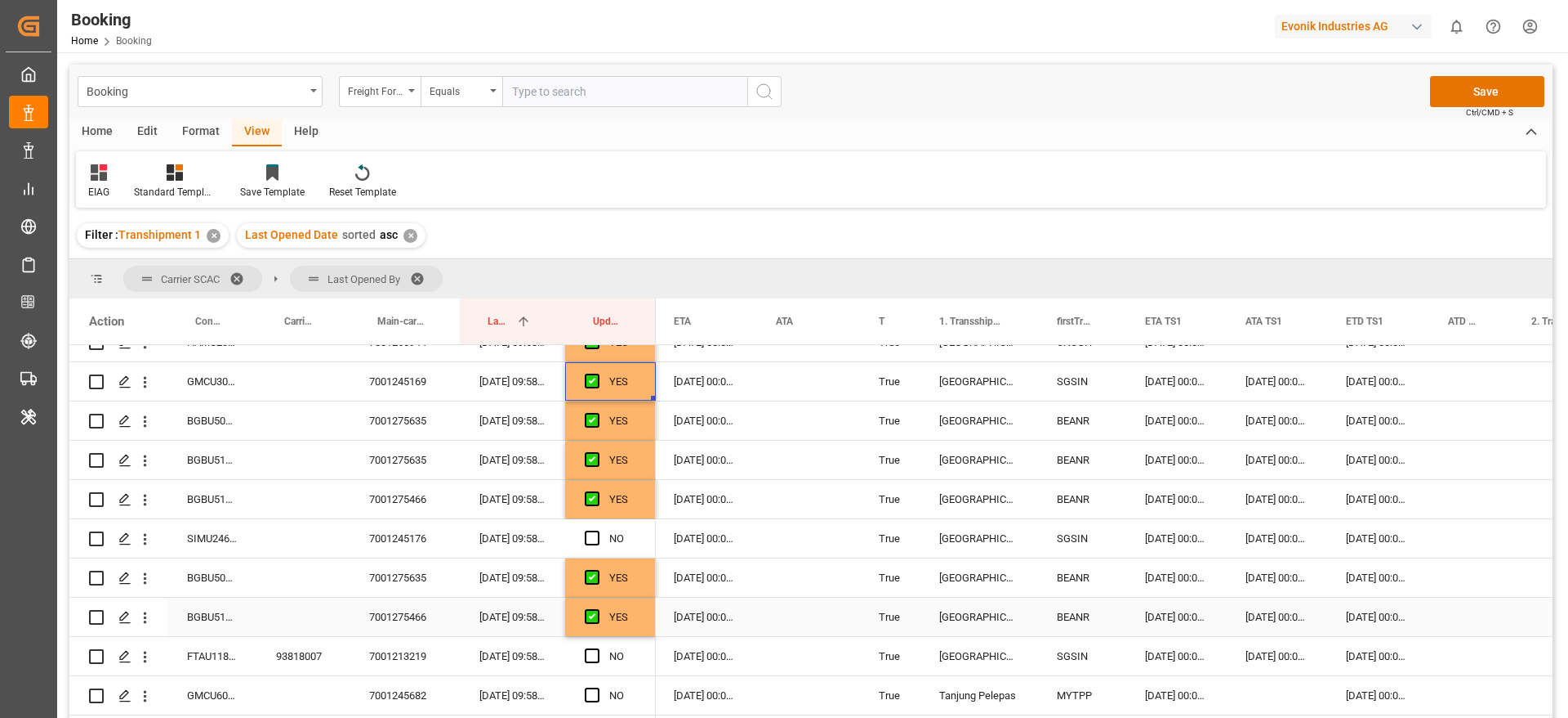
scroll to position [0, 0]
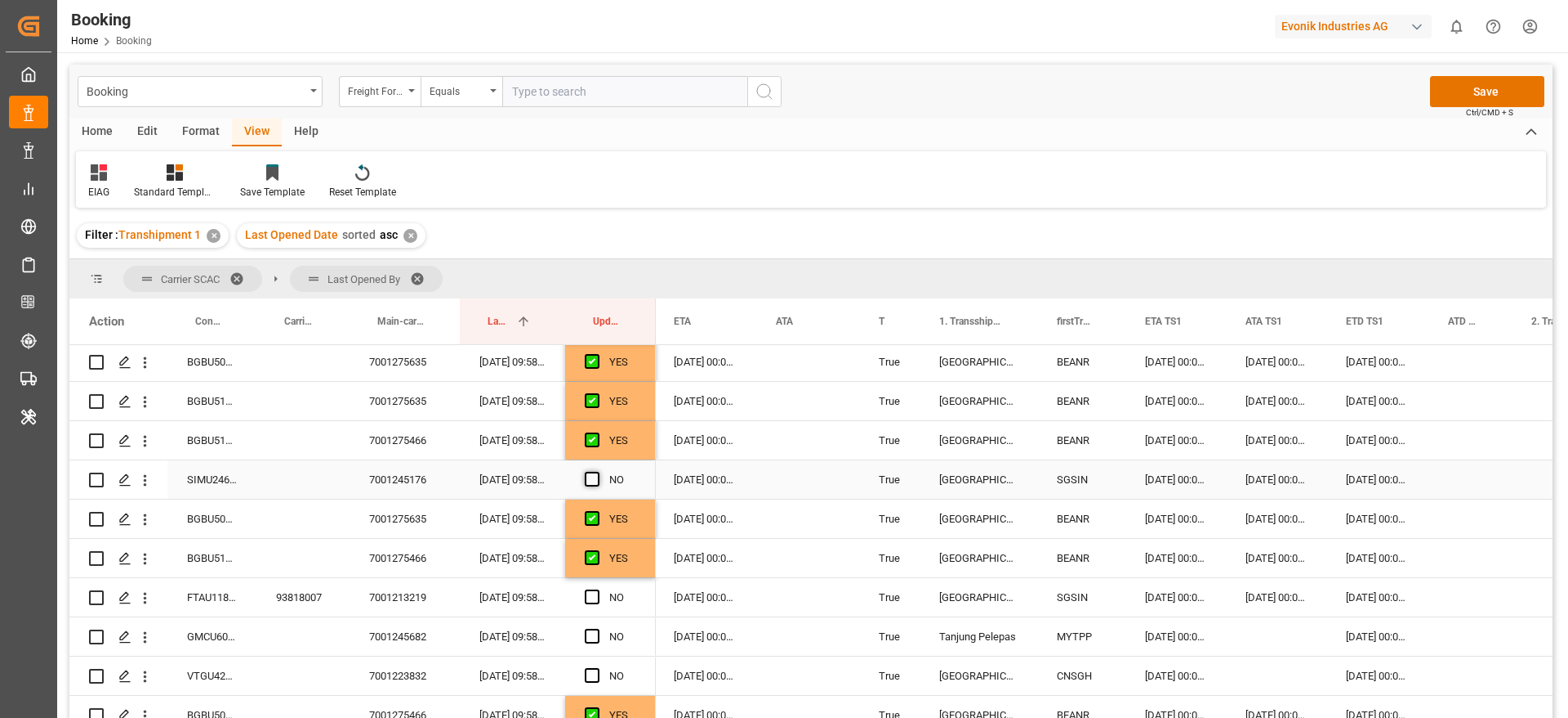
click at [593, 479] on span "Press SPACE to select this row." at bounding box center [592, 479] width 14 height 14
click at [597, 472] on input "Press SPACE to select this row." at bounding box center [597, 472] width 0 height 0
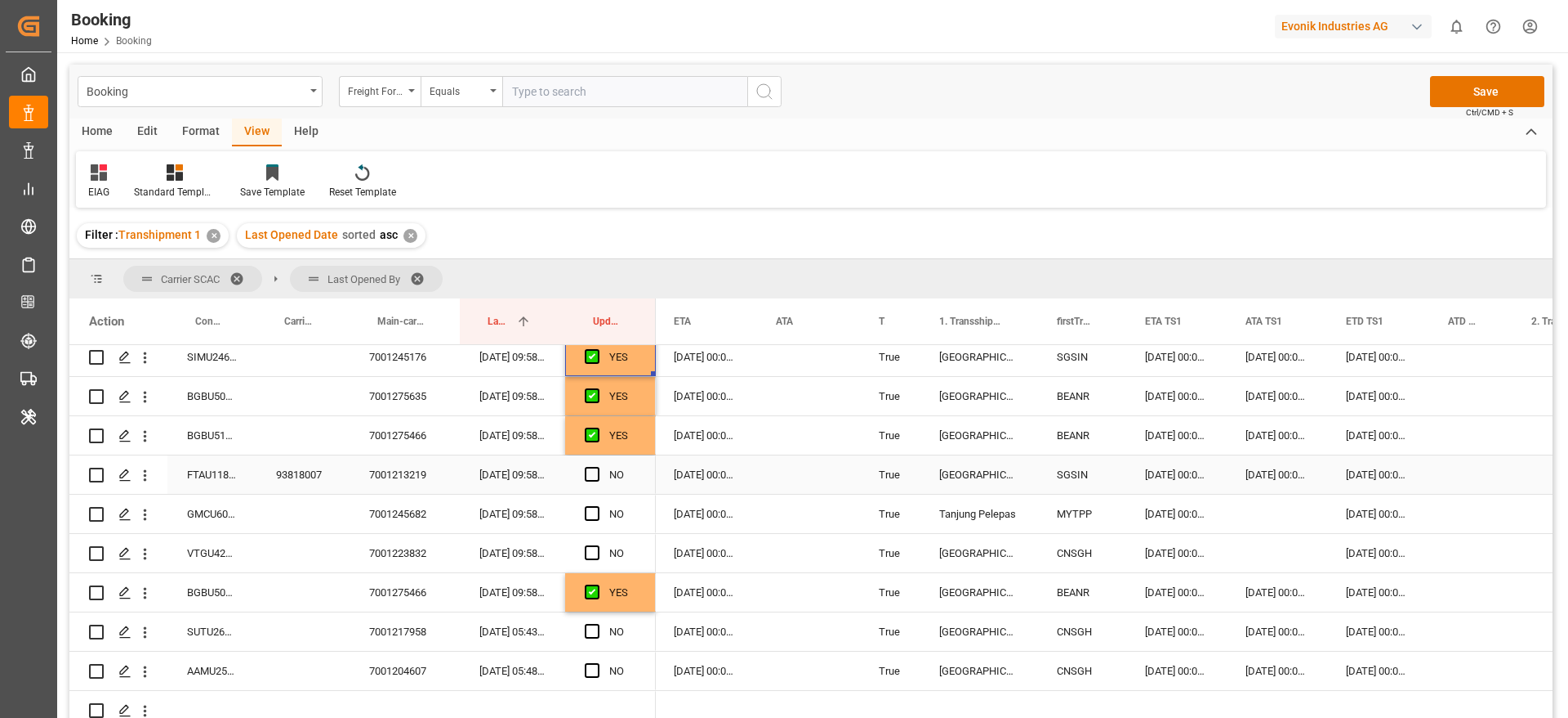
click at [209, 480] on div "FTAU1188926" at bounding box center [212, 474] width 89 height 38
click at [1392, 474] on div "[DATE] 00:00:00" at bounding box center [1377, 474] width 103 height 38
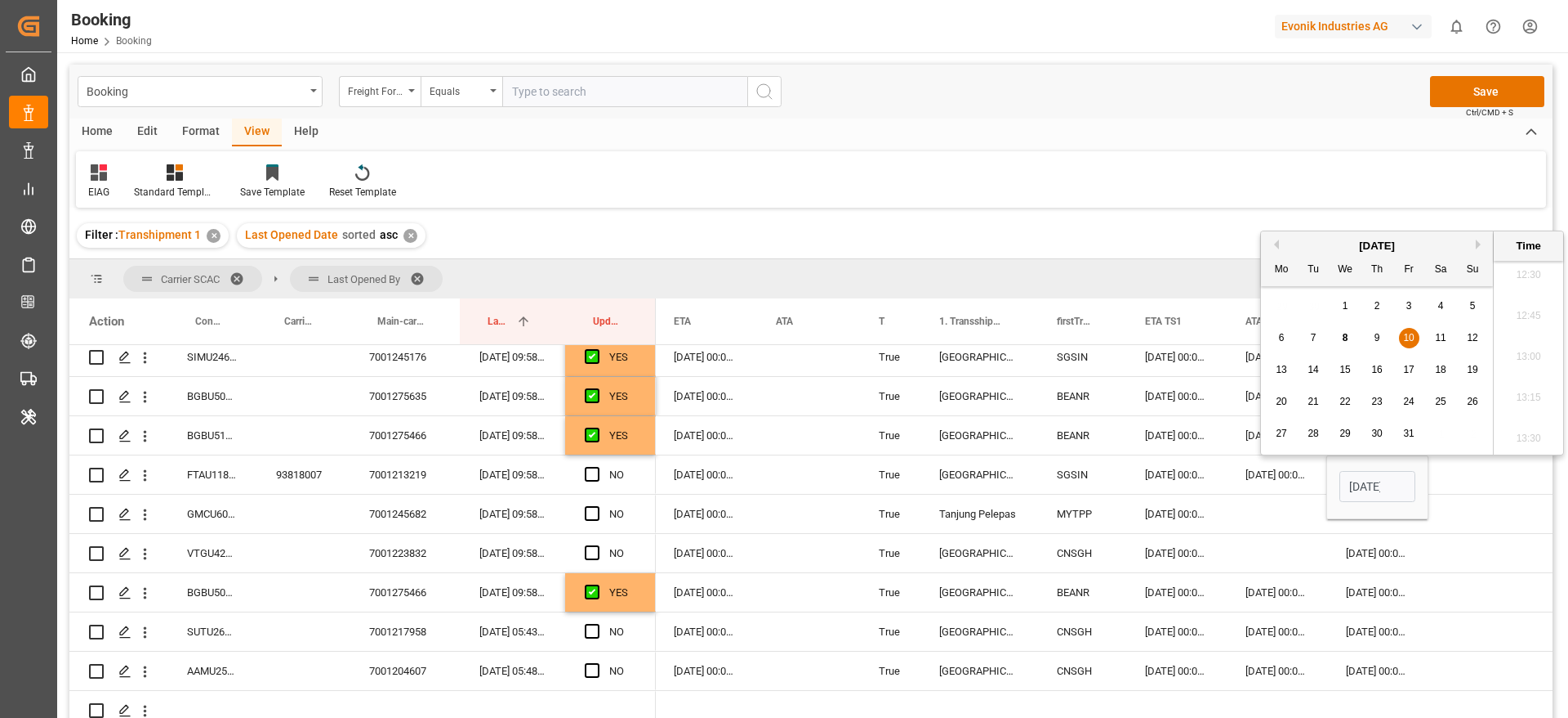
click at [1473, 336] on span "12" at bounding box center [1473, 337] width 11 height 12
type input "[DATE] 00:00"
click at [792, 470] on div "Press SPACE to select this row." at bounding box center [808, 474] width 103 height 38
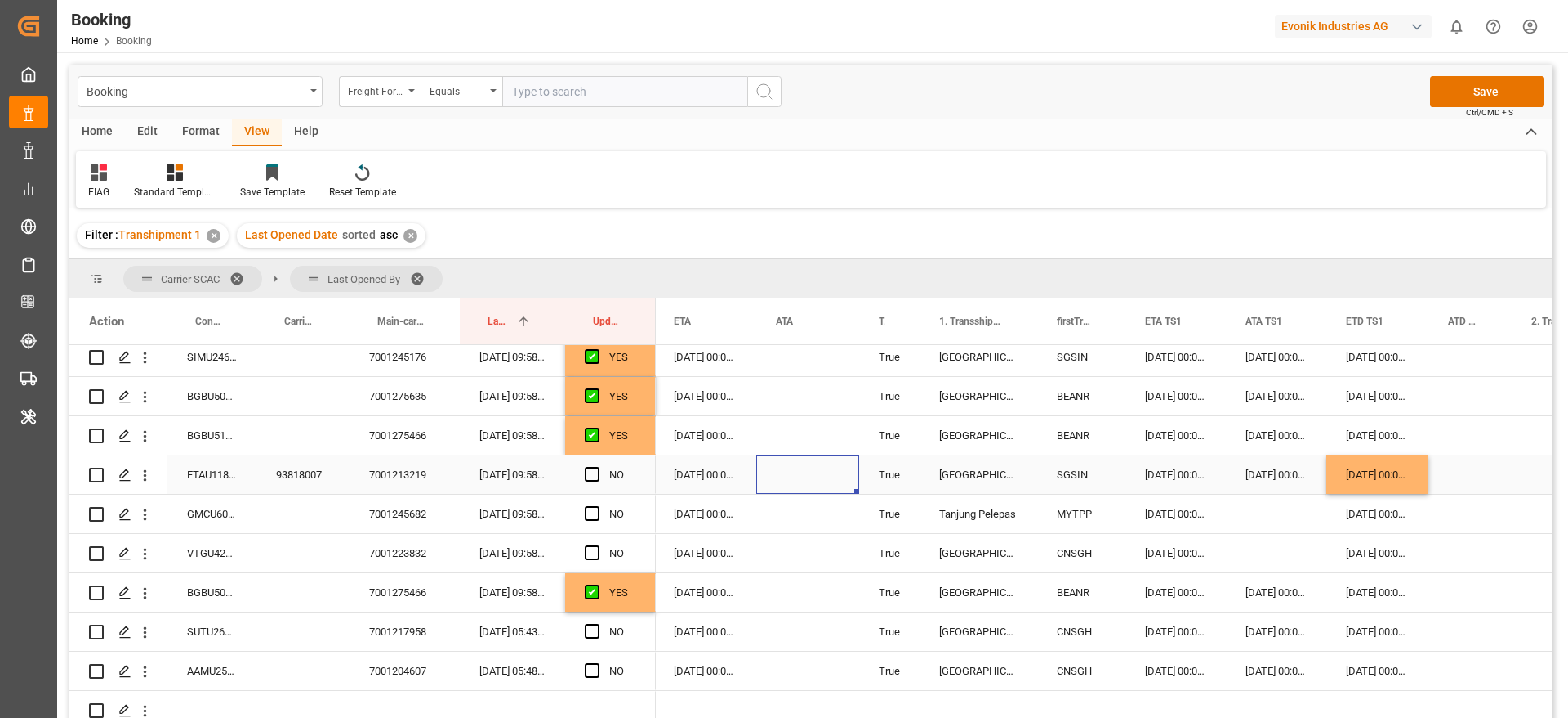
click at [692, 481] on div "[DATE] 00:00:00" at bounding box center [705, 474] width 103 height 38
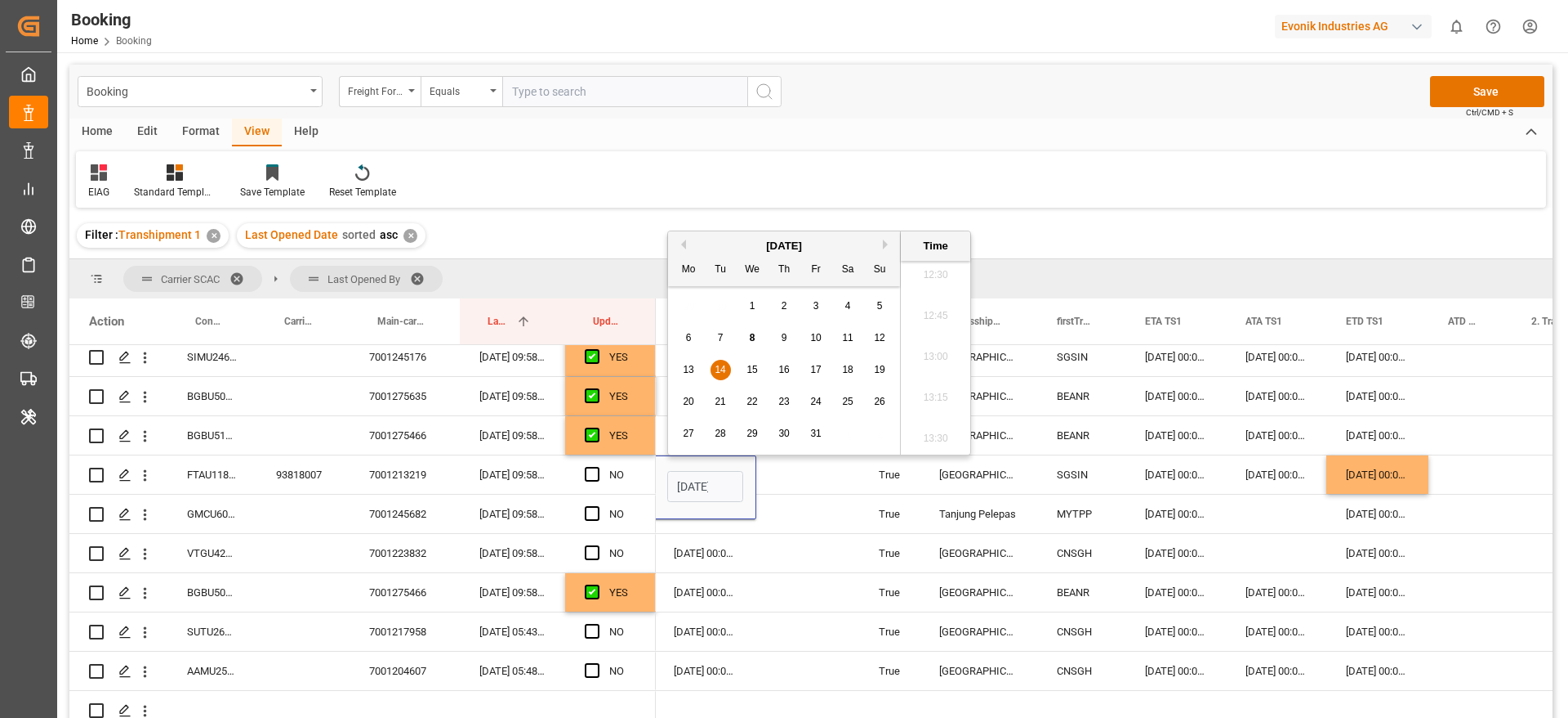
click at [778, 367] on div "16" at bounding box center [784, 370] width 21 height 20
type input "[DATE] 00:00"
click at [593, 474] on span "Press SPACE to select this row." at bounding box center [592, 474] width 14 height 14
click at [597, 466] on input "Press SPACE to select this row." at bounding box center [597, 466] width 0 height 0
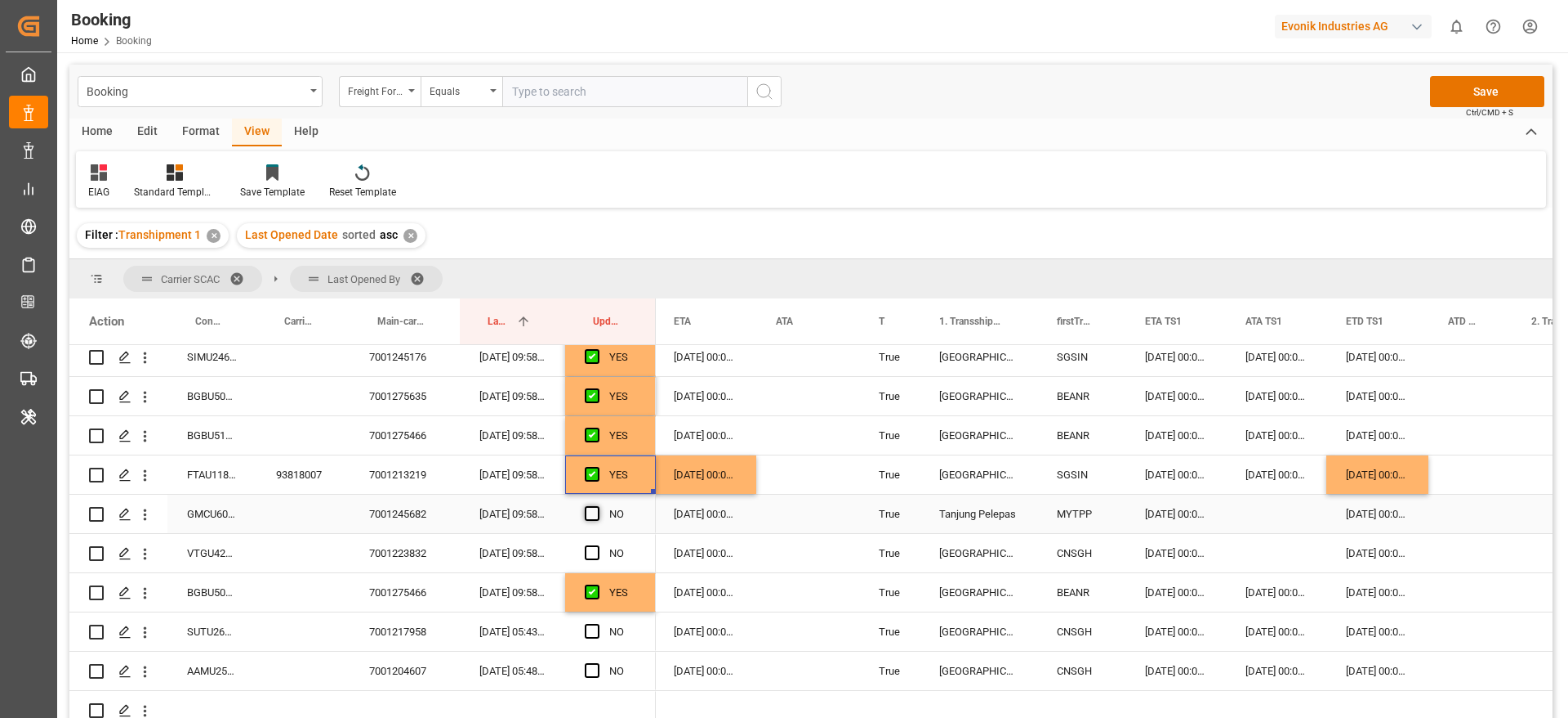
click at [590, 509] on span "Press SPACE to select this row." at bounding box center [592, 513] width 14 height 14
click at [597, 506] on input "Press SPACE to select this row." at bounding box center [597, 506] width 0 height 0
click at [590, 551] on span "Press SPACE to select this row." at bounding box center [592, 552] width 14 height 14
click at [597, 545] on input "Press SPACE to select this row." at bounding box center [597, 545] width 0 height 0
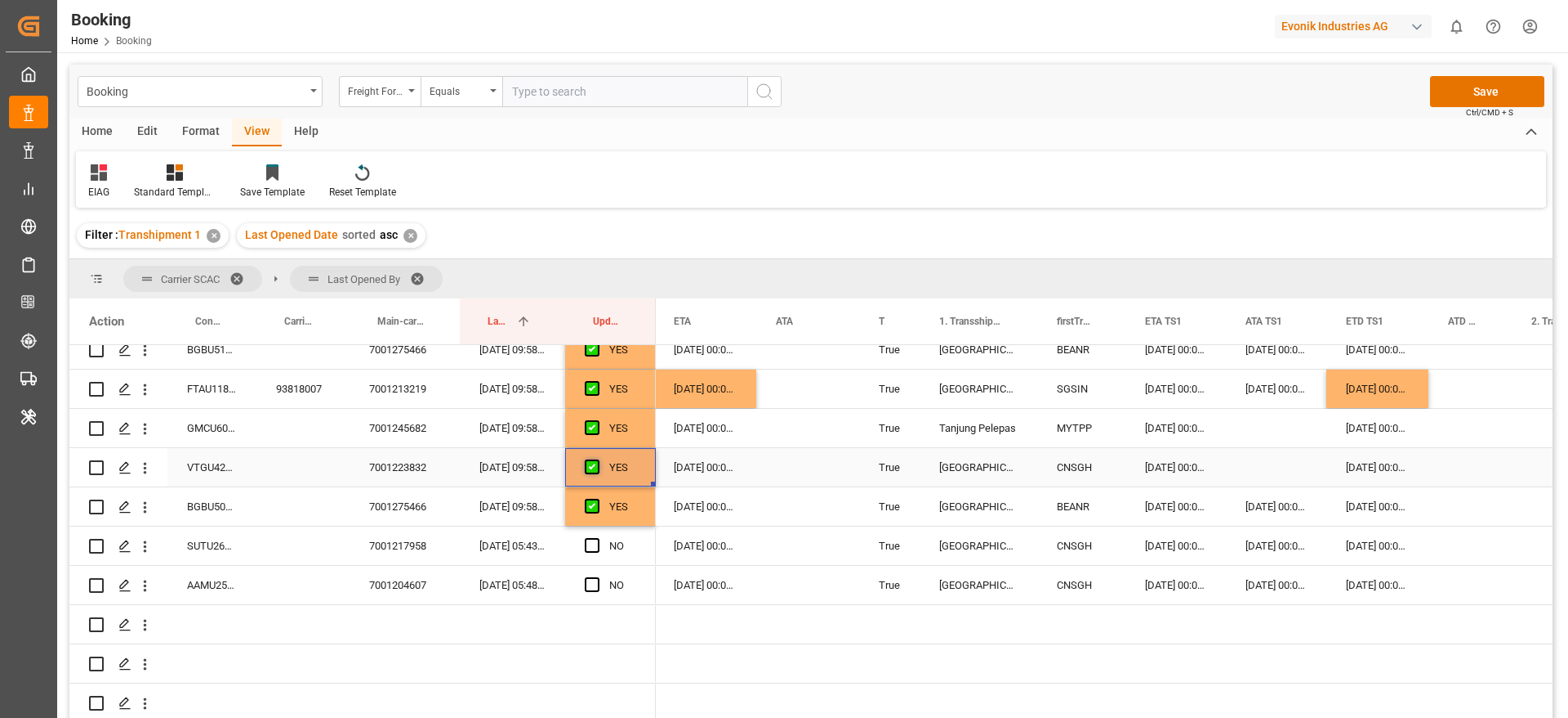
scroll to position [914, 0]
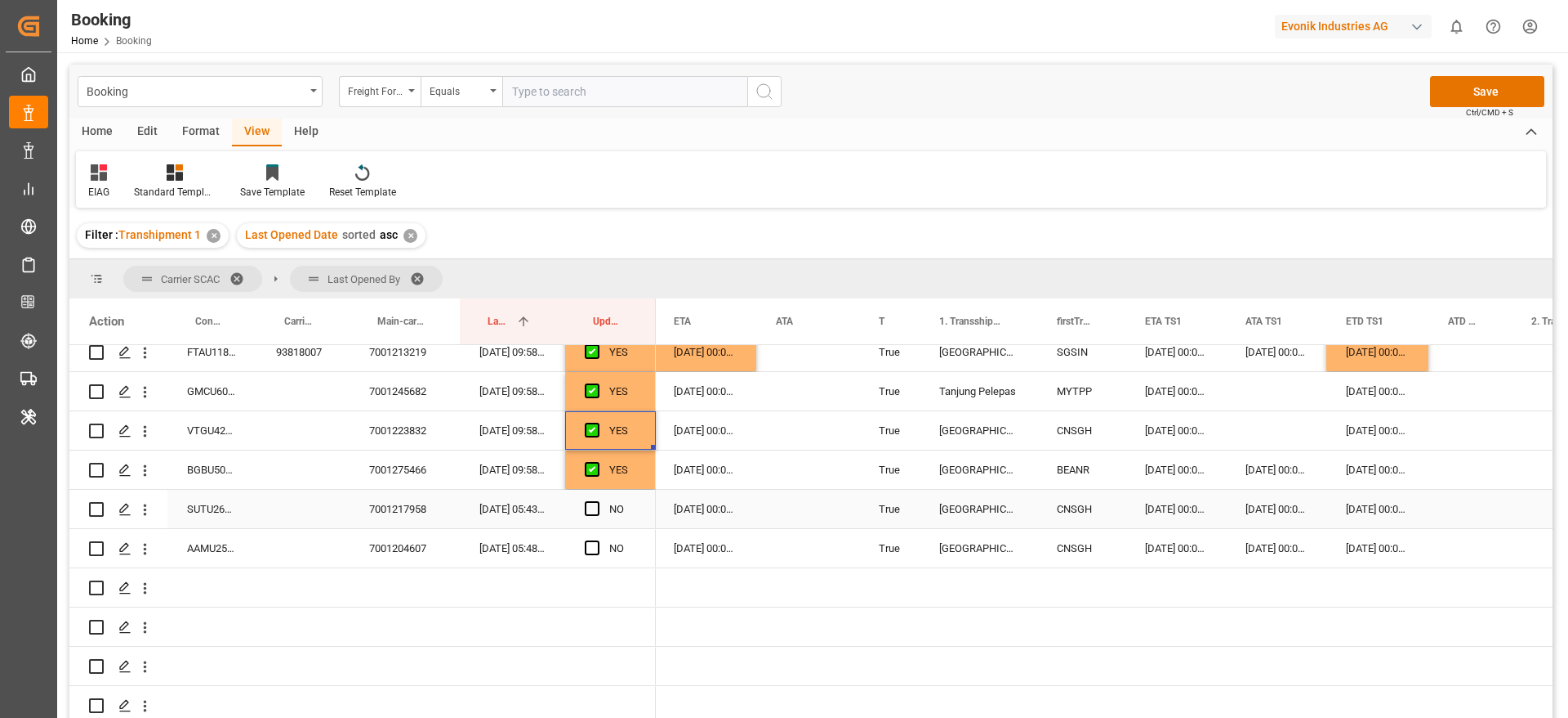
click at [213, 512] on div "SUTU2673927" at bounding box center [212, 508] width 89 height 38
click at [144, 513] on icon "open menu" at bounding box center [145, 509] width 4 height 12
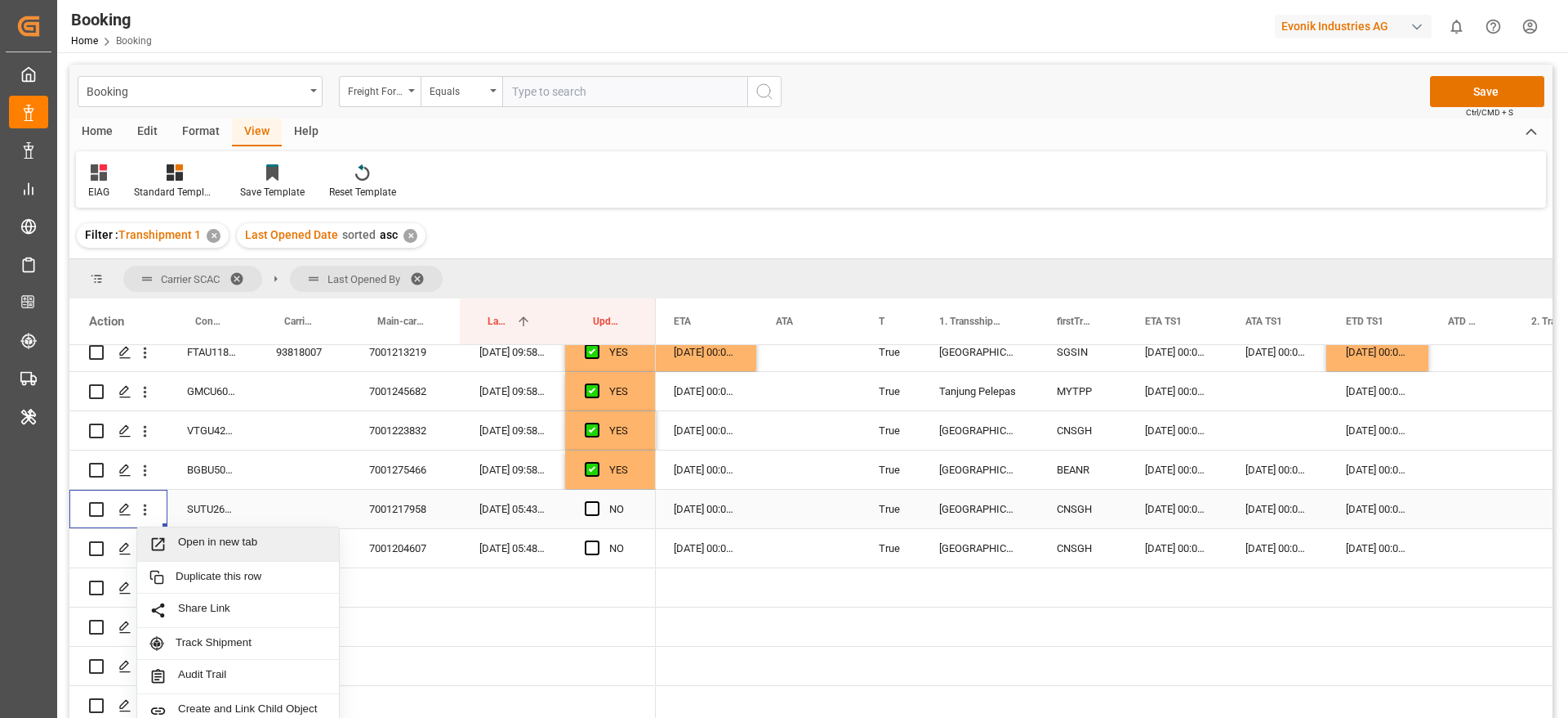
click at [247, 543] on span "Open in new tab" at bounding box center [252, 543] width 149 height 17
click at [595, 506] on span "Press SPACE to select this row." at bounding box center [592, 508] width 14 height 14
click at [597, 501] on input "Press SPACE to select this row." at bounding box center [597, 501] width 0 height 0
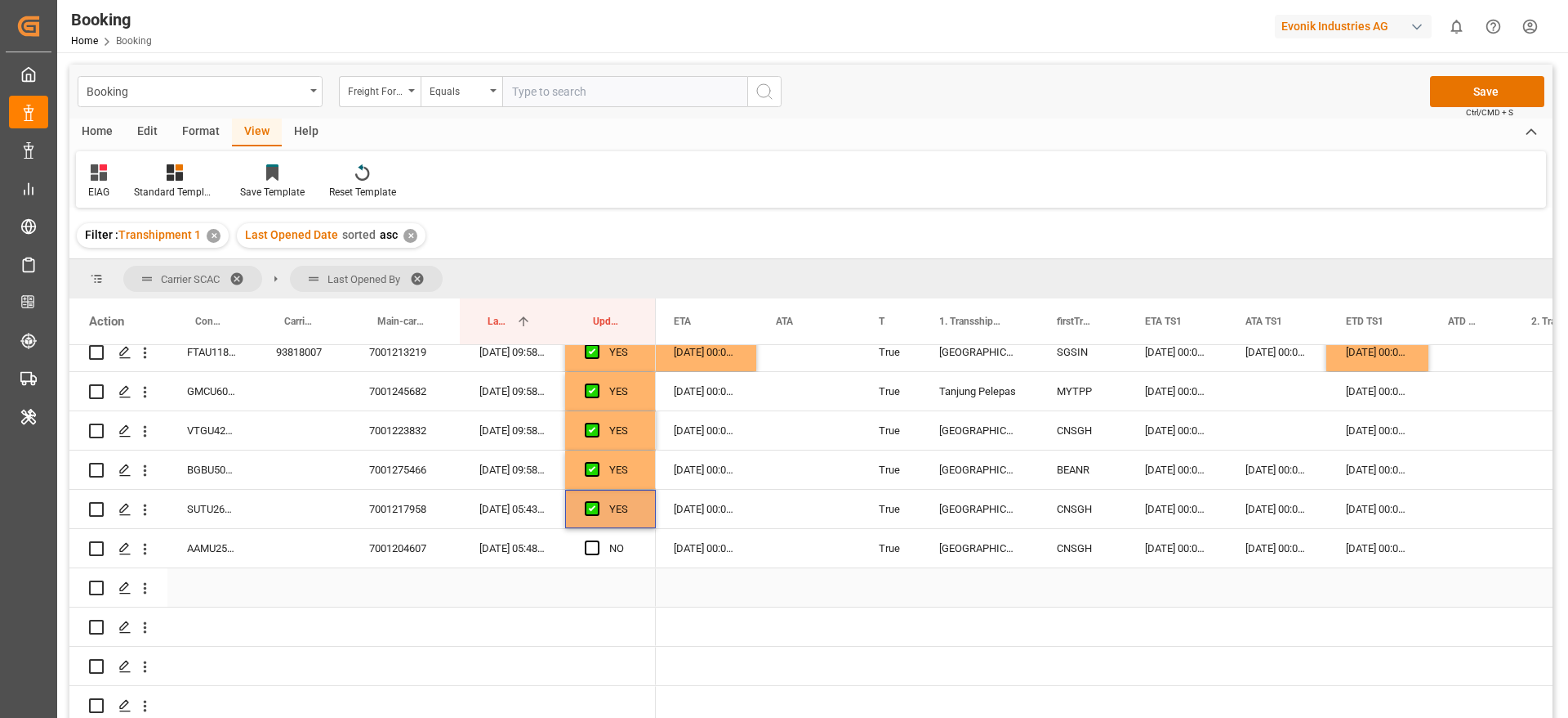
click at [209, 556] on div "AAMU2506736" at bounding box center [212, 548] width 89 height 38
click at [596, 547] on span "Press SPACE to select this row." at bounding box center [592, 548] width 14 height 14
click at [597, 541] on input "Press SPACE to select this row." at bounding box center [597, 541] width 0 height 0
click at [146, 553] on icon "open menu" at bounding box center [145, 549] width 4 height 12
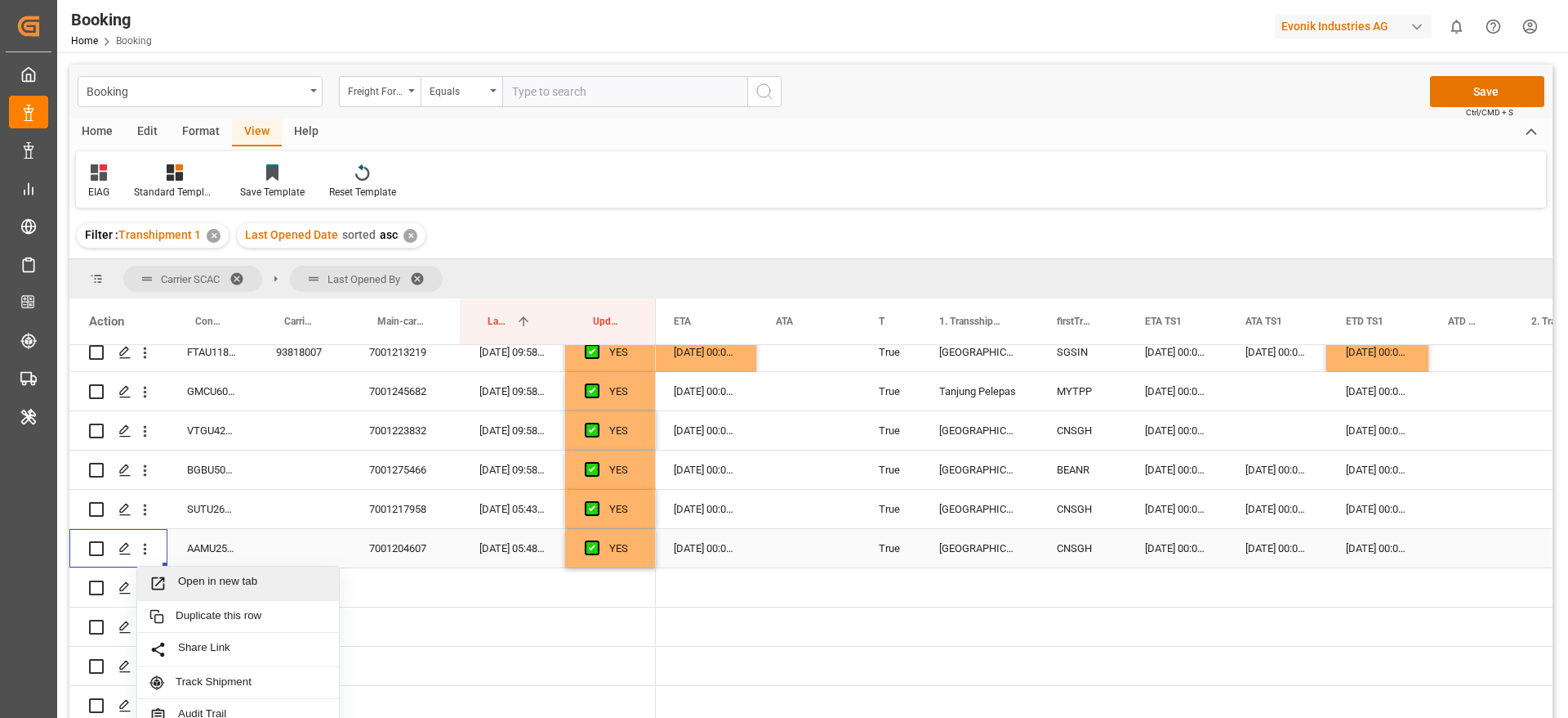
drag, startPoint x: 251, startPoint y: 575, endPoint x: 379, endPoint y: 453, distance: 176.8
click at [255, 573] on div "Open in new tab" at bounding box center [238, 583] width 201 height 34
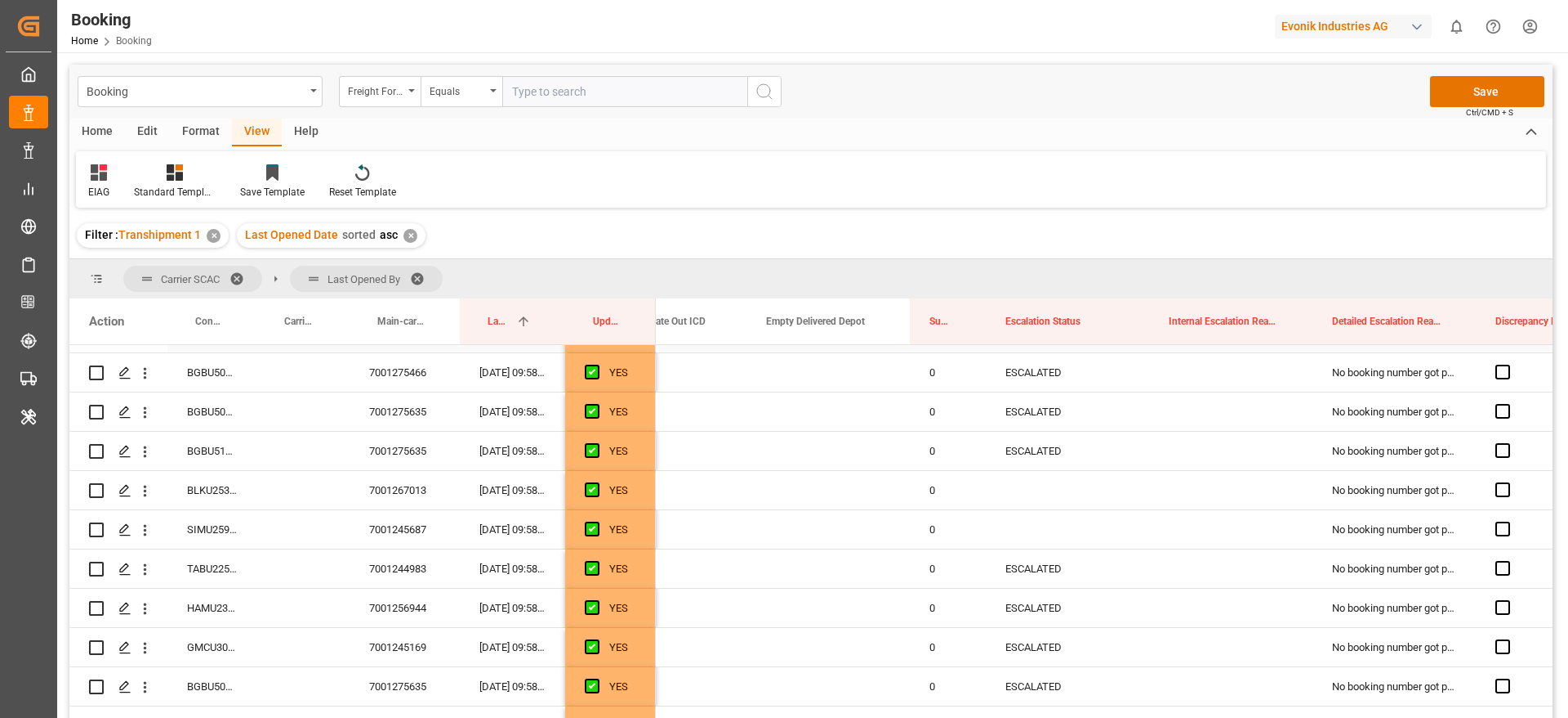
scroll to position [367, 0]
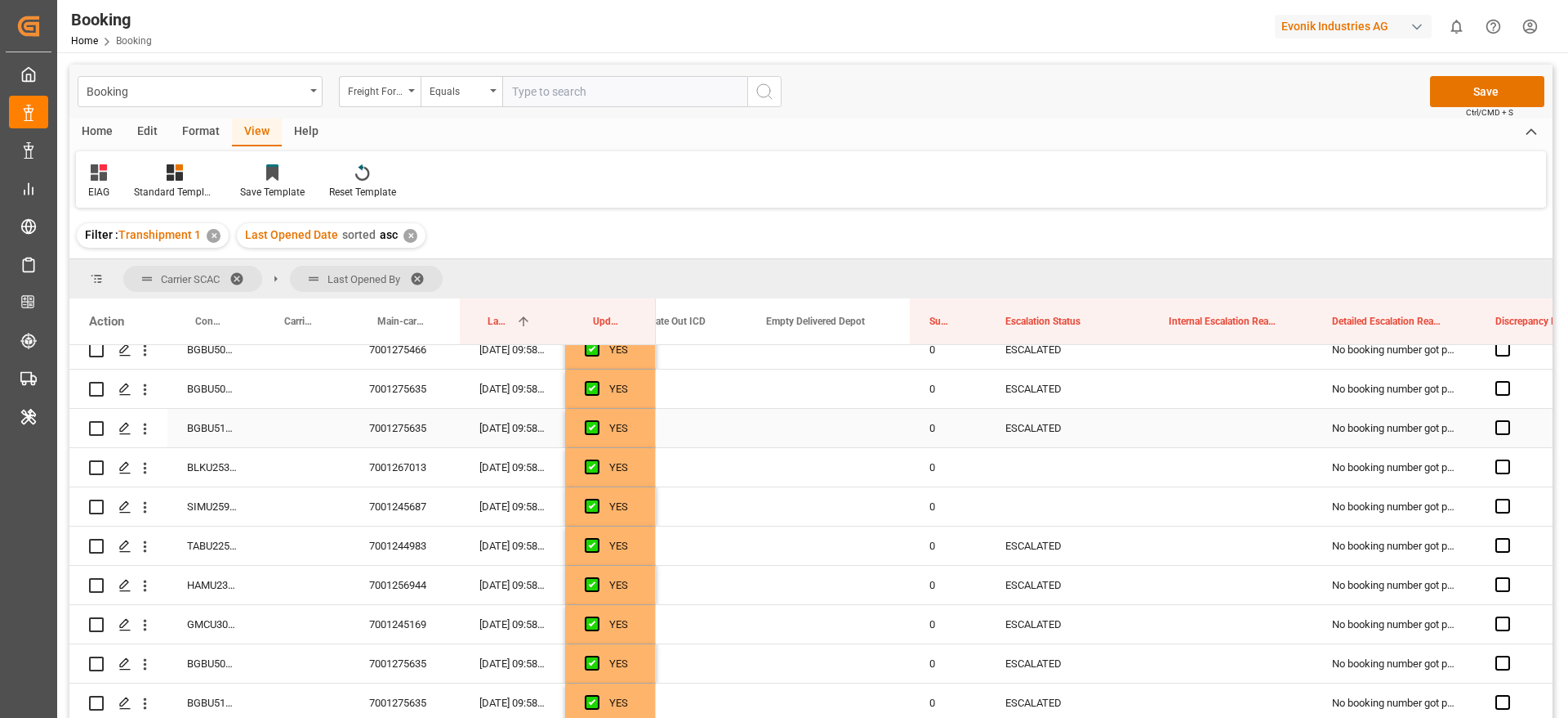
click at [1026, 418] on div "ESCALATED" at bounding box center [1067, 427] width 163 height 38
drag, startPoint x: 1146, startPoint y: 443, endPoint x: 1147, endPoint y: 499, distance: 56.0
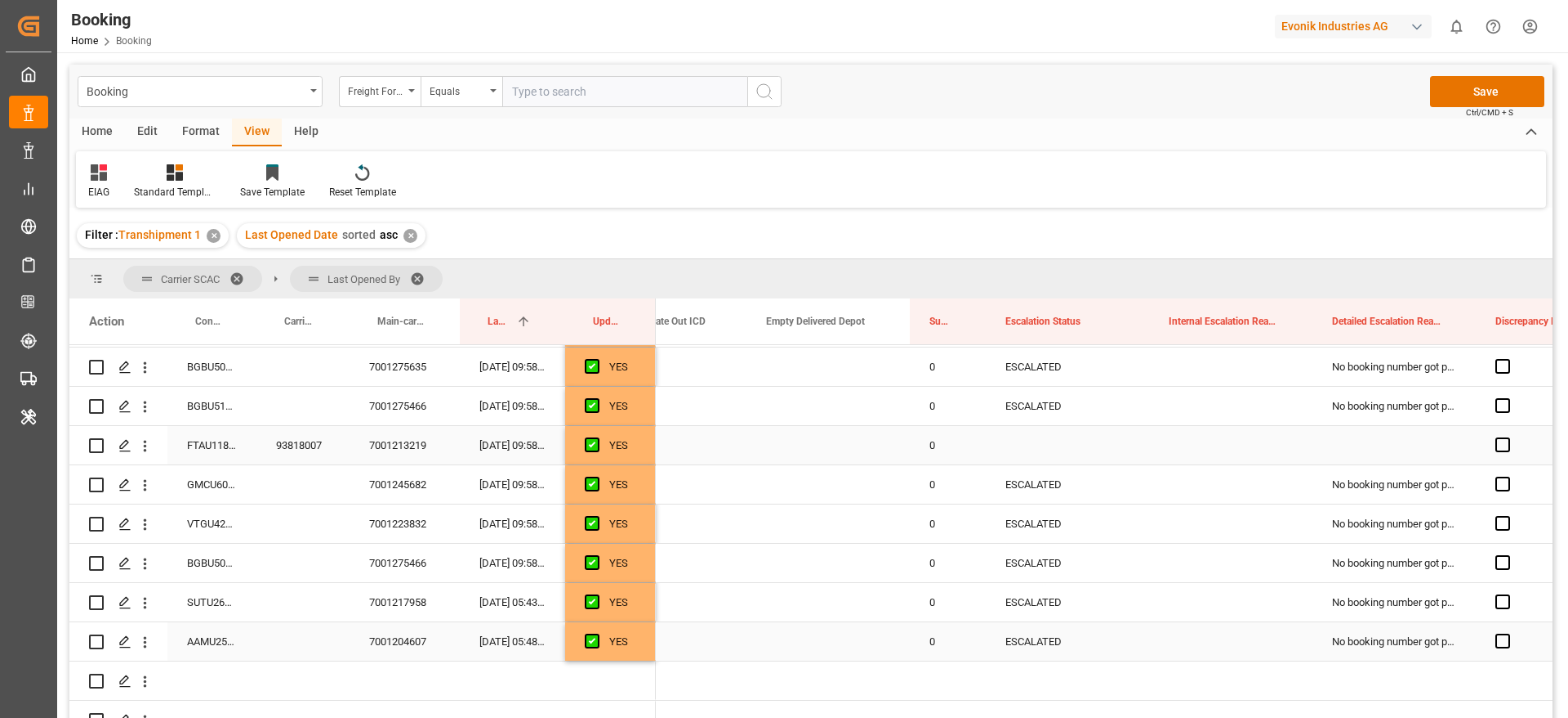
scroll to position [858, 0]
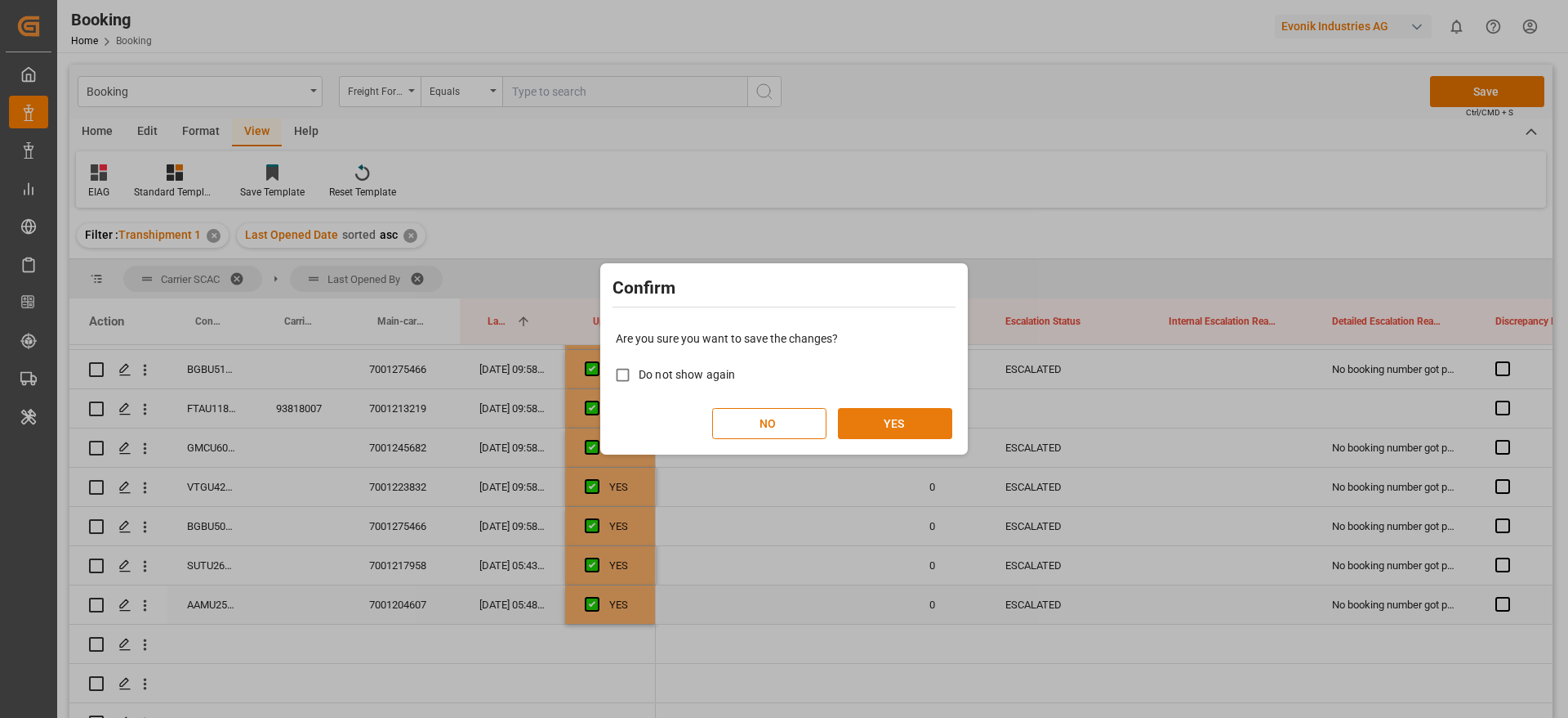
click at [902, 419] on button "YES" at bounding box center [895, 423] width 114 height 31
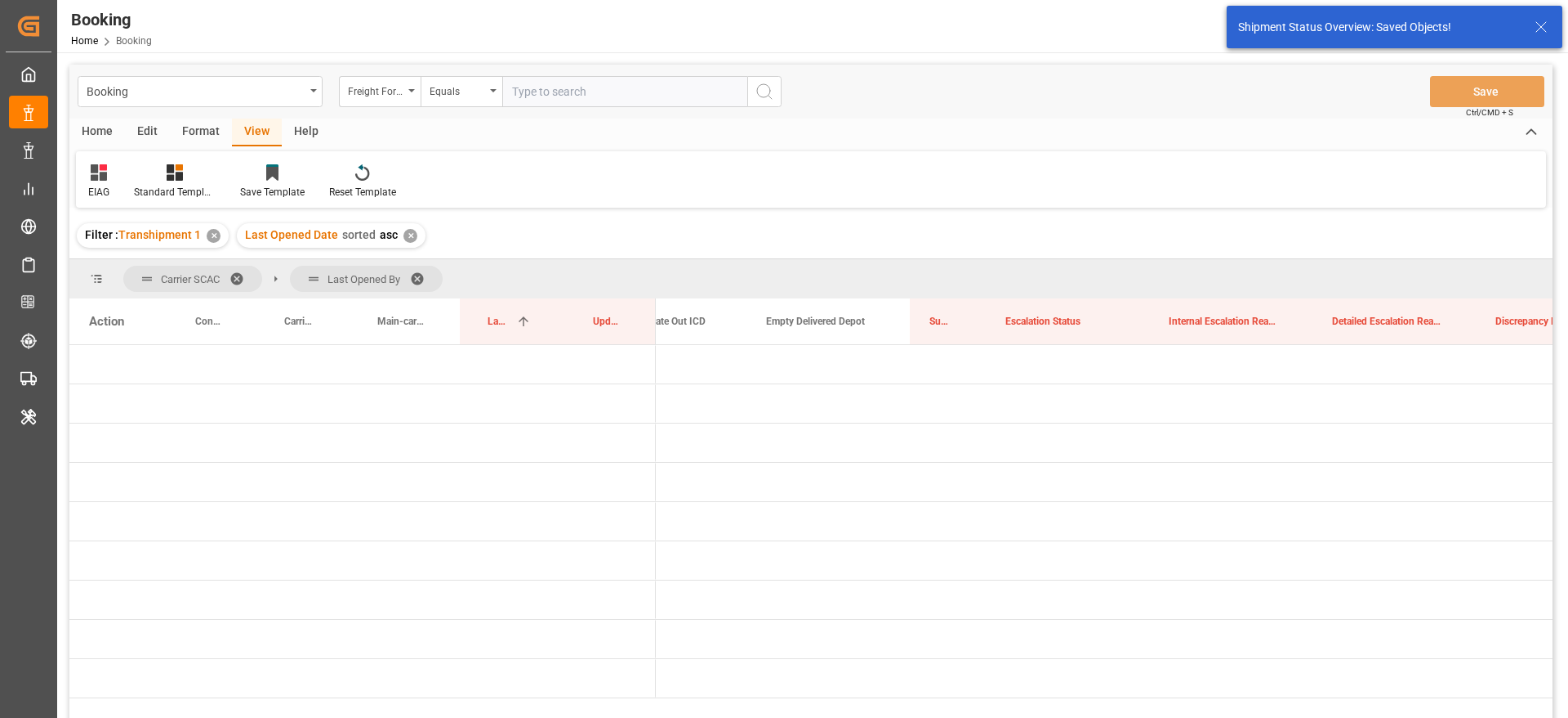
scroll to position [0, 0]
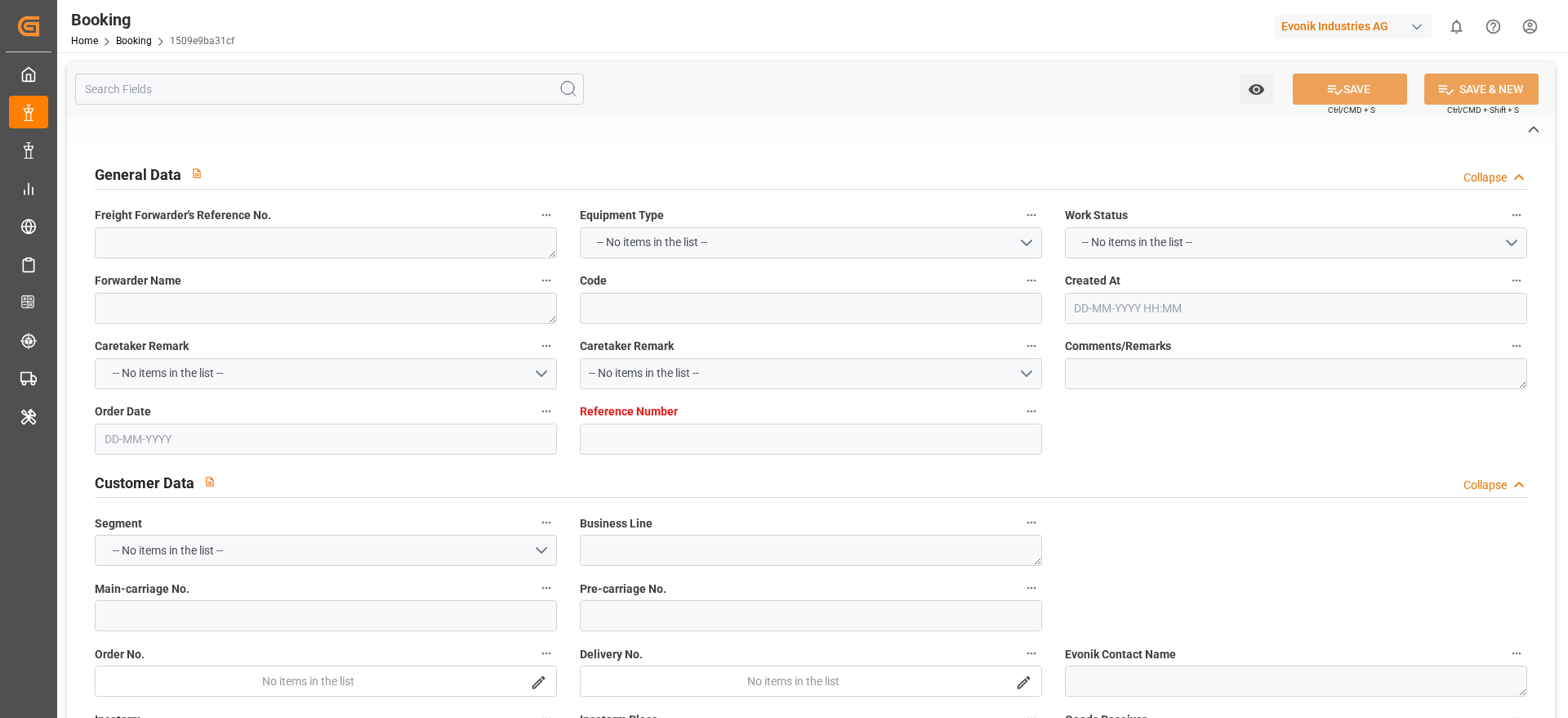
type textarea "0"
type textarea "Suttons International Ltd."
type input "1509e9ba31cf"
type input "7001217959"
type textarea "CU-OA"
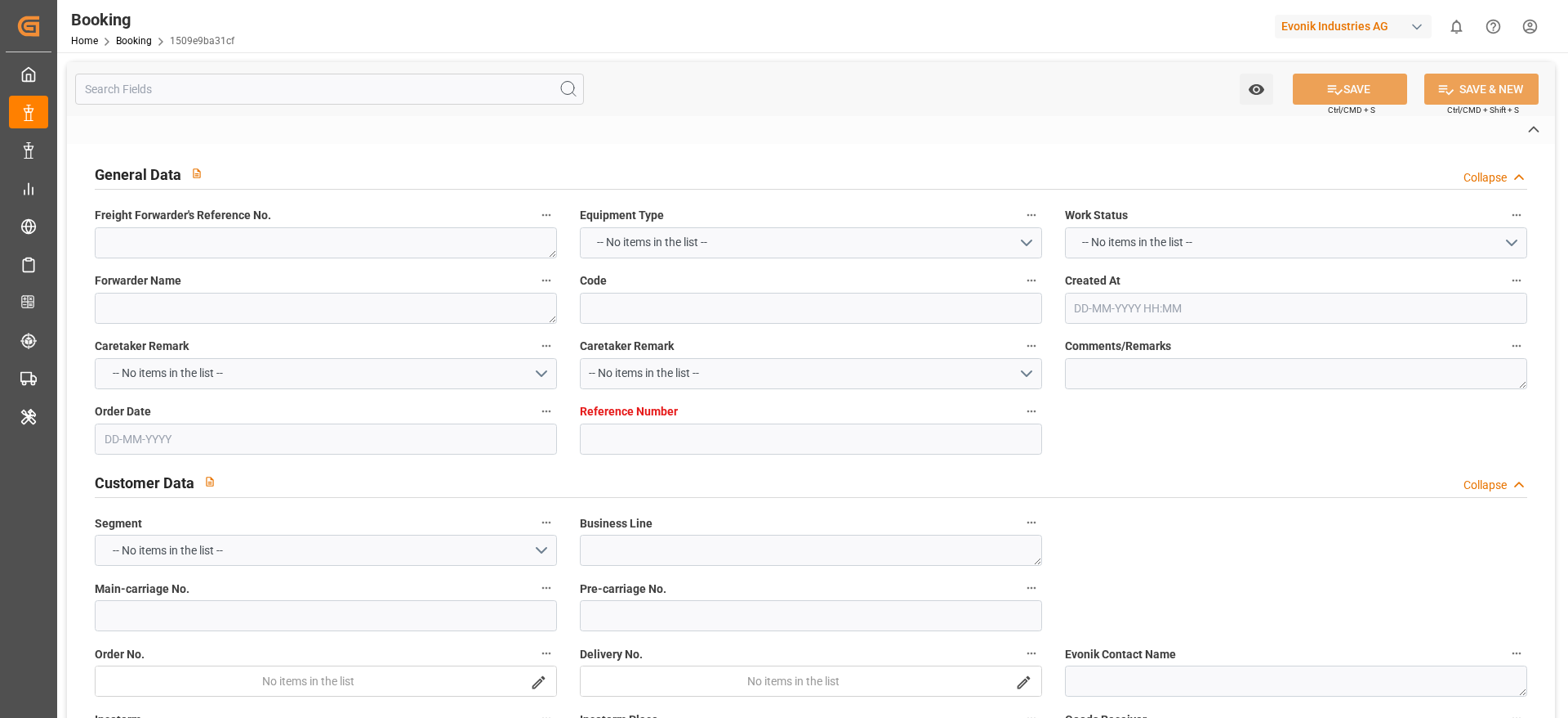
type input "7001217958"
type textarea "sheilly.zhang@evonik.com"
type textarea "CIF"
type textarea "WUHAN"
type textarea "Lauterbourg"
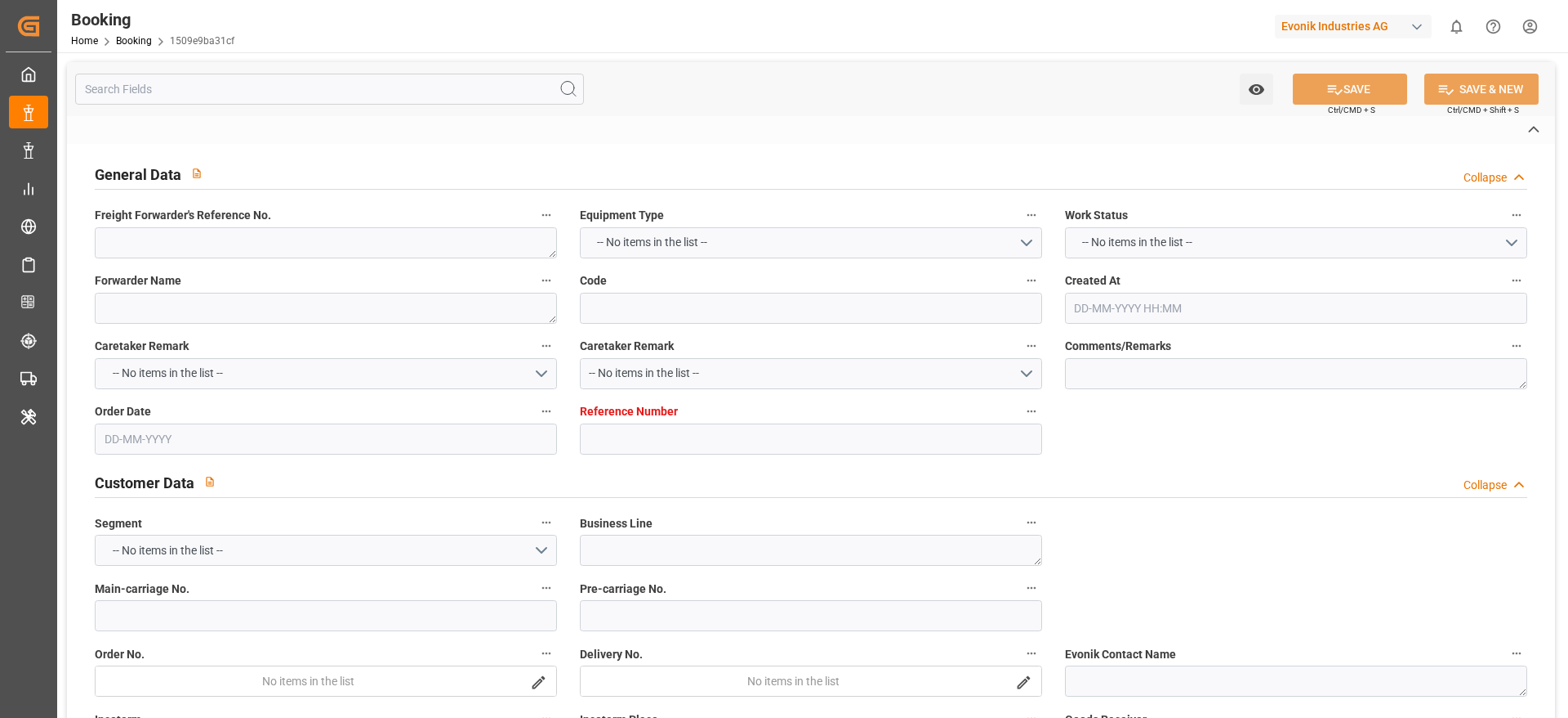
type textarea "SUTU2673927"
type input "TIHAMA"
type input "HLCU"
type input "[GEOGRAPHIC_DATA]"
type input "Wuhan Pt"
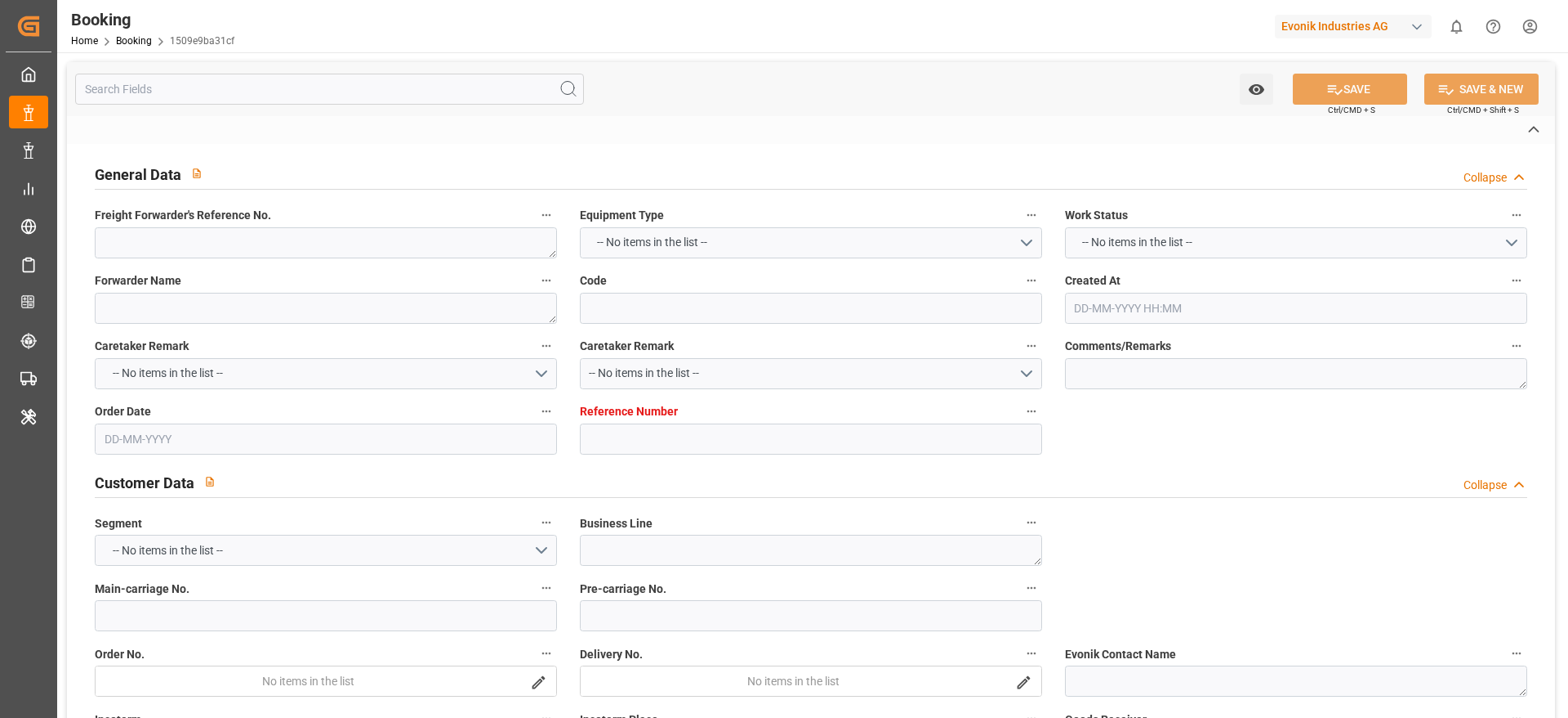
type input "[GEOGRAPHIC_DATA]"
type textarea "vesselName etd [PERSON_NAME]"
type textarea "INPUT_Evonik_Seeburger_IFTMIN_1003082820_20250824004300633.edi"
type textarea "NWC/UK North West Continent / UK_CNWHG_HLCU_CU-OA"
type textarea "INPUT_Evonik_Seeburger_IFTMIN_1002937609_20250709163726181.edi,INPUT_Evonik_See…"
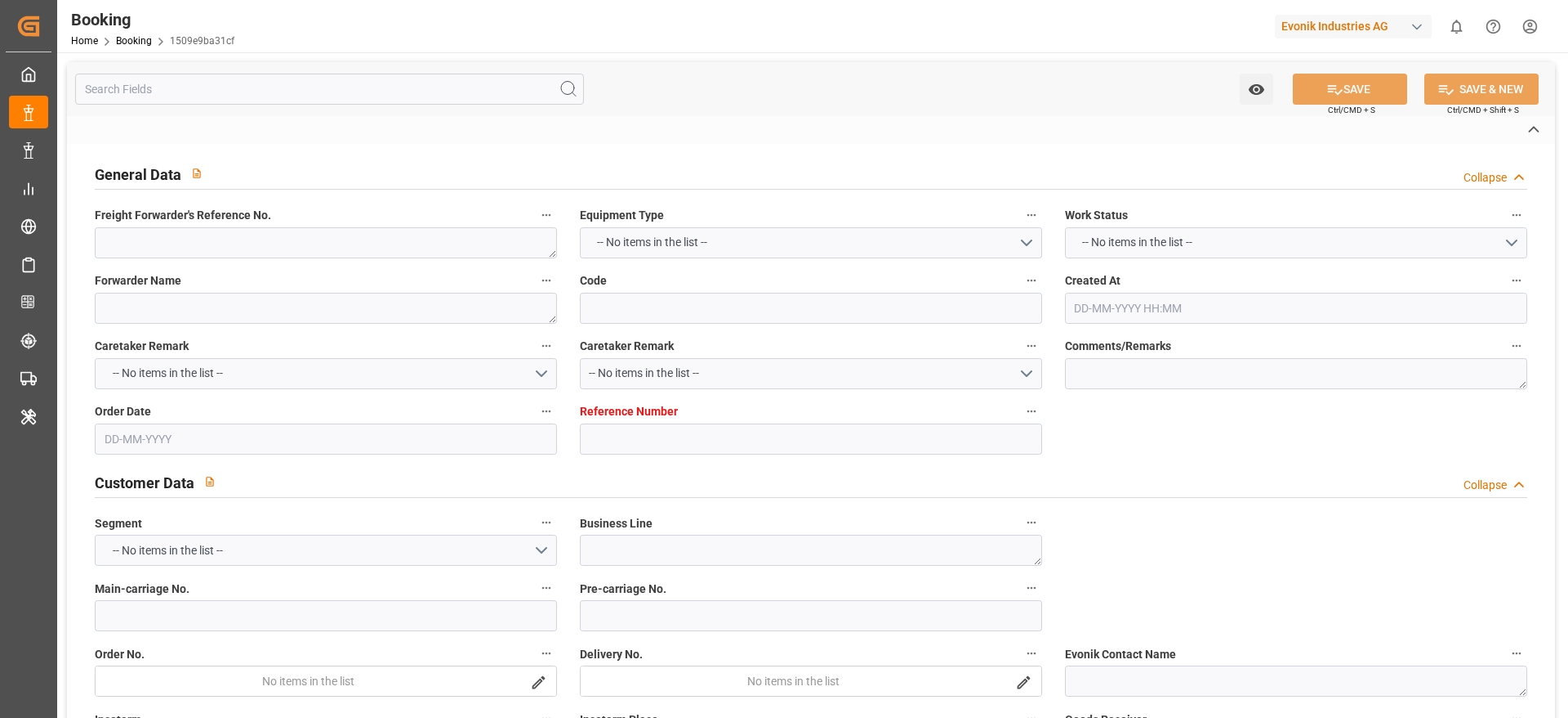
type textarea "1003082820"
type textarea "[PERSON_NAME]"
type textarea "Pod-PodRegionName-businessDivision-businessLine-"
type textarea "IFTMIN"
type textarea "a011t00000LcJC5AAN"
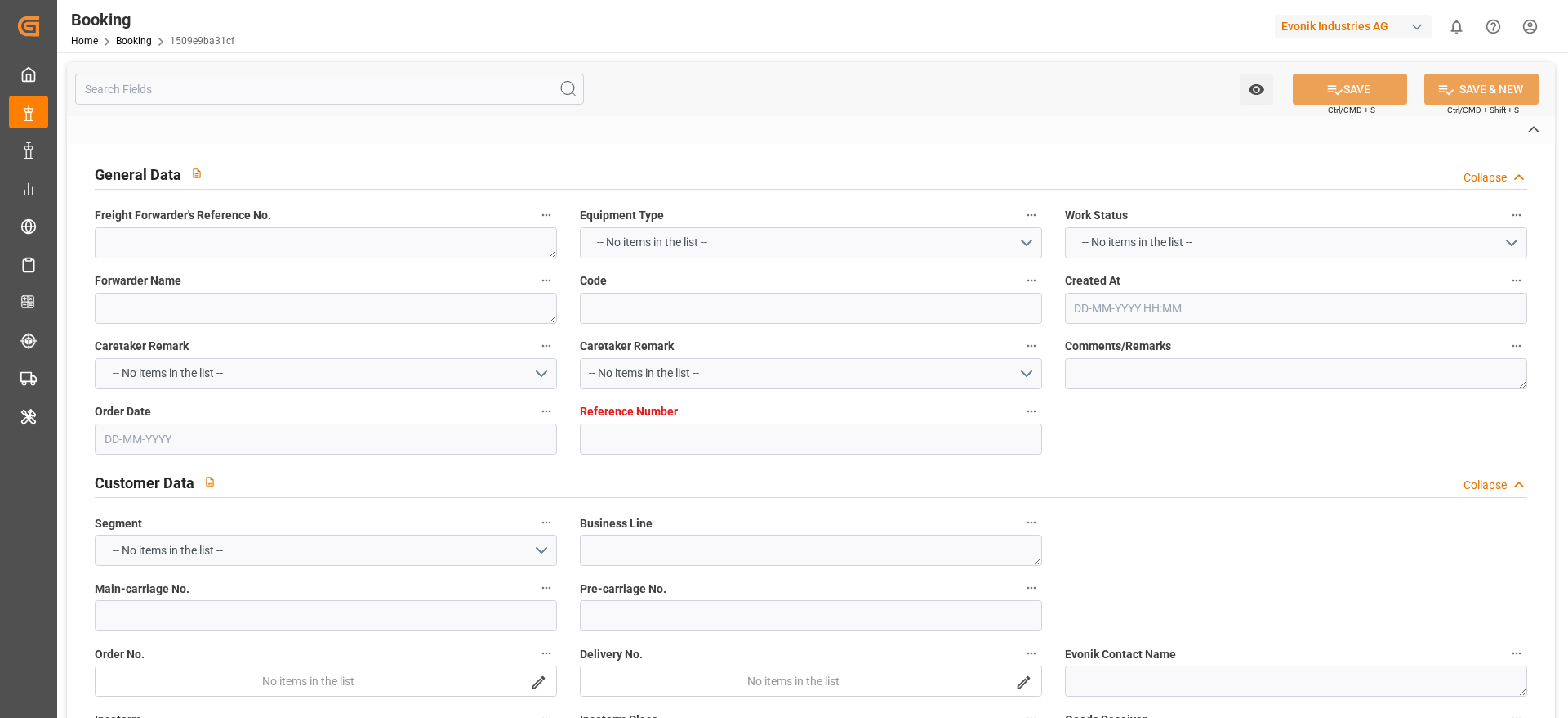
type textarea "Yes"
type input "7001217959"
type input "9736107"
type input "Hapag [PERSON_NAME]"
type input "Hapag Lloyd Aktiengesellschaft"
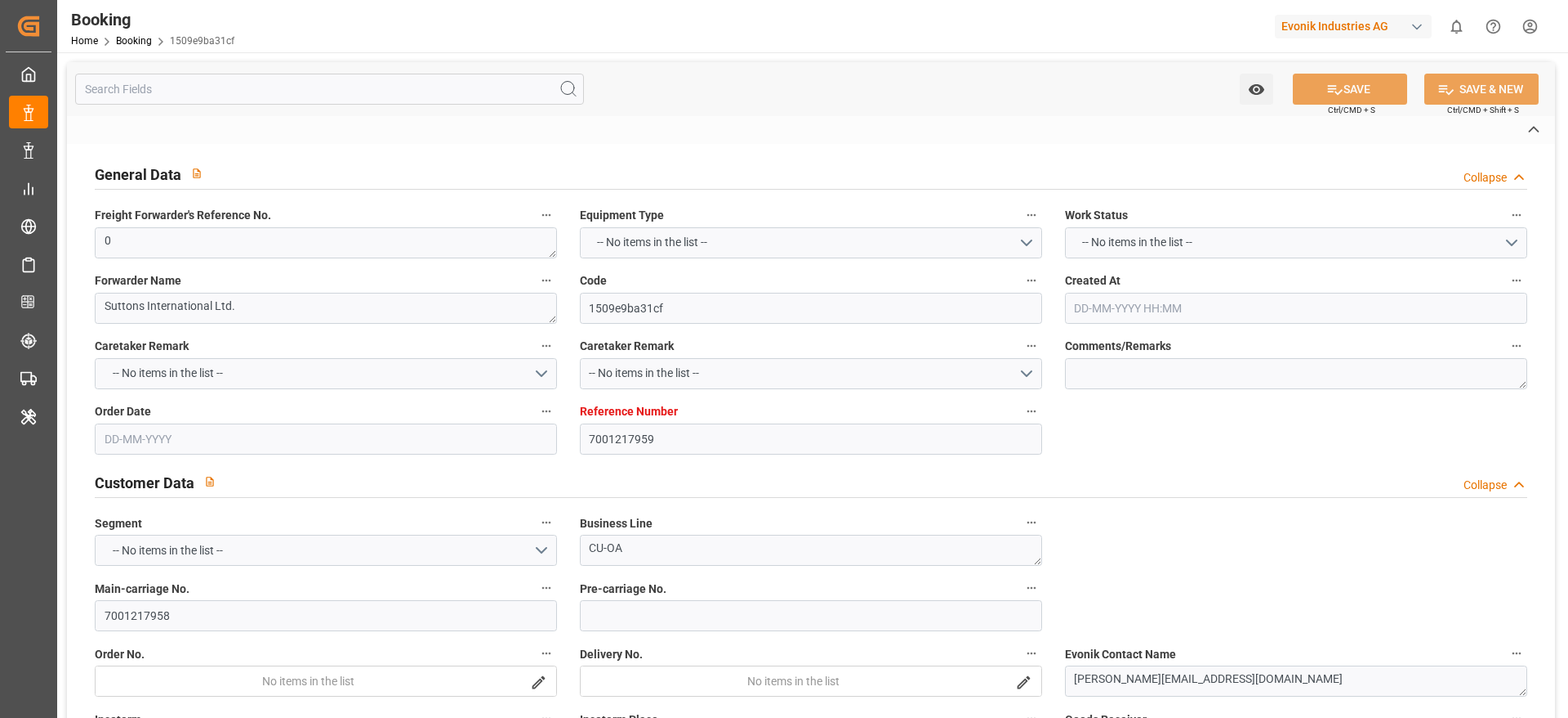
type input "NLRTM"
type input "CNWHG"
type input "CNSGH"
type input "0"
type input "09-07-2025 14:38"
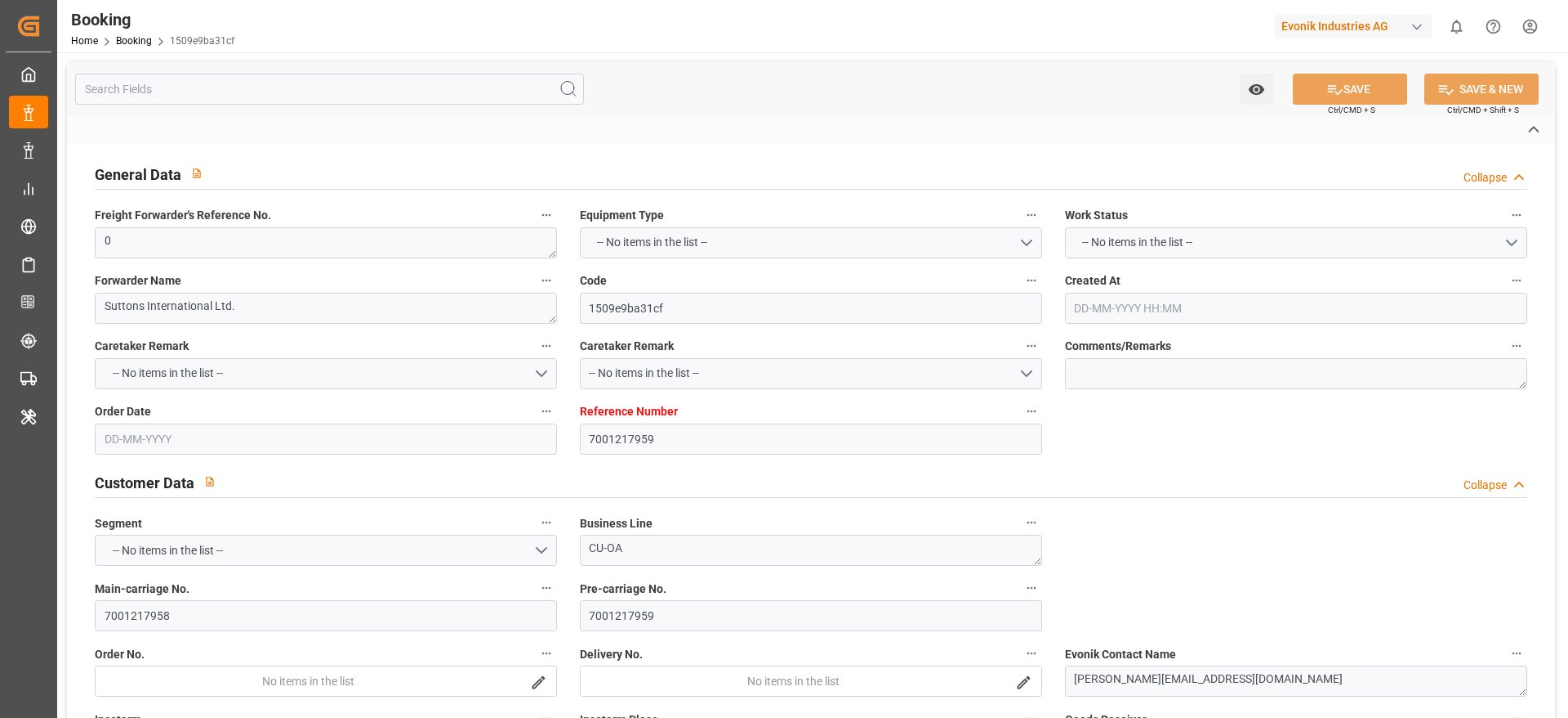
type input "09-07-2025"
type input "27-10-2025"
type input "31-07-2025"
type input "31-07-2025 00:00"
type input "08-08-2025 00:00"
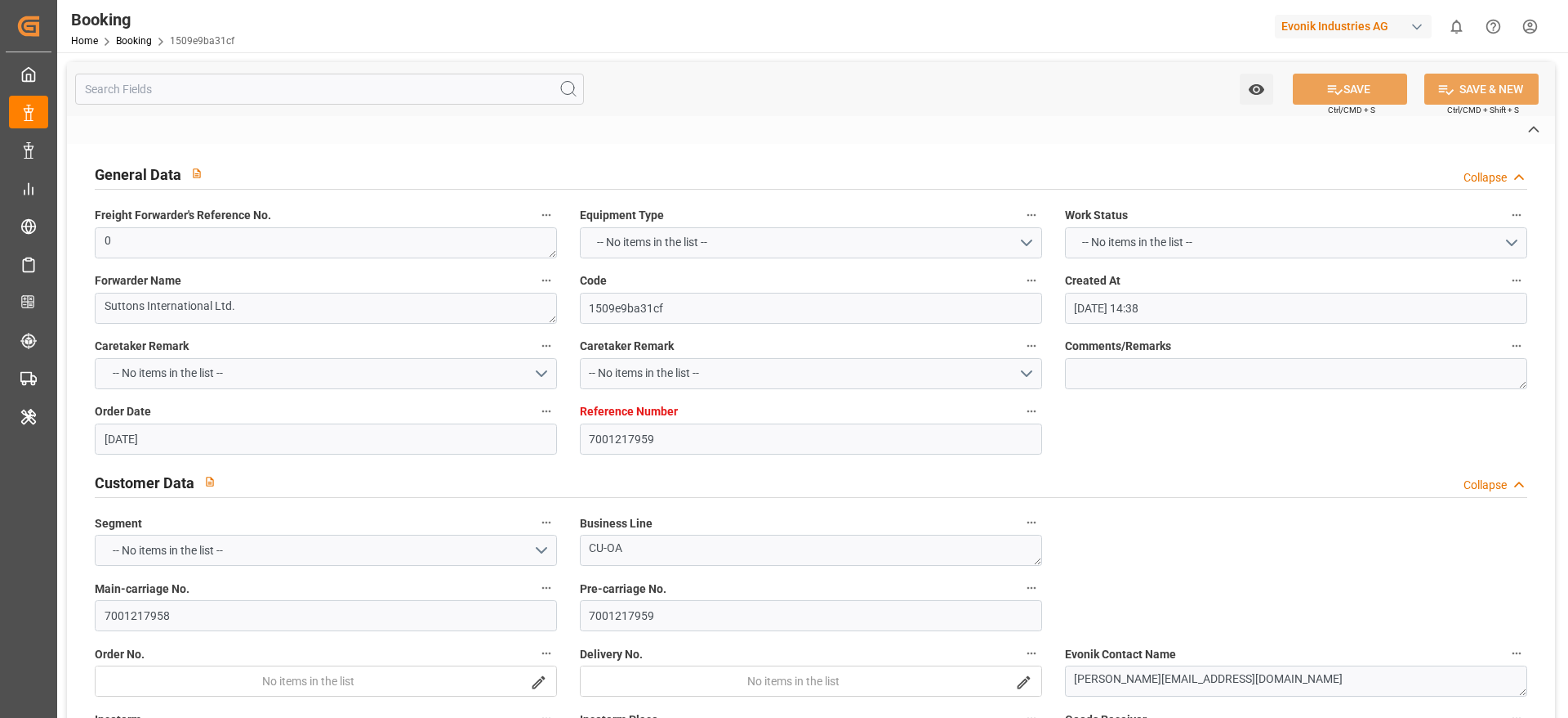
type input "08-08-2025 00:00"
type input "04-08-2025 00:00"
type input "05-10-2025 00:00"
type input "08-10-2025 00:00"
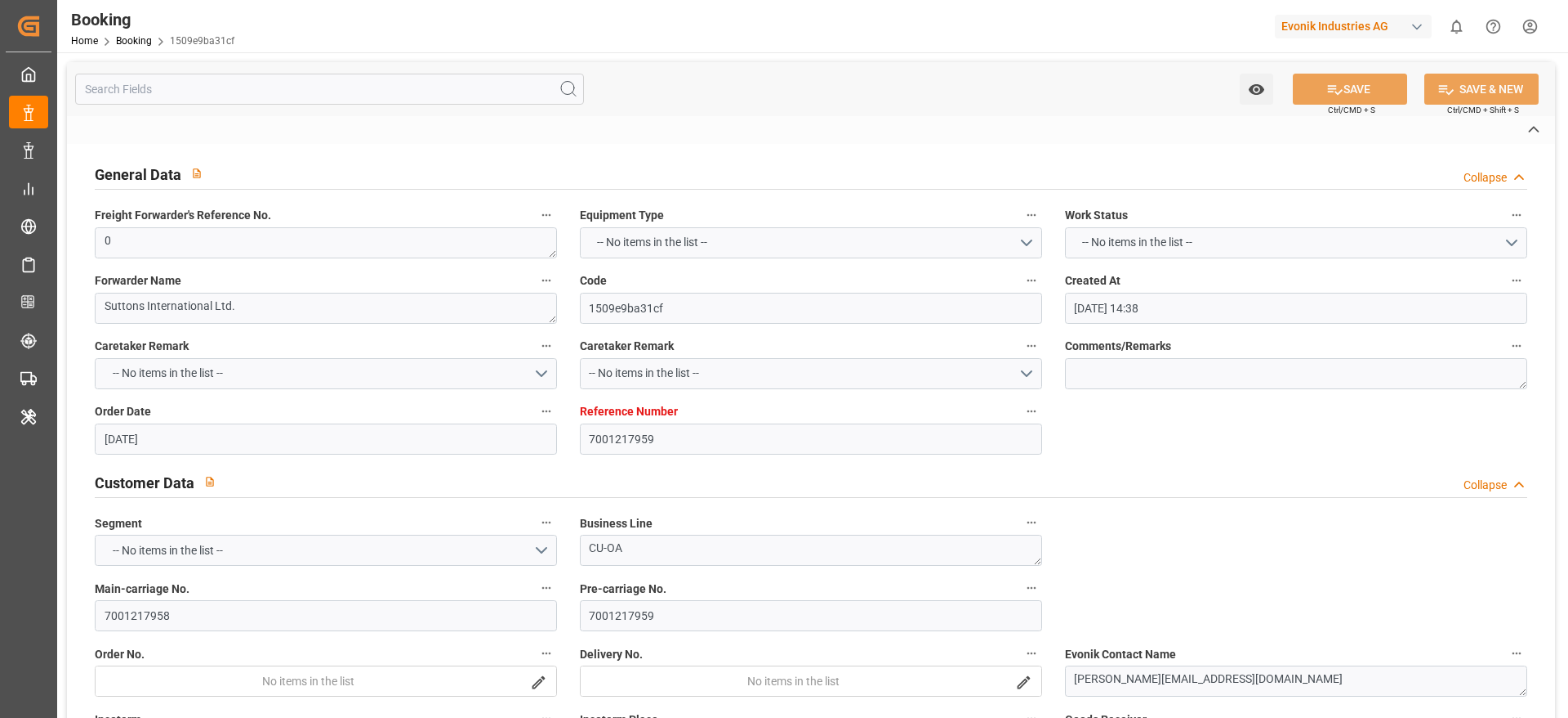
type input "23-09-2025 00:00"
type input "22-09-2025 00:00"
type input "23-09-2025 00:00"
type input "29-09-2025 00:00"
type input "28-09-2025 00:00"
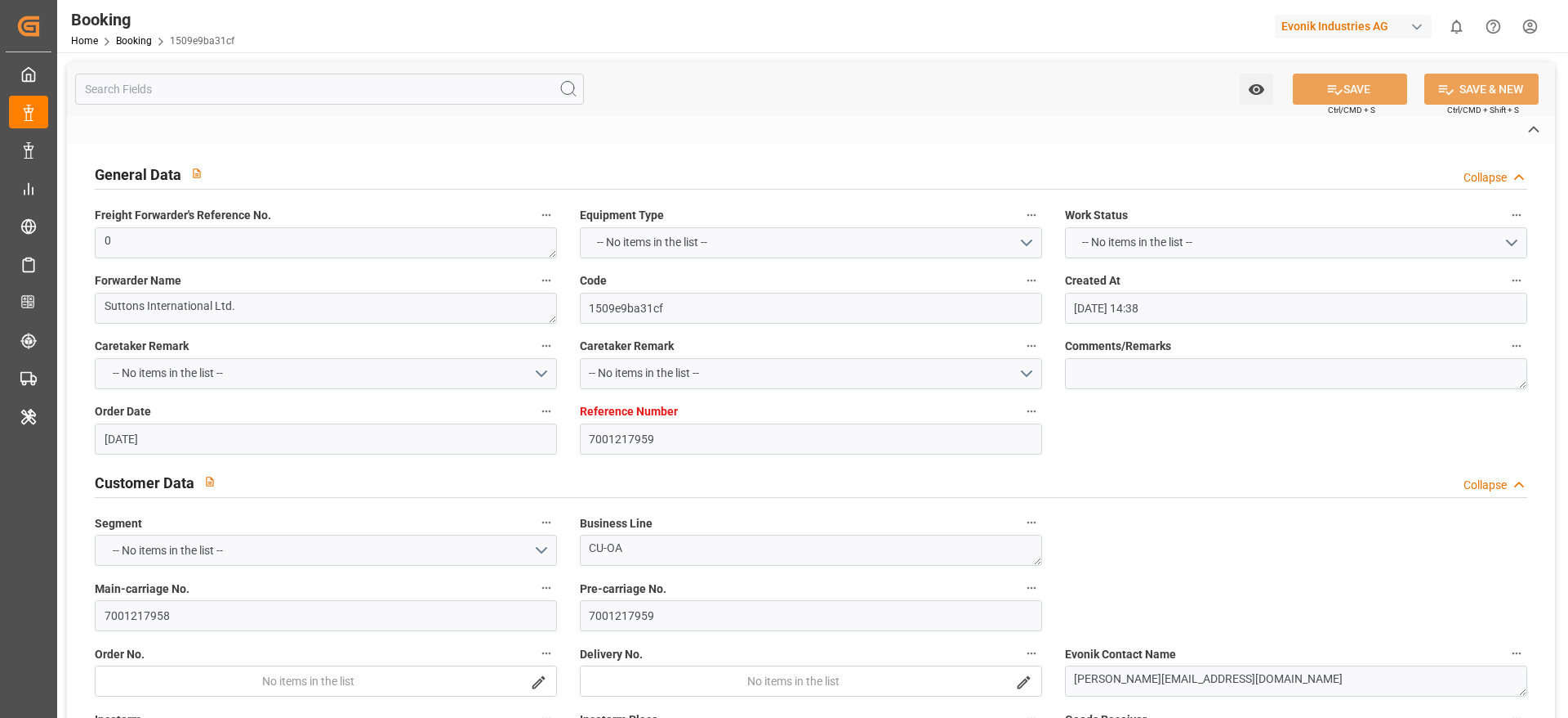
type input "22-08-2025"
type input "08-10-2025 05:43"
type input "07-10-2025"
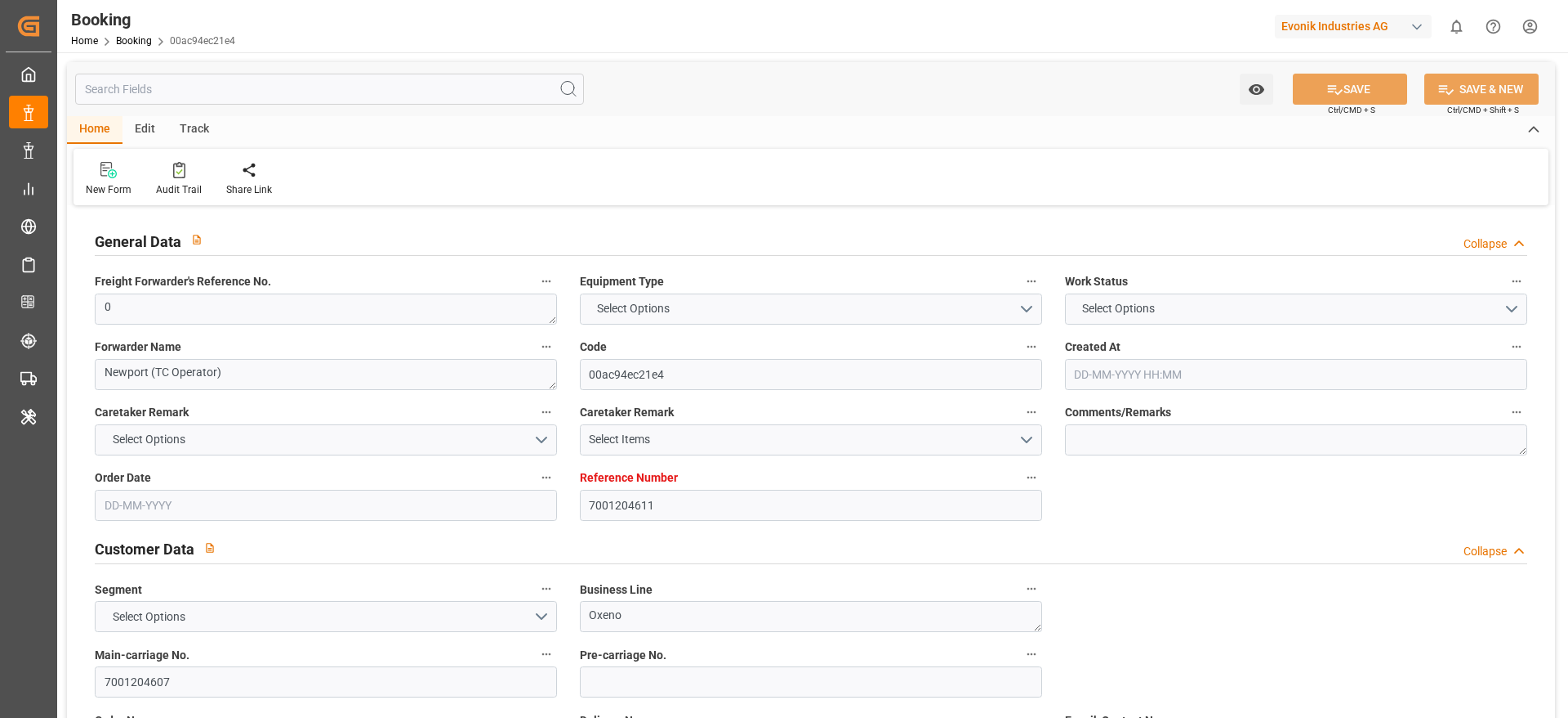
type textarea "0"
type textarea "Newport (TC Operator)"
type input "00ac94ec21e4"
type input "7001204611"
type textarea "Oxeno"
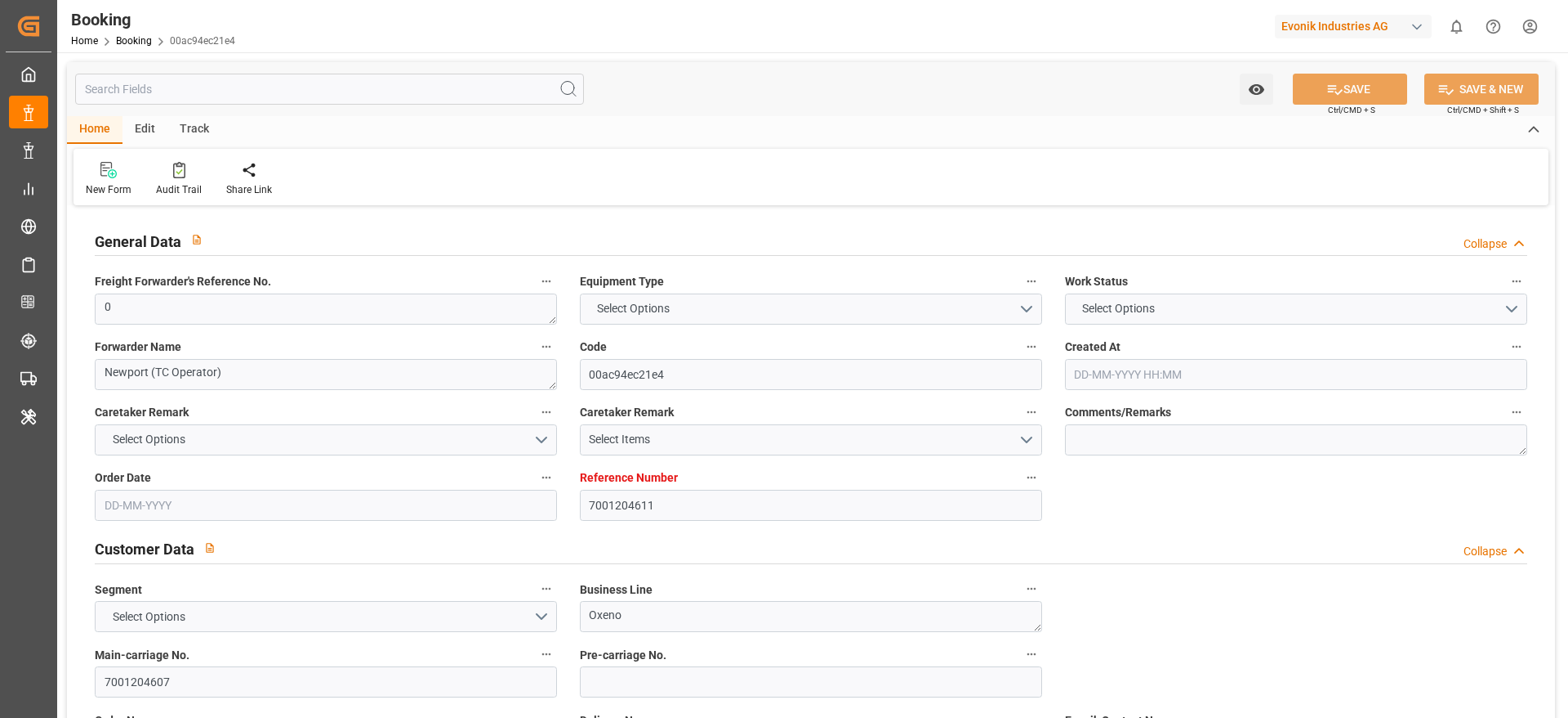
type input "7001204607"
type textarea "[PERSON_NAME][EMAIL_ADDRESS][PERSON_NAME][DOMAIN_NAME]"
type textarea "CIP"
type textarea "[GEOGRAPHIC_DATA]"
type textarea "9"
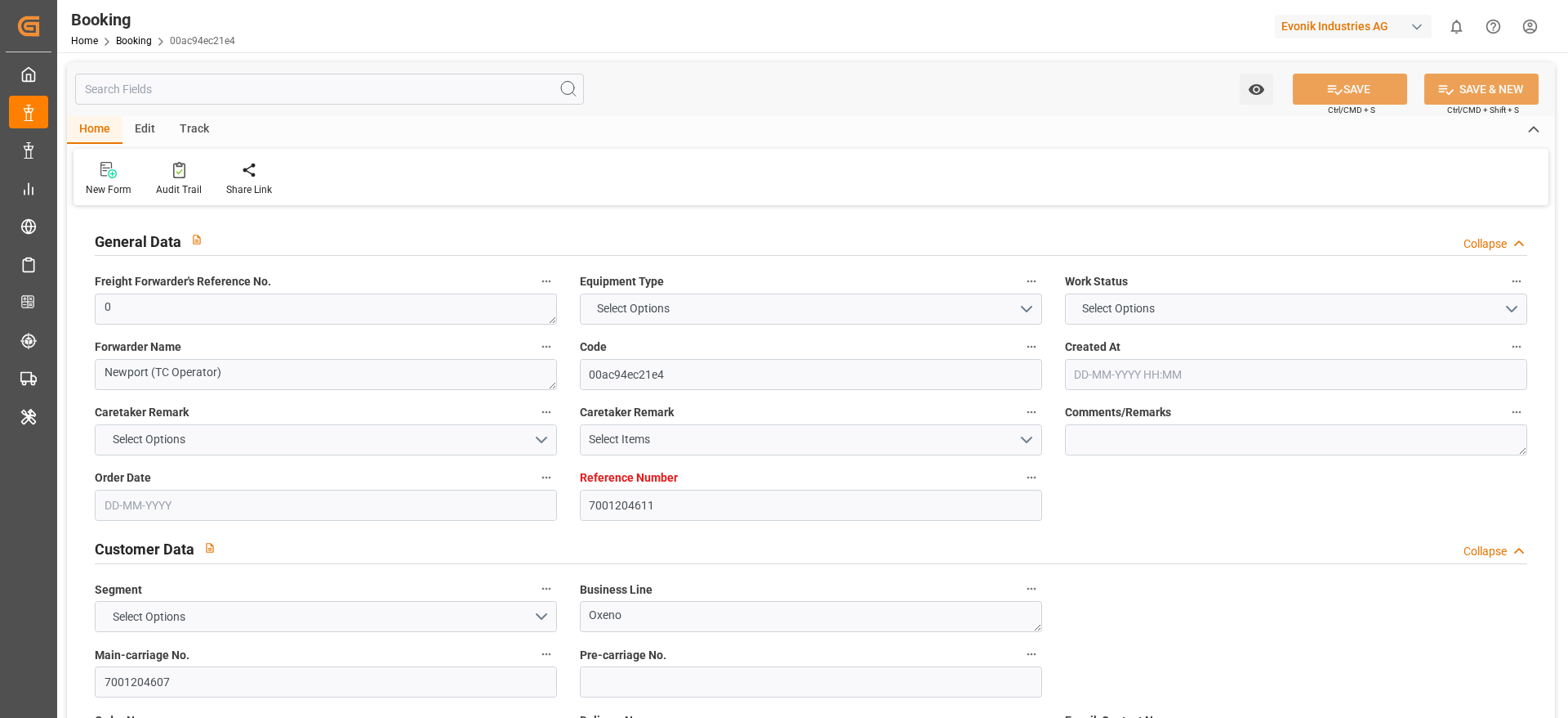
type textarea "Marl"
type textarea "AAMU2506736"
type input "[PERSON_NAME]"
type input "HLCU"
type input "[GEOGRAPHIC_DATA]"
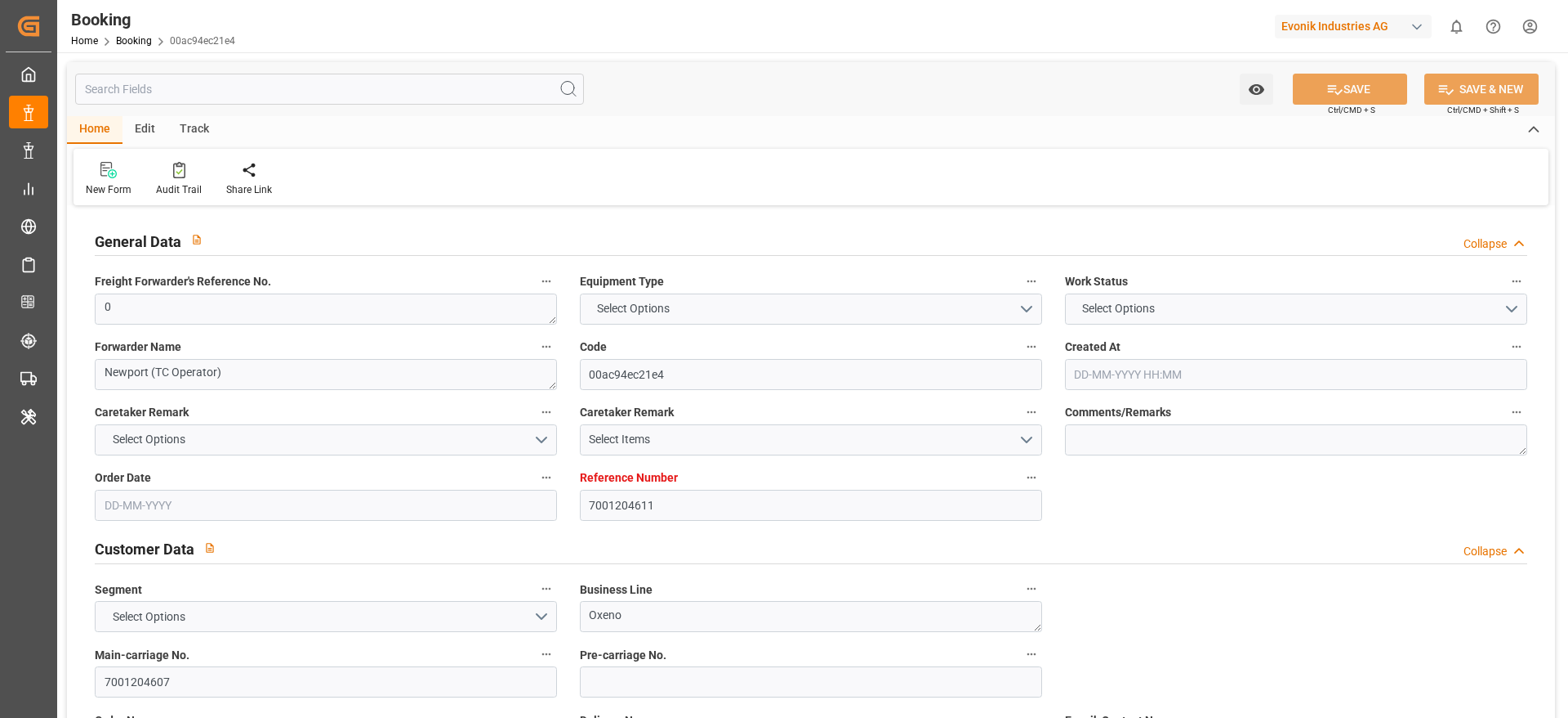
type input "Nanjing Pt"
type input "[GEOGRAPHIC_DATA]"
type textarea "vesselName etd [PERSON_NAME]"
type textarea "INPUT_Evonik_Seeburger_IFTMIN_1002956880_20250715152224345.edi"
type textarea "NWC/[GEOGRAPHIC_DATA] [GEOGRAPHIC_DATA] Continent / [GEOGRAPHIC_DATA]"
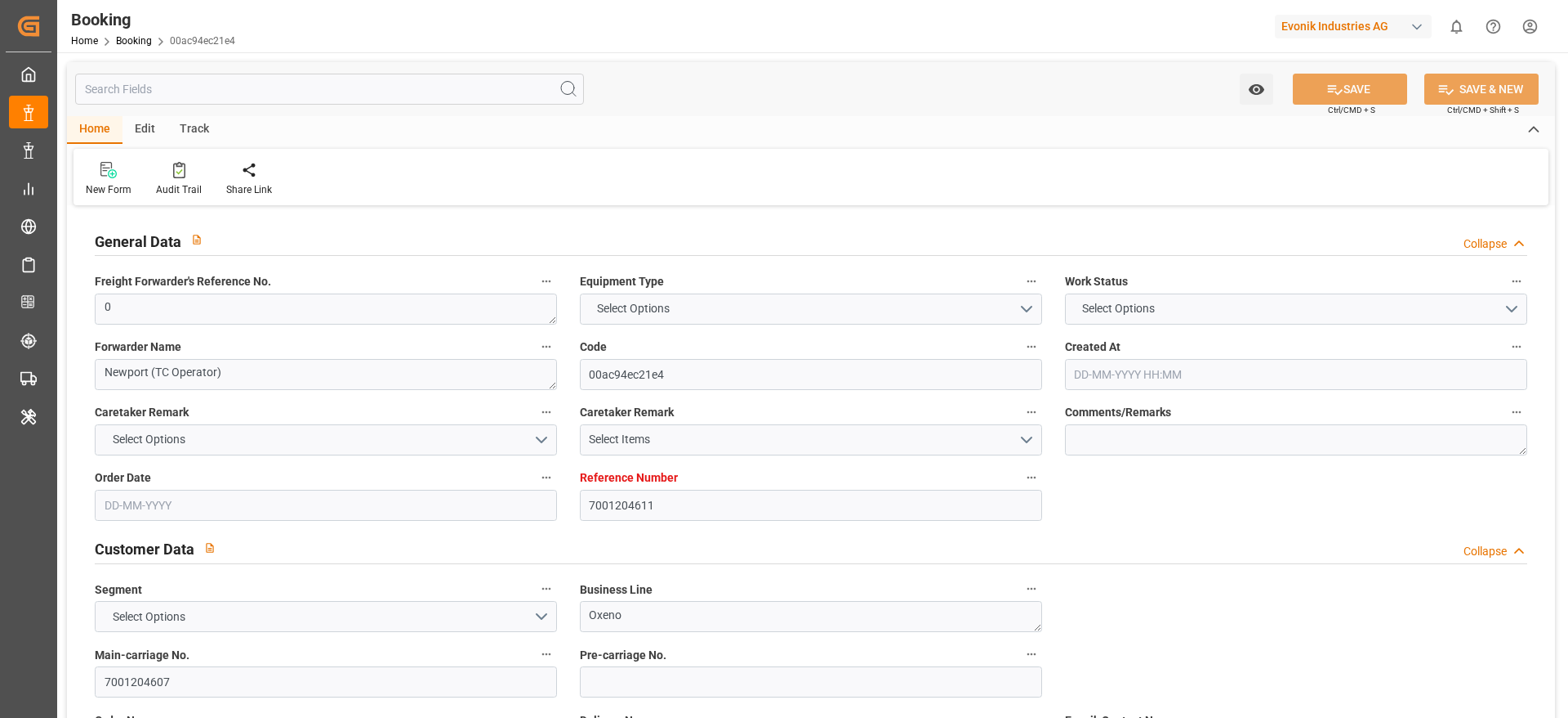
type textarea "INPUT_Evonik_Seeburger_IFTMIN_1002893925_20250625132851766.edi,INPUT_Evonik_See…"
type textarea "1002956880"
type textarea "[PERSON_NAME]"
type textarea "Pod-PodRegionName-businessLine-"
type textarea "IFTMIN"
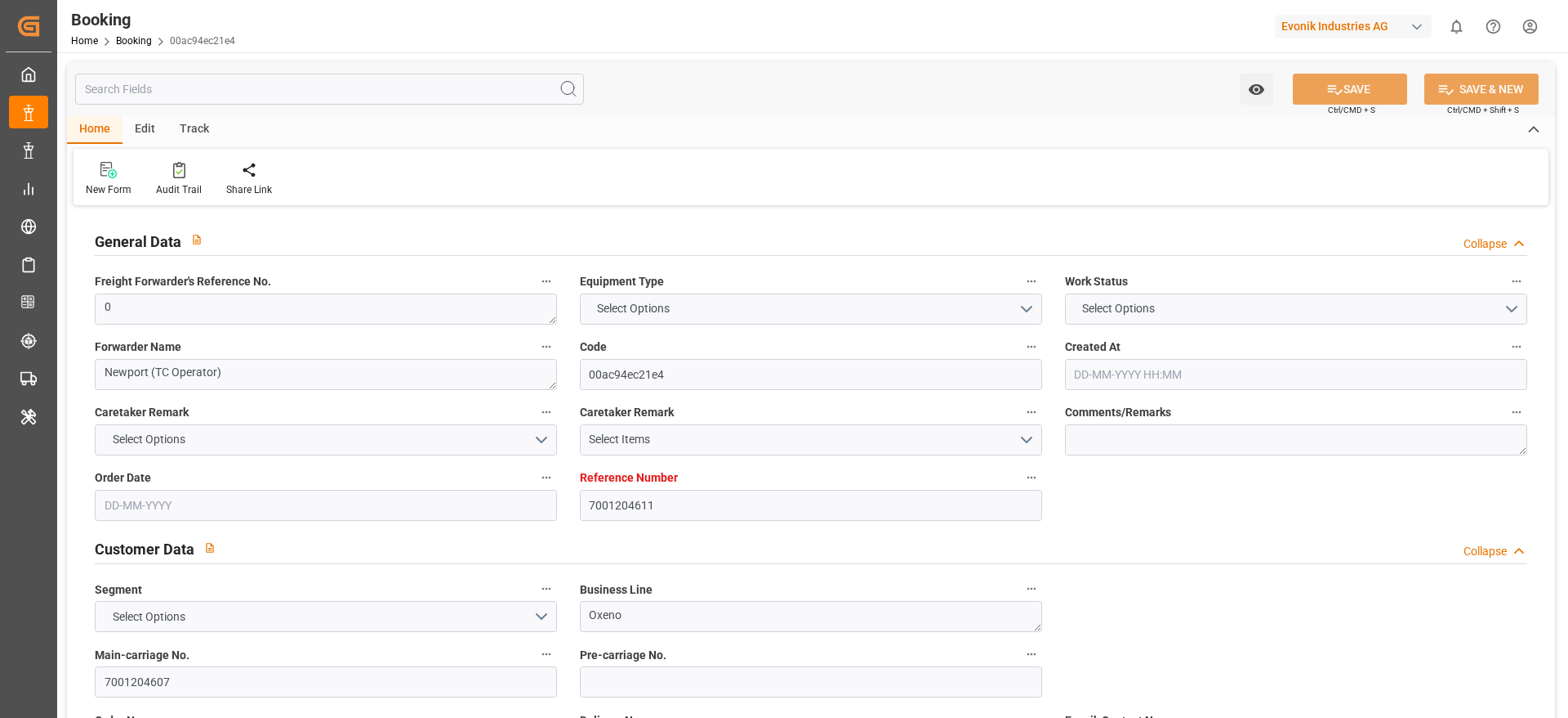
type textarea "a011t00000LcJC5AAN"
type textarea "Yes"
type input "7001204611"
type input "9632179"
type input "Hapag [PERSON_NAME]"
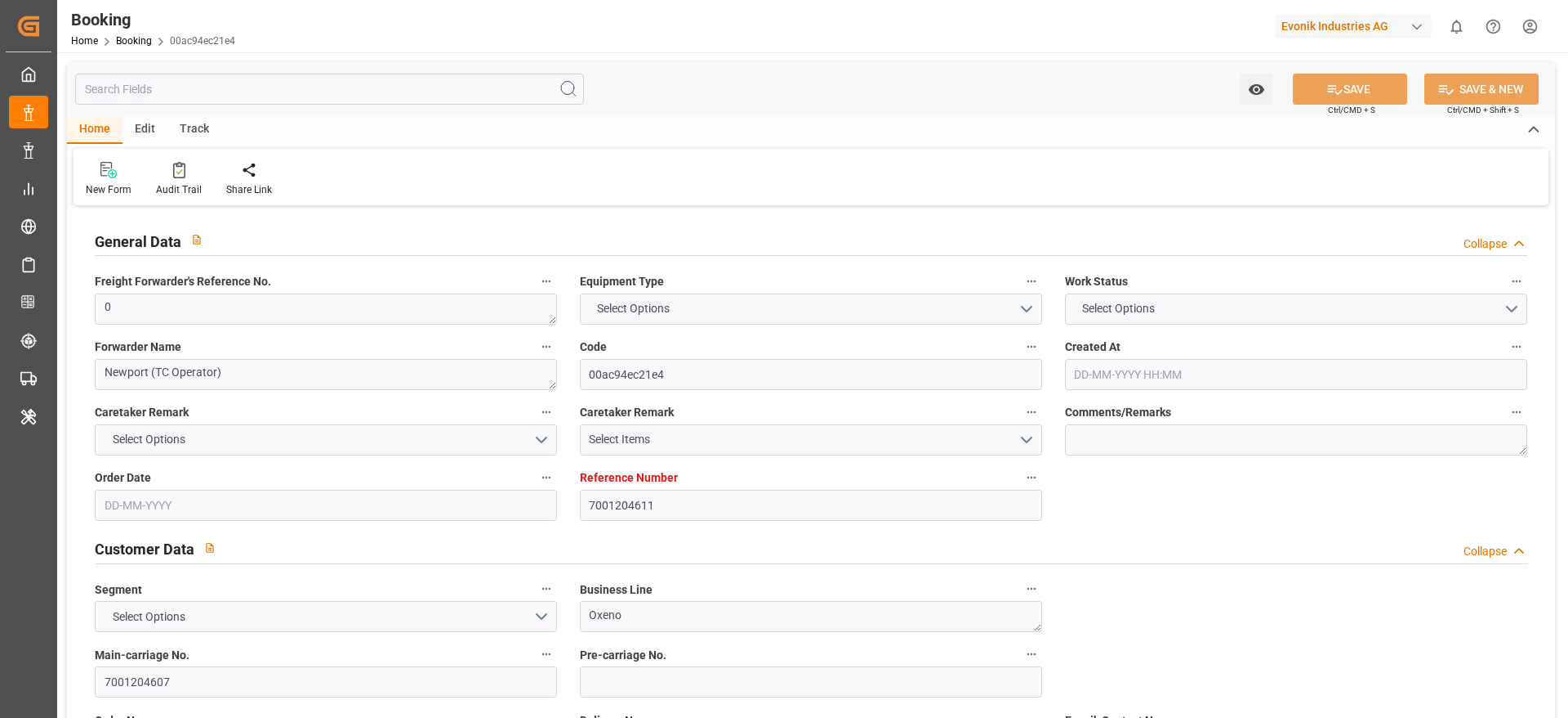
type input "Hapag Lloyd Aktiengesellschaft"
type input "NLRTM"
type input "CNNJG"
type input "CNSGH"
type input "0"
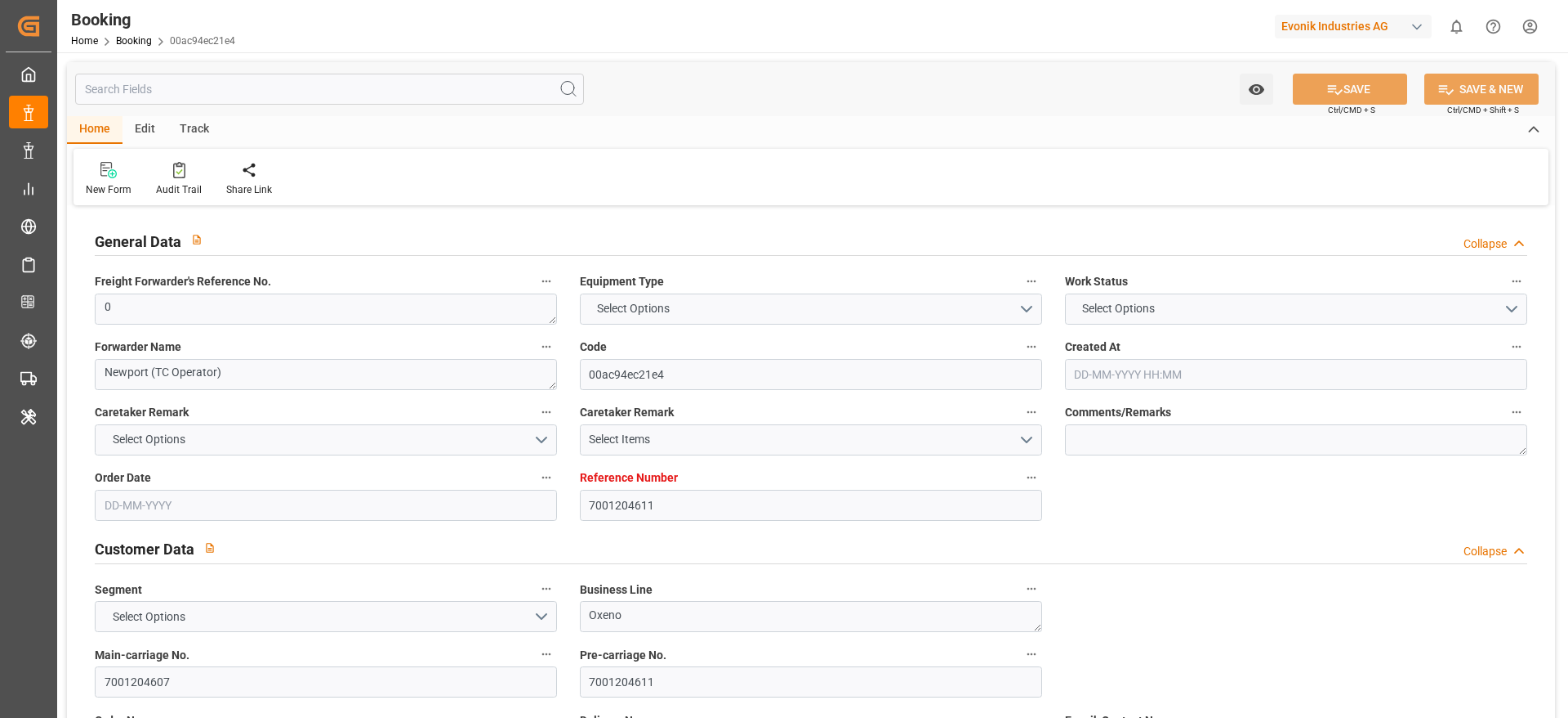
type input "[DATE] 11:30"
type input "[DATE]"
type input "[DATE] 00:00"
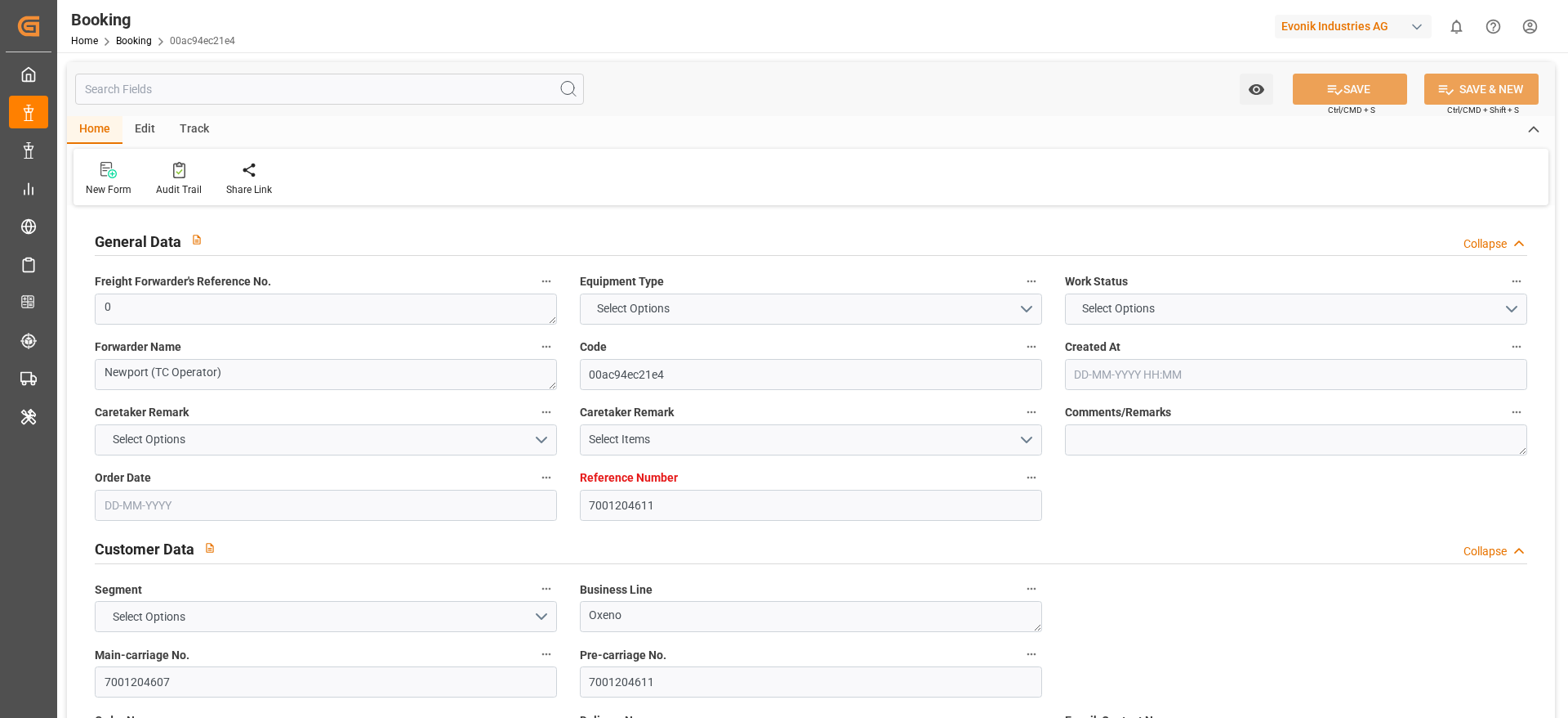
type input "[DATE] 00:00"
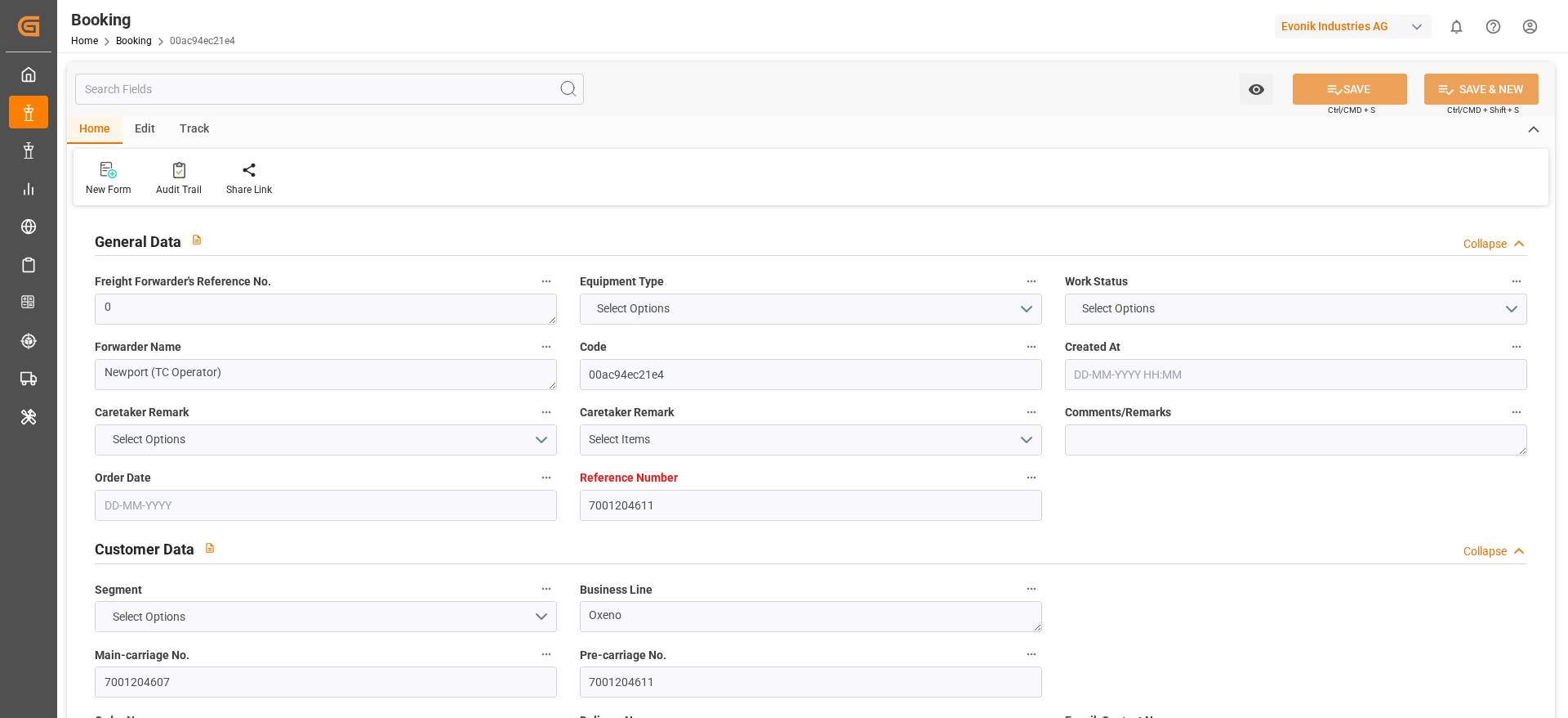
type input "[DATE] 00:00"
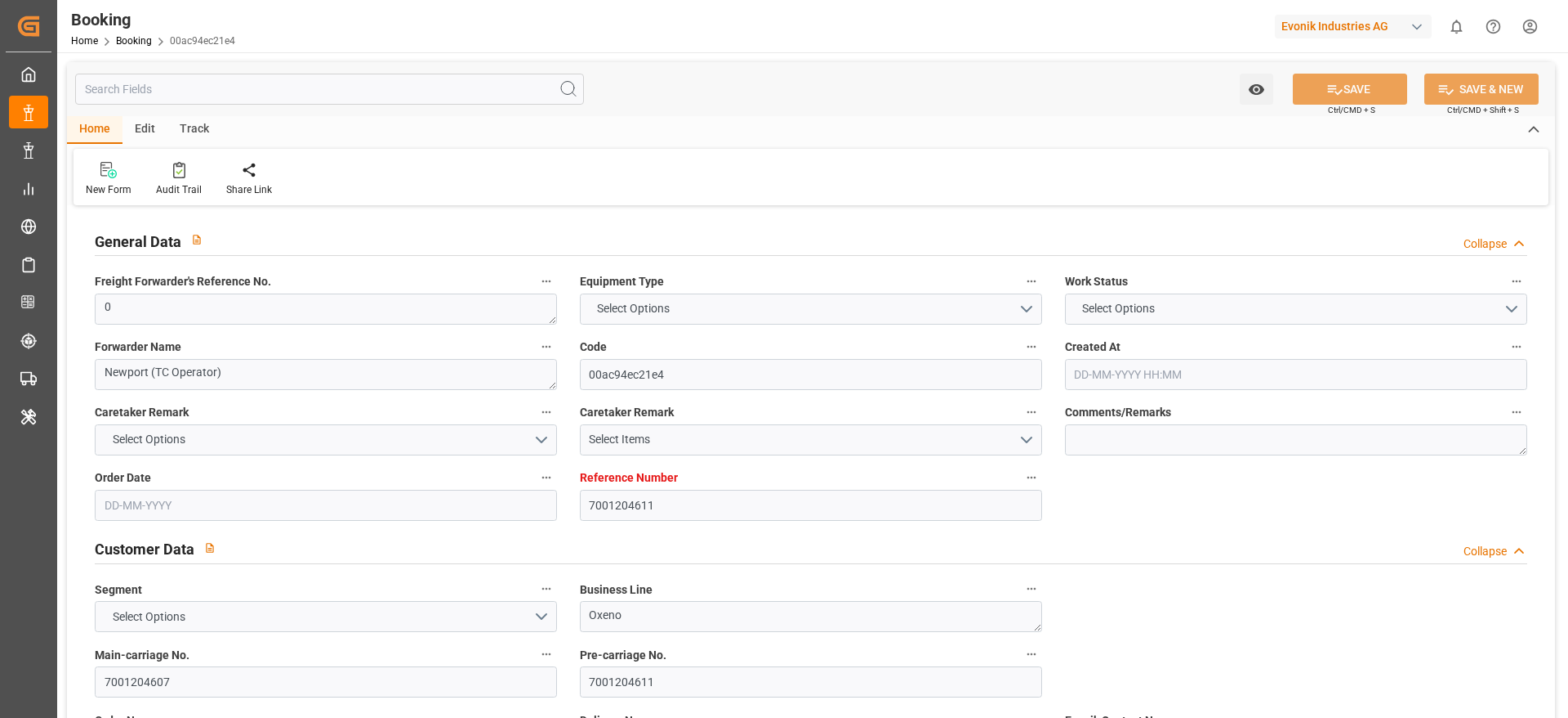
type input "[DATE]"
type input "[DATE] 05:48"
